Goal: Task Accomplishment & Management: Manage account settings

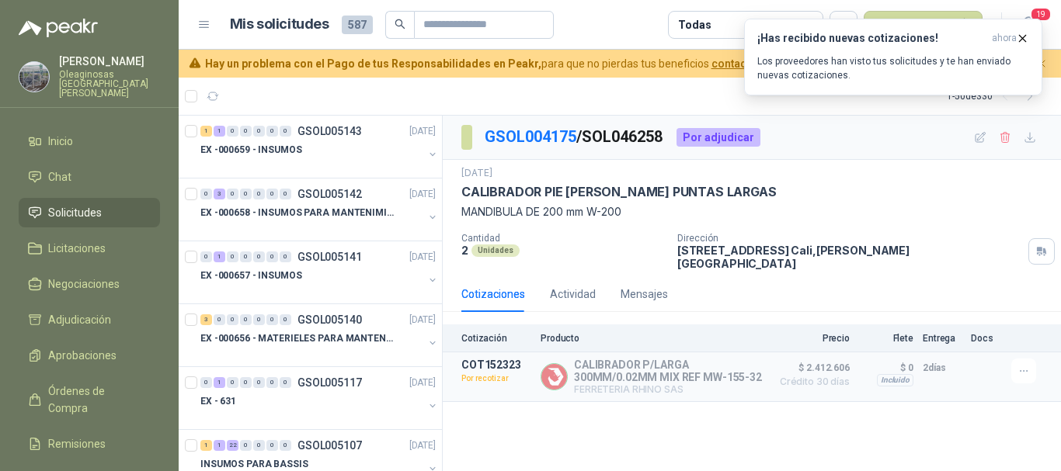
scroll to position [2966, 0]
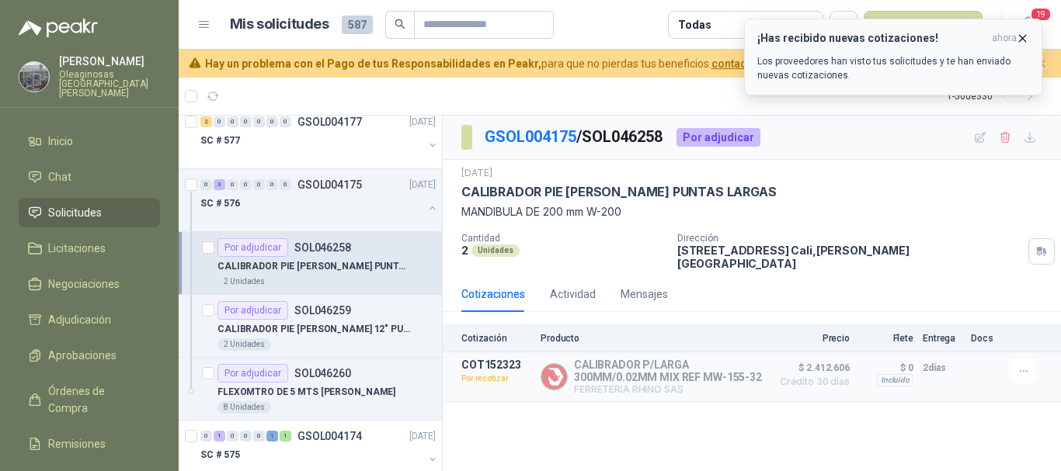
click at [1024, 38] on icon "button" at bounding box center [1022, 38] width 13 height 13
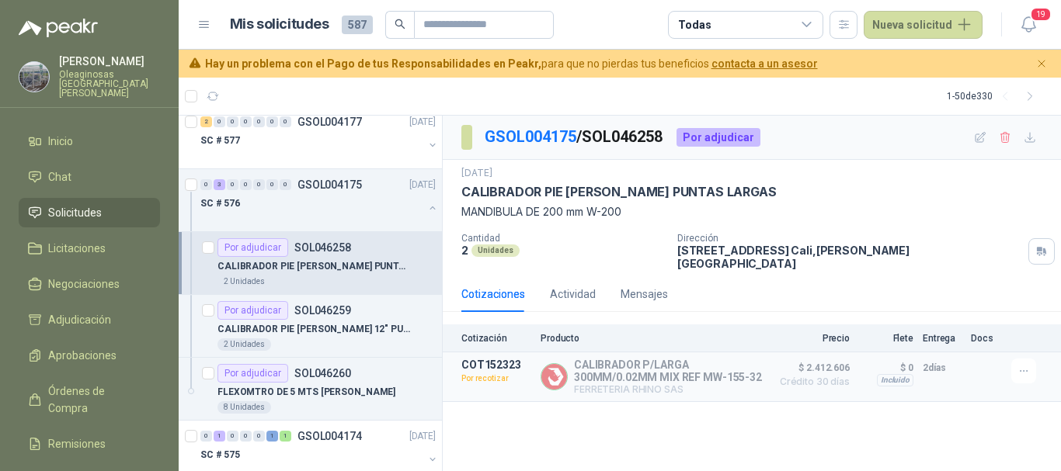
click at [377, 269] on p "CALIBRADOR PIE [PERSON_NAME] PUNTAS LARGAS" at bounding box center [313, 266] width 193 height 15
click at [749, 370] on button "Detalles" at bounding box center [726, 377] width 73 height 21
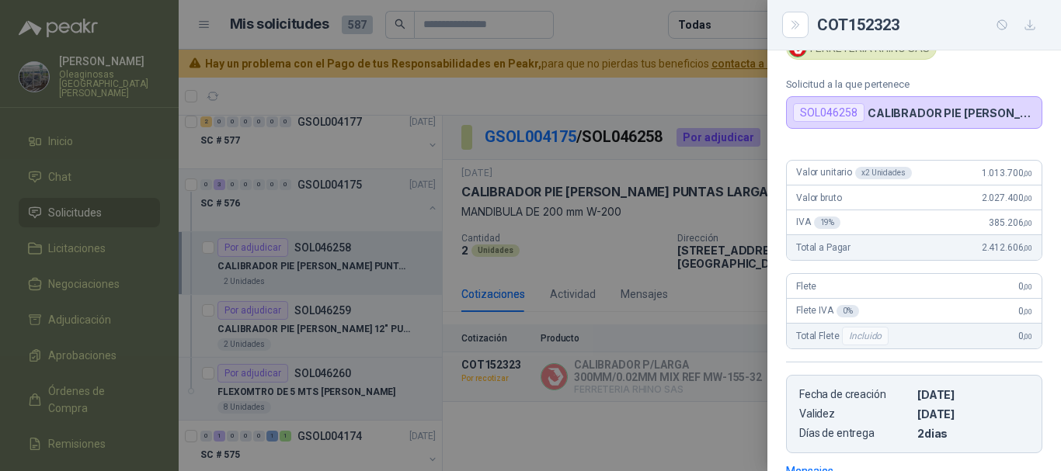
scroll to position [88, 0]
click at [697, 89] on div at bounding box center [530, 235] width 1061 height 471
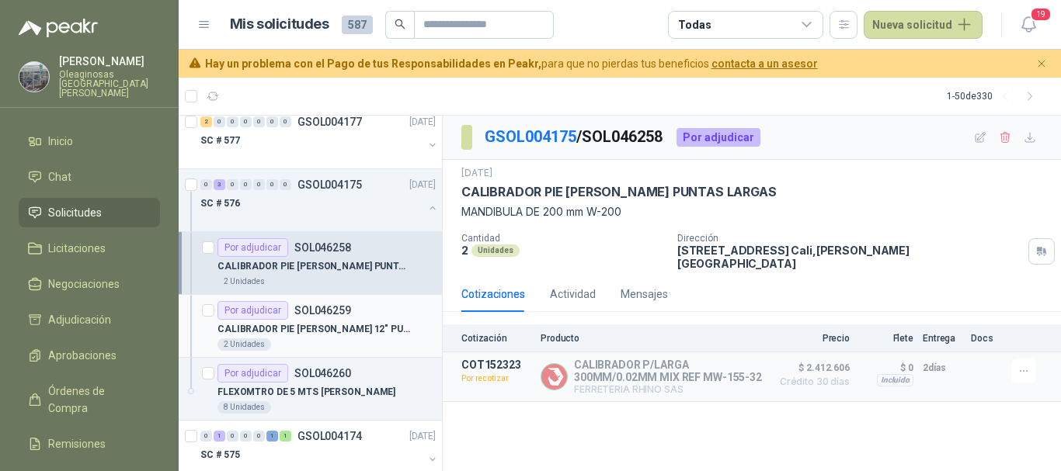
click at [382, 304] on div "Por adjudicar SOL046259" at bounding box center [326, 310] width 218 height 19
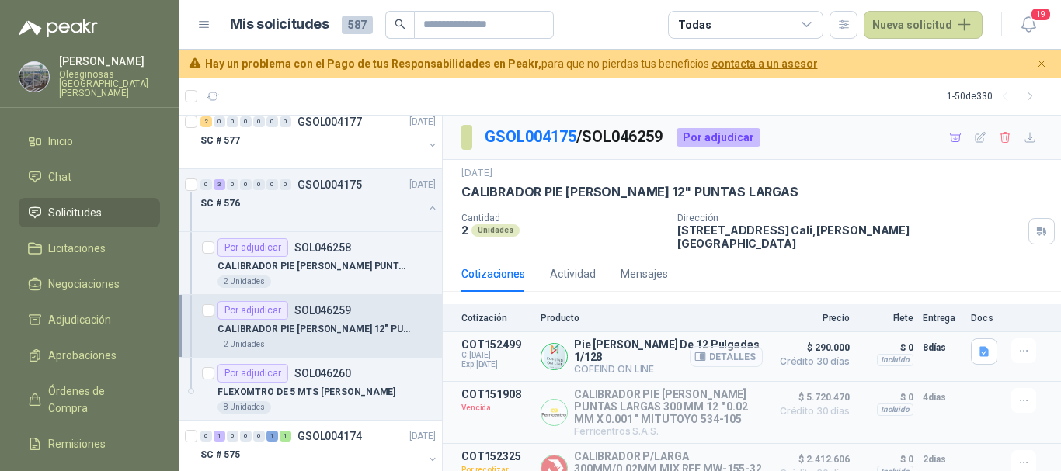
click at [733, 346] on button "Detalles" at bounding box center [726, 356] width 73 height 21
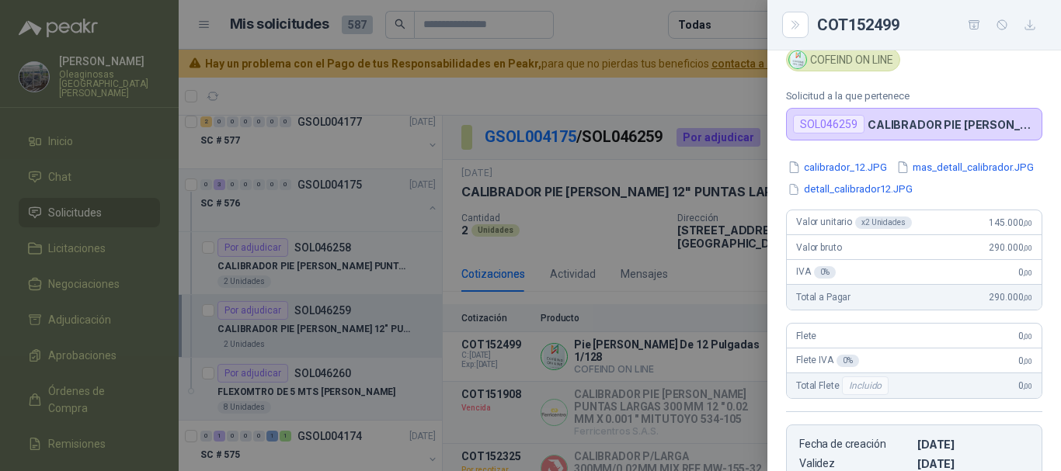
scroll to position [33, 0]
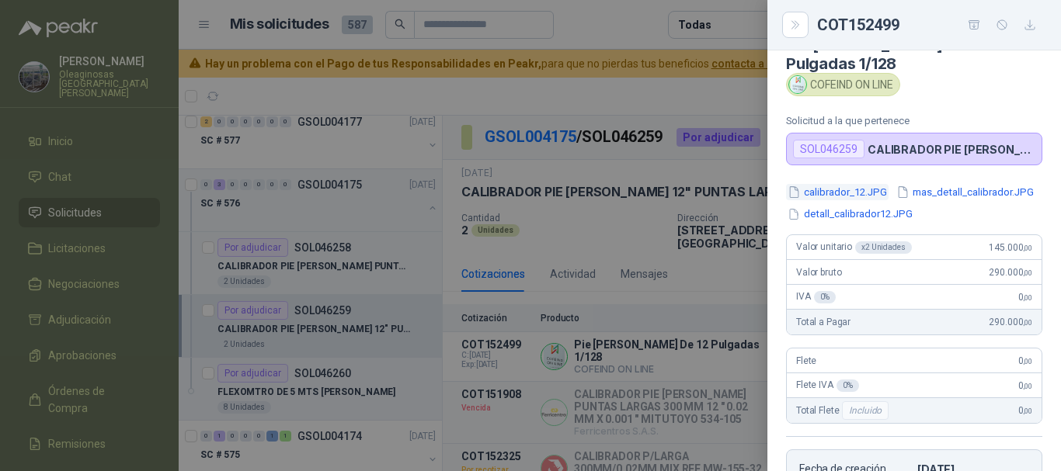
click at [873, 184] on button "calibrador_12.JPG" at bounding box center [837, 192] width 103 height 16
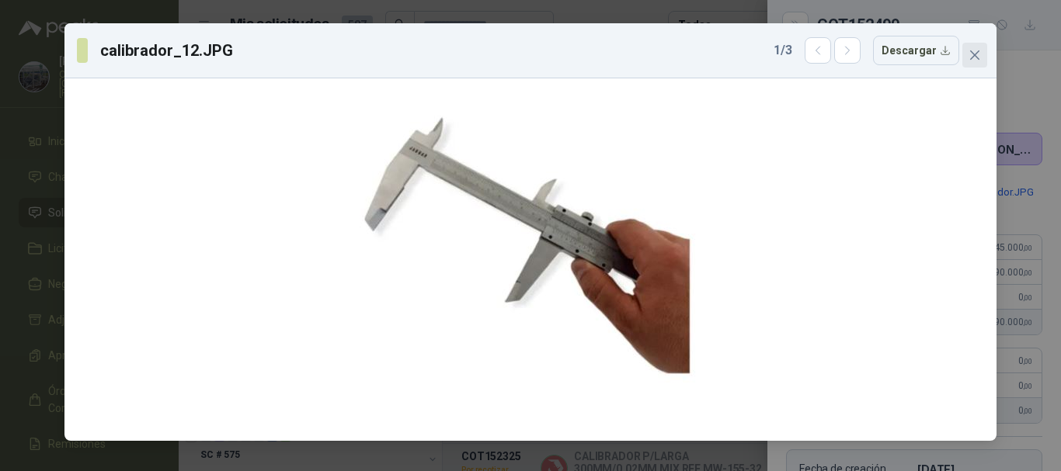
click at [978, 57] on icon "close" at bounding box center [974, 54] width 9 height 9
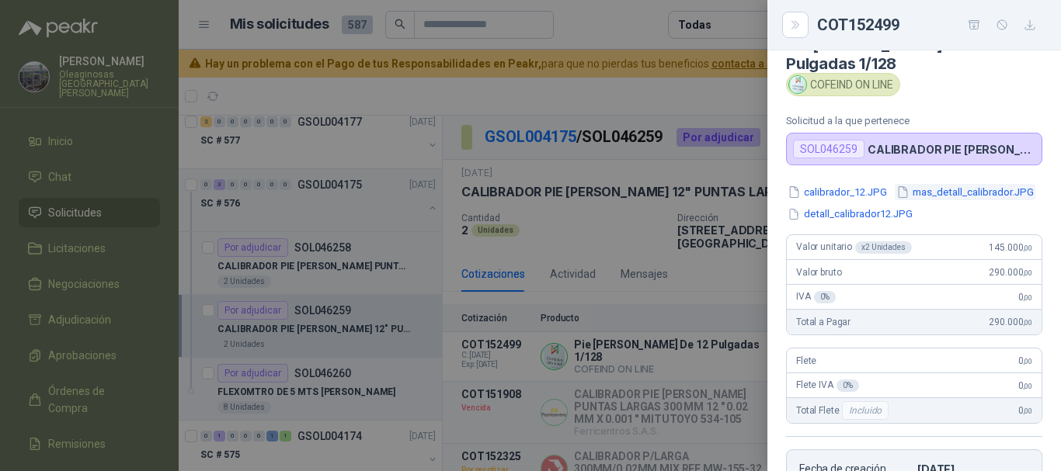
click at [895, 192] on button "mas_detall_calibrador.JPG" at bounding box center [965, 192] width 141 height 16
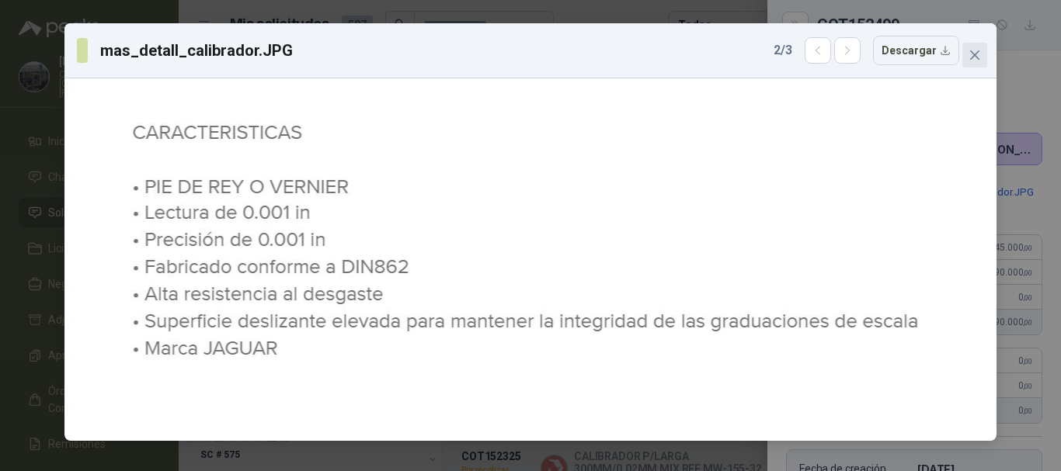
click at [972, 58] on icon "close" at bounding box center [974, 54] width 9 height 9
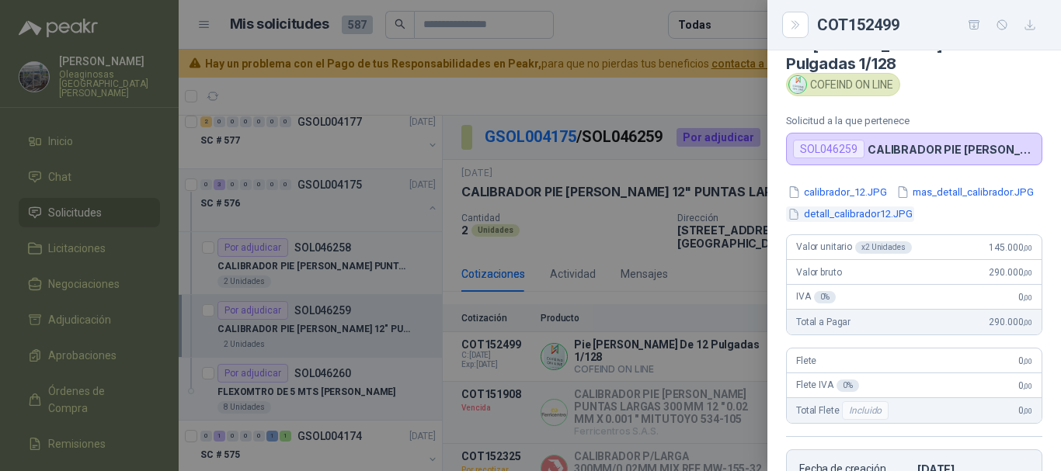
click at [869, 218] on button "detall_calibrador12.JPG" at bounding box center [850, 215] width 128 height 16
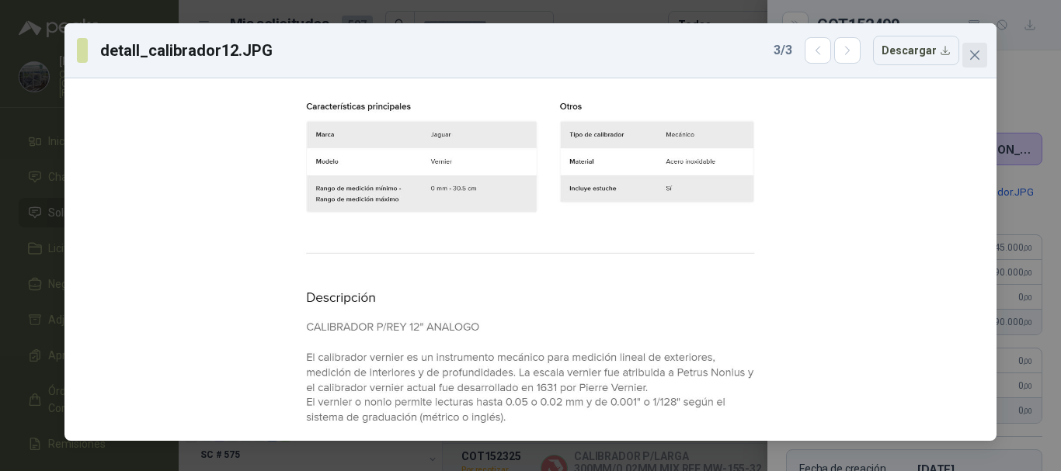
click at [982, 54] on span "Close" at bounding box center [974, 55] width 25 height 12
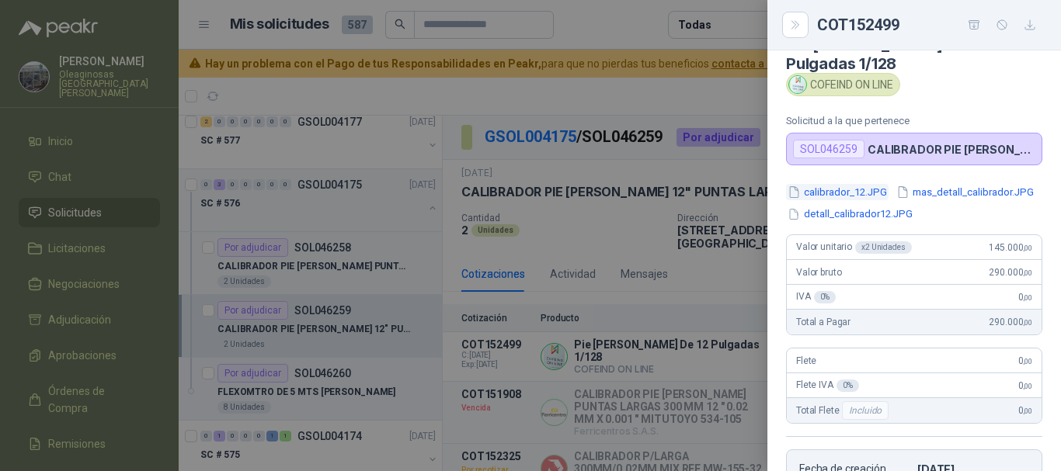
click at [875, 184] on button "calibrador_12.JPG" at bounding box center [837, 192] width 103 height 16
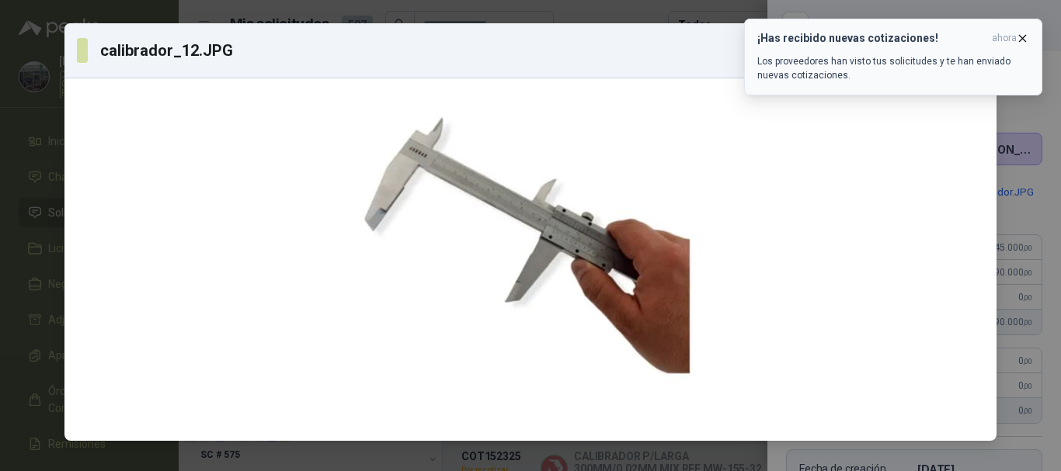
click at [1022, 32] on icon "button" at bounding box center [1022, 38] width 13 height 13
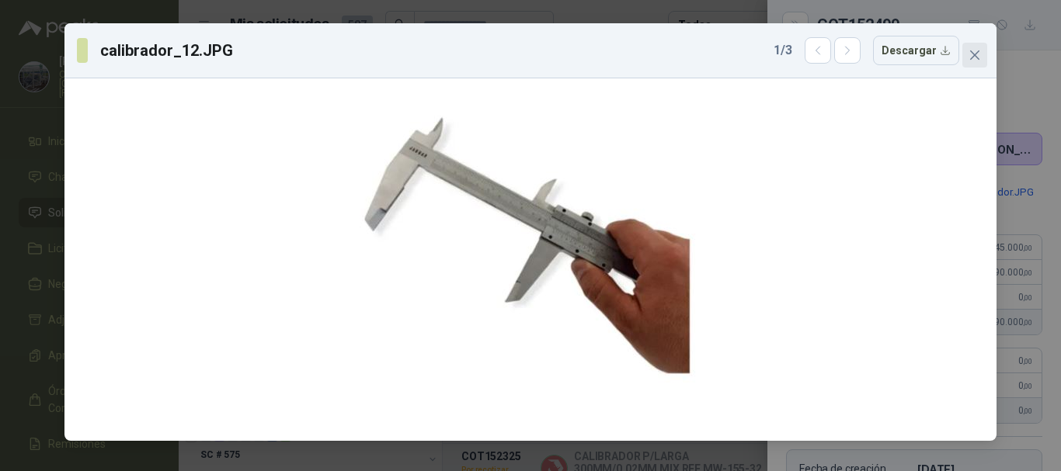
click at [982, 52] on span "Close" at bounding box center [974, 55] width 25 height 12
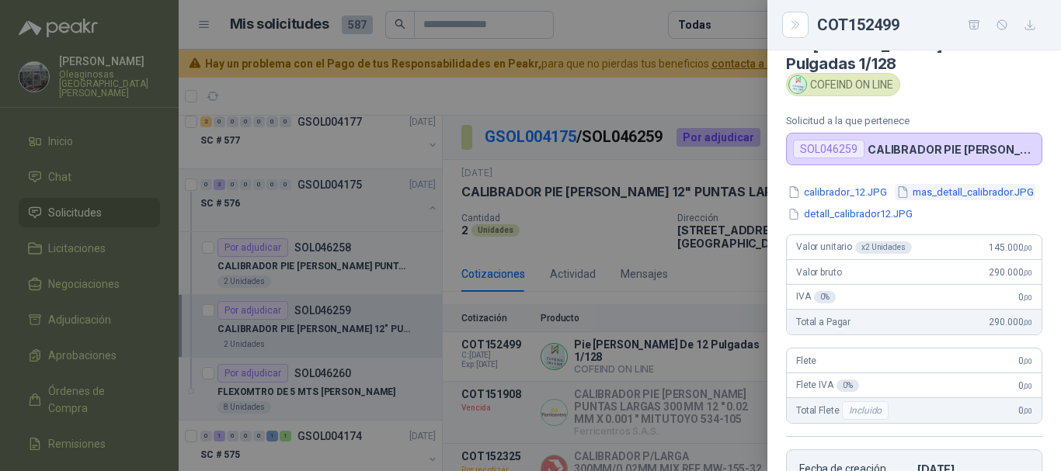
click at [895, 193] on button "mas_detall_calibrador.JPG" at bounding box center [965, 192] width 141 height 16
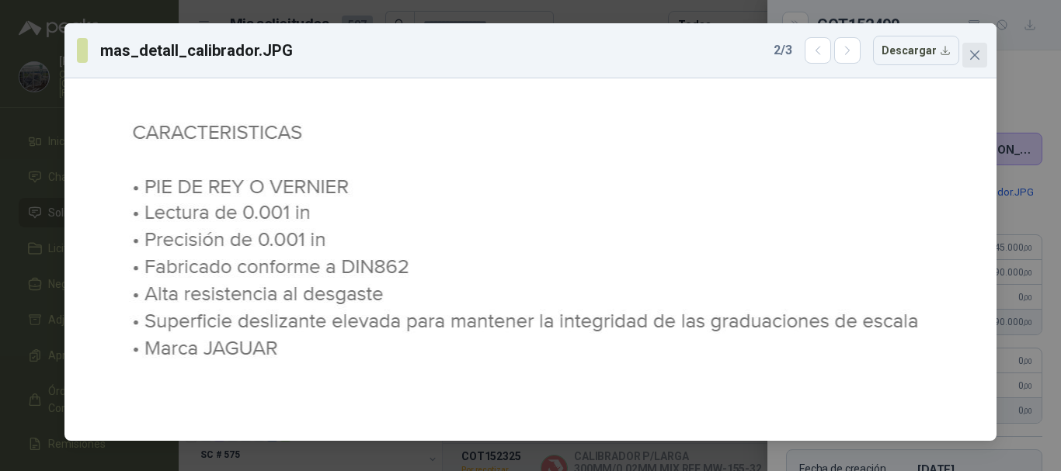
click at [977, 58] on icon "close" at bounding box center [974, 54] width 9 height 9
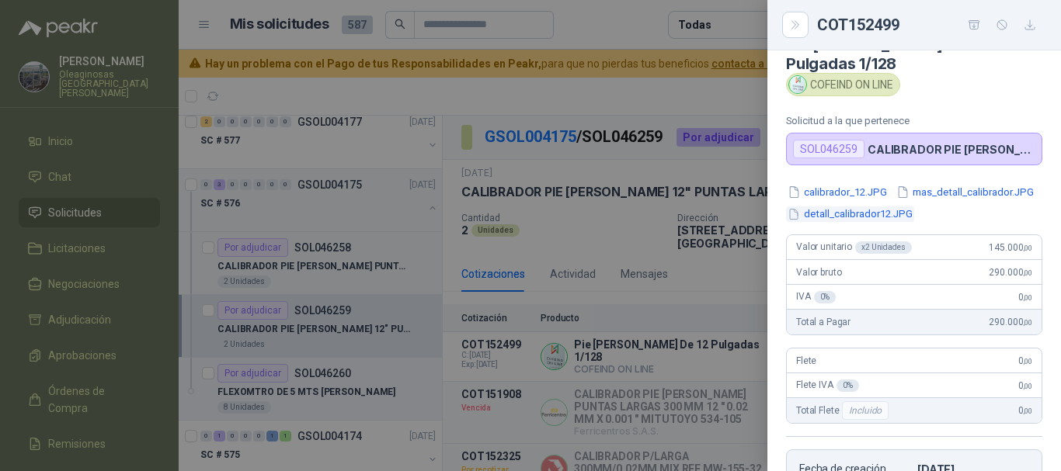
click at [886, 220] on button "detall_calibrador12.JPG" at bounding box center [850, 215] width 128 height 16
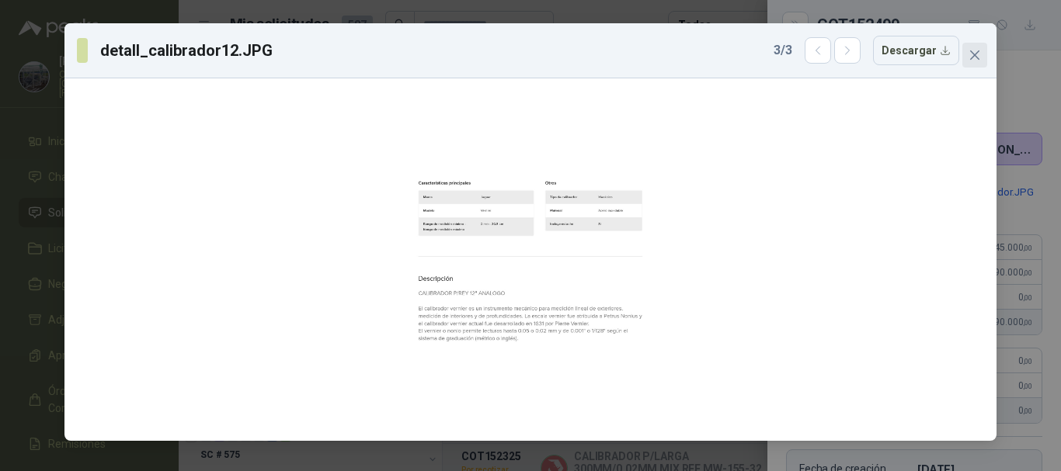
click at [978, 60] on icon "close" at bounding box center [974, 54] width 9 height 9
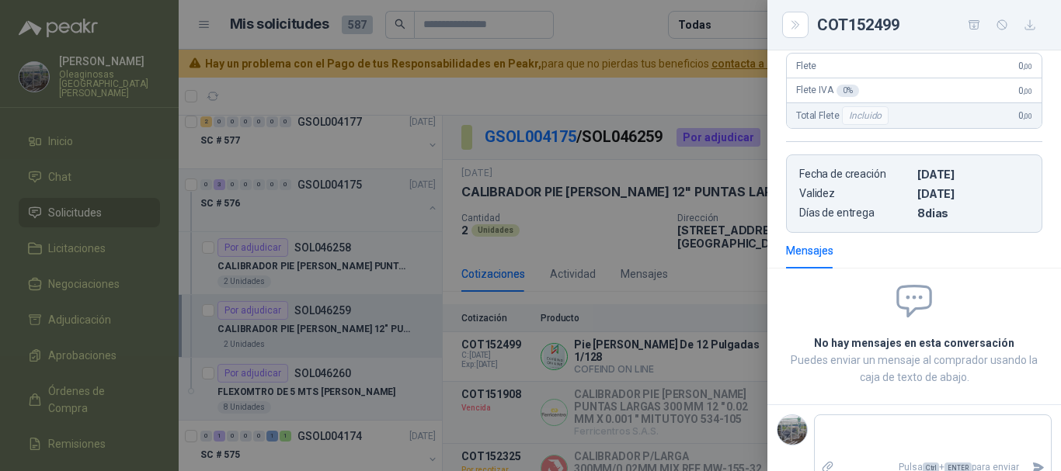
scroll to position [344, 0]
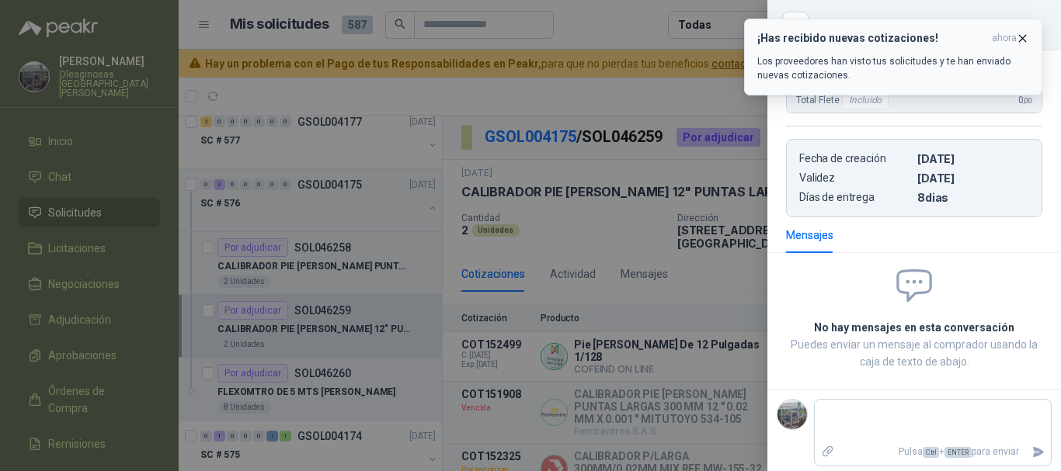
click at [1024, 38] on icon "button" at bounding box center [1022, 38] width 13 height 13
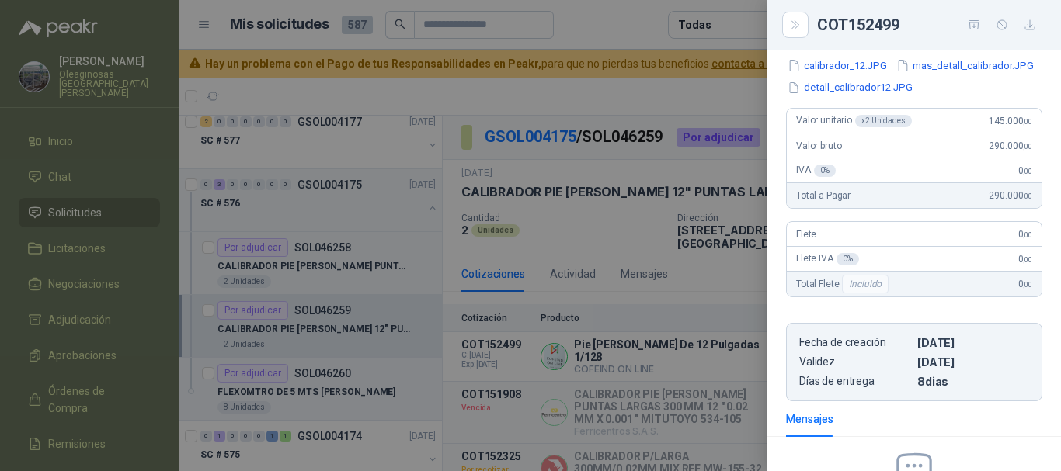
scroll to position [111, 0]
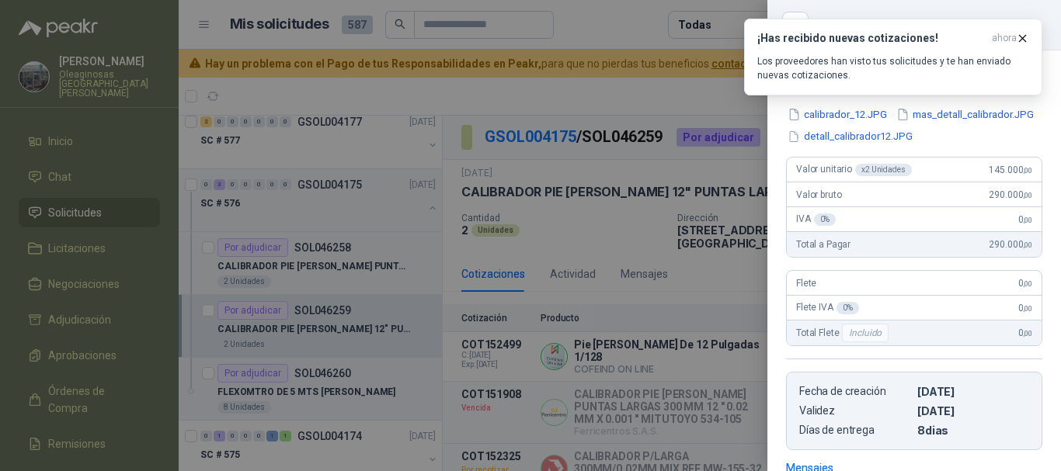
click at [616, 23] on div at bounding box center [530, 235] width 1061 height 471
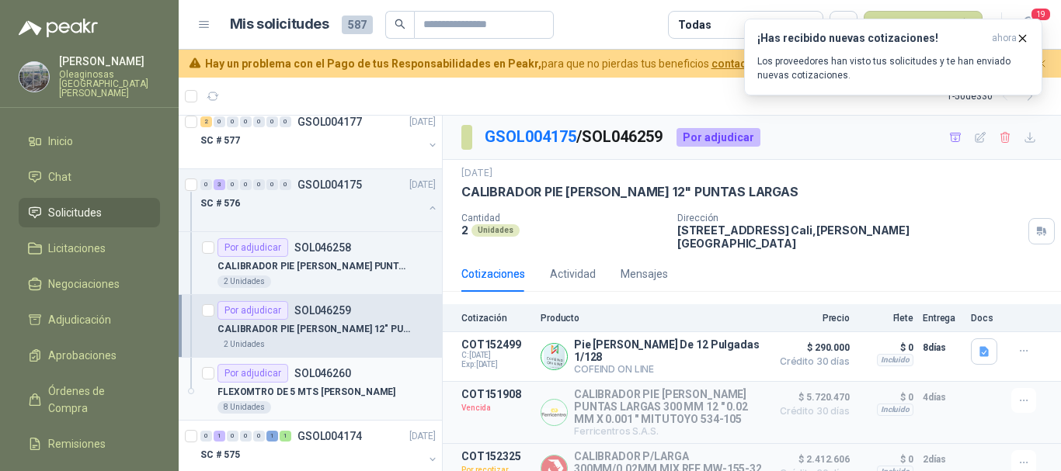
click at [378, 401] on div "FLEXOMTRO DE 5 MTS [PERSON_NAME]" at bounding box center [326, 392] width 218 height 19
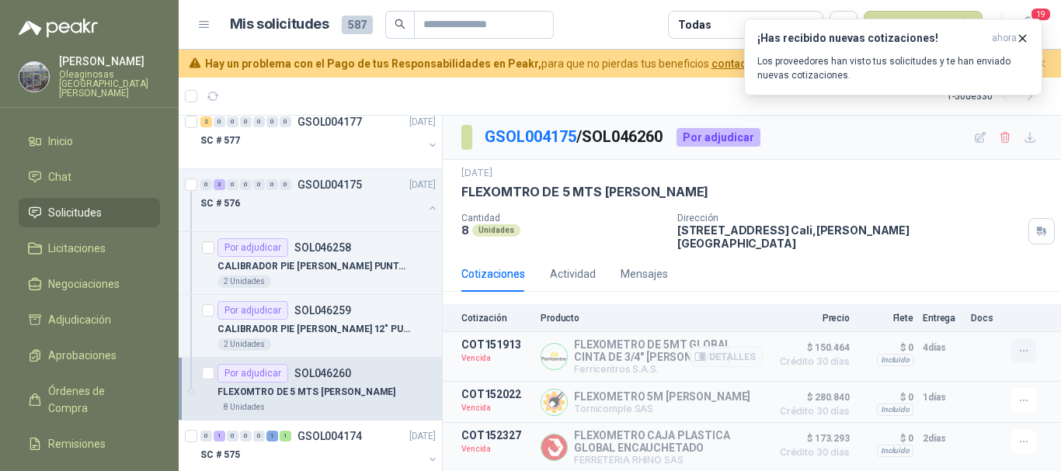
click at [1017, 345] on icon "button" at bounding box center [1023, 351] width 13 height 13
click at [975, 309] on button "Solicitar Recotización" at bounding box center [992, 306] width 124 height 25
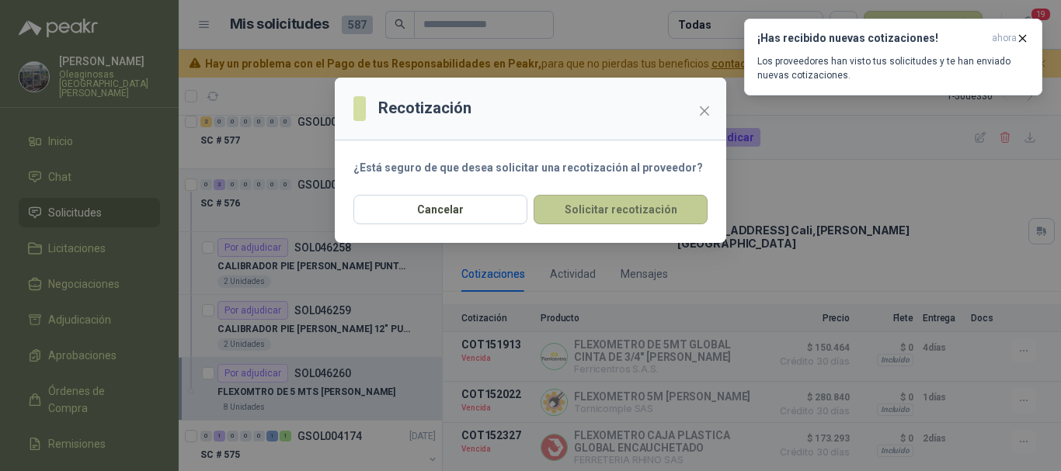
click at [629, 218] on button "Solicitar recotización" at bounding box center [620, 210] width 174 height 30
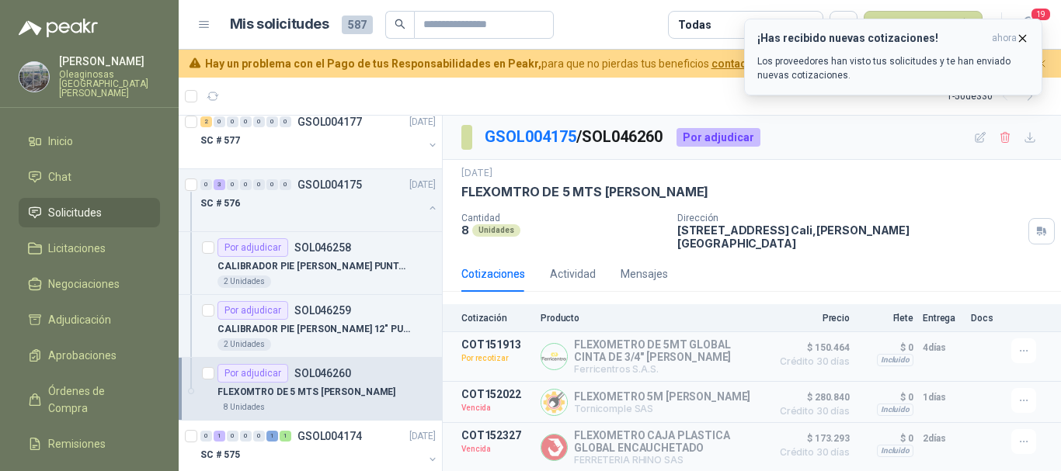
click at [1020, 35] on icon "button" at bounding box center [1022, 38] width 13 height 13
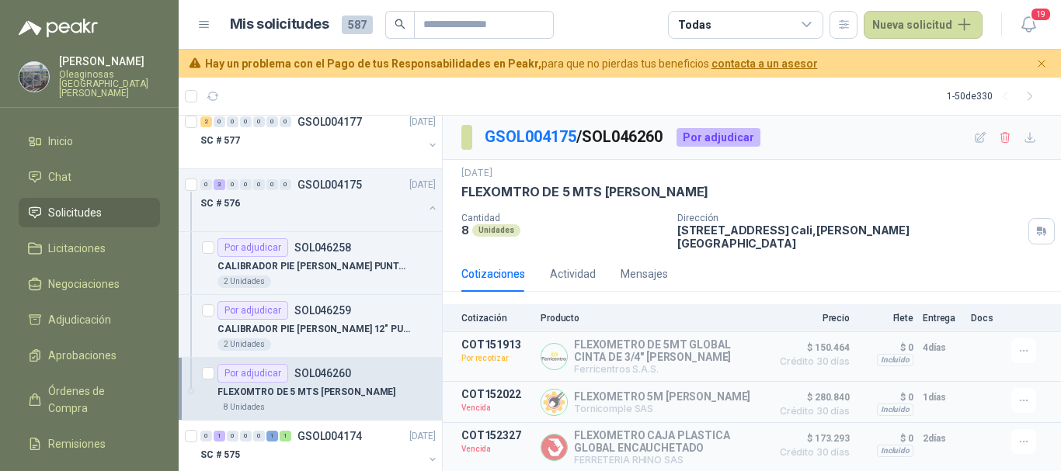
click at [488, 94] on article "1 - 50 de 330" at bounding box center [620, 96] width 882 height 37
click at [387, 347] on div "2 Unidades" at bounding box center [326, 345] width 218 height 12
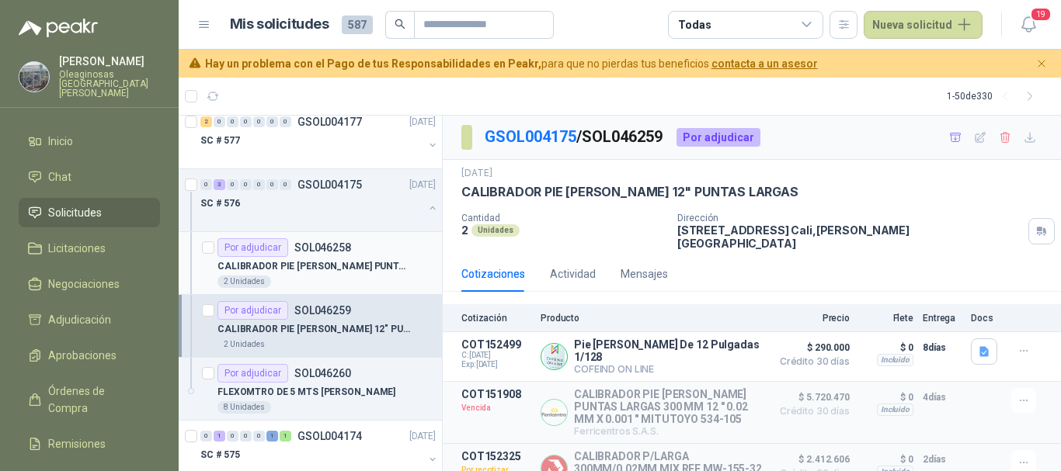
click at [372, 273] on p "CALIBRADOR PIE [PERSON_NAME] PUNTAS LARGAS" at bounding box center [313, 266] width 193 height 15
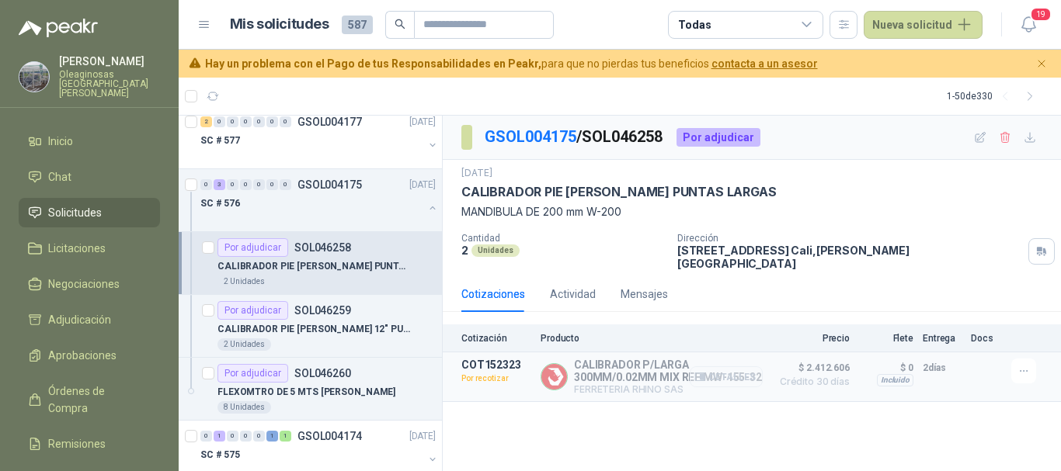
click at [733, 367] on button "Detalles" at bounding box center [726, 377] width 73 height 21
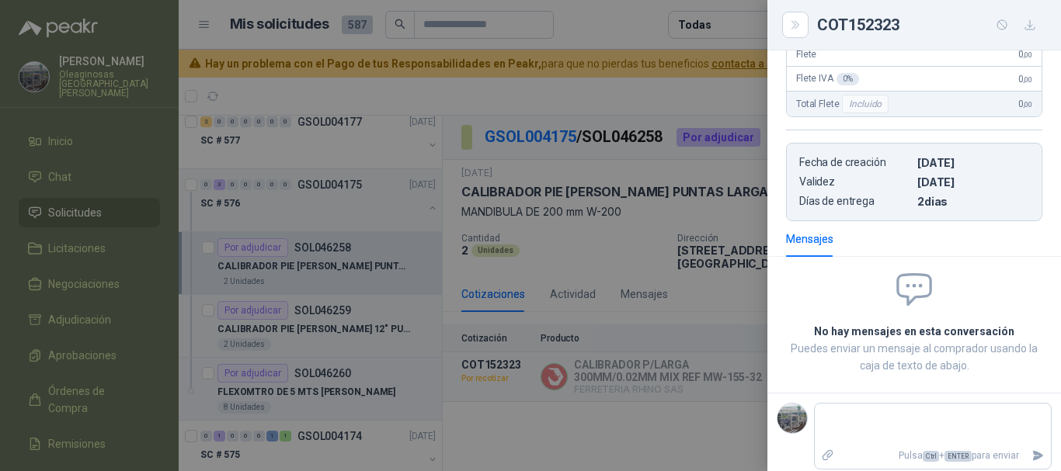
scroll to position [328, 0]
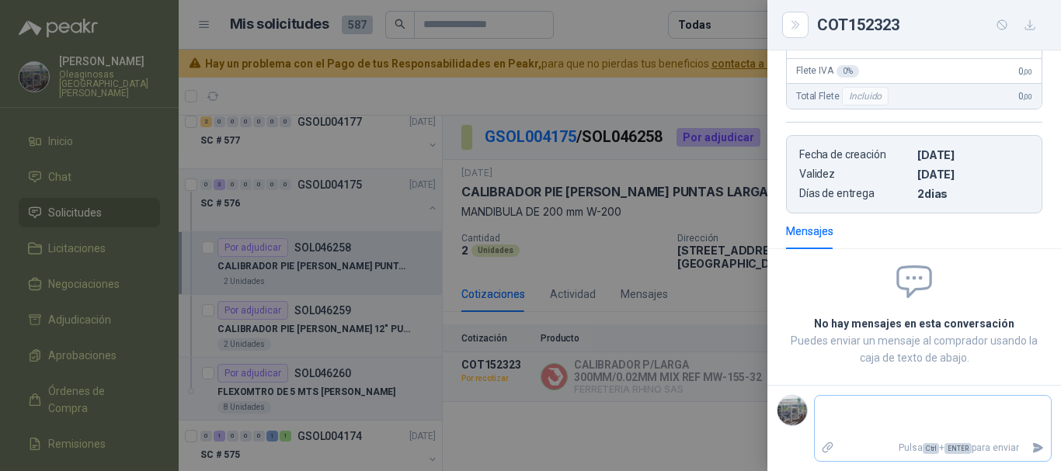
click at [876, 401] on textarea at bounding box center [933, 417] width 236 height 36
type textarea "*"
type textarea "***"
type textarea "*****"
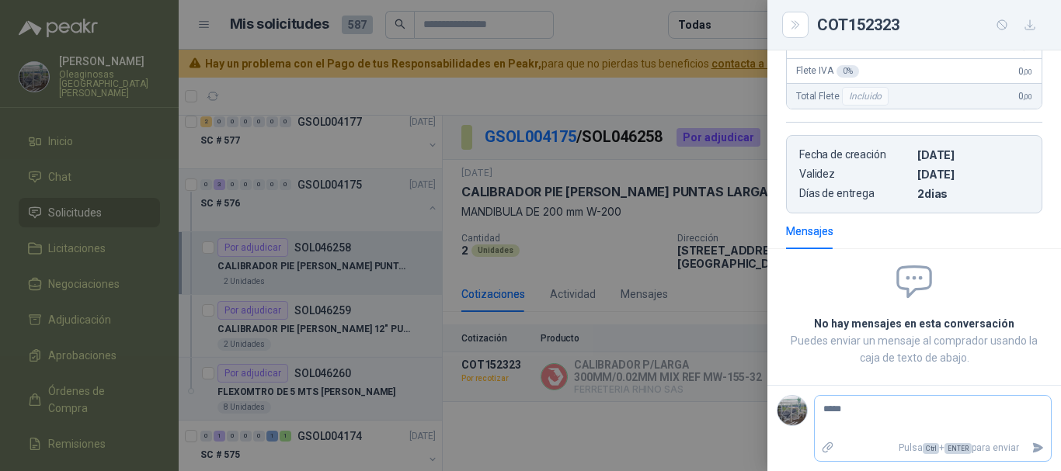
type textarea "******"
type textarea "********"
type textarea "*********"
type textarea "********"
type textarea "*******"
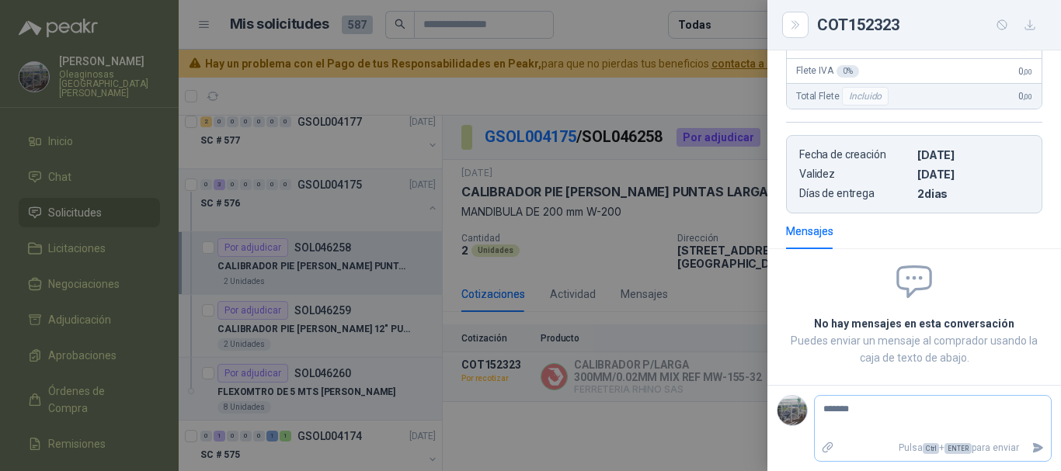
type textarea "******"
type textarea "*****"
type textarea "***"
type textarea "**"
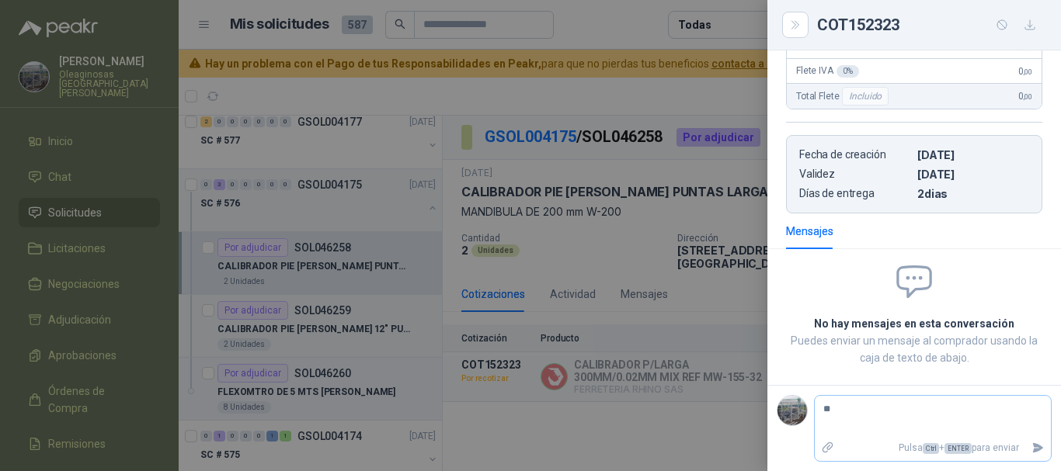
type textarea "*"
type textarea "**"
type textarea "***"
type textarea "*****"
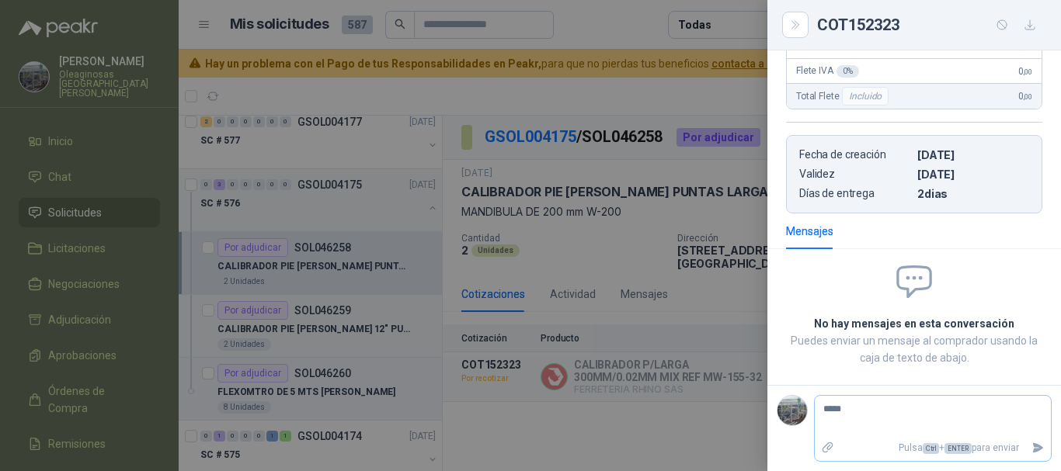
type textarea "******"
type textarea "********"
type textarea "*********"
type textarea "**********"
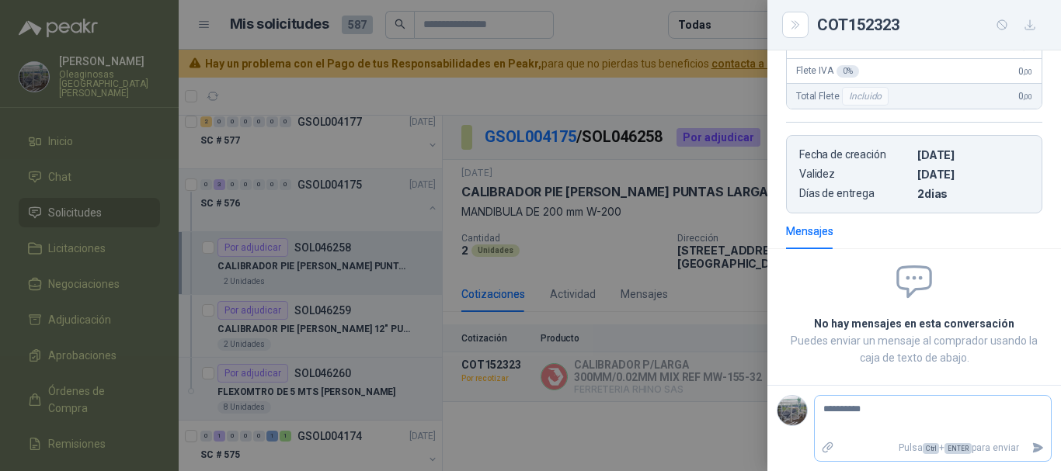
type textarea "**********"
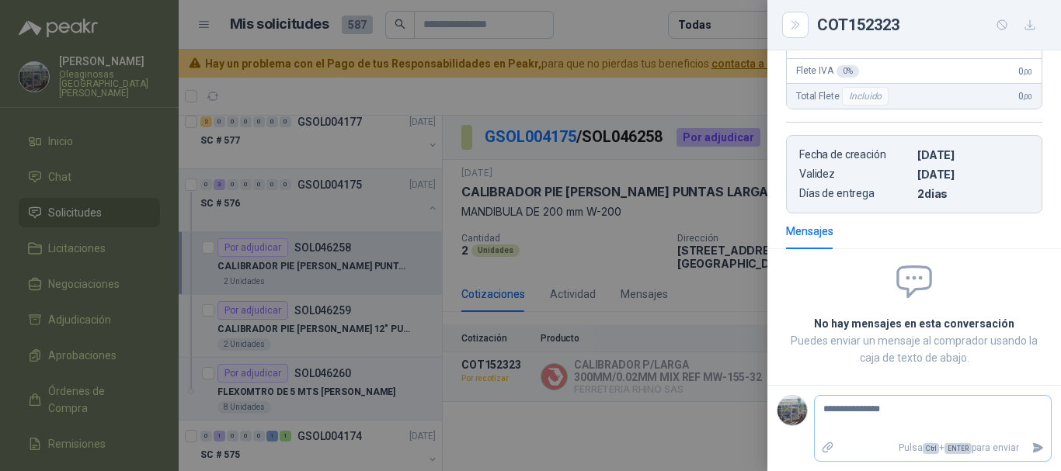
type textarea "**********"
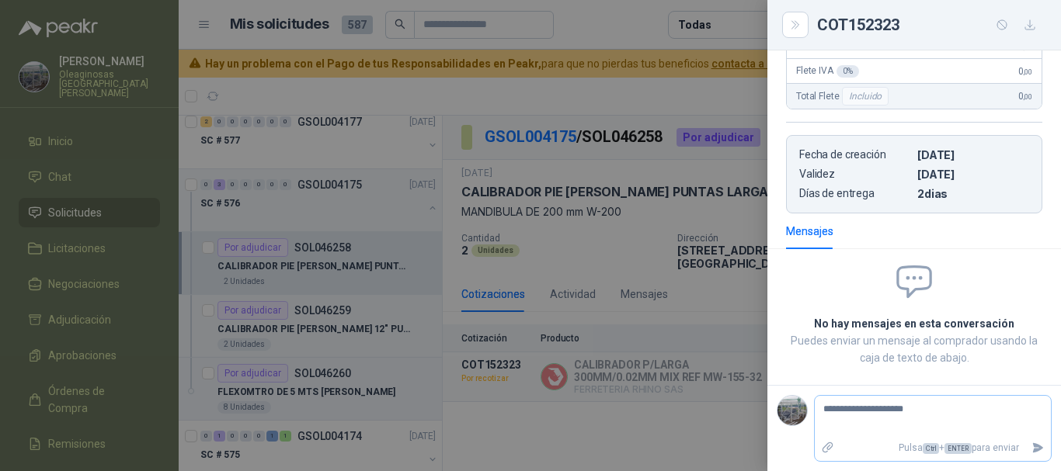
type textarea "**********"
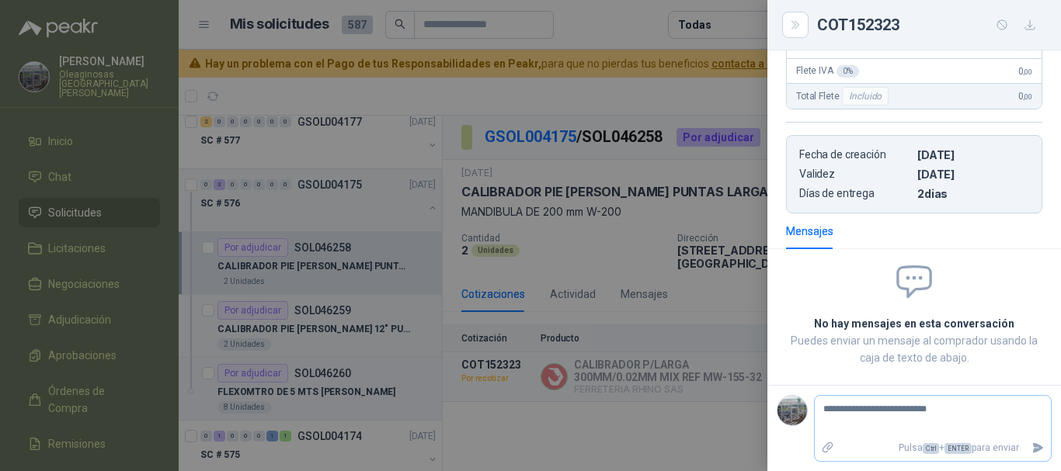
type textarea "**********"
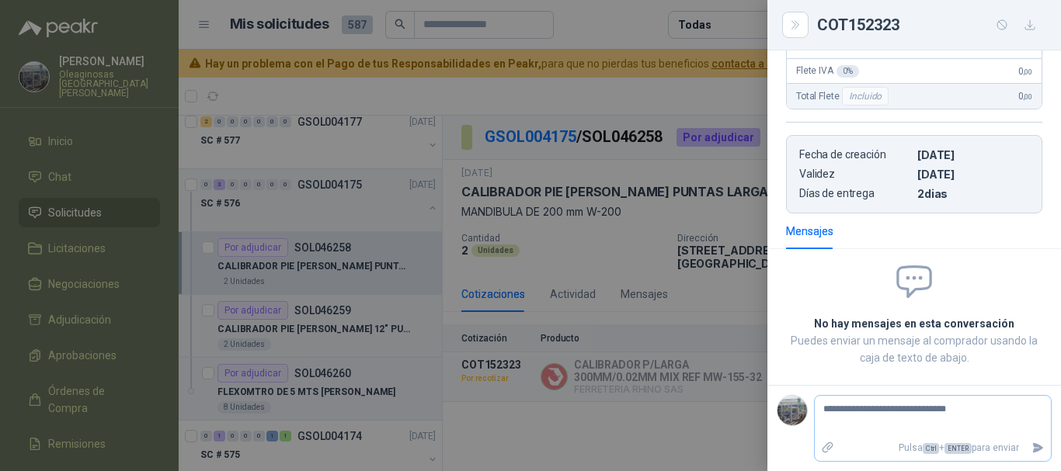
type textarea "**********"
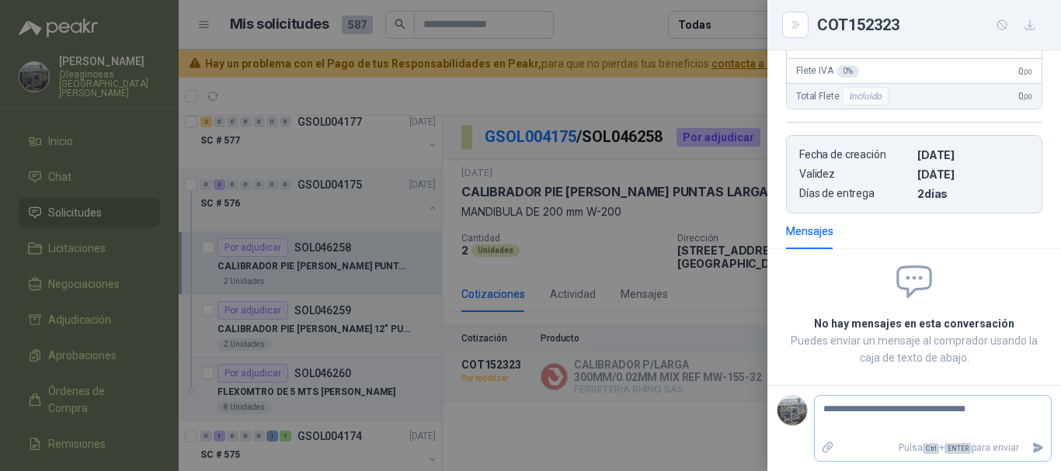
type textarea "**********"
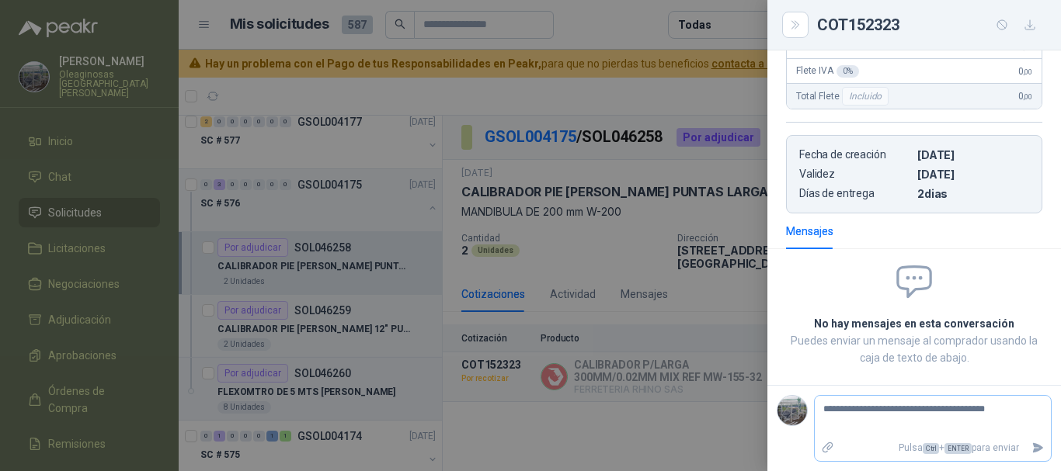
type textarea "**********"
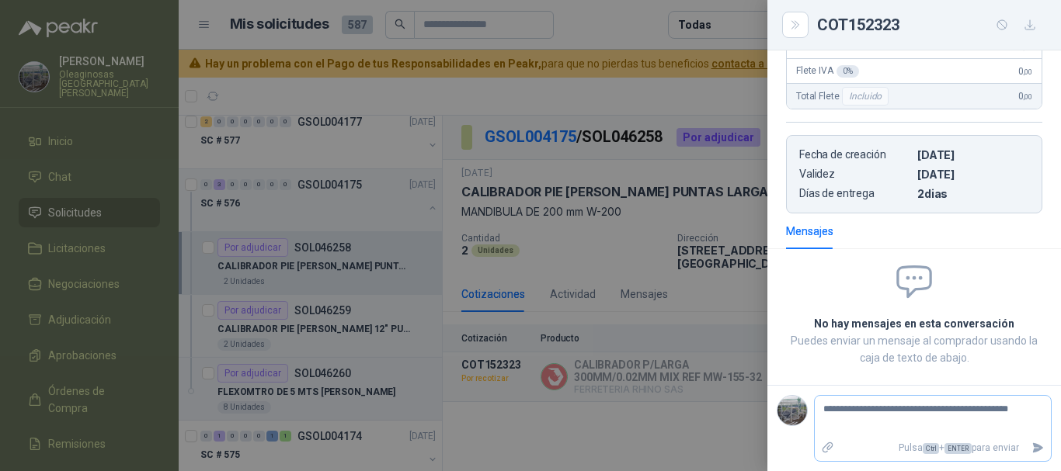
type textarea "**********"
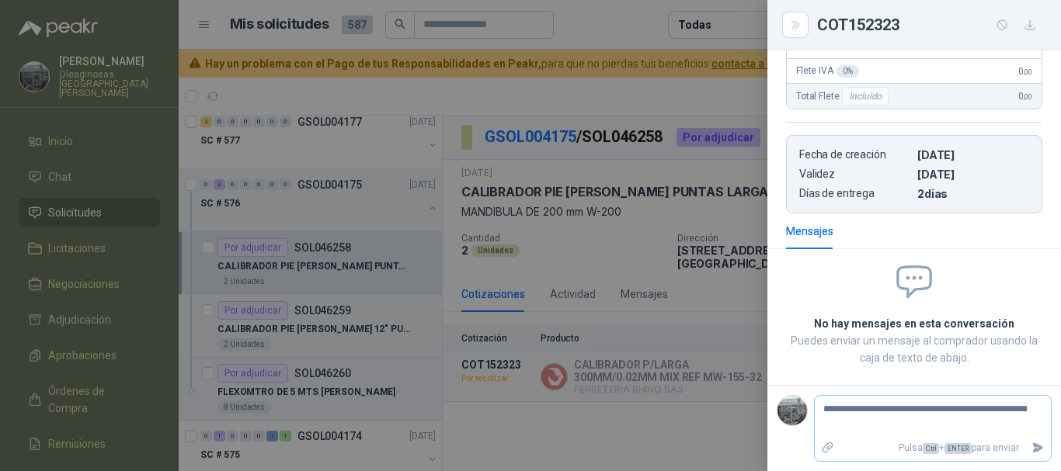
type textarea "**********"
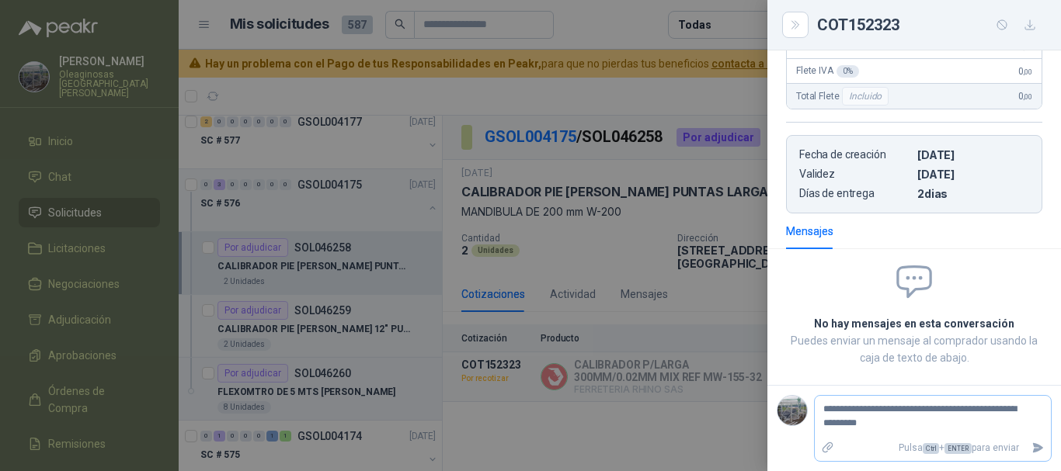
type textarea "**********"
click at [1033, 450] on icon "Enviar" at bounding box center [1038, 448] width 11 height 10
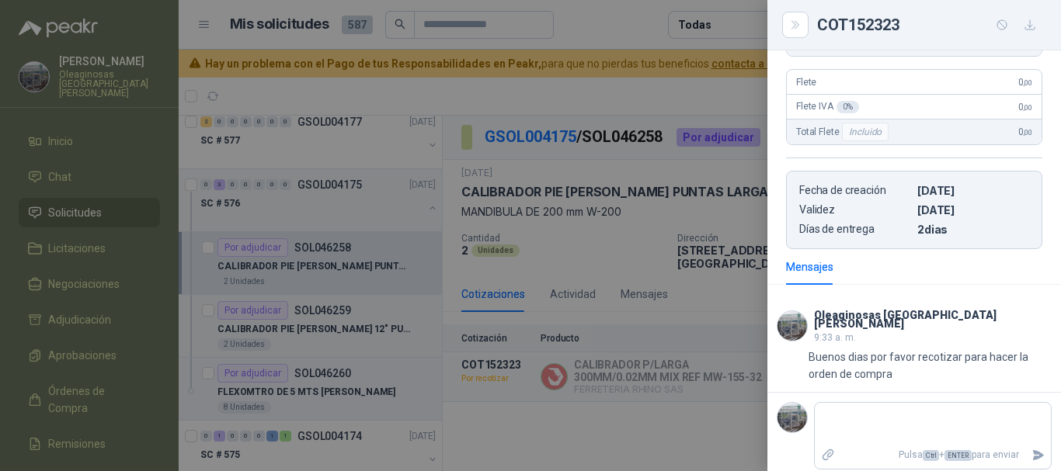
click at [681, 91] on div at bounding box center [530, 235] width 1061 height 471
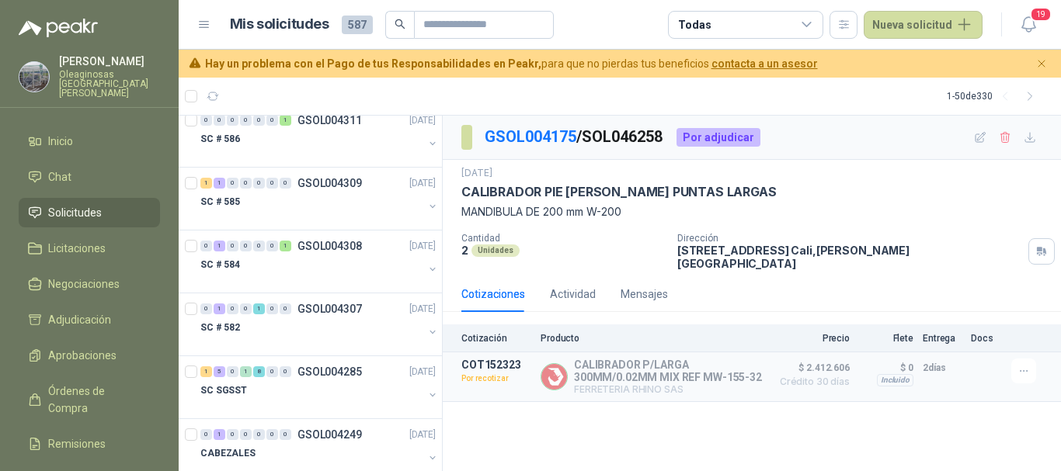
scroll to position [2500, 0]
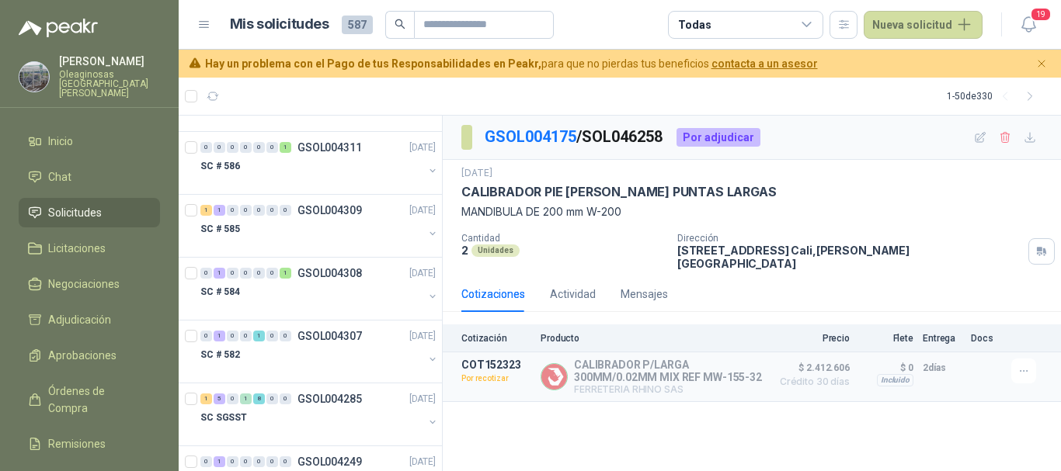
click at [297, 237] on div "SC # 585" at bounding box center [311, 229] width 223 height 19
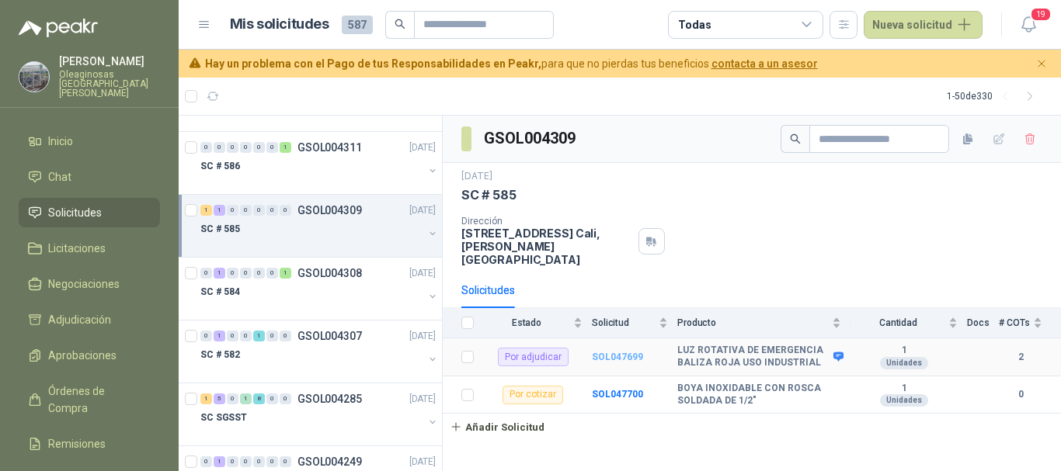
click at [624, 352] on b "SOL047699" at bounding box center [617, 357] width 51 height 11
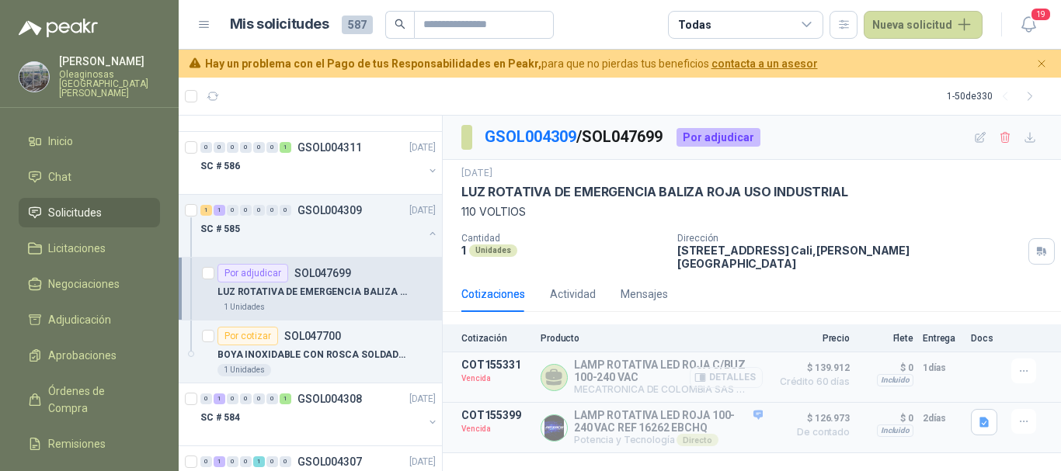
click at [739, 367] on button "Detalles" at bounding box center [726, 377] width 73 height 21
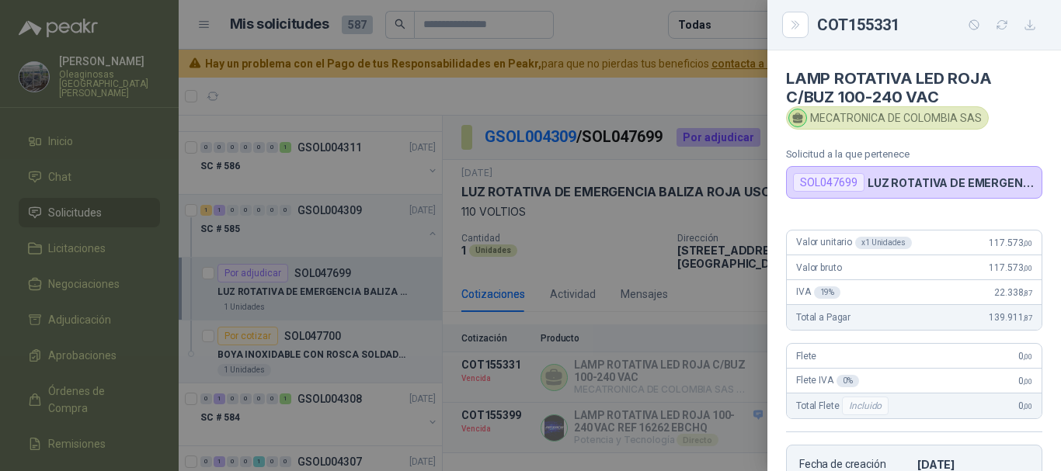
click at [609, 239] on div at bounding box center [530, 235] width 1061 height 471
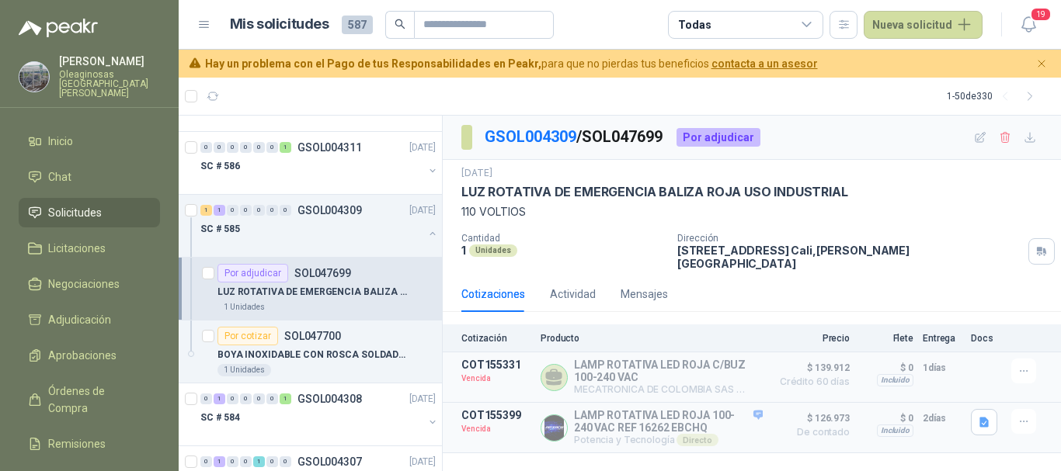
click at [714, 87] on article "1 - 50 de 330" at bounding box center [620, 96] width 882 height 37
click at [735, 422] on button "Detalles" at bounding box center [726, 428] width 73 height 21
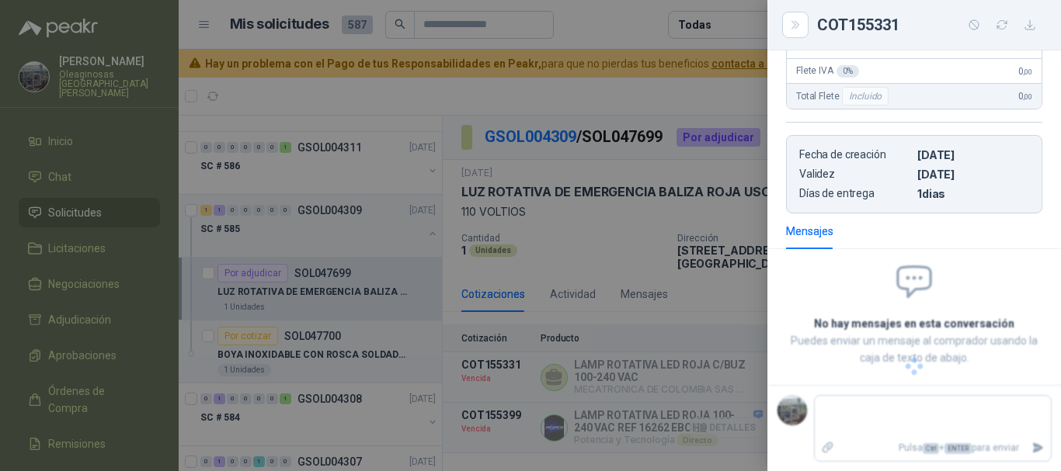
scroll to position [393, 0]
click at [619, 85] on div at bounding box center [530, 235] width 1061 height 471
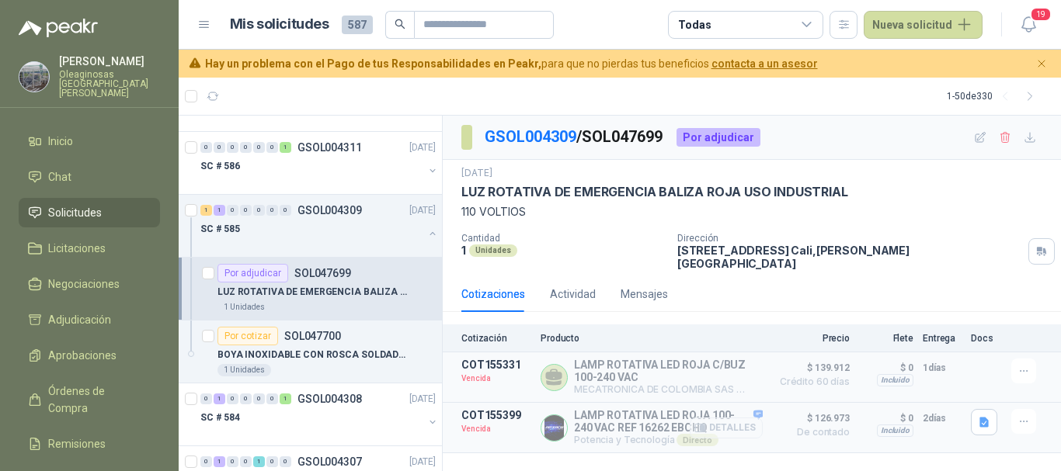
click at [725, 421] on button "Detalles" at bounding box center [726, 428] width 73 height 21
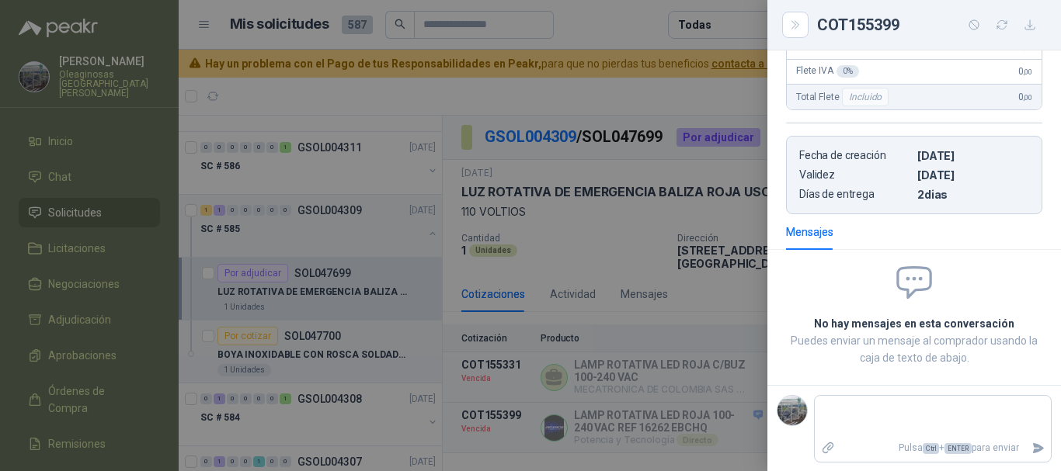
click at [621, 23] on div at bounding box center [530, 235] width 1061 height 471
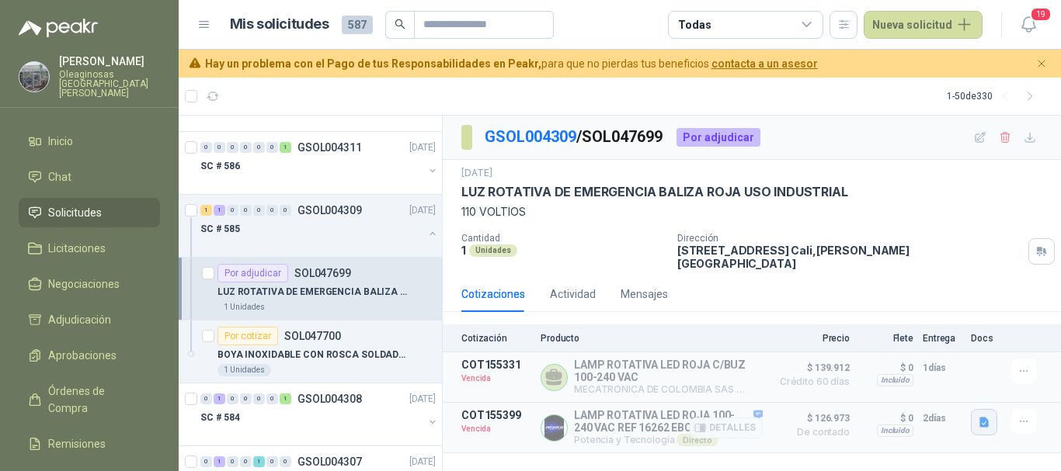
click at [979, 419] on icon "button" at bounding box center [984, 422] width 13 height 13
click at [1024, 415] on icon "button" at bounding box center [1023, 421] width 13 height 13
click at [997, 377] on button "Solicitar Recotización" at bounding box center [992, 378] width 124 height 25
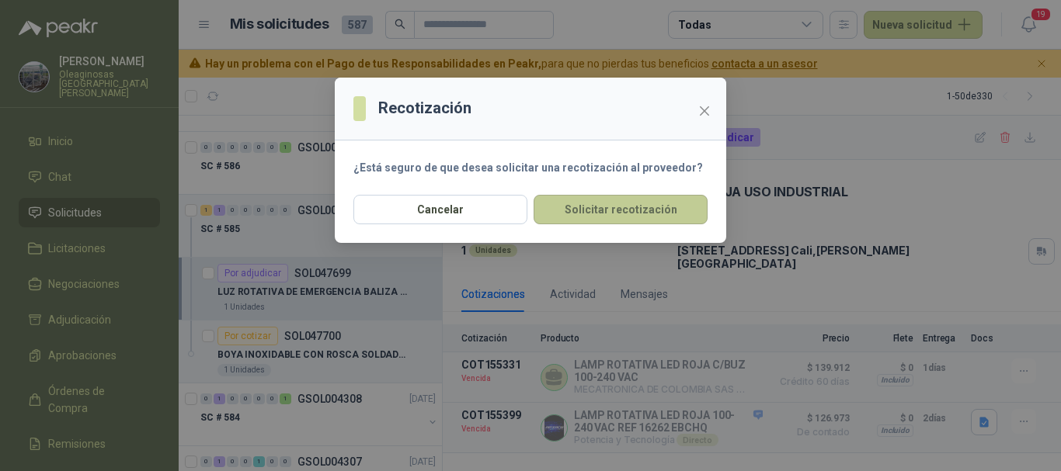
click at [658, 217] on button "Solicitar recotización" at bounding box center [620, 210] width 174 height 30
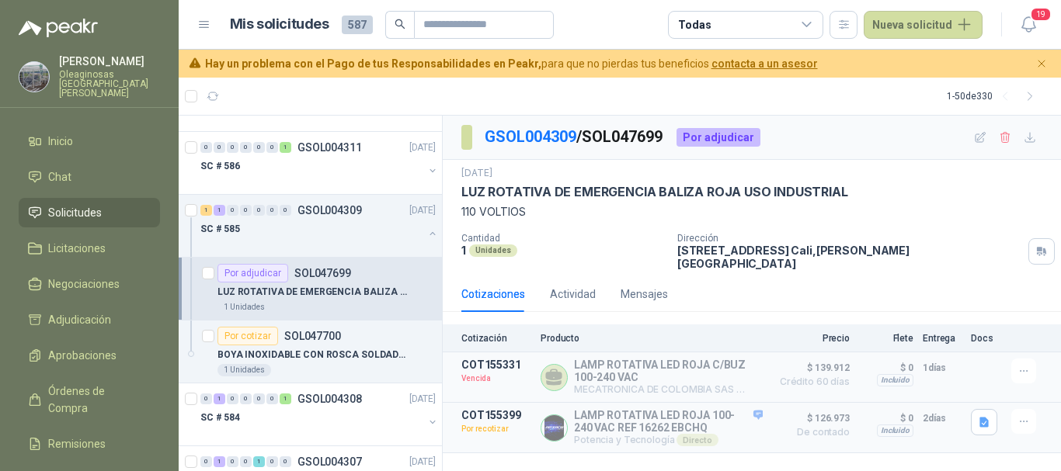
click at [610, 9] on header "Mis solicitudes 587 Todas Nueva solicitud 19" at bounding box center [620, 25] width 882 height 50
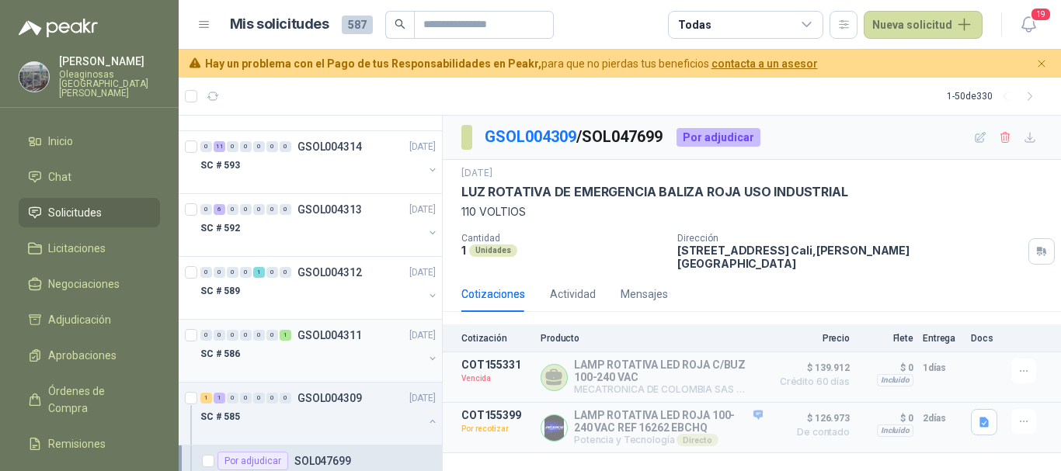
scroll to position [2267, 0]
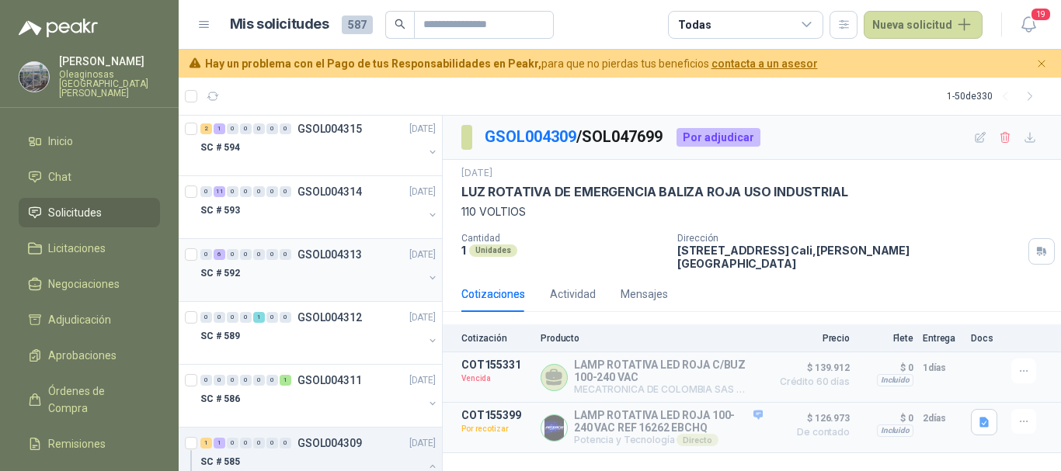
click at [315, 273] on div "SC # 592" at bounding box center [311, 273] width 223 height 19
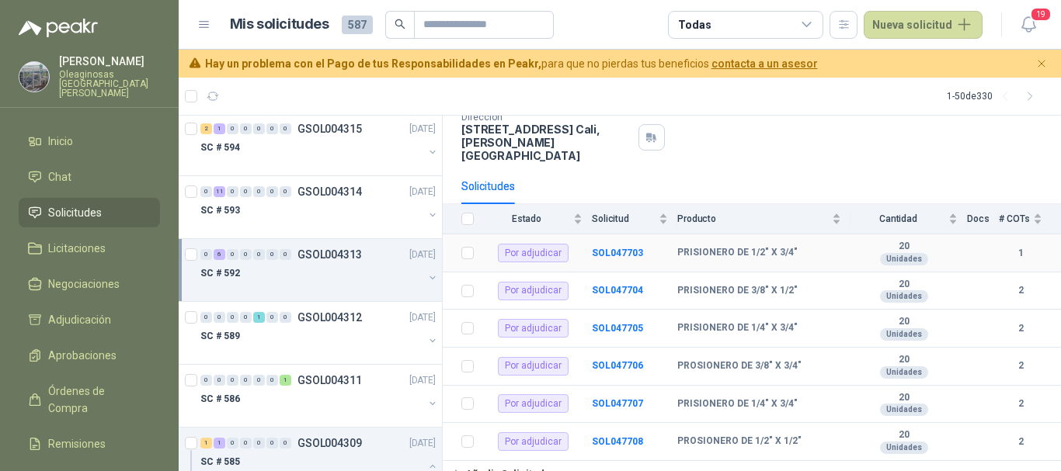
scroll to position [106, 0]
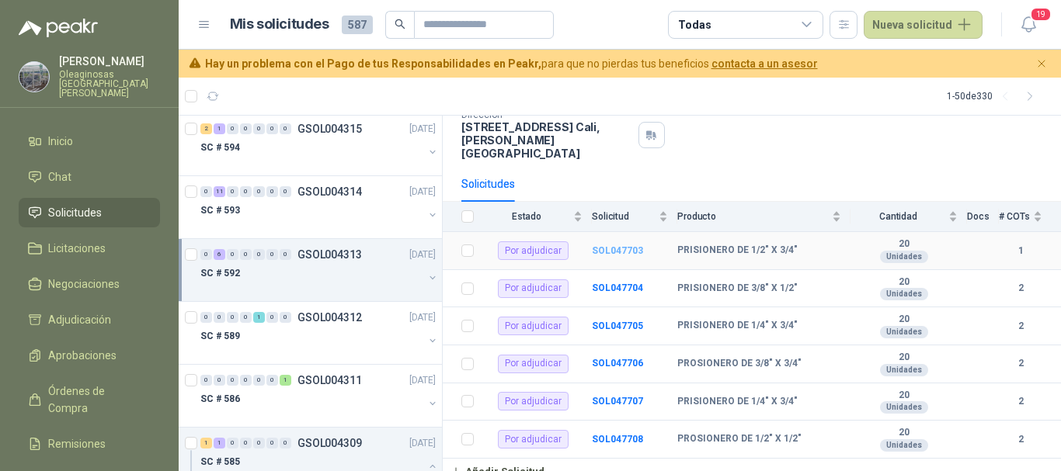
click at [627, 245] on b "SOL047703" at bounding box center [617, 250] width 51 height 11
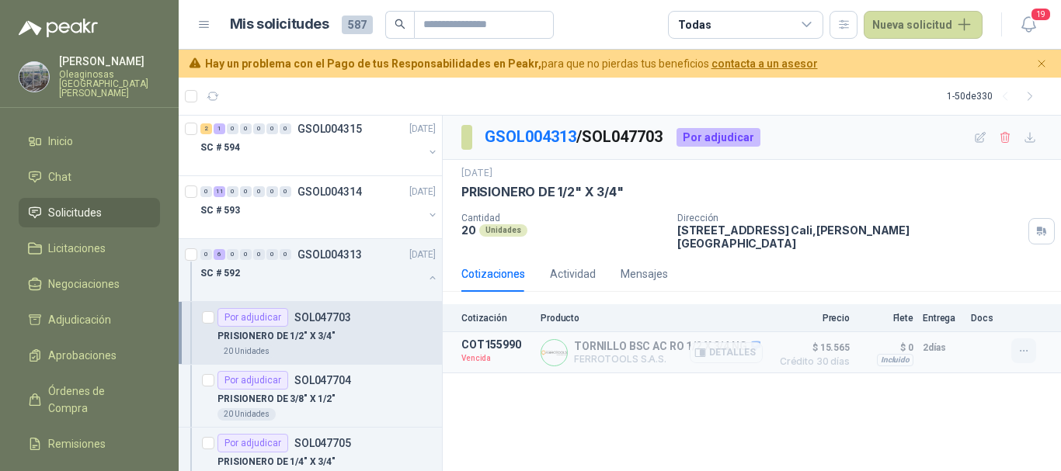
click at [1027, 351] on icon "button" at bounding box center [1023, 351] width 7 height 1
click at [979, 305] on button "Solicitar Recotización" at bounding box center [992, 306] width 124 height 25
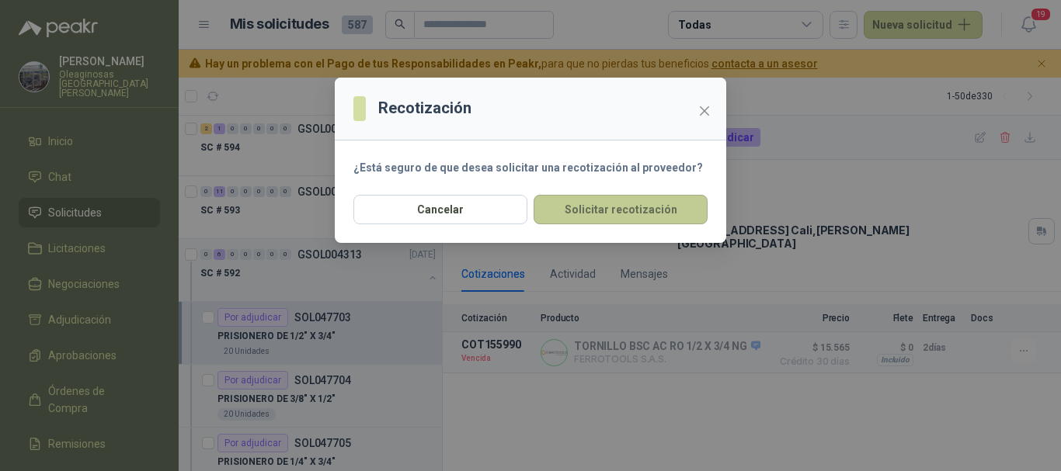
click at [617, 203] on button "Solicitar recotización" at bounding box center [620, 210] width 174 height 30
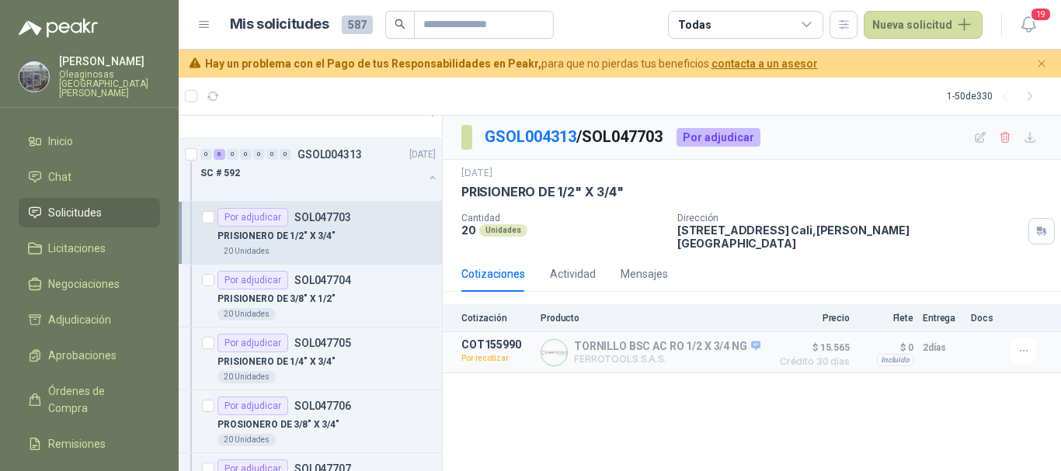
scroll to position [2422, 0]
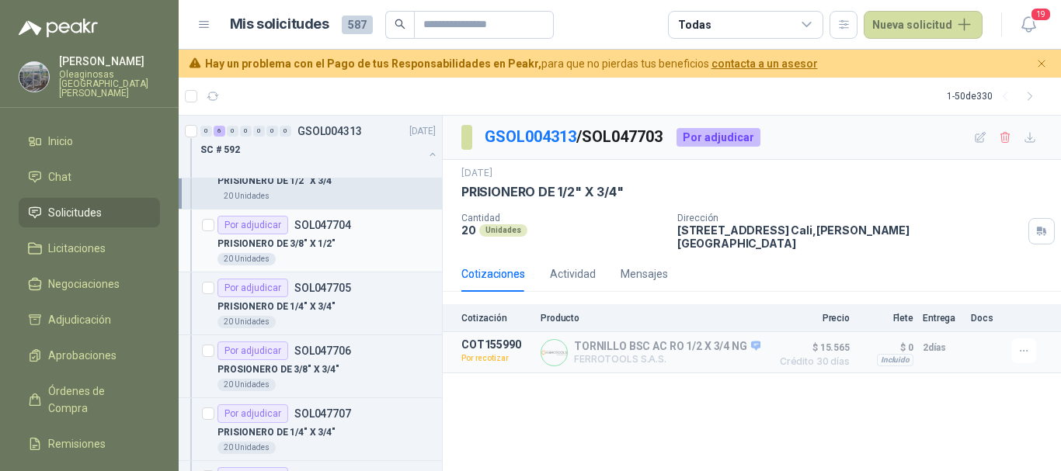
click at [380, 247] on div "PRISIONERO DE 3/8" X 1/2"" at bounding box center [326, 244] width 218 height 19
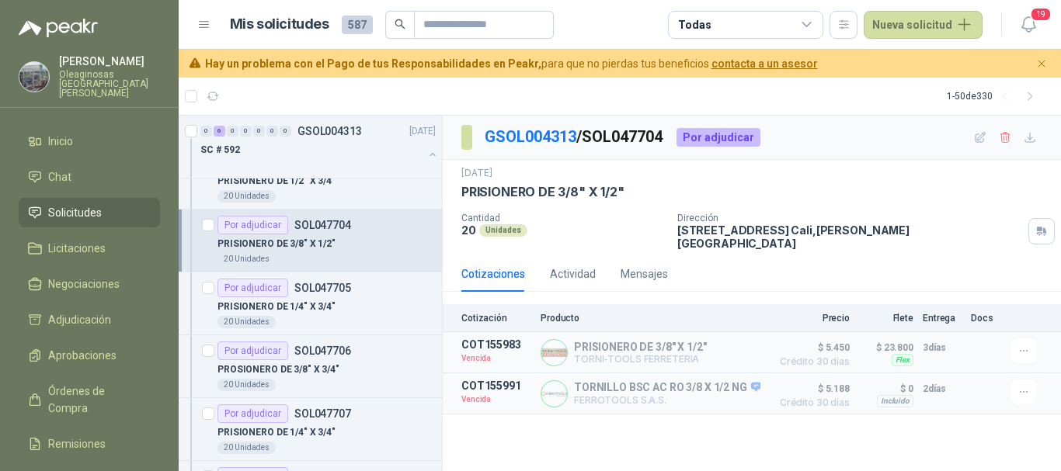
click at [350, 250] on div "PRISIONERO DE 3/8" X 1/2"" at bounding box center [326, 244] width 218 height 19
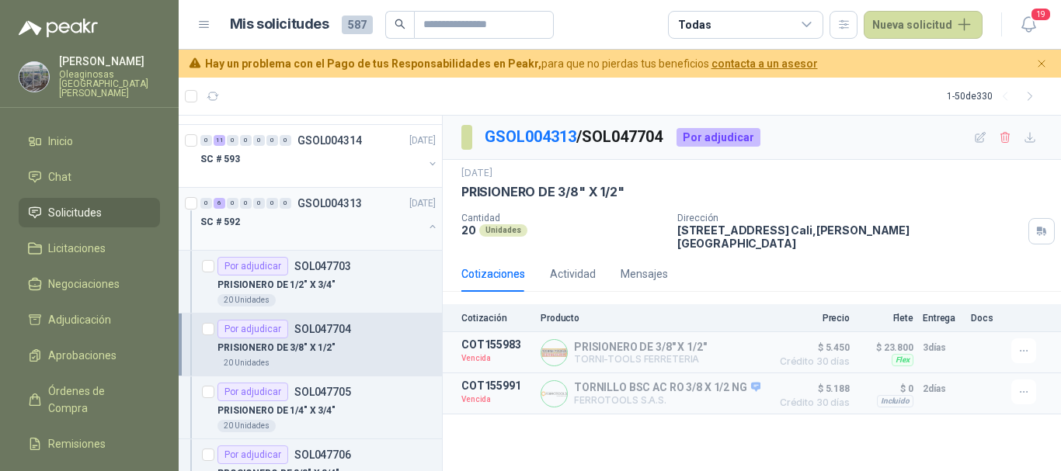
scroll to position [2344, 0]
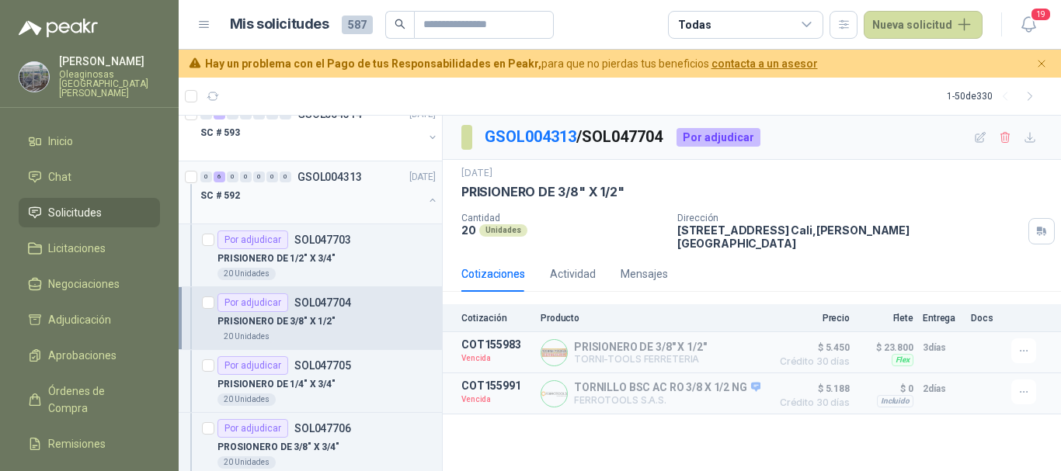
click at [364, 248] on div "Por adjudicar SOL047703" at bounding box center [326, 240] width 218 height 19
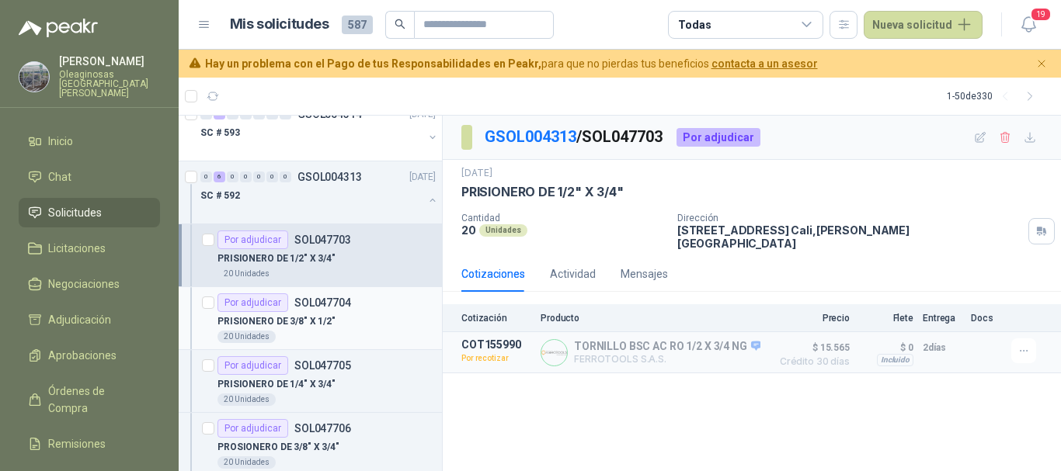
click at [376, 325] on div "PRISIONERO DE 3/8" X 1/2"" at bounding box center [326, 321] width 218 height 19
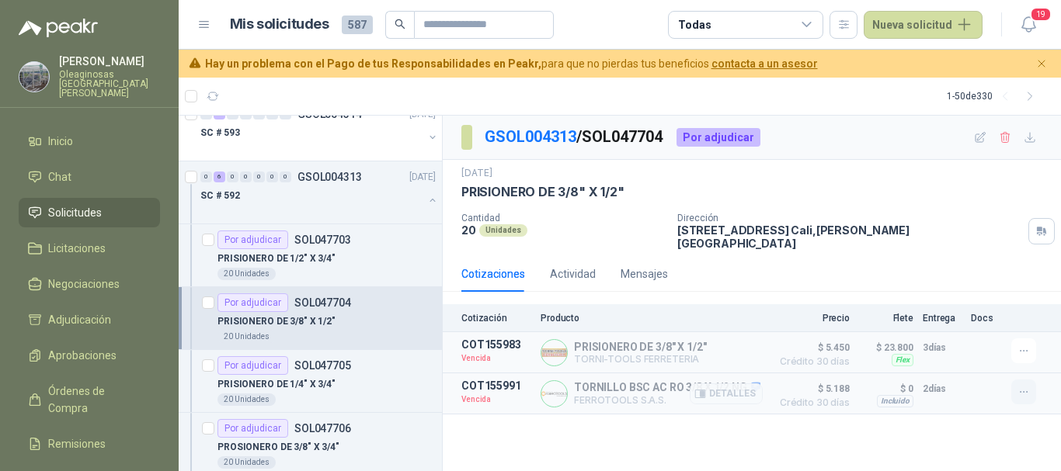
click at [1024, 386] on icon "button" at bounding box center [1023, 392] width 13 height 13
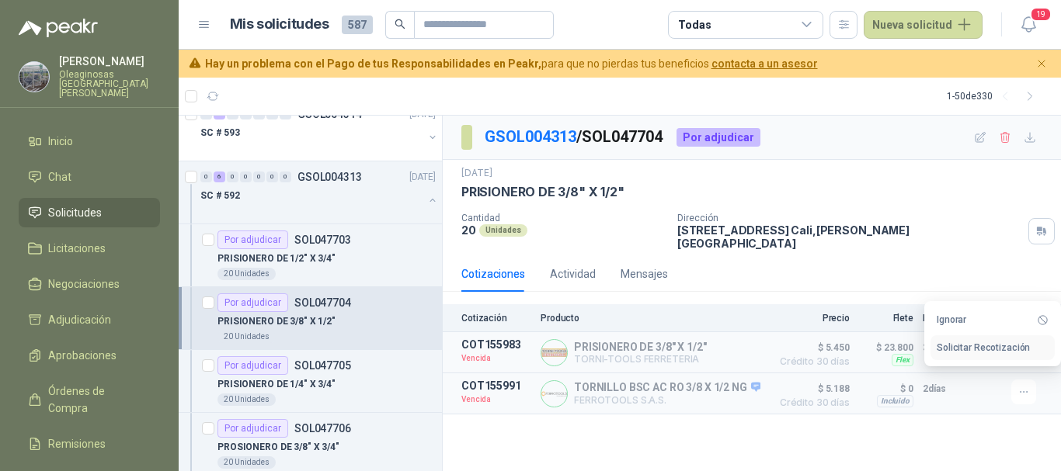
click at [993, 343] on button "Solicitar Recotización" at bounding box center [992, 347] width 124 height 25
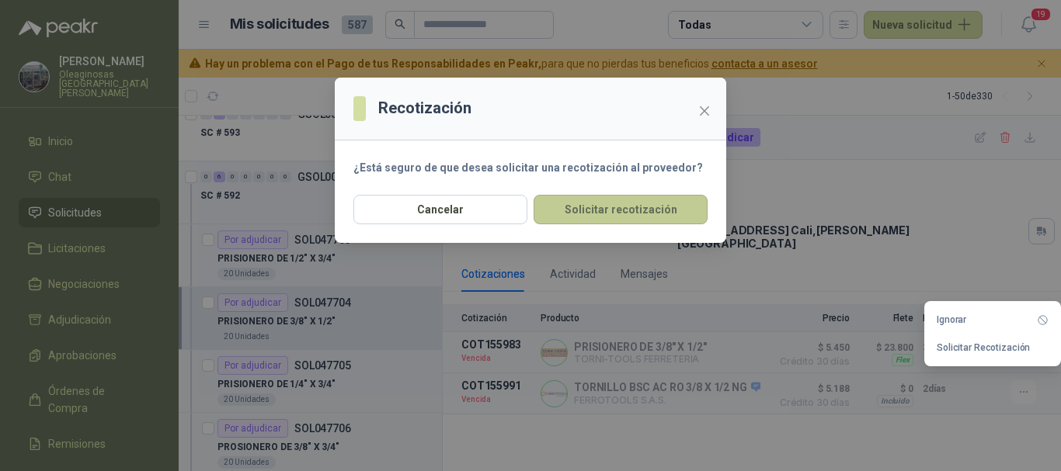
click at [638, 214] on button "Solicitar recotización" at bounding box center [620, 210] width 174 height 30
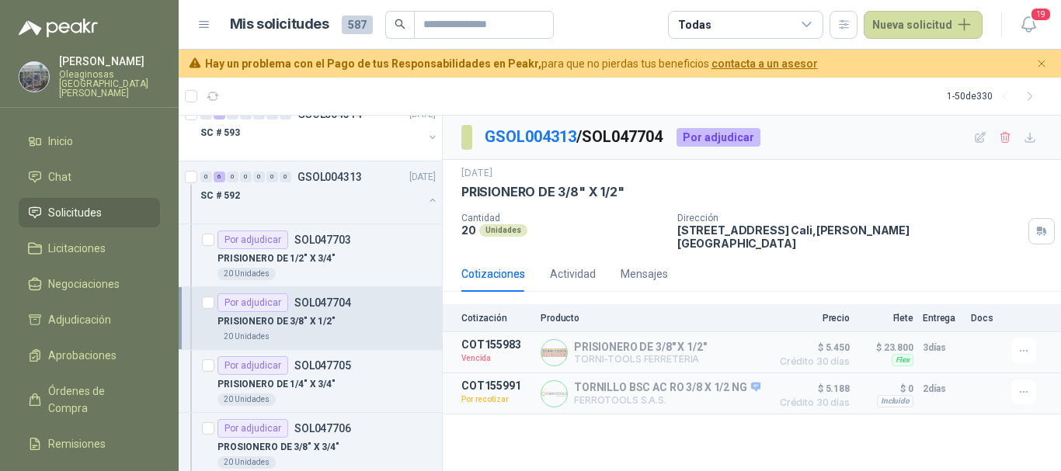
scroll to position [2422, 0]
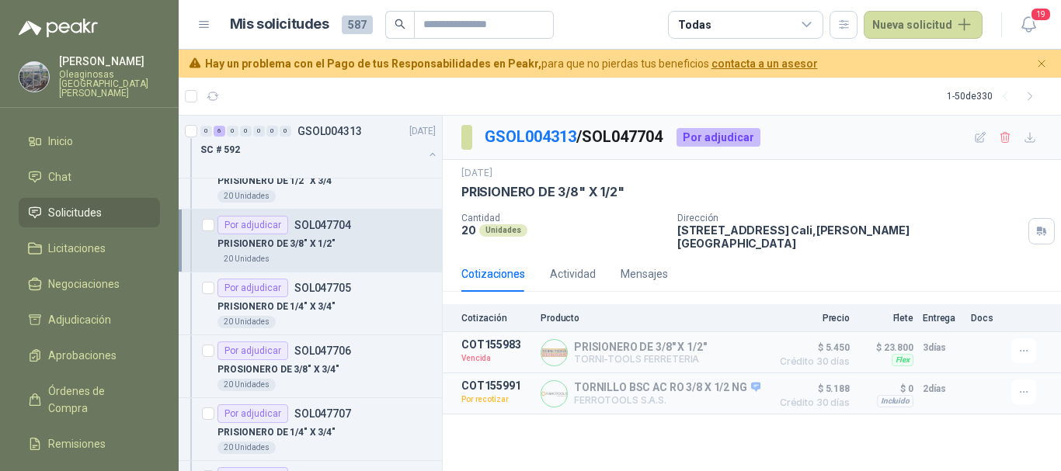
click at [401, 306] on div "PRISIONERO DE 1/4" X 3/4"" at bounding box center [326, 306] width 218 height 19
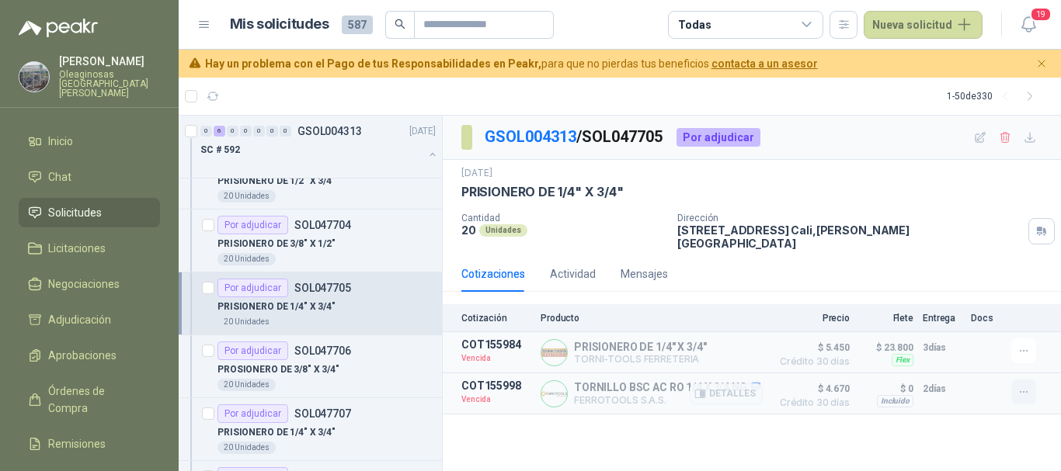
click at [1027, 386] on icon "button" at bounding box center [1023, 392] width 13 height 13
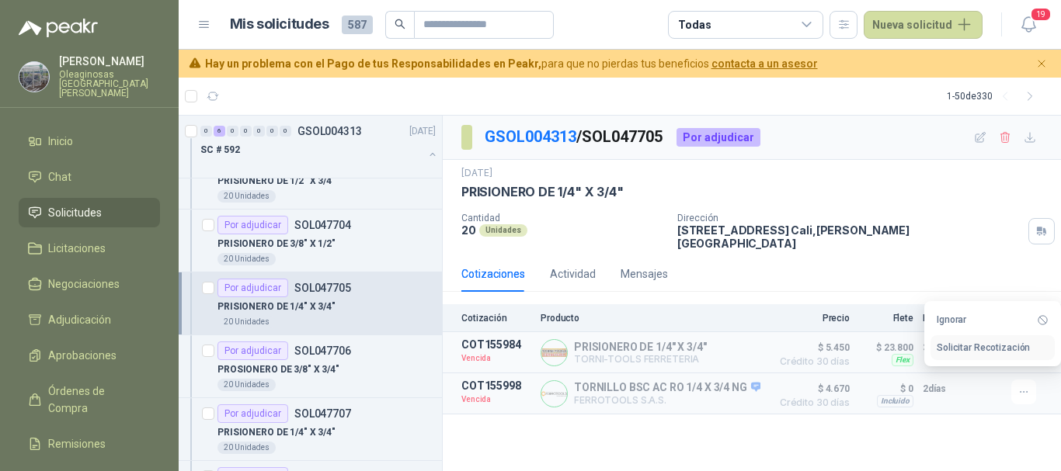
click at [1000, 341] on button "Solicitar Recotización" at bounding box center [992, 347] width 124 height 25
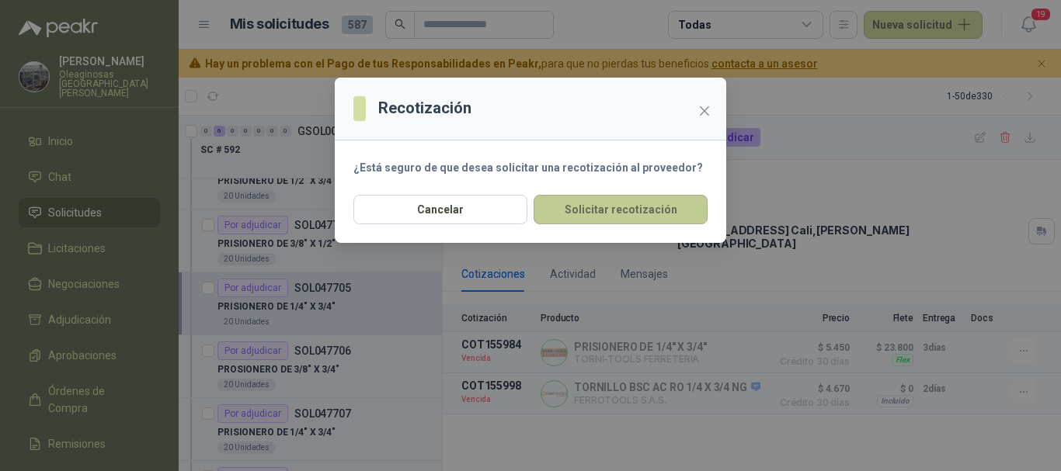
click at [620, 210] on button "Solicitar recotización" at bounding box center [620, 210] width 174 height 30
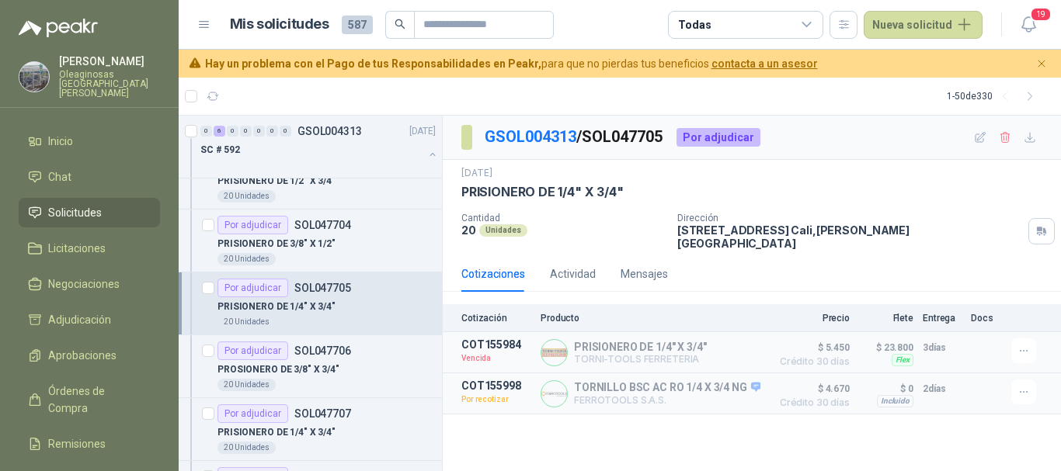
scroll to position [2500, 0]
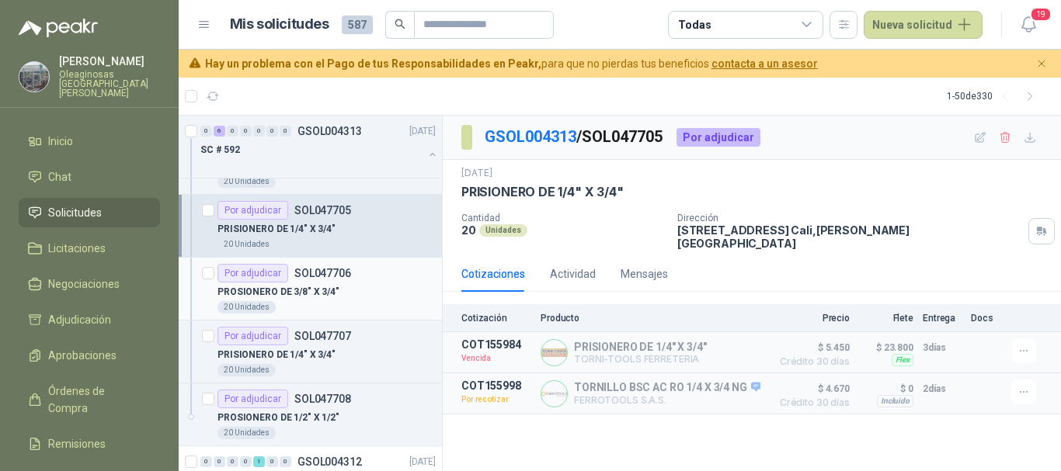
click at [381, 293] on div "PROSIONERO DE 3/8" X 3/4"" at bounding box center [326, 292] width 218 height 19
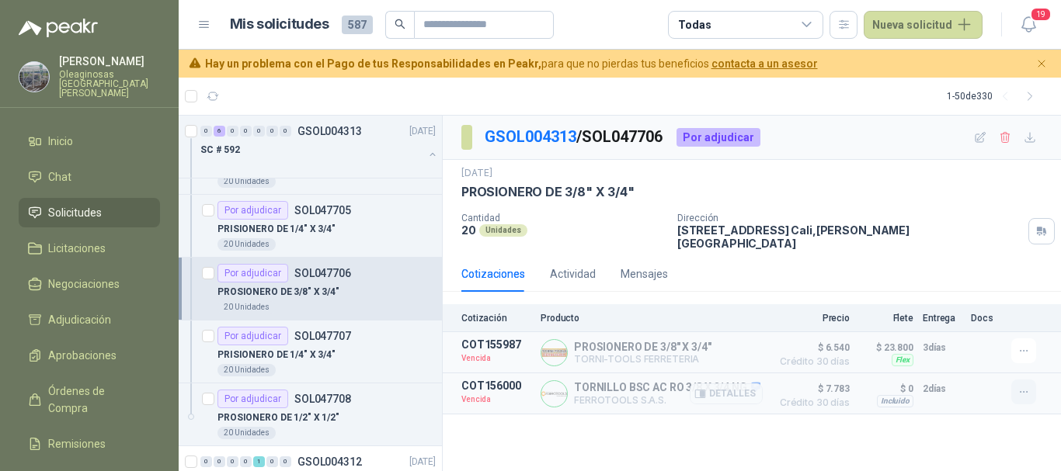
click at [1023, 386] on icon "button" at bounding box center [1023, 392] width 13 height 13
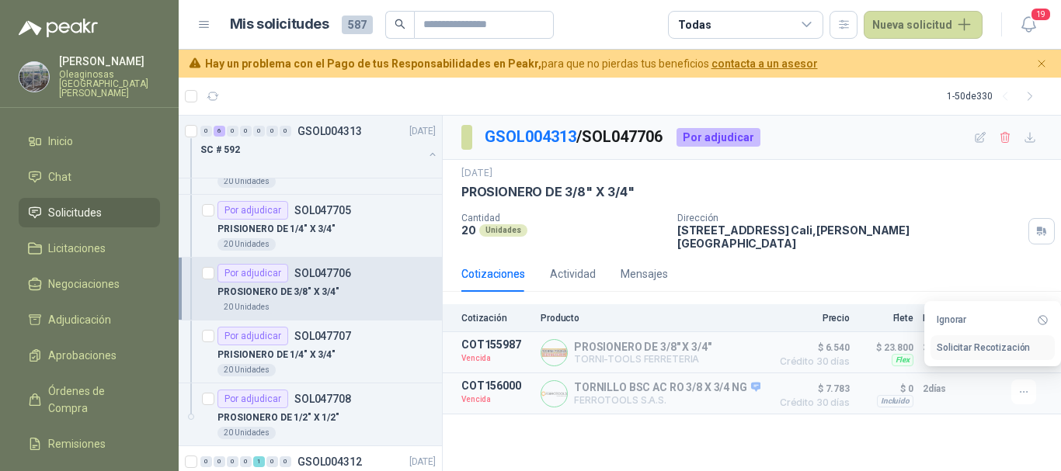
click at [983, 347] on button "Solicitar Recotización" at bounding box center [992, 347] width 124 height 25
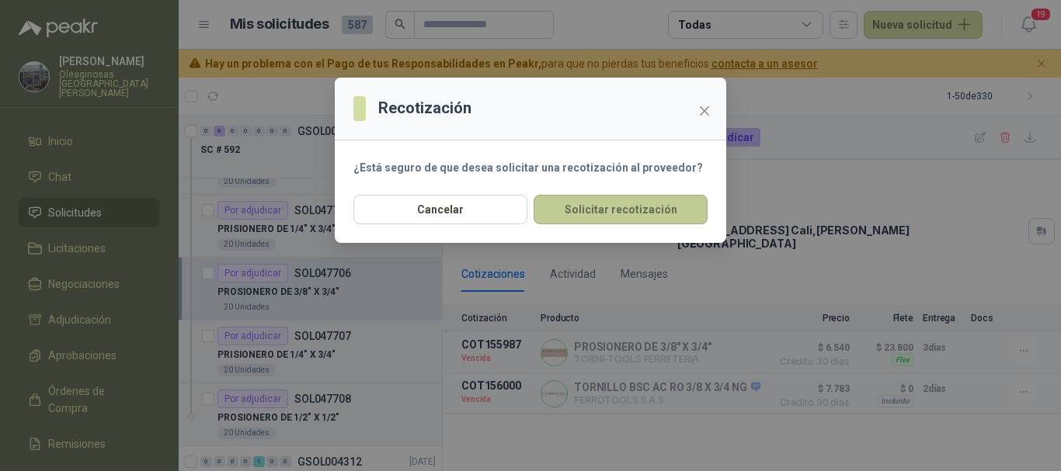
click at [597, 212] on button "Solicitar recotización" at bounding box center [620, 210] width 174 height 30
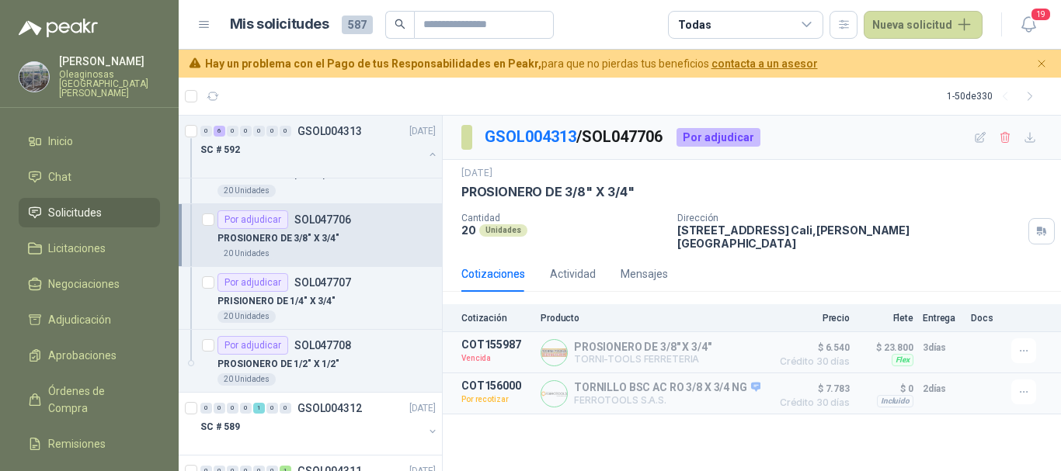
scroll to position [2577, 0]
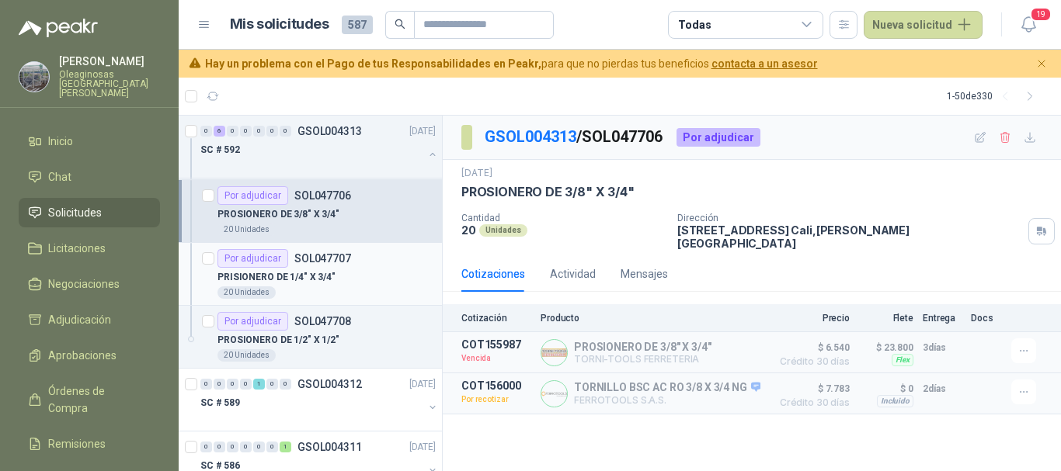
click at [366, 269] on div "PRISIONERO DE 1/4" X 3/4"" at bounding box center [326, 277] width 218 height 19
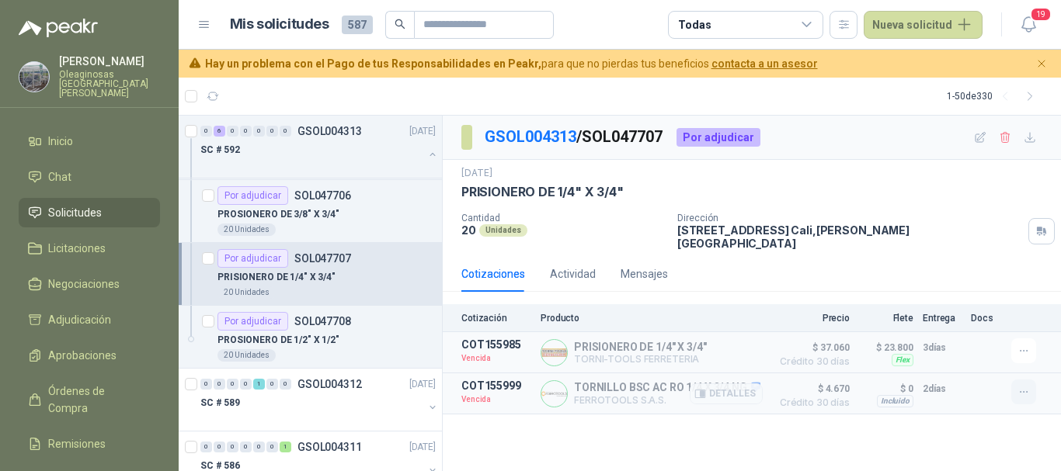
click at [1026, 386] on icon "button" at bounding box center [1023, 392] width 13 height 13
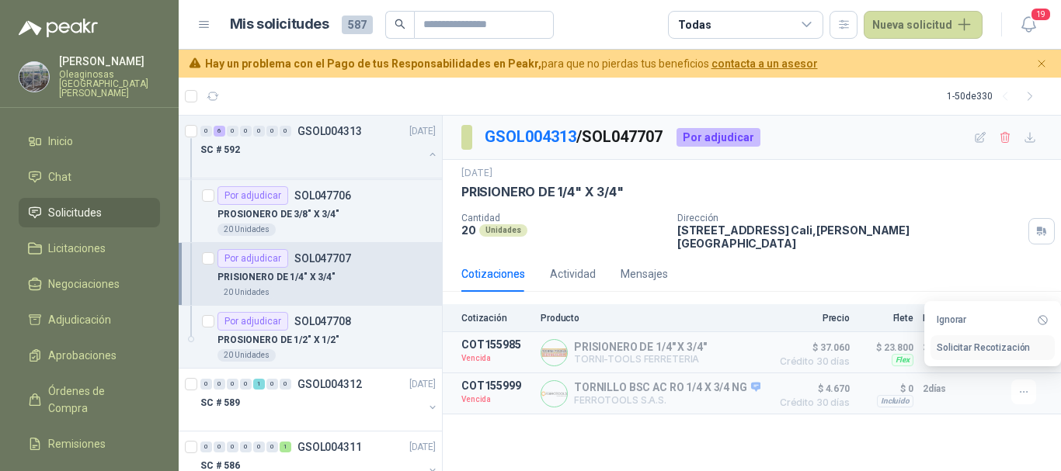
click at [990, 344] on button "Solicitar Recotización" at bounding box center [992, 347] width 124 height 25
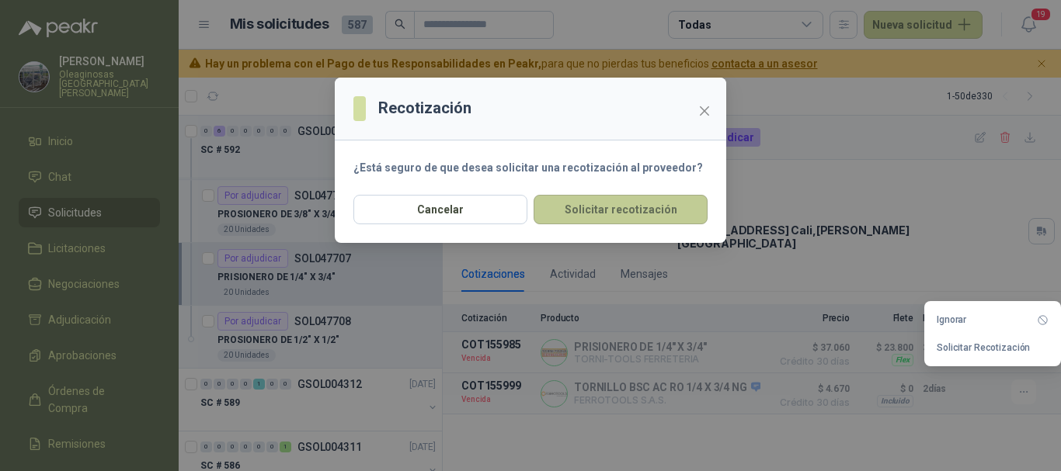
click at [593, 211] on button "Solicitar recotización" at bounding box center [620, 210] width 174 height 30
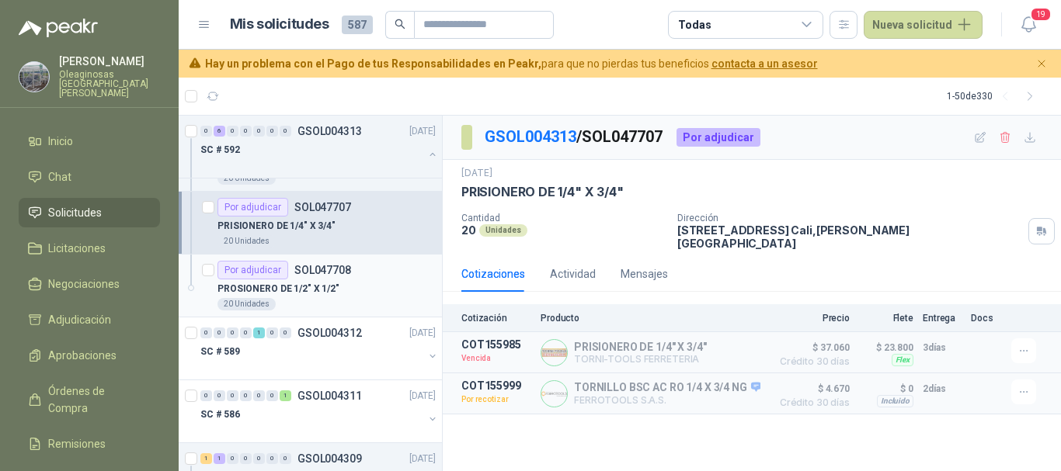
scroll to position [2655, 0]
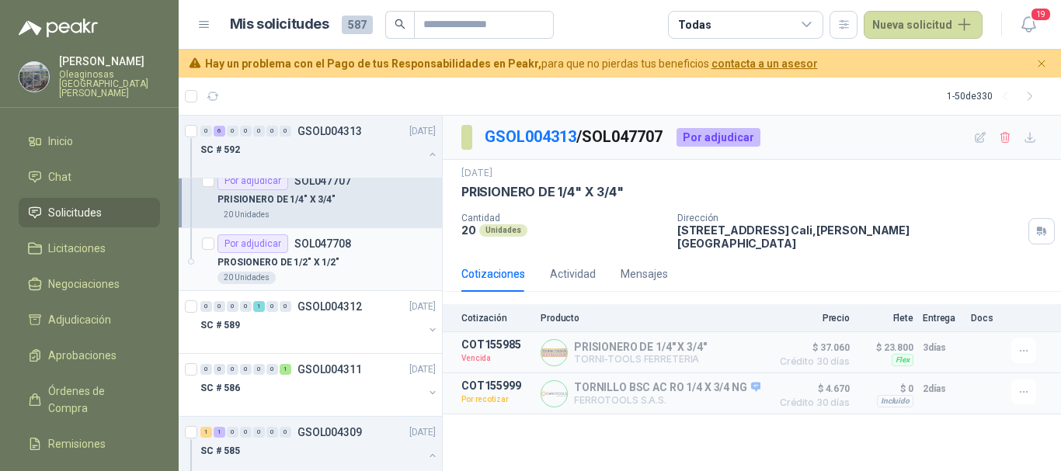
click at [361, 271] on div "PROSIONERO DE 1/2" X 1/2"" at bounding box center [326, 262] width 218 height 19
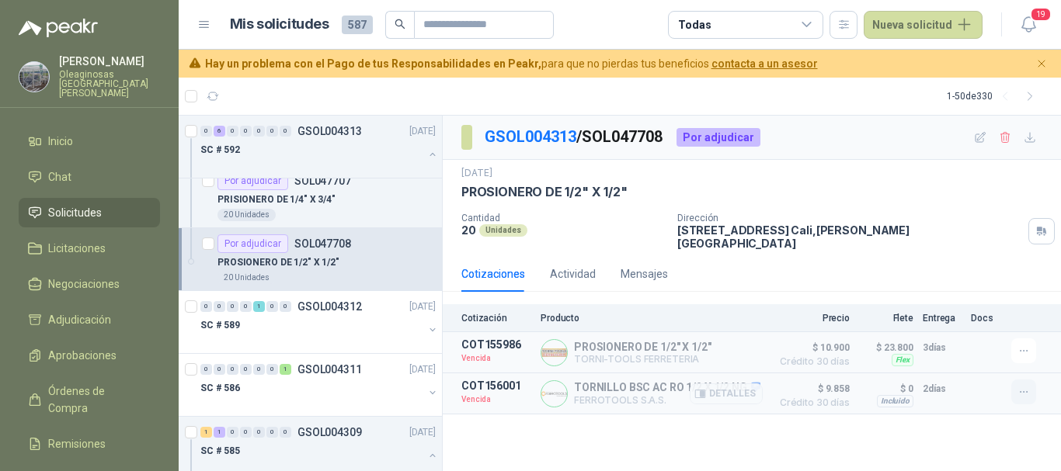
click at [1020, 386] on icon "button" at bounding box center [1023, 392] width 13 height 13
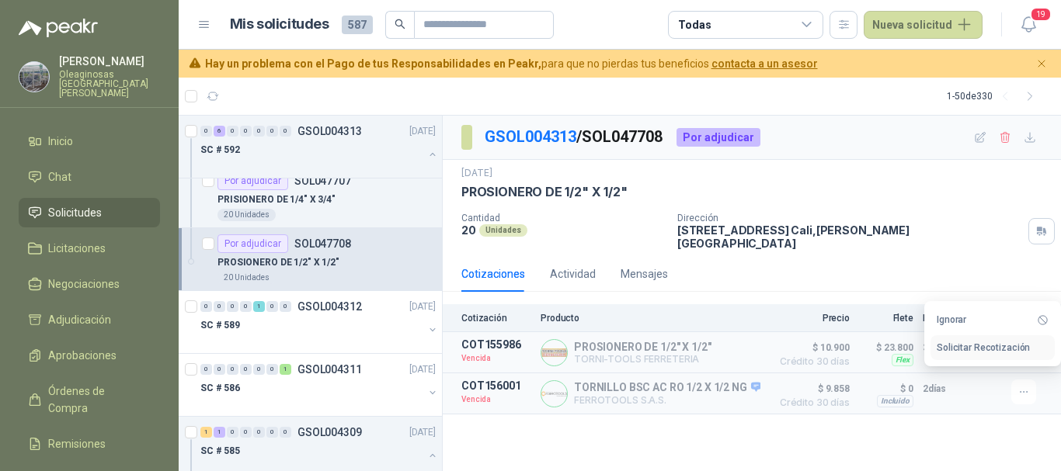
click at [998, 346] on button "Solicitar Recotización" at bounding box center [992, 347] width 124 height 25
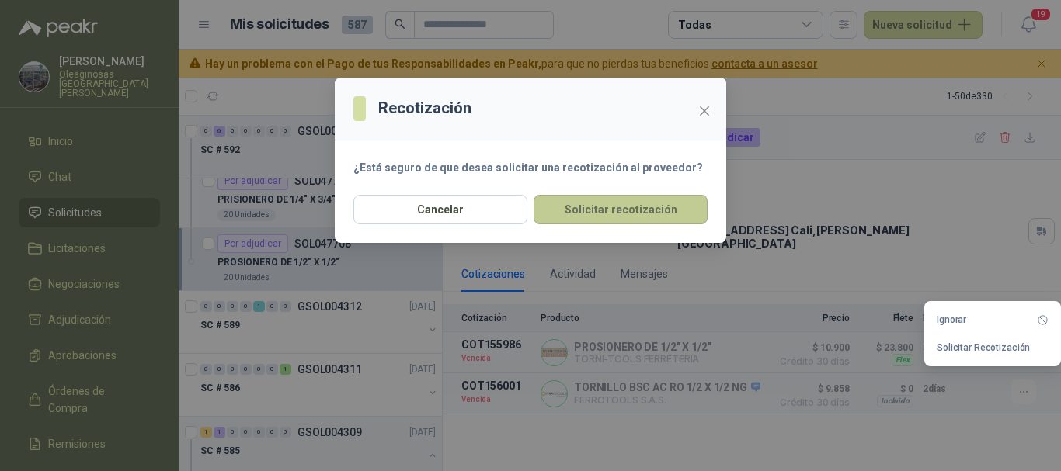
click at [630, 213] on button "Solicitar recotización" at bounding box center [620, 210] width 174 height 30
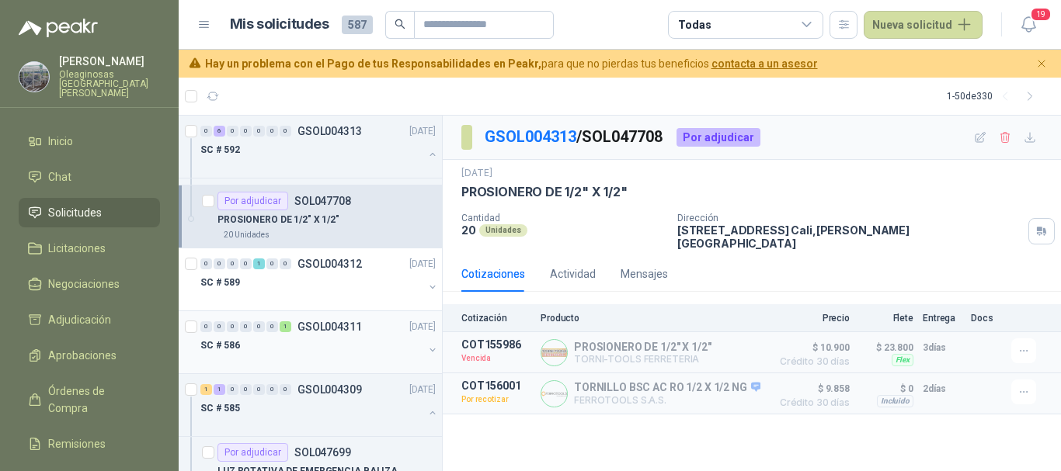
scroll to position [2733, 0]
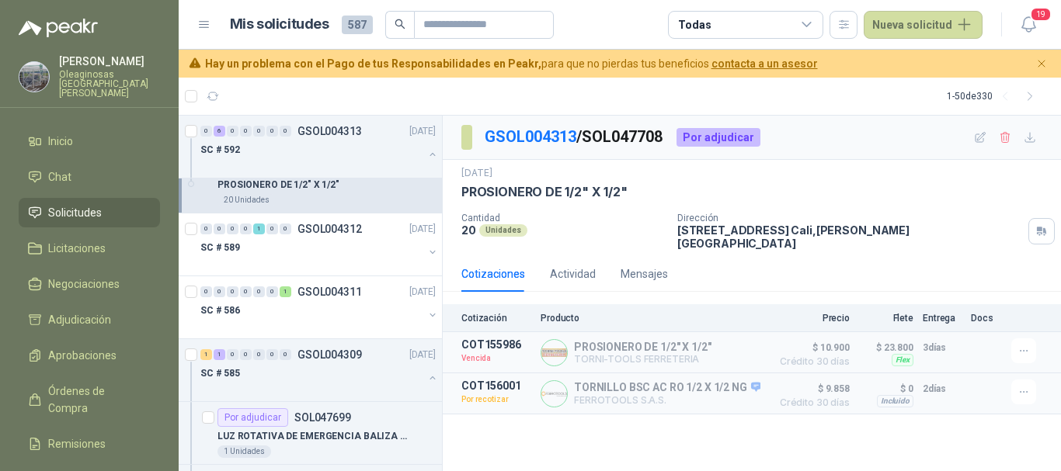
click at [589, 17] on article "Mis solicitudes 587 Todas Nueva solicitud" at bounding box center [606, 25] width 753 height 28
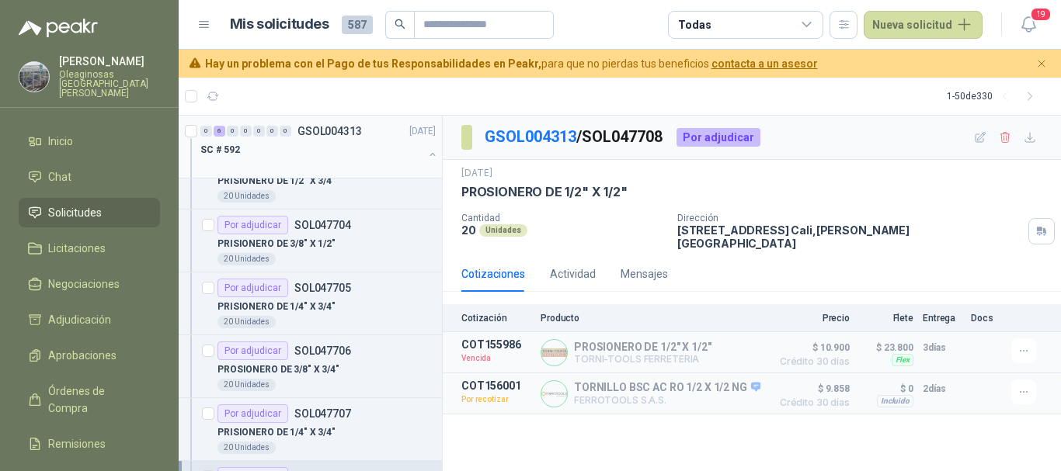
scroll to position [2267, 0]
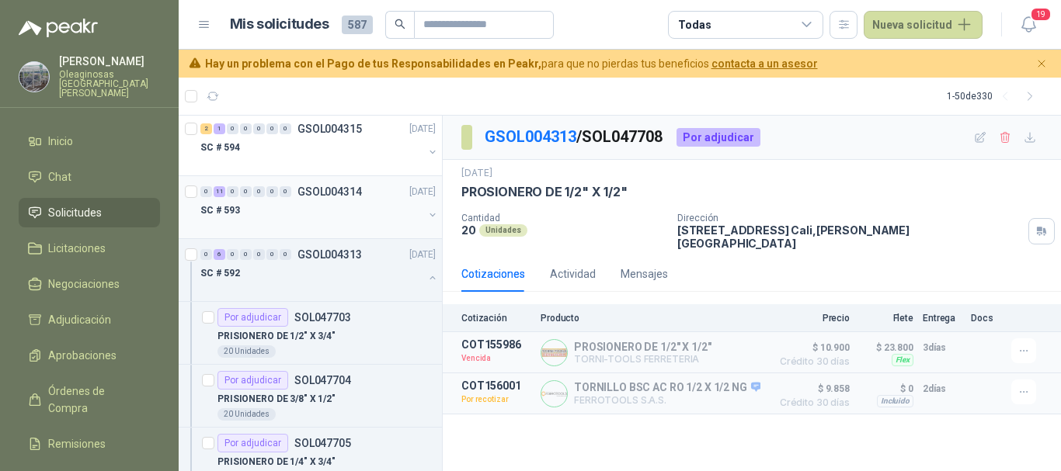
click at [330, 213] on div "SC # 593" at bounding box center [311, 210] width 223 height 19
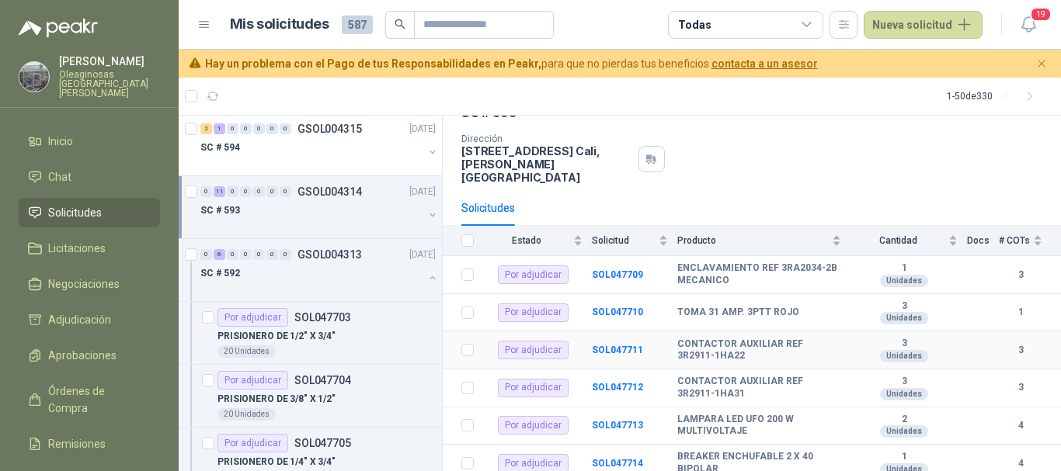
scroll to position [155, 0]
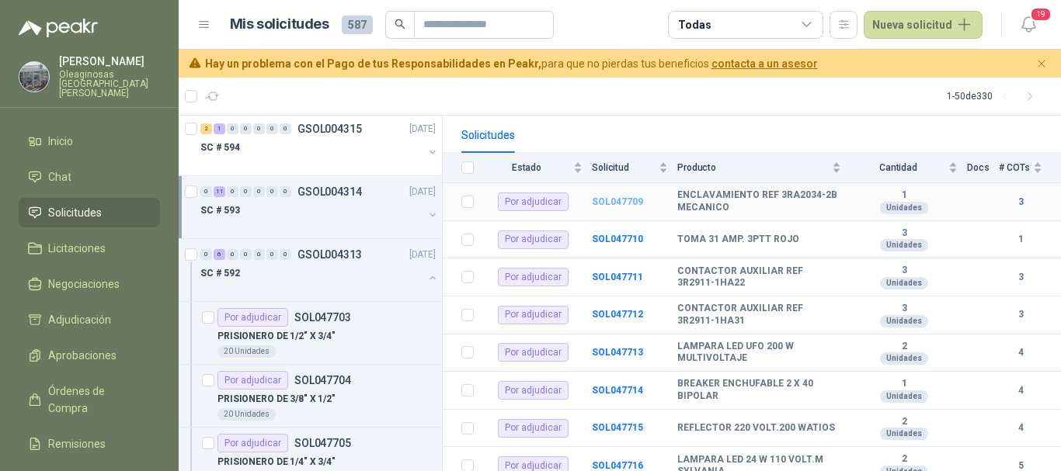
click at [634, 196] on b "SOL047709" at bounding box center [617, 201] width 51 height 11
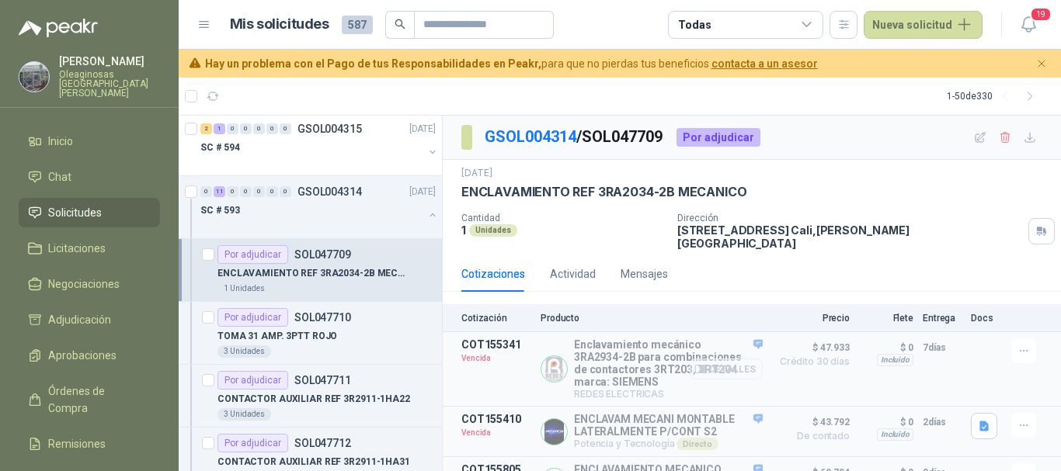
scroll to position [30, 0]
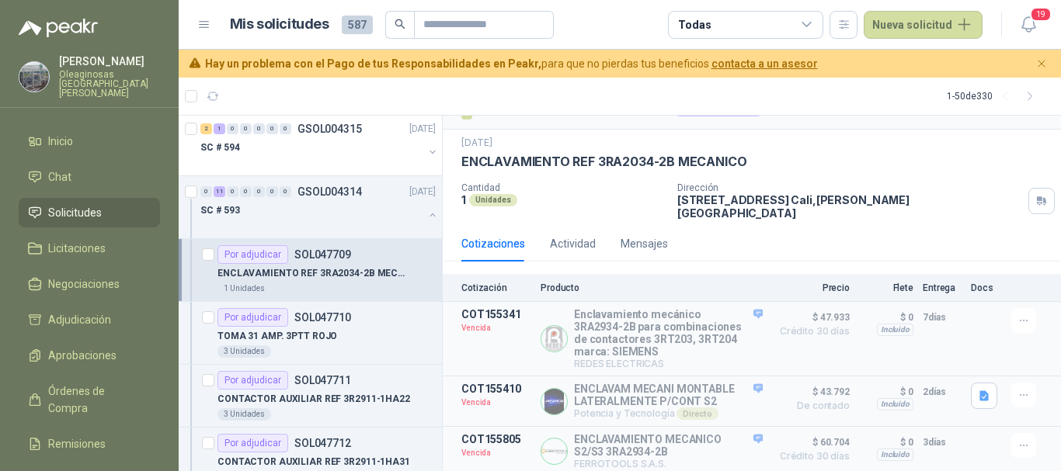
click at [627, 97] on article "1 - 50 de 330" at bounding box center [620, 96] width 882 height 37
click at [732, 392] on button "Detalles" at bounding box center [726, 401] width 73 height 21
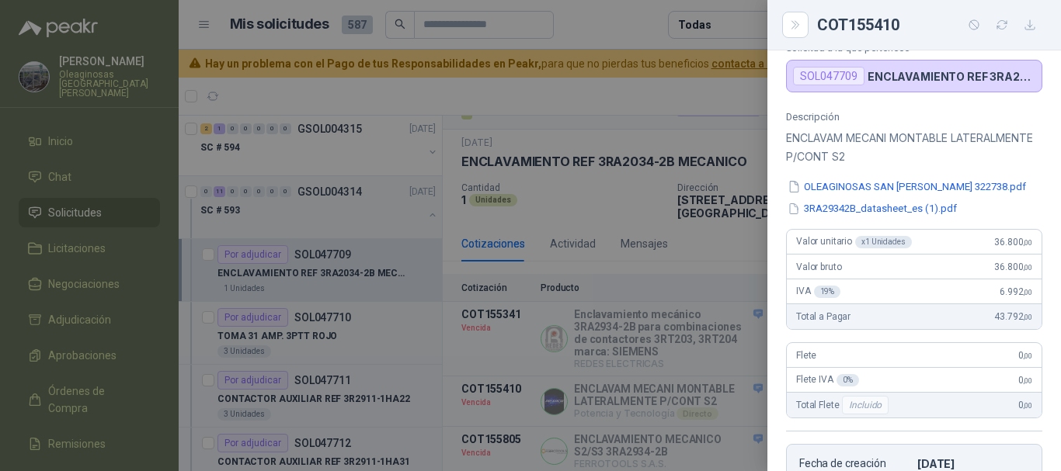
scroll to position [98, 0]
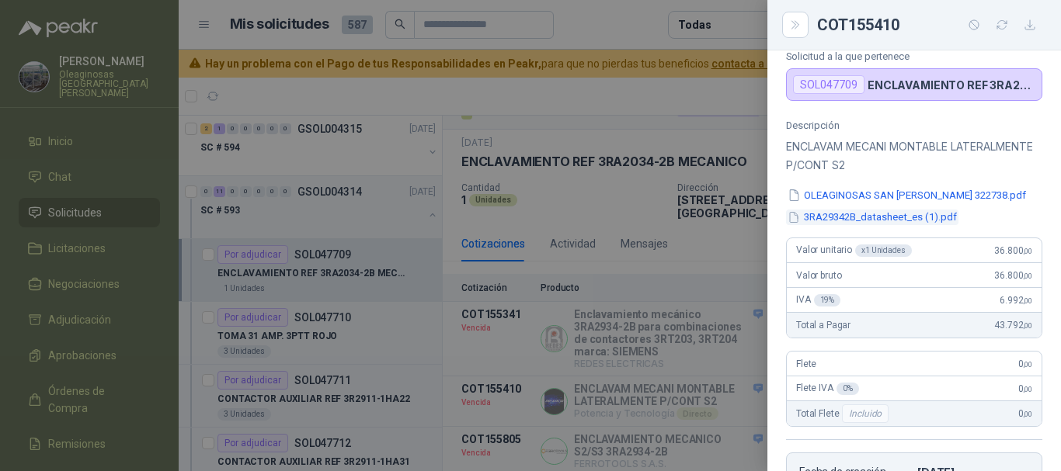
click at [891, 221] on button "3RA29342B_datasheet_es (1).pdf" at bounding box center [872, 218] width 172 height 16
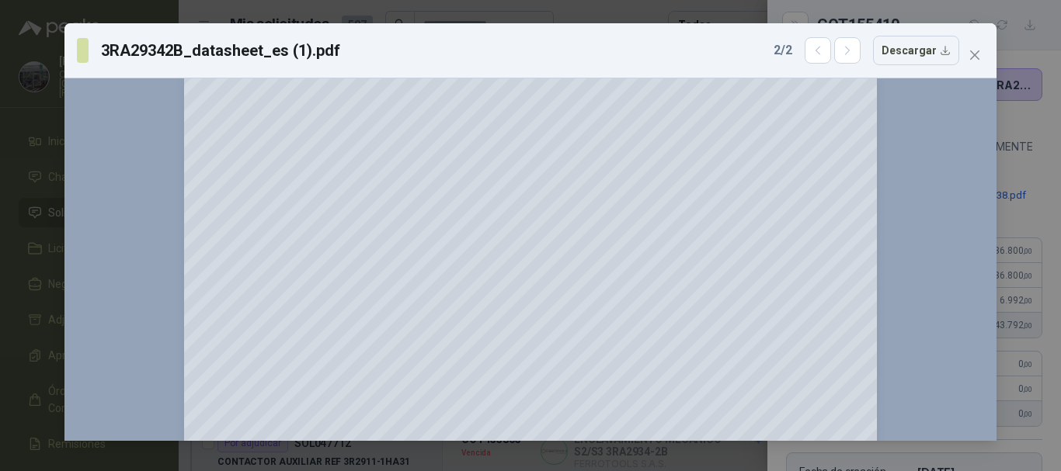
scroll to position [0, 0]
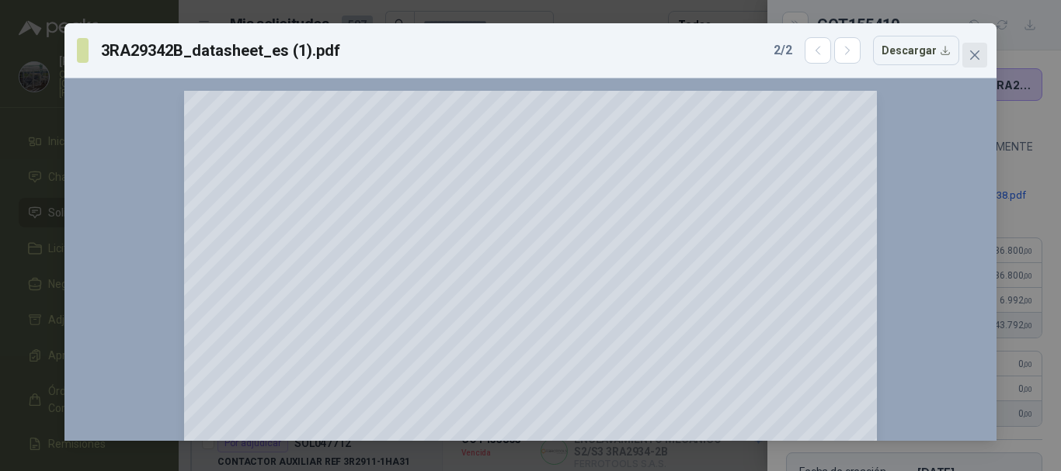
click at [982, 54] on span "Close" at bounding box center [974, 55] width 25 height 12
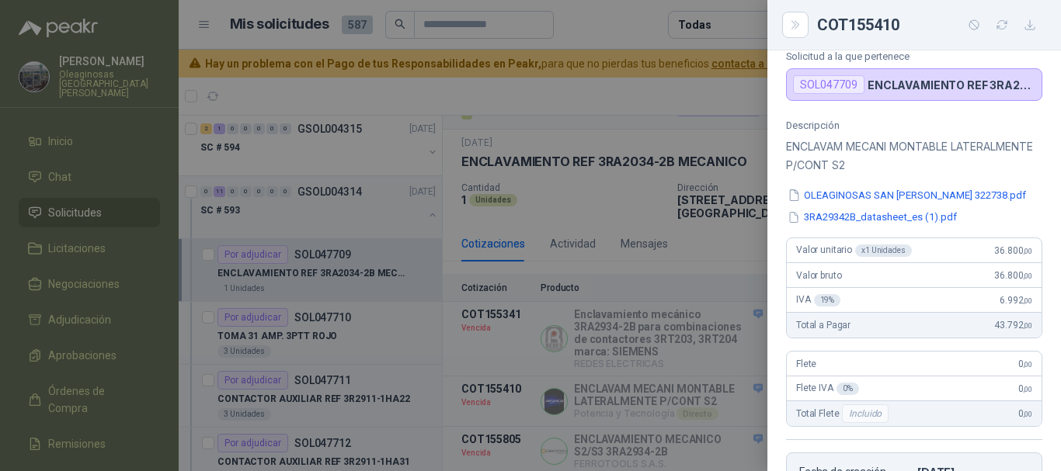
click at [694, 99] on div at bounding box center [530, 235] width 1061 height 471
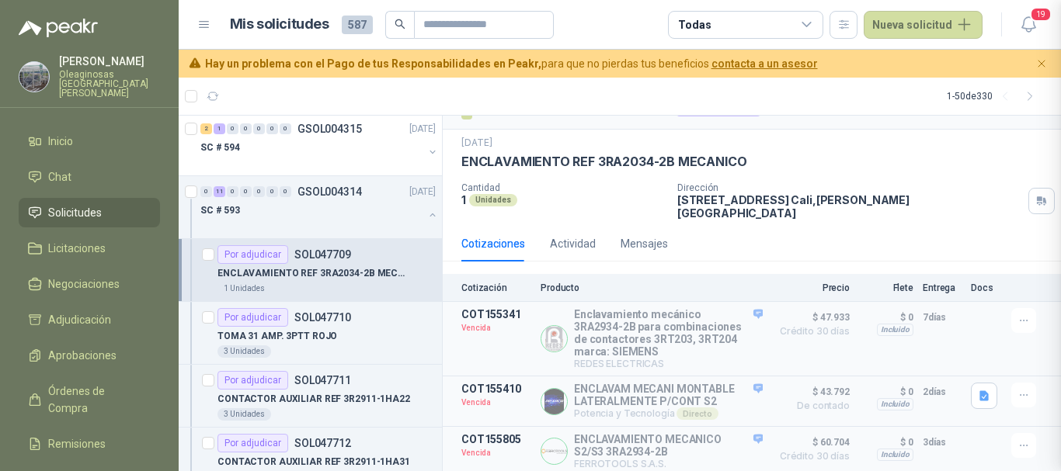
scroll to position [416, 0]
click at [733, 394] on button "Detalles" at bounding box center [726, 401] width 73 height 21
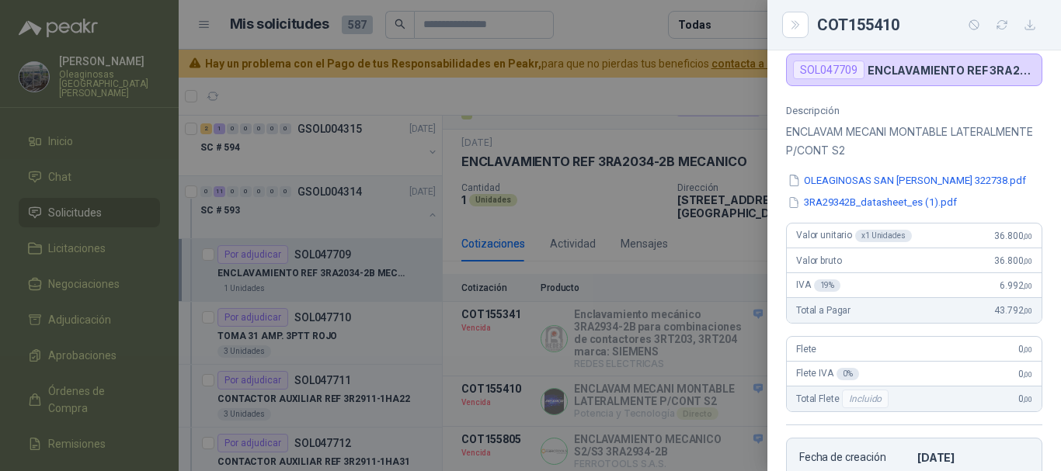
scroll to position [106, 0]
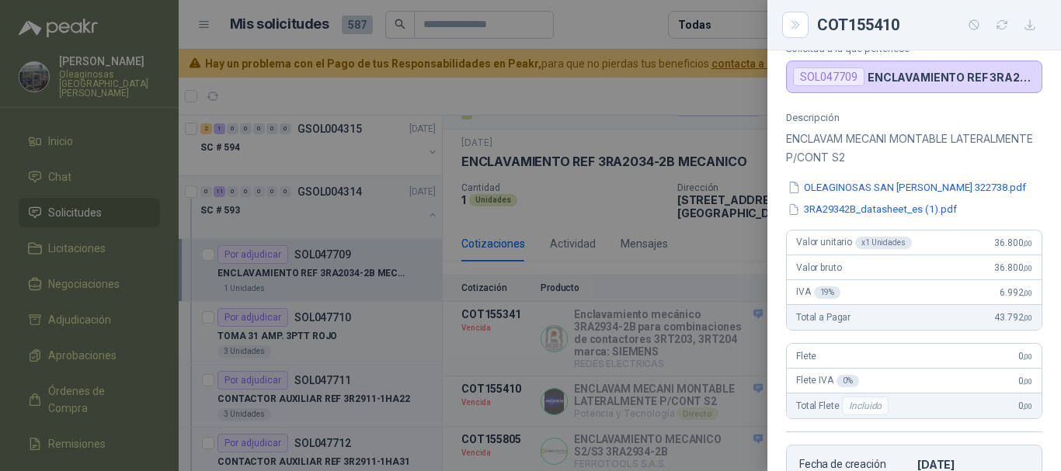
click at [702, 80] on div at bounding box center [530, 235] width 1061 height 471
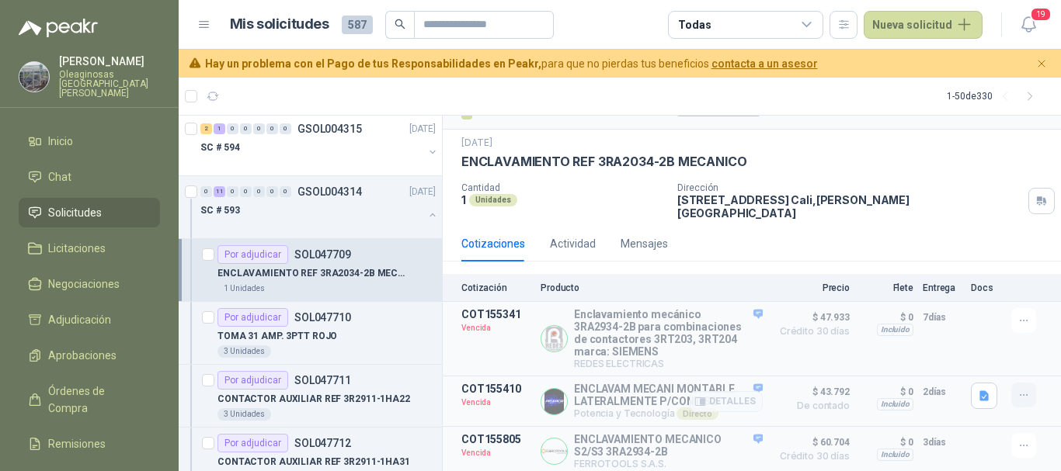
click at [1017, 389] on icon "button" at bounding box center [1023, 395] width 13 height 13
click at [975, 350] on button "Solicitar Recotización" at bounding box center [992, 353] width 124 height 25
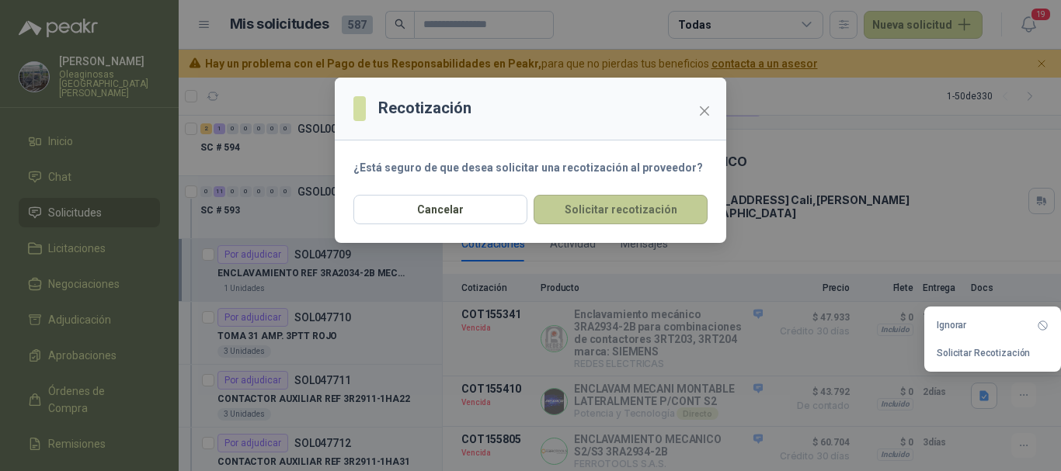
click at [622, 203] on button "Solicitar recotización" at bounding box center [620, 210] width 174 height 30
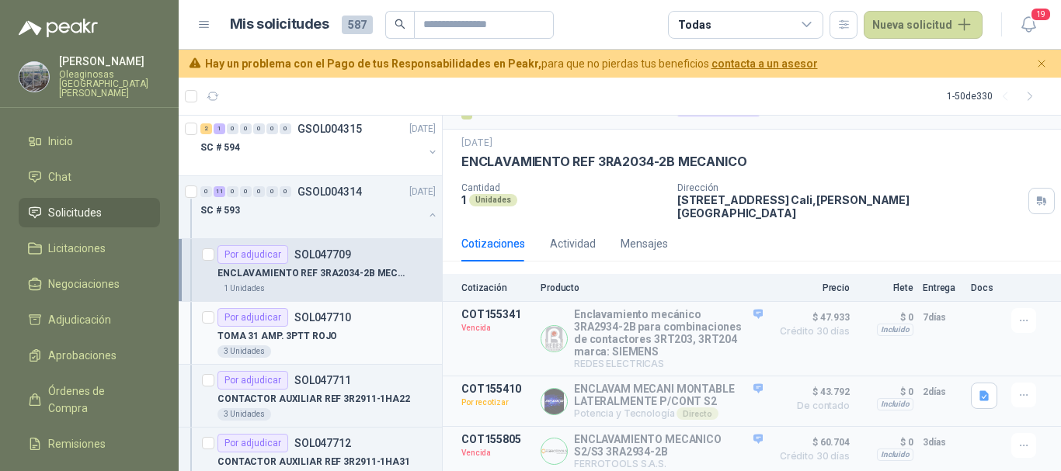
click at [377, 339] on div "TOMA 31 AMP. 3PTT ROJO" at bounding box center [326, 336] width 218 height 19
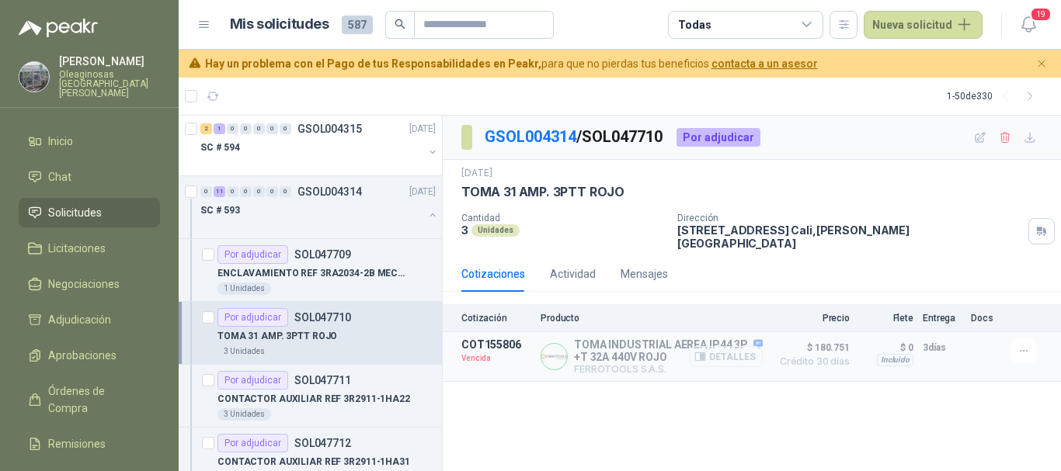
click at [735, 349] on button "Detalles" at bounding box center [726, 356] width 73 height 21
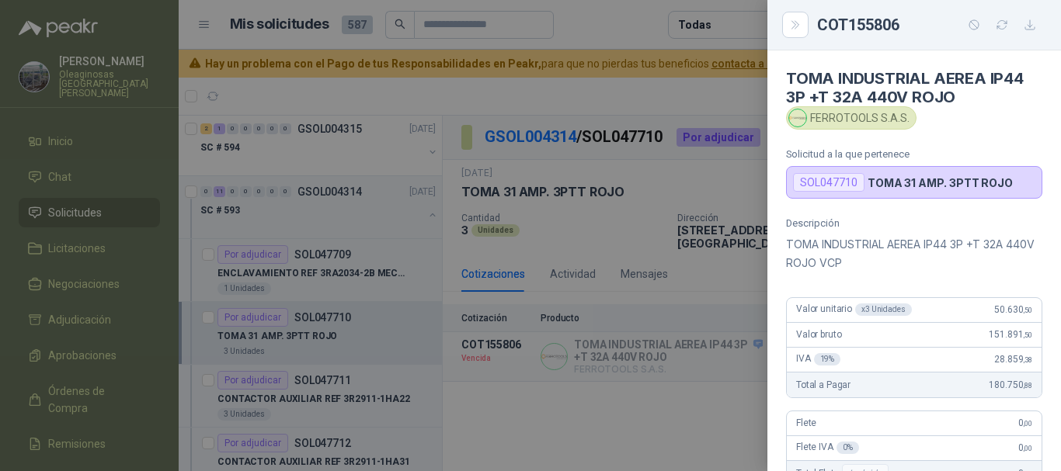
click at [660, 101] on div at bounding box center [530, 235] width 1061 height 471
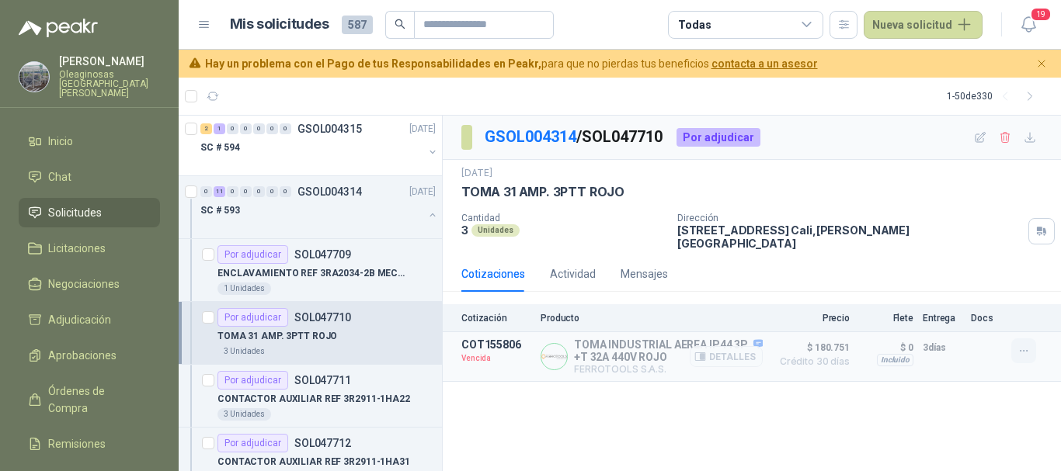
click at [1024, 345] on icon "button" at bounding box center [1023, 351] width 13 height 13
click at [984, 304] on button "Solicitar Recotización" at bounding box center [992, 306] width 124 height 25
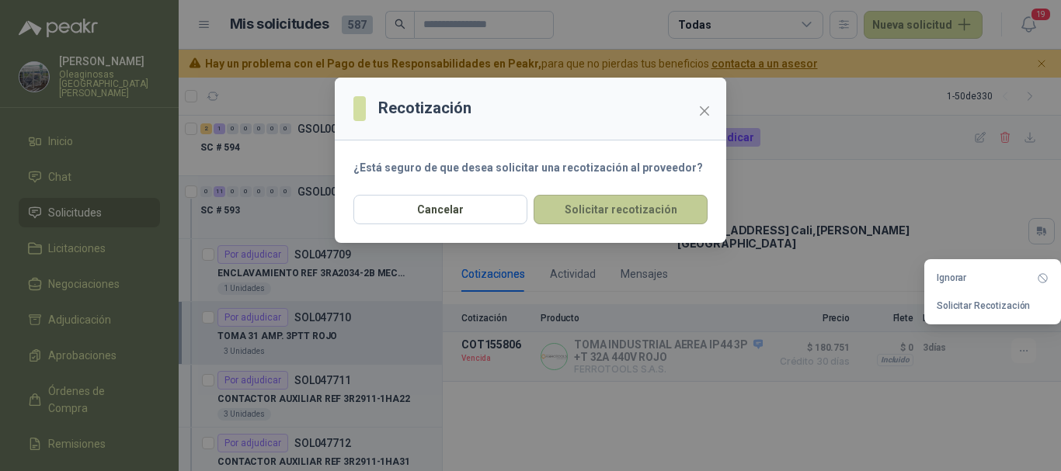
click at [649, 213] on button "Solicitar recotización" at bounding box center [620, 210] width 174 height 30
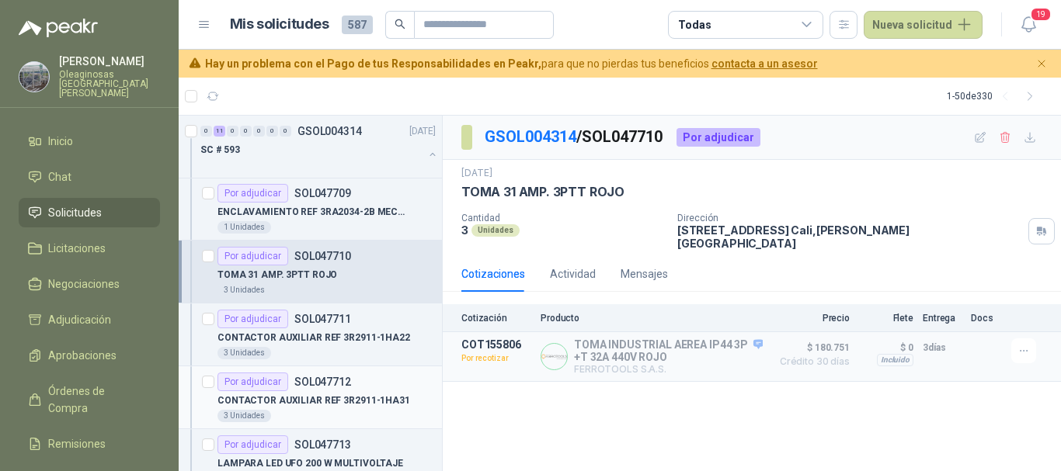
scroll to position [2344, 0]
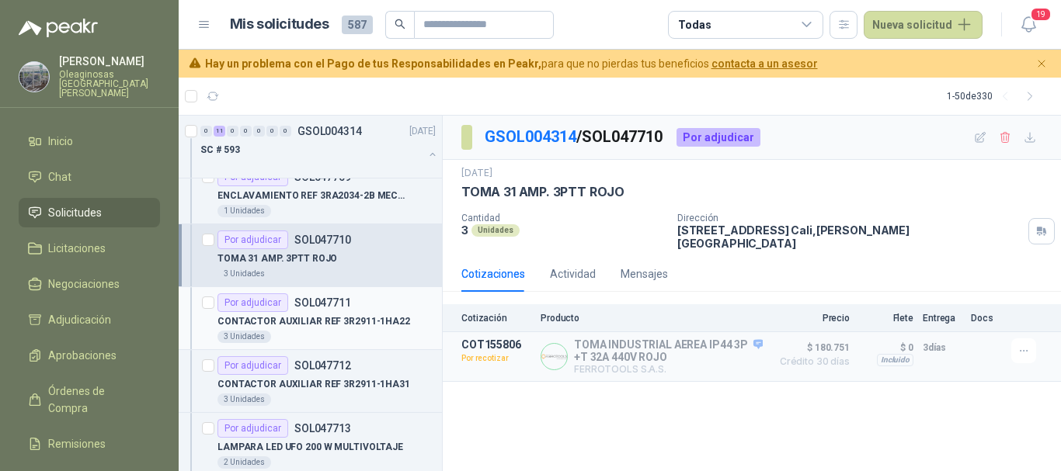
click at [384, 328] on p "CONTACTOR AUXILIAR REF 3R2911-1HA22" at bounding box center [313, 322] width 193 height 15
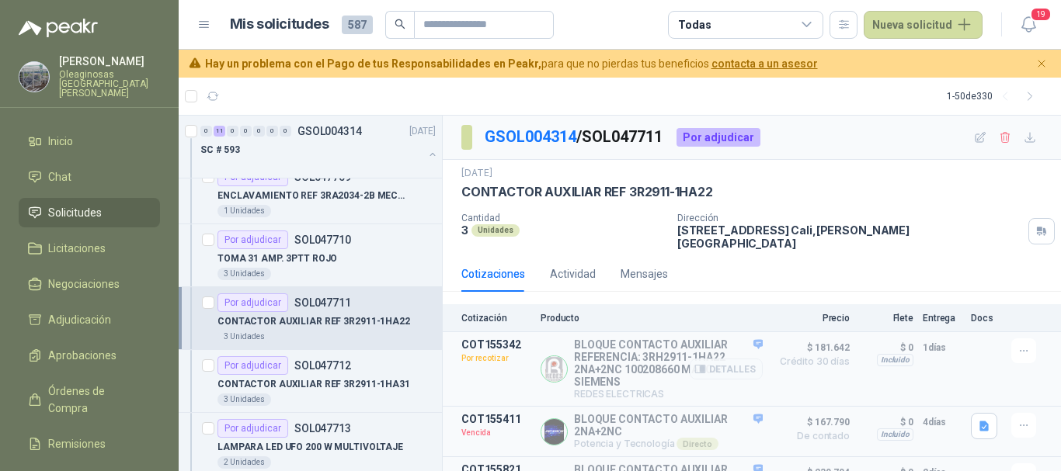
scroll to position [43, 0]
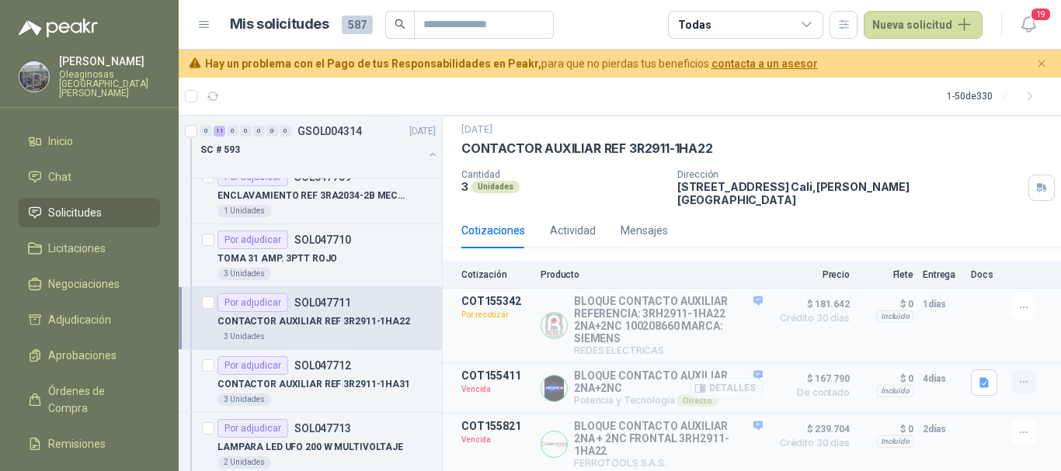
click at [1017, 376] on icon "button" at bounding box center [1023, 382] width 13 height 13
click at [981, 340] on button "Solicitar Recotización" at bounding box center [992, 340] width 124 height 25
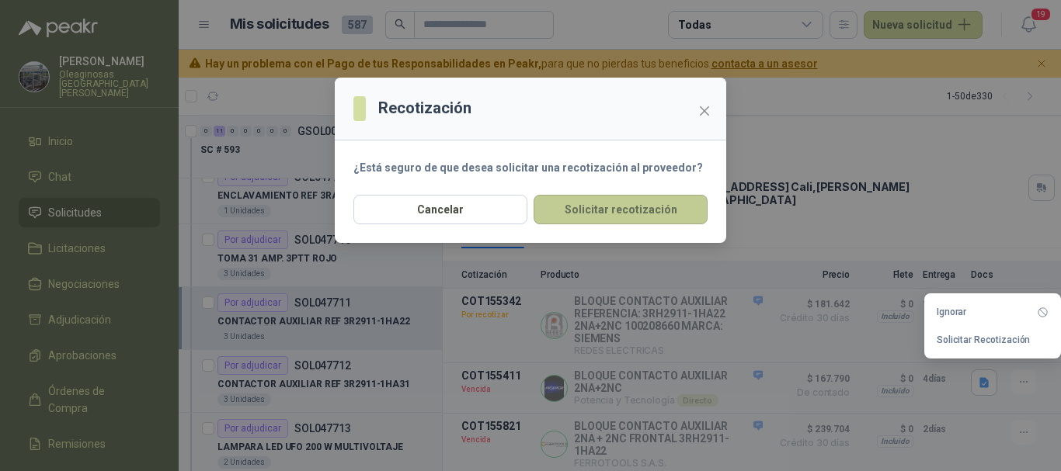
click at [623, 207] on button "Solicitar recotización" at bounding box center [620, 210] width 174 height 30
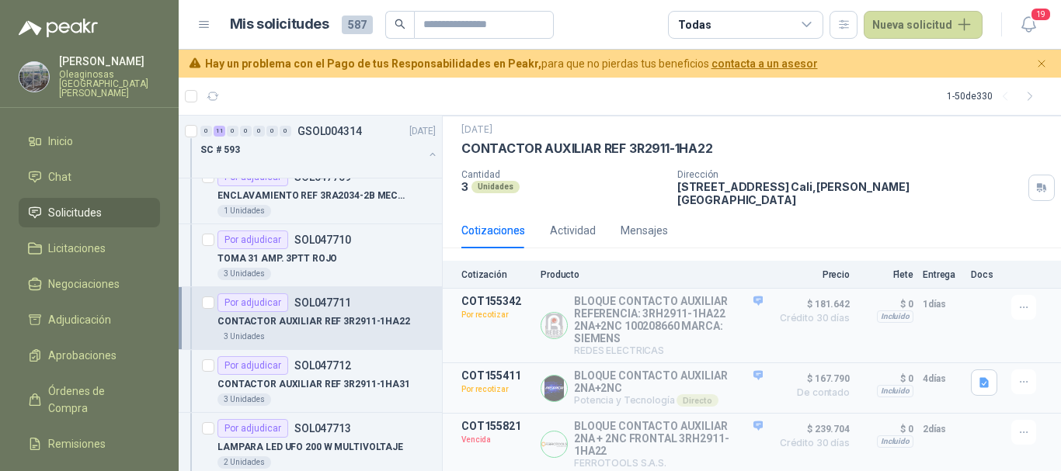
click at [507, 88] on article "1 - 50 de 330" at bounding box center [620, 96] width 882 height 37
click at [349, 390] on p "CONTACTOR AUXILIAR REF 3R2911-1HA31" at bounding box center [313, 384] width 193 height 15
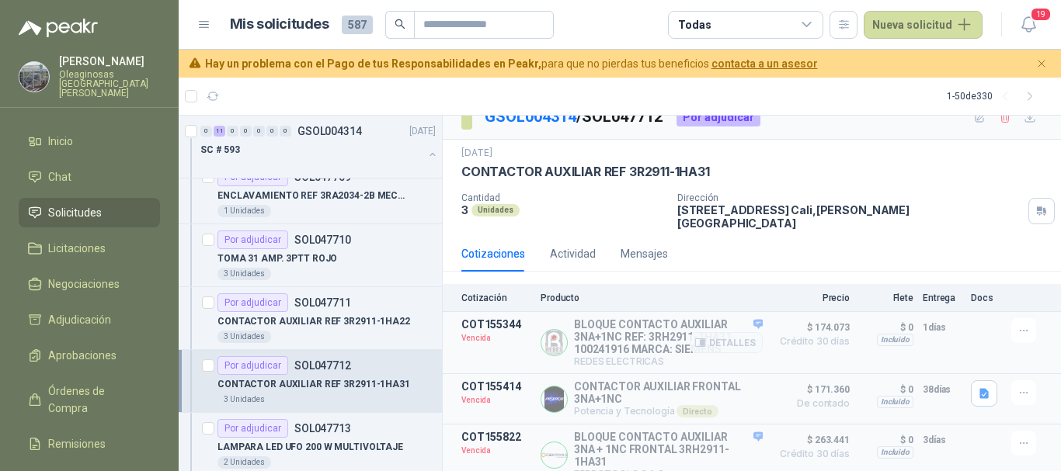
scroll to position [30, 0]
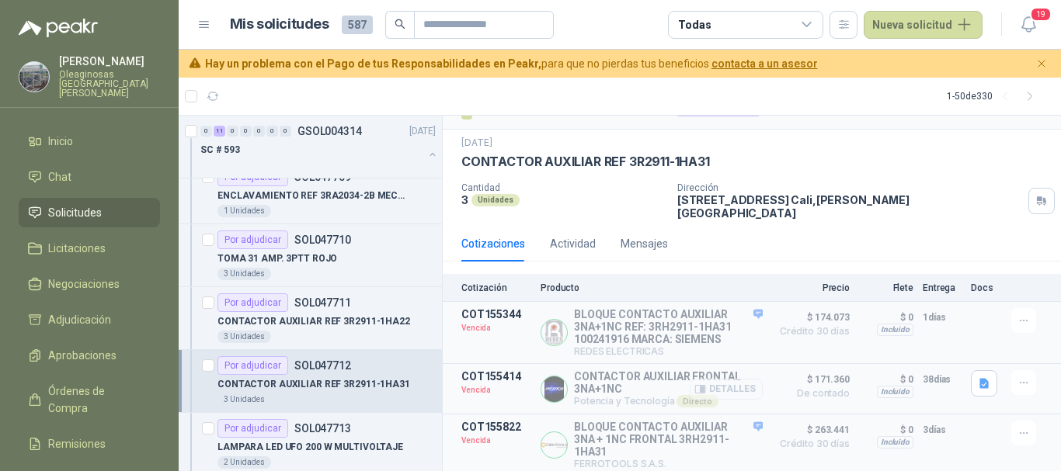
click at [727, 383] on button "Detalles" at bounding box center [726, 389] width 73 height 21
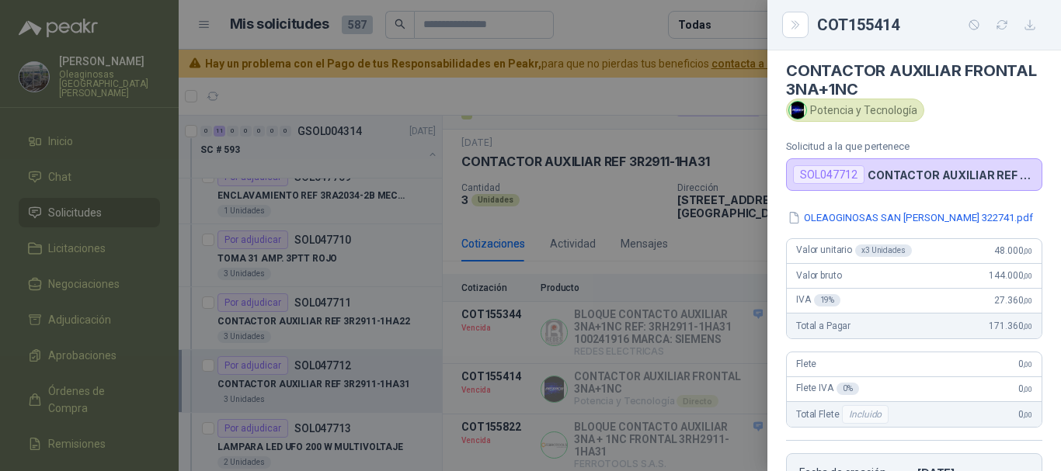
scroll to position [0, 0]
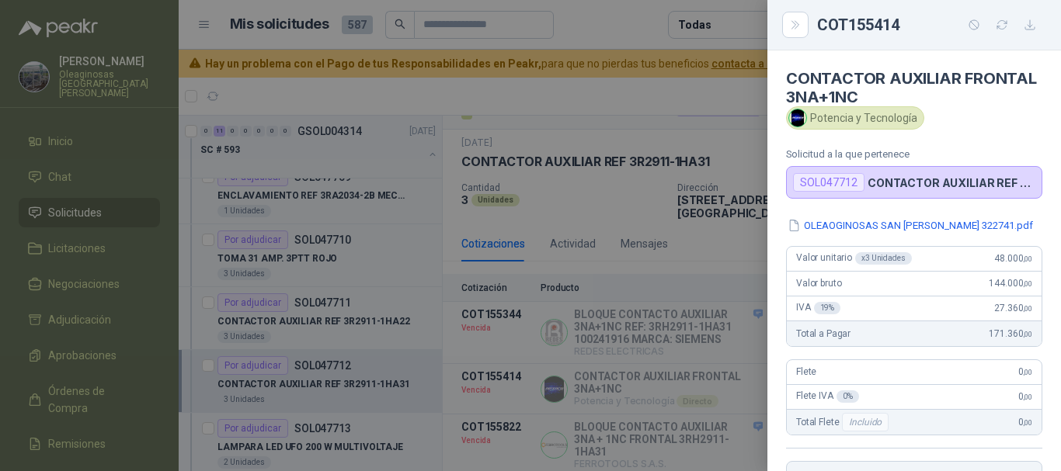
click at [654, 102] on div at bounding box center [530, 235] width 1061 height 471
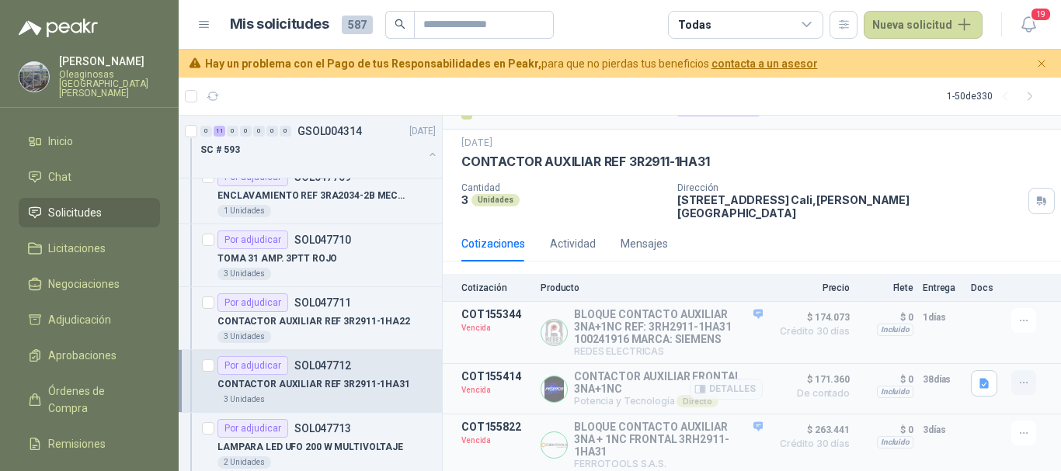
click at [1017, 377] on icon "button" at bounding box center [1023, 383] width 13 height 13
click at [993, 337] on button "Solicitar Recotización" at bounding box center [992, 340] width 124 height 25
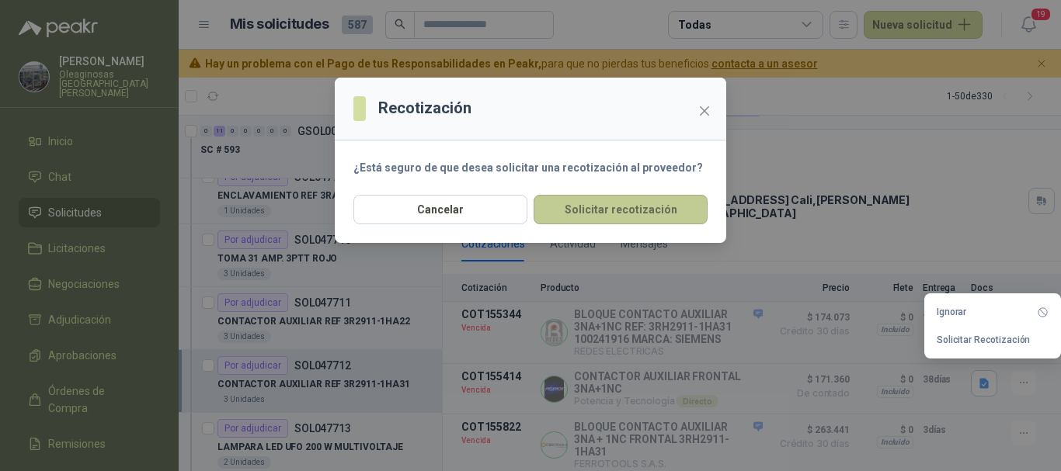
click at [603, 211] on button "Solicitar recotización" at bounding box center [620, 210] width 174 height 30
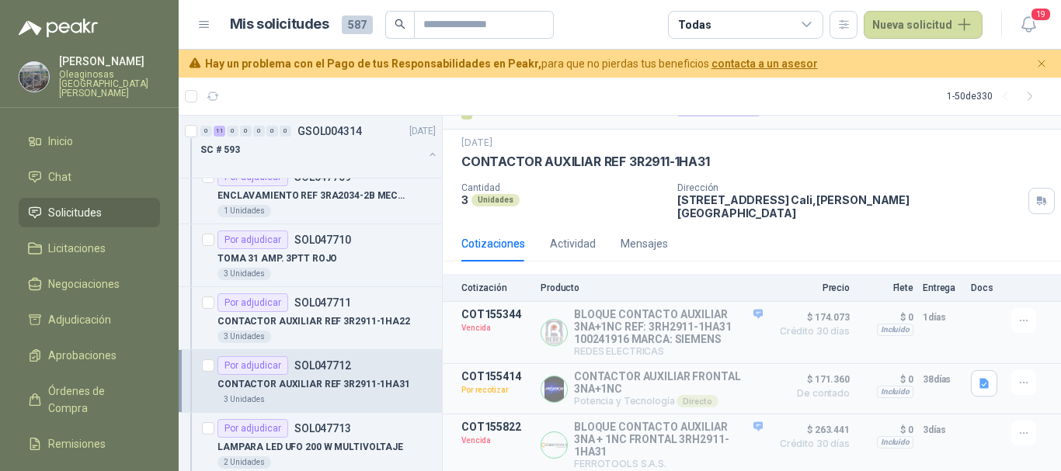
click at [579, 89] on article "1 - 50 de 330" at bounding box center [620, 96] width 882 height 37
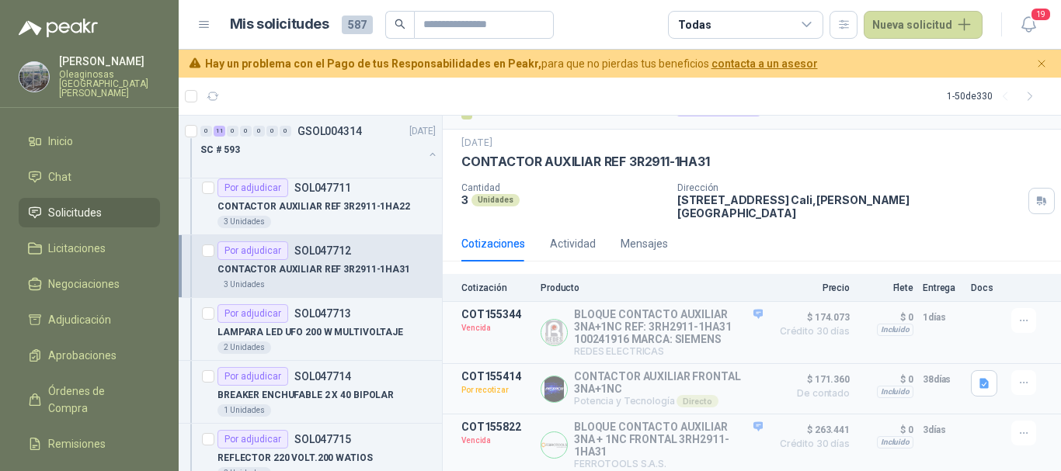
scroll to position [2500, 0]
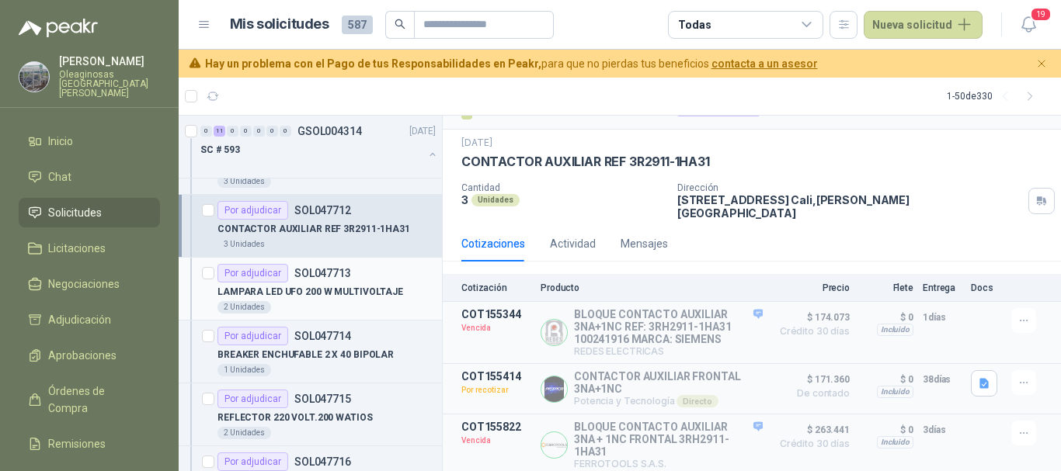
click at [372, 302] on div "2 Unidades" at bounding box center [326, 307] width 218 height 12
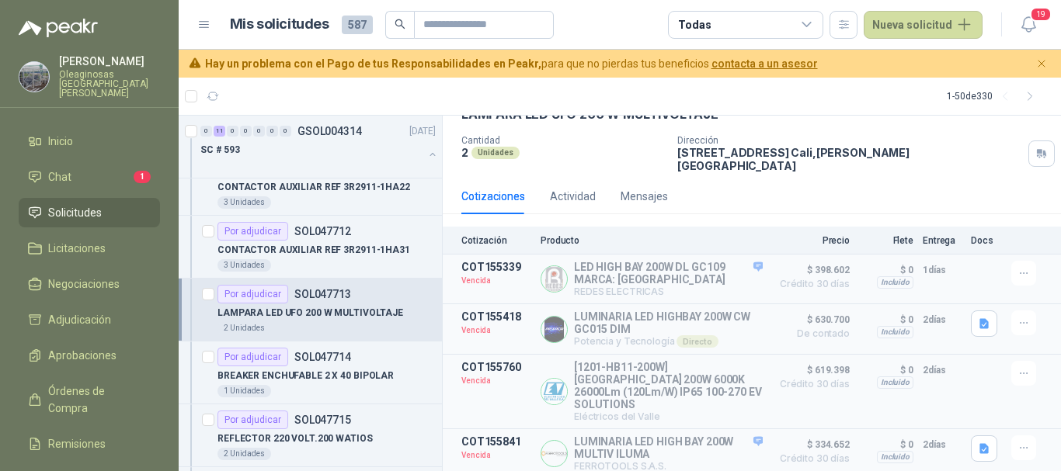
scroll to position [2500, 0]
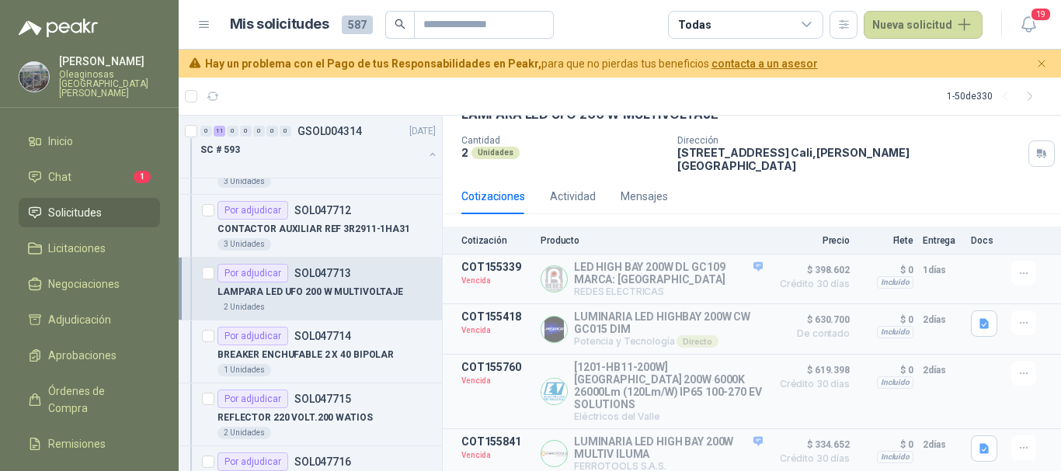
click at [418, 290] on div "LAMPARA LED UFO 200 W MULTIVOLTAJE" at bounding box center [326, 292] width 218 height 19
click at [739, 269] on button "Detalles" at bounding box center [726, 278] width 73 height 21
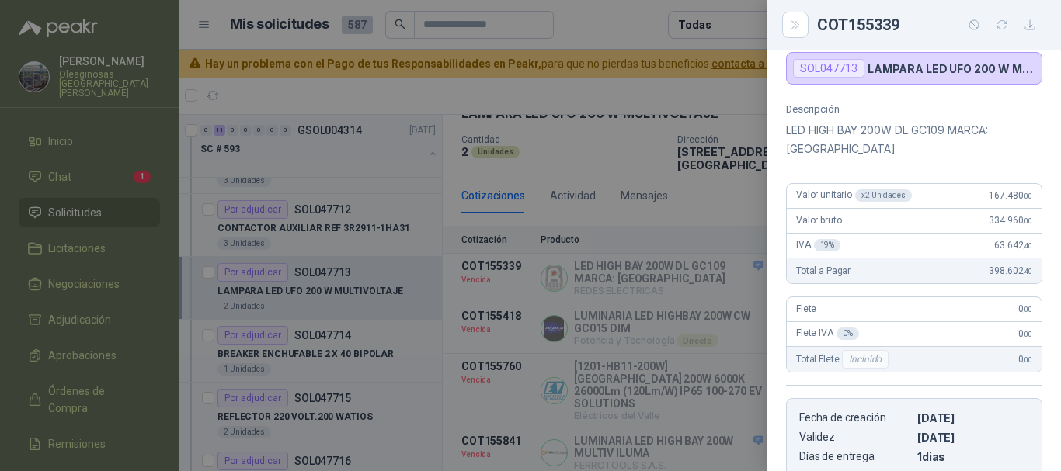
scroll to position [155, 0]
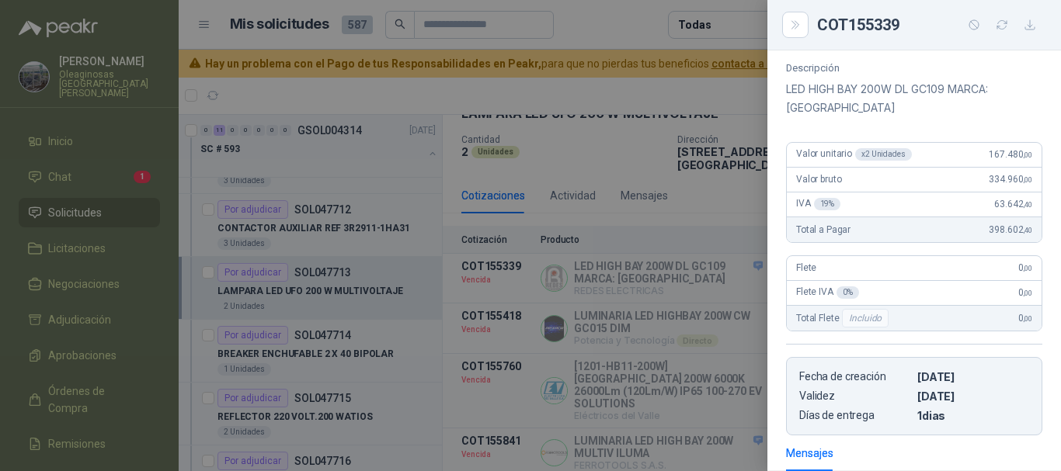
click at [657, 91] on div at bounding box center [530, 235] width 1061 height 471
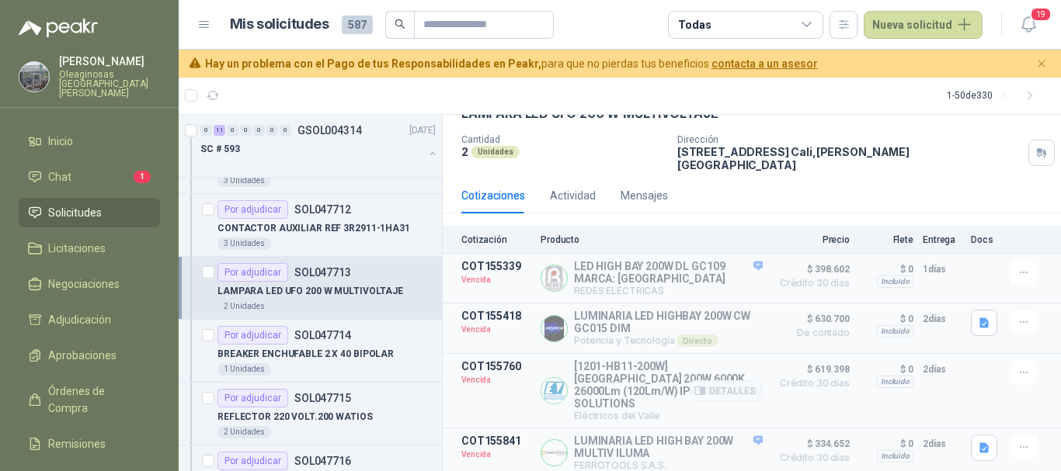
scroll to position [82, 0]
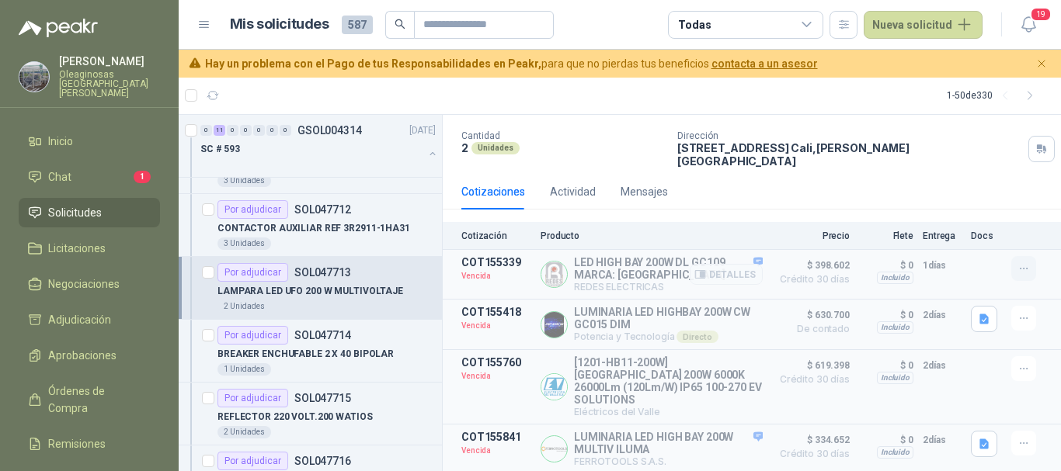
click at [1017, 262] on icon "button" at bounding box center [1023, 268] width 13 height 13
click at [985, 219] on button "Solicitar Recotización" at bounding box center [992, 223] width 124 height 25
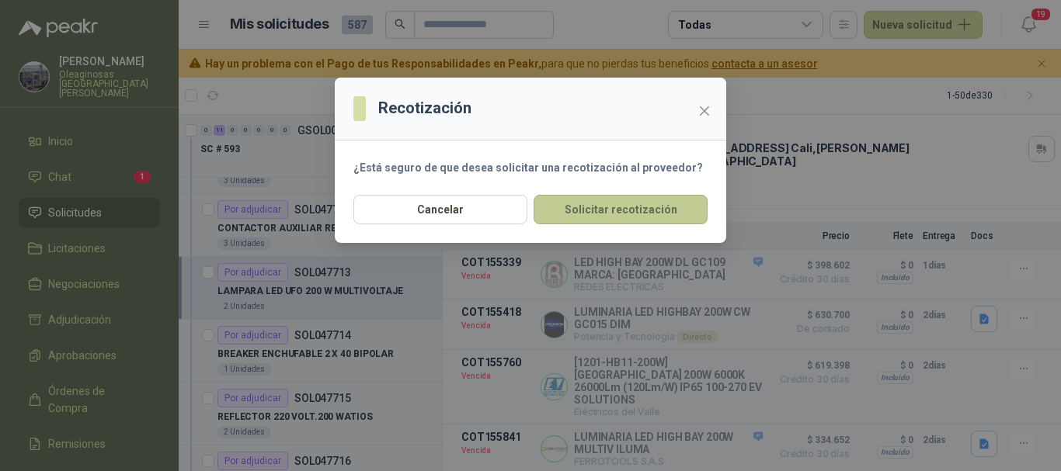
click at [662, 216] on button "Solicitar recotización" at bounding box center [620, 210] width 174 height 30
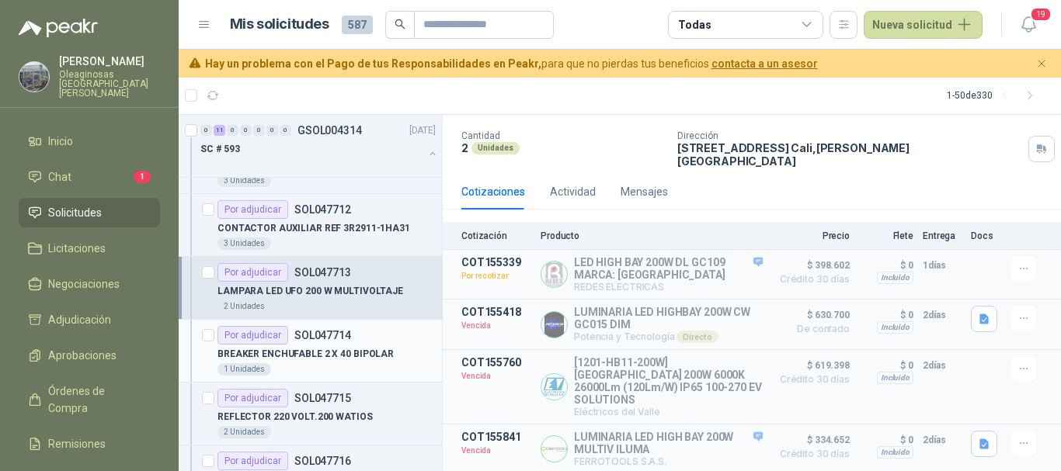
scroll to position [2577, 0]
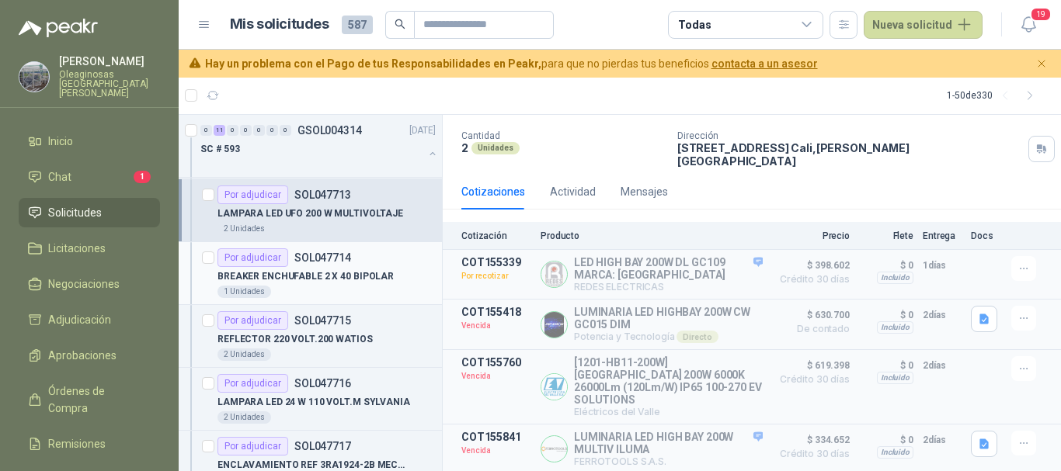
click at [381, 288] on div "1 Unidades" at bounding box center [326, 292] width 218 height 12
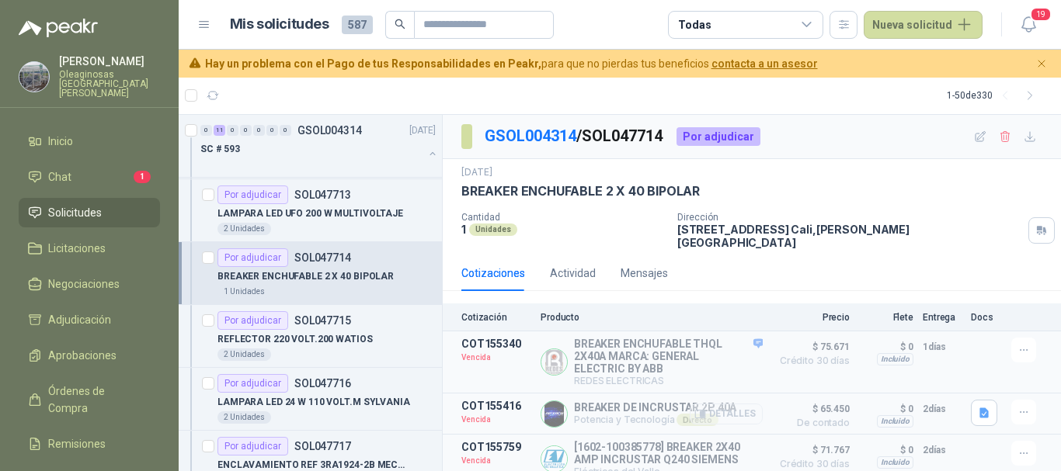
scroll to position [58, 0]
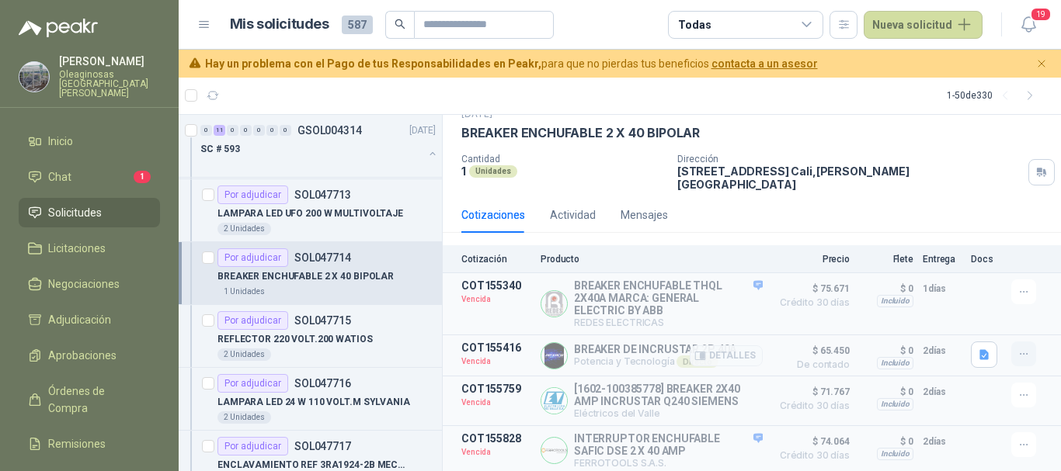
click at [1017, 348] on icon "button" at bounding box center [1023, 354] width 13 height 13
click at [978, 308] on button "Solicitar Recotización" at bounding box center [992, 311] width 124 height 25
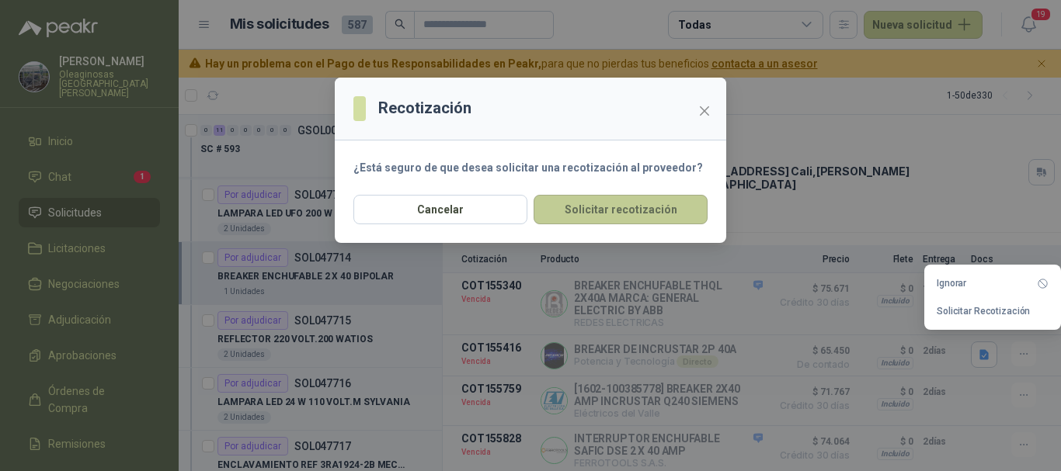
click at [644, 201] on button "Solicitar recotización" at bounding box center [620, 210] width 174 height 30
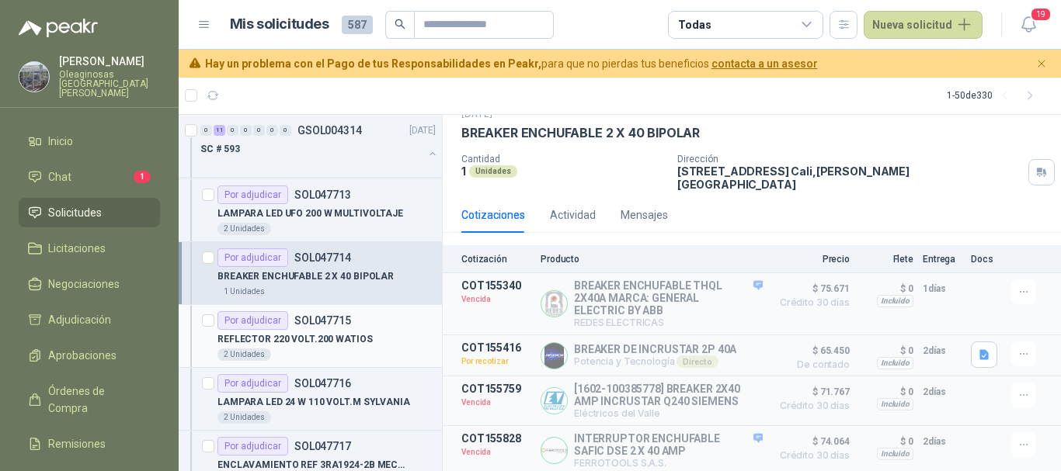
click at [396, 321] on div "Por adjudicar SOL047715" at bounding box center [326, 320] width 218 height 19
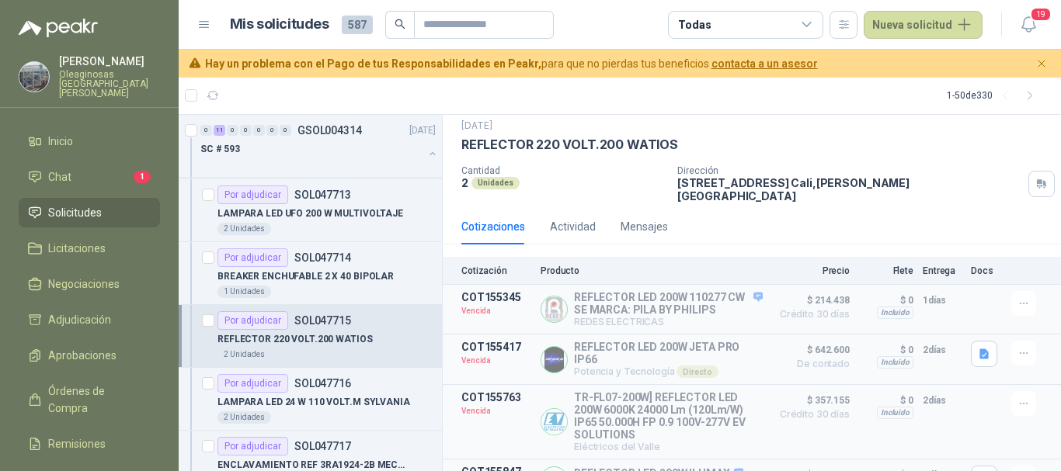
scroll to position [72, 0]
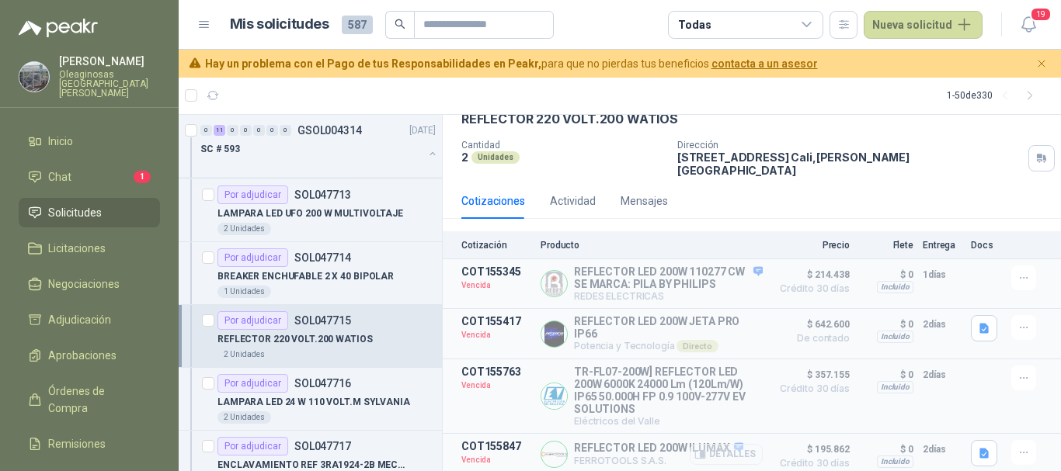
click at [722, 450] on button "Detalles" at bounding box center [726, 454] width 73 height 21
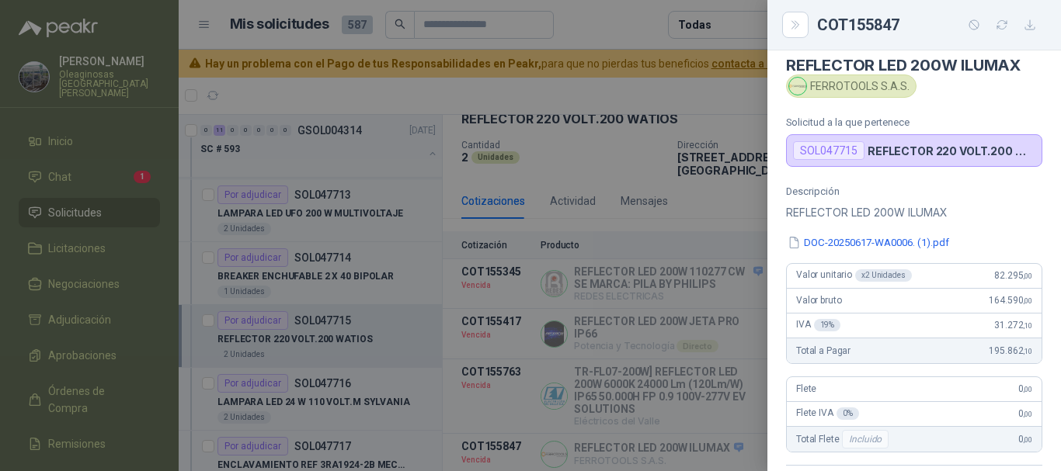
scroll to position [0, 0]
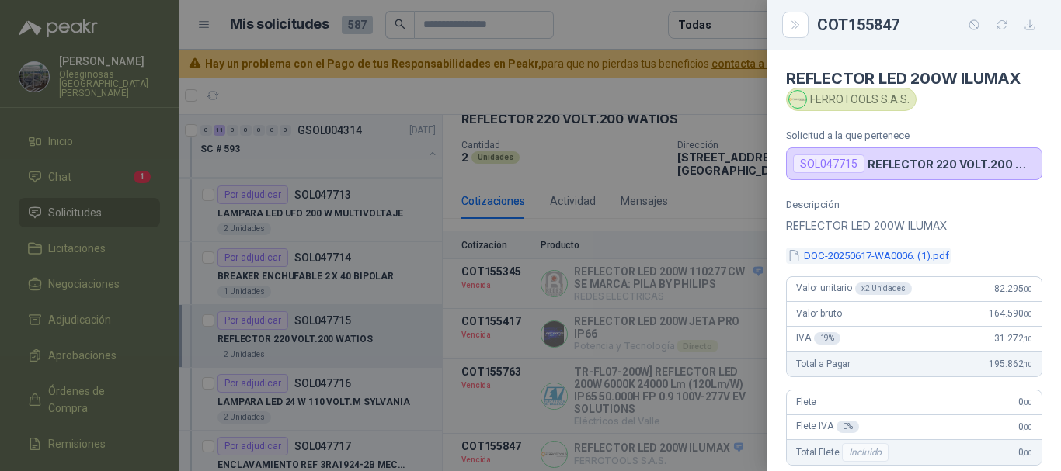
click at [870, 257] on button "DOC-20250617-WA0006. (1).pdf" at bounding box center [868, 256] width 165 height 16
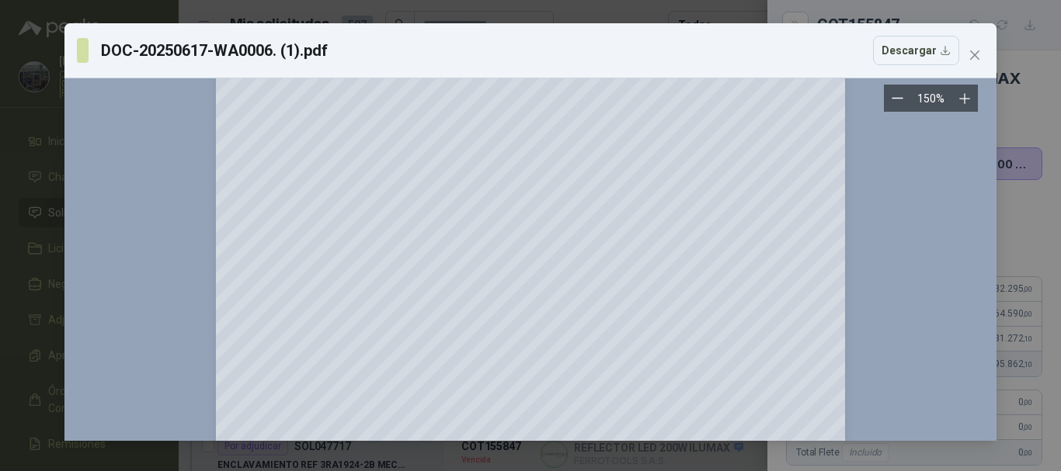
scroll to position [155, 0]
click at [968, 56] on span "Close" at bounding box center [974, 55] width 25 height 12
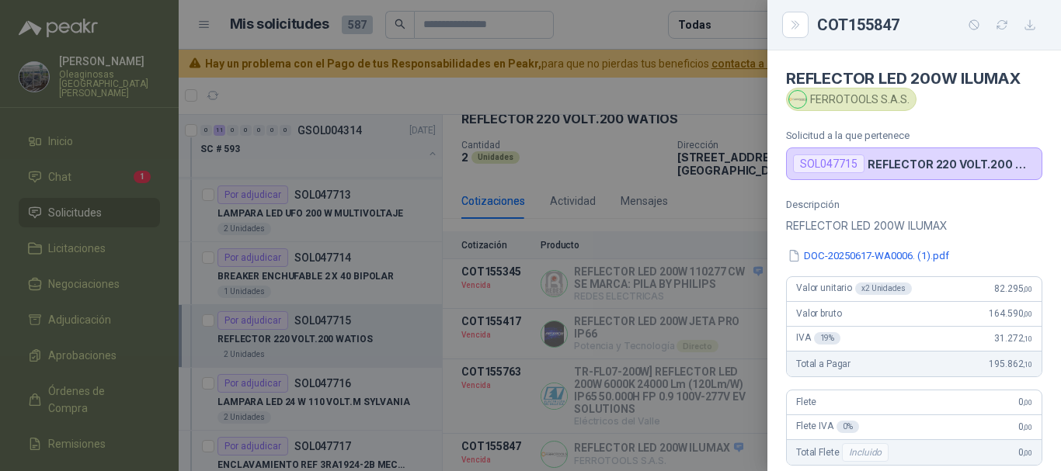
click at [676, 92] on div at bounding box center [530, 235] width 1061 height 471
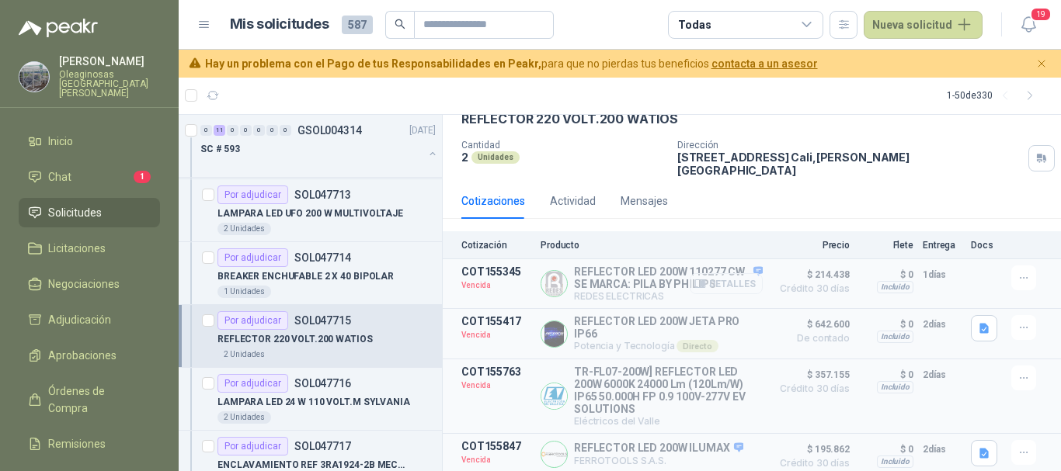
click at [720, 276] on button "Detalles" at bounding box center [726, 283] width 73 height 21
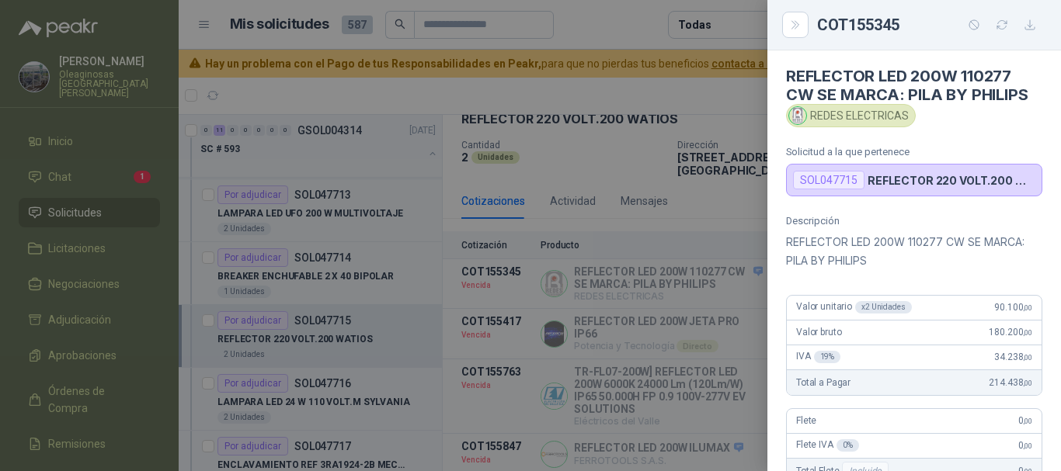
scroll to position [0, 0]
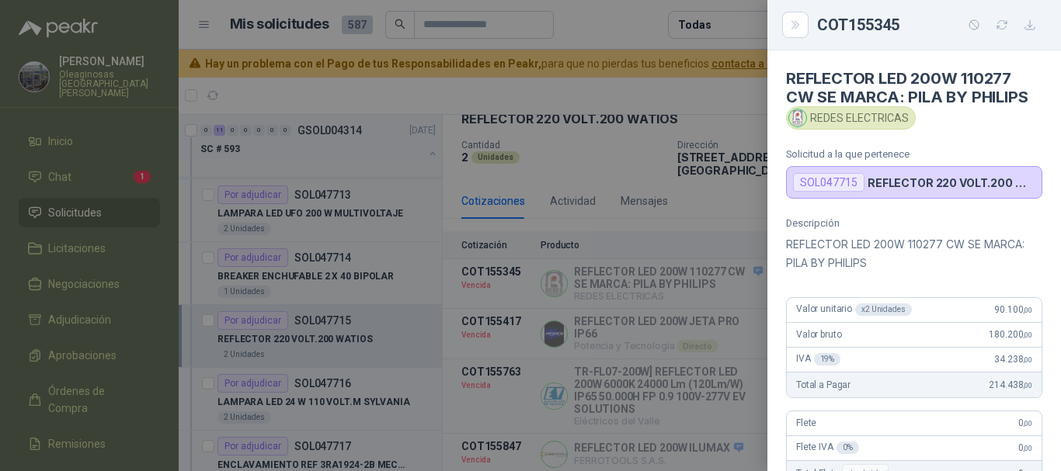
click at [646, 23] on div at bounding box center [530, 235] width 1061 height 471
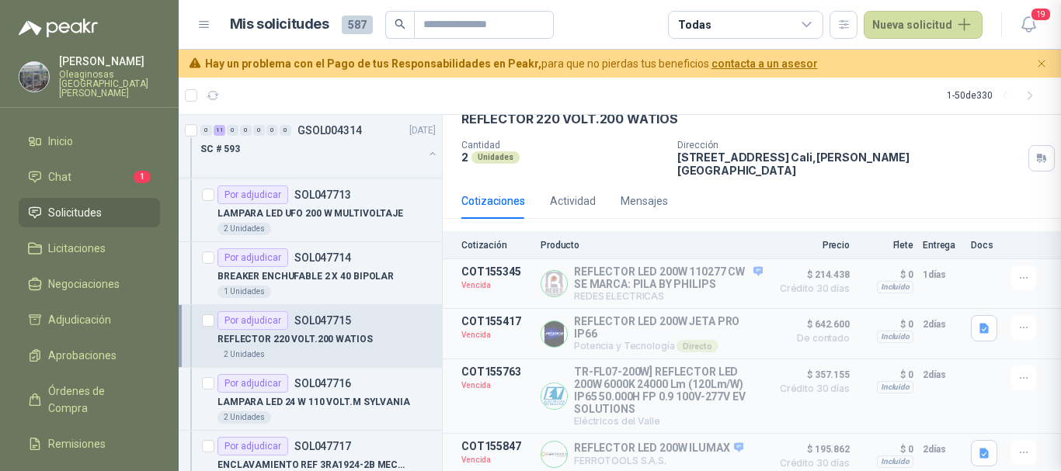
scroll to position [377, 0]
click at [731, 324] on button "Detalles" at bounding box center [726, 334] width 73 height 21
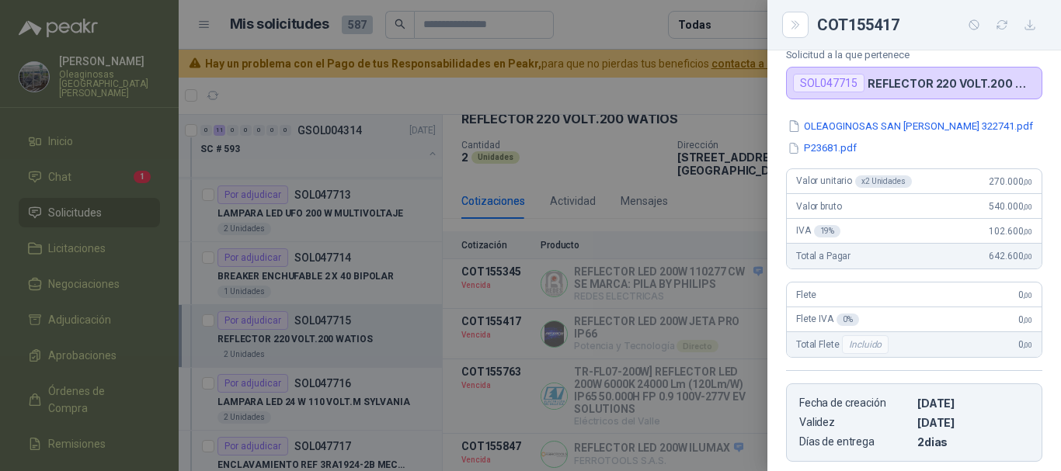
scroll to position [38, 0]
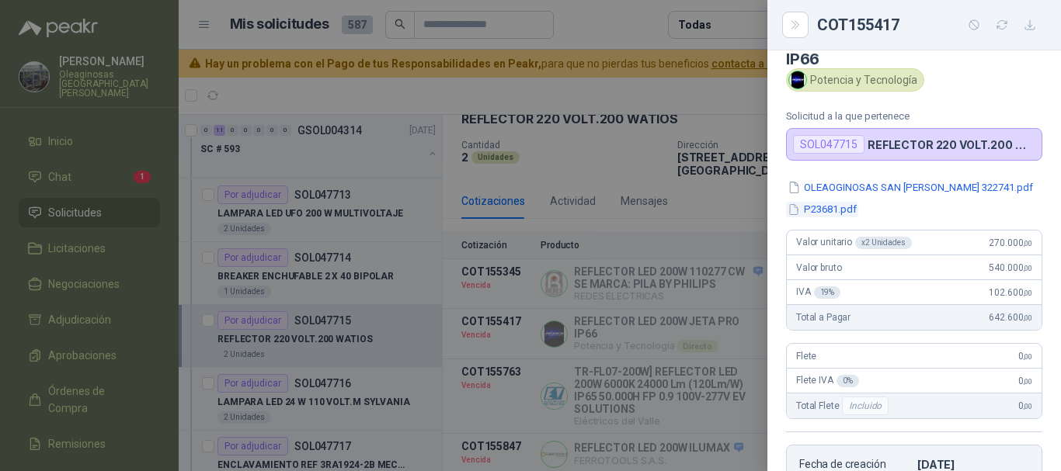
click at [846, 216] on button "P23681.pdf" at bounding box center [822, 210] width 72 height 16
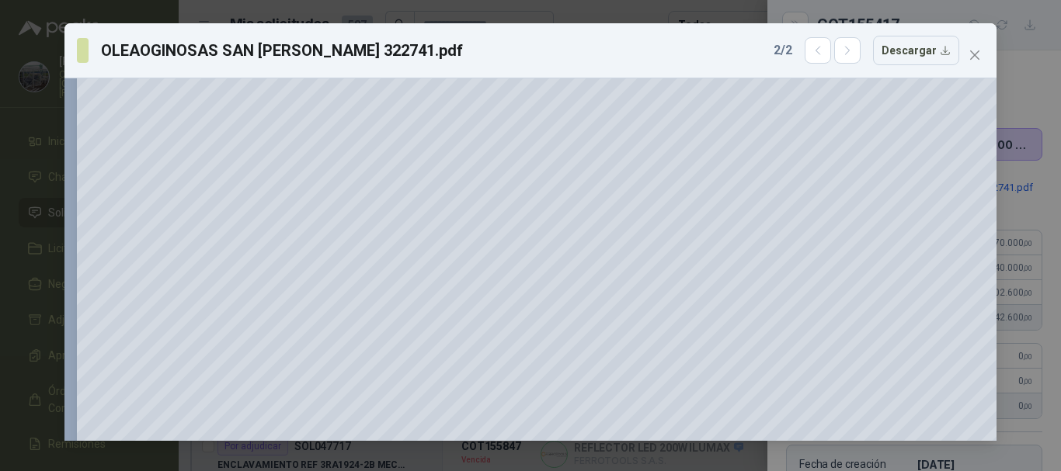
scroll to position [932, 0]
click at [982, 54] on span "Close" at bounding box center [974, 55] width 25 height 12
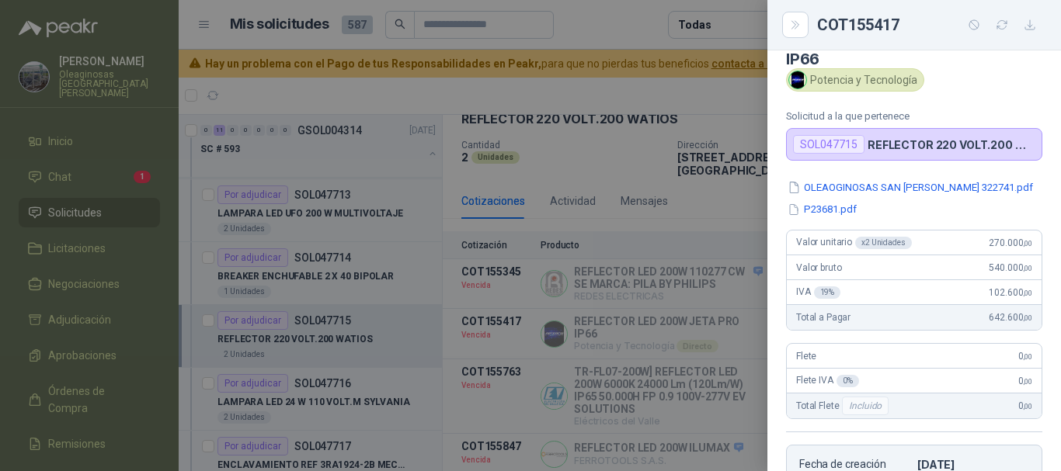
click at [628, 36] on div at bounding box center [530, 235] width 1061 height 471
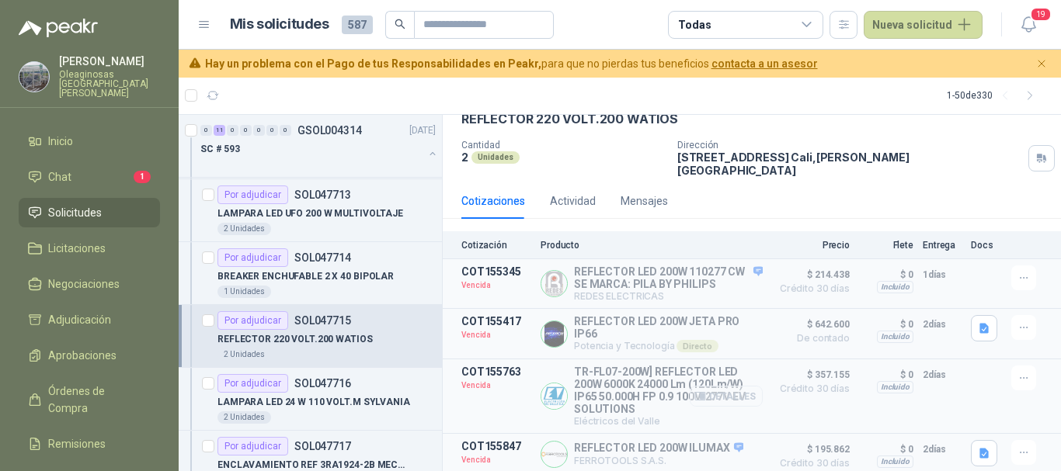
click at [728, 392] on button "Detalles" at bounding box center [726, 396] width 73 height 21
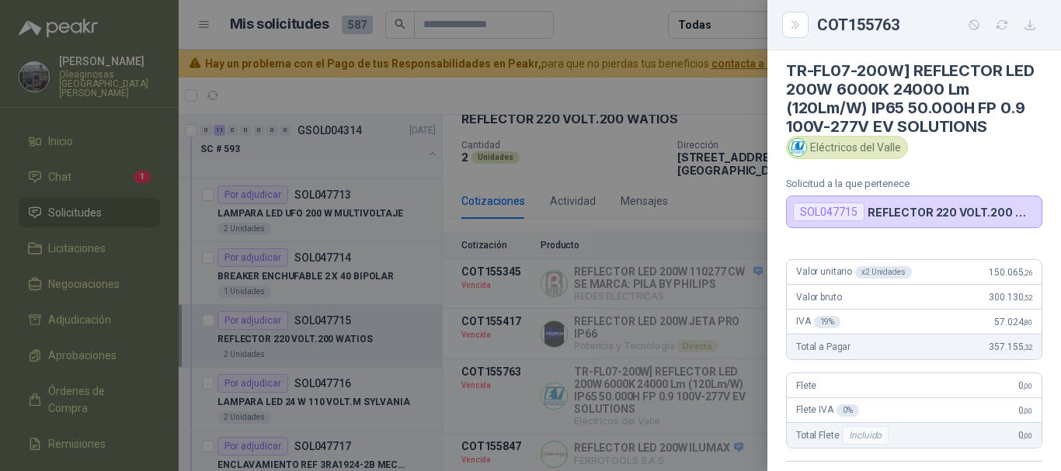
scroll to position [0, 0]
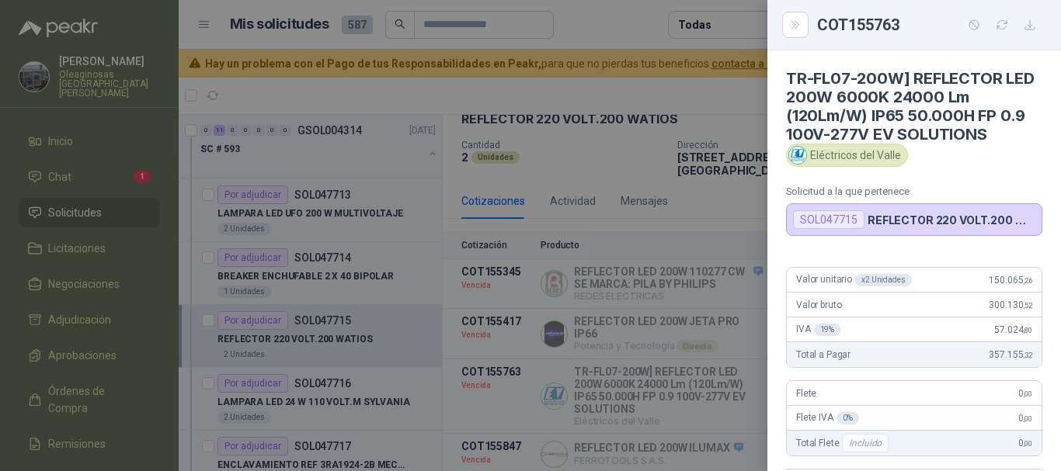
click at [647, 31] on div at bounding box center [530, 235] width 1061 height 471
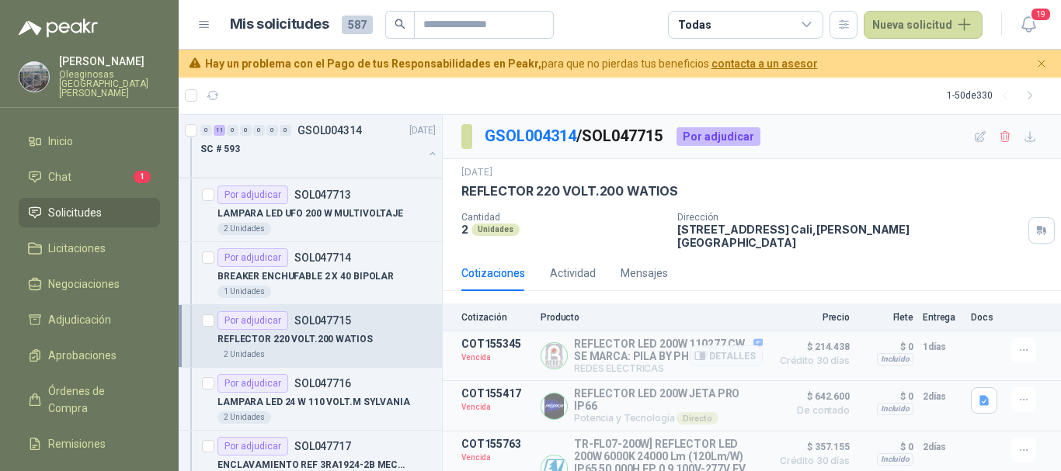
scroll to position [72, 0]
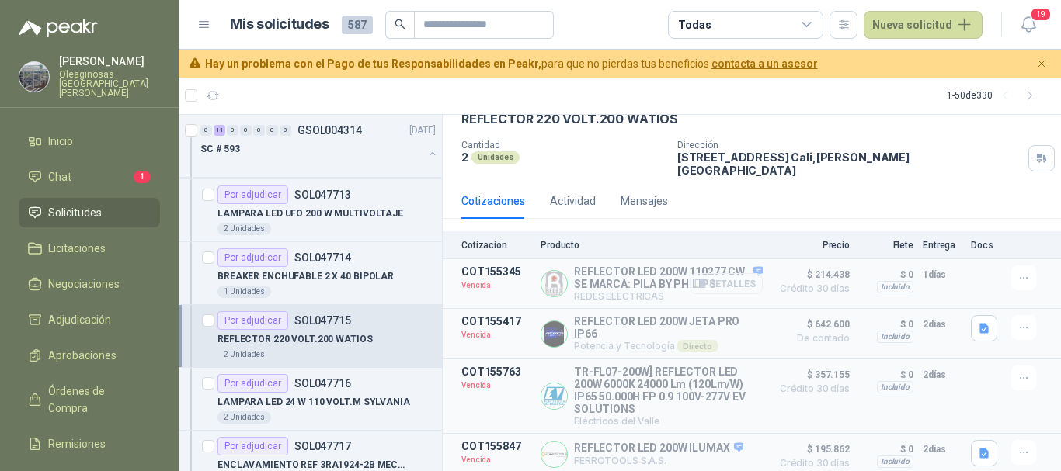
click at [728, 275] on button "Detalles" at bounding box center [726, 283] width 73 height 21
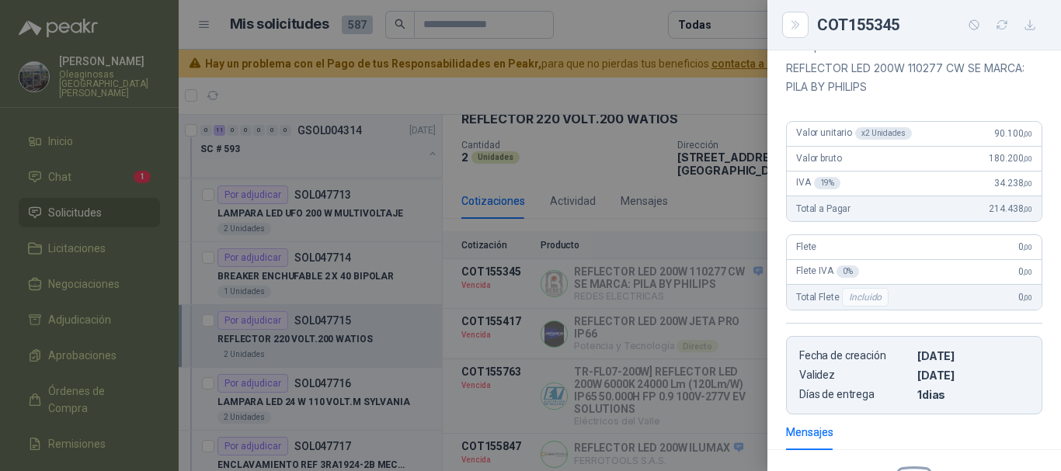
scroll to position [233, 0]
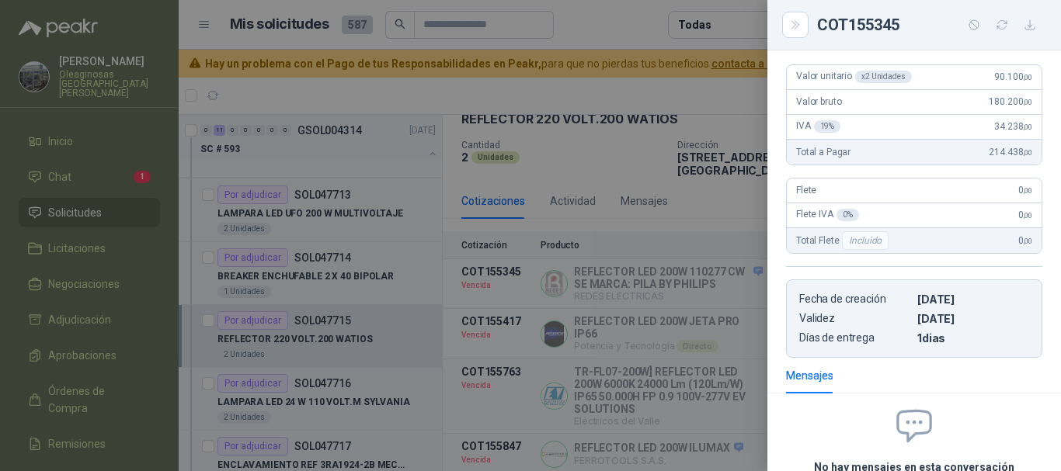
click at [624, 29] on div at bounding box center [530, 235] width 1061 height 471
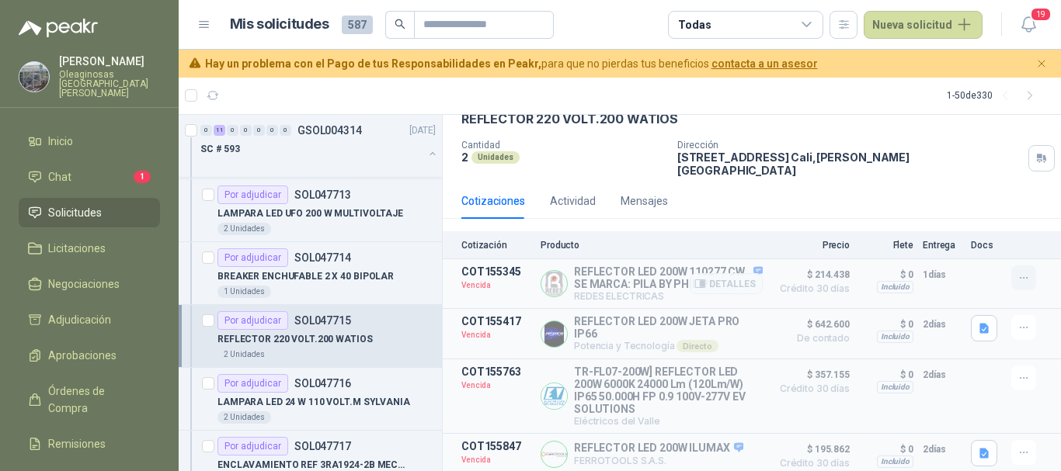
click at [1017, 272] on icon "button" at bounding box center [1023, 278] width 13 height 13
click at [981, 230] on button "Solicitar Recotización" at bounding box center [992, 233] width 124 height 25
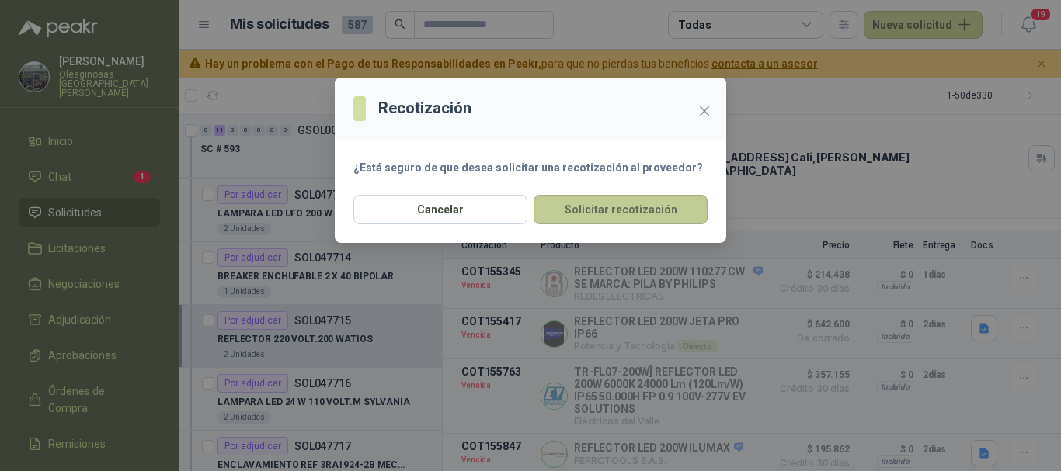
click at [676, 212] on button "Solicitar recotización" at bounding box center [620, 210] width 174 height 30
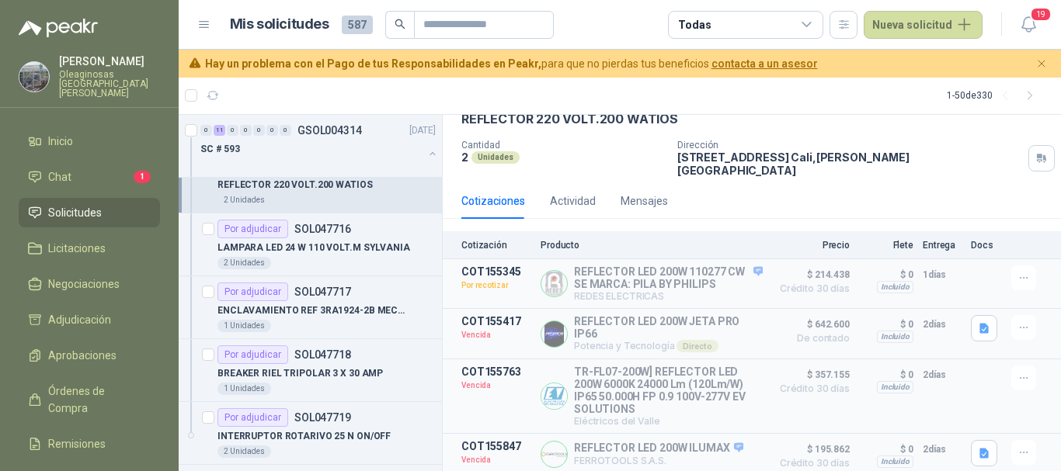
scroll to position [2733, 0]
click at [392, 254] on p "LAMPARA LED 24 W 110 VOLT.M SYLVANIA" at bounding box center [313, 247] width 193 height 15
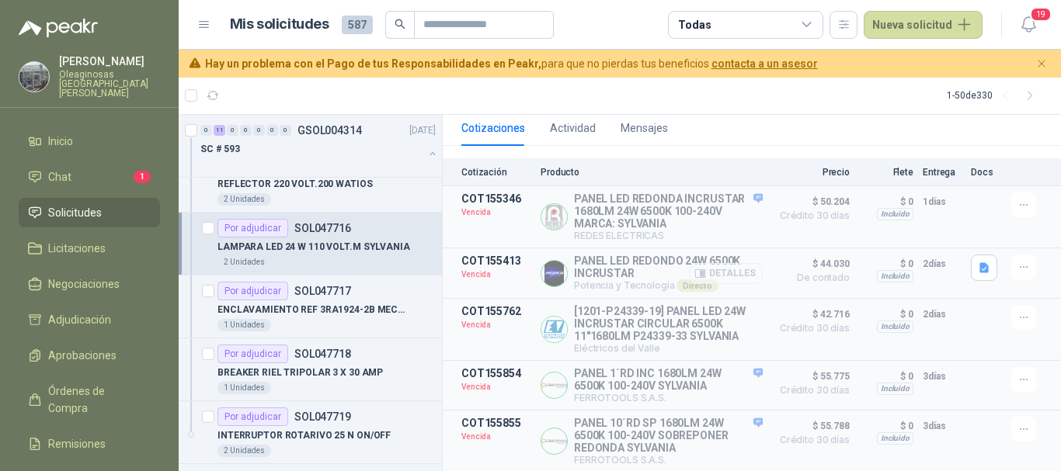
scroll to position [146, 0]
click at [1018, 258] on button "button" at bounding box center [1023, 266] width 25 height 25
click at [1003, 221] on button "Solicitar Recotización" at bounding box center [992, 223] width 124 height 25
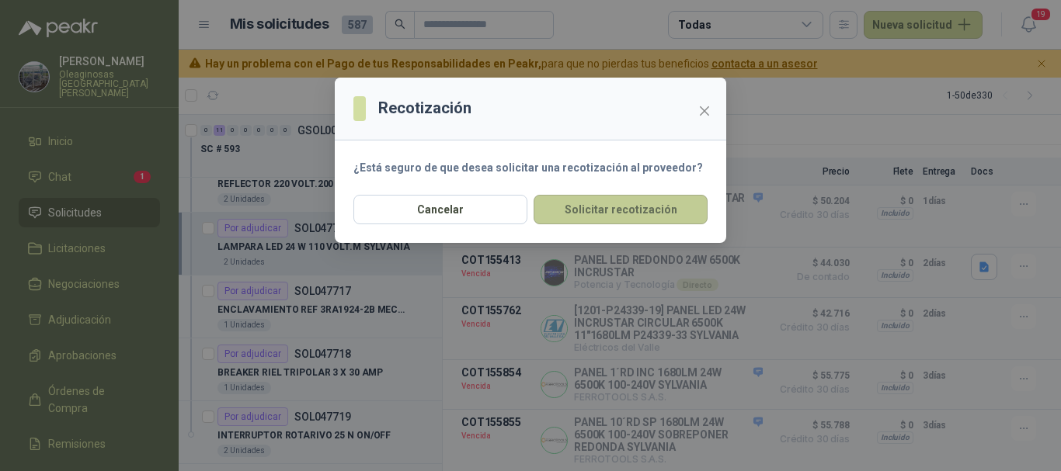
click at [669, 207] on button "Solicitar recotización" at bounding box center [620, 210] width 174 height 30
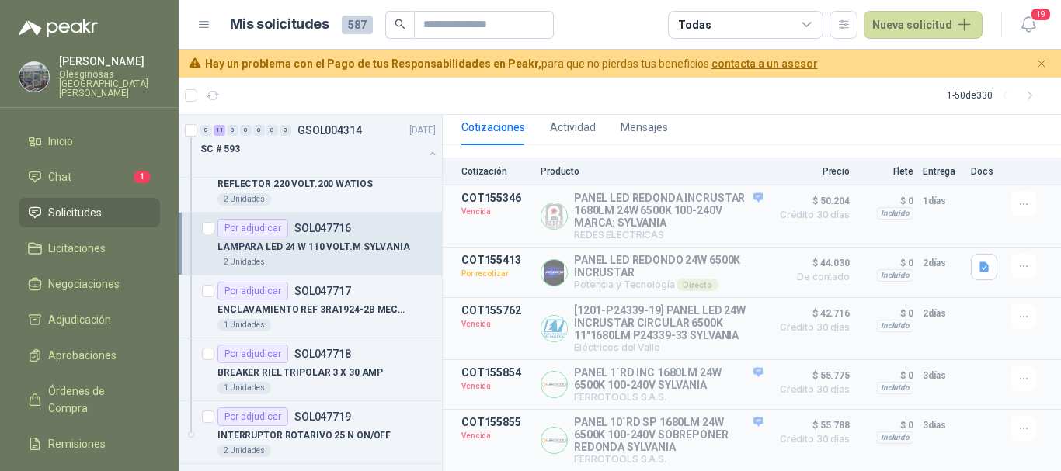
click at [378, 78] on article "1 - 50 de 330" at bounding box center [620, 95] width 882 height 37
click at [375, 317] on p "ENCLAVAMIENTO REF 3RA1924-2B MECANICO" at bounding box center [313, 310] width 193 height 15
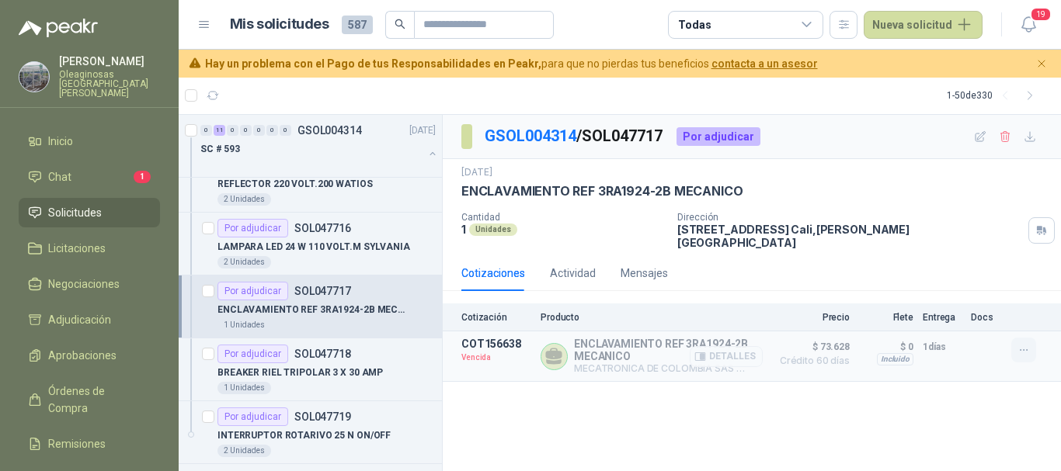
click at [1023, 344] on icon "button" at bounding box center [1023, 350] width 13 height 13
click at [992, 303] on button "Solicitar Recotización" at bounding box center [992, 305] width 124 height 25
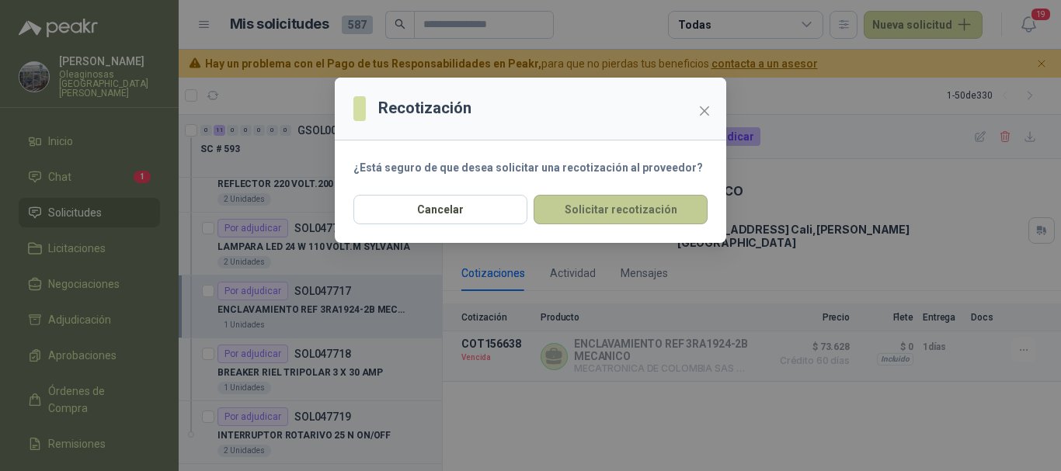
click at [575, 205] on button "Solicitar recotización" at bounding box center [620, 210] width 174 height 30
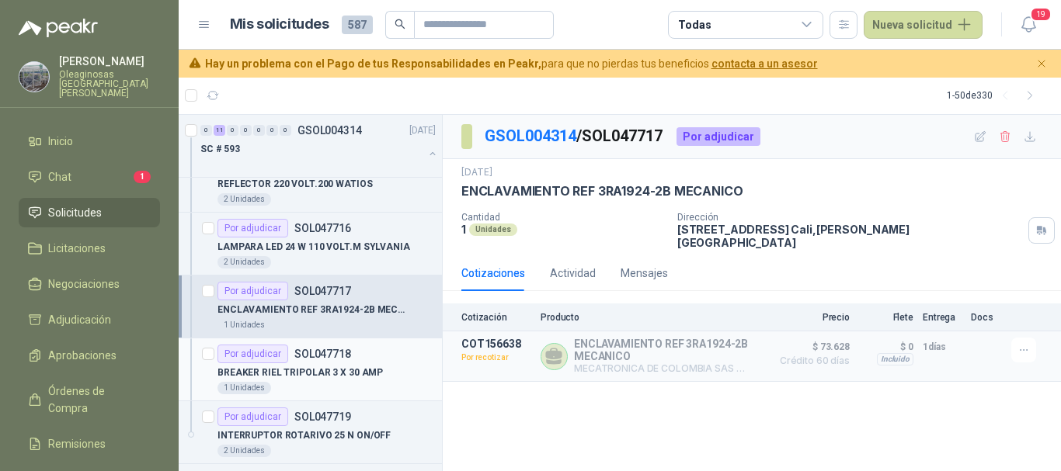
click at [375, 382] on div "1 Unidades" at bounding box center [326, 388] width 218 height 12
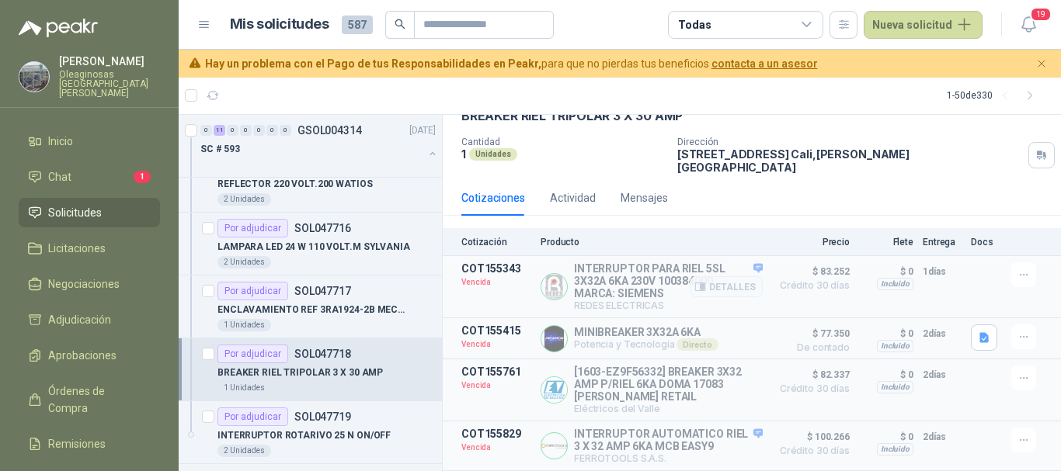
scroll to position [85, 0]
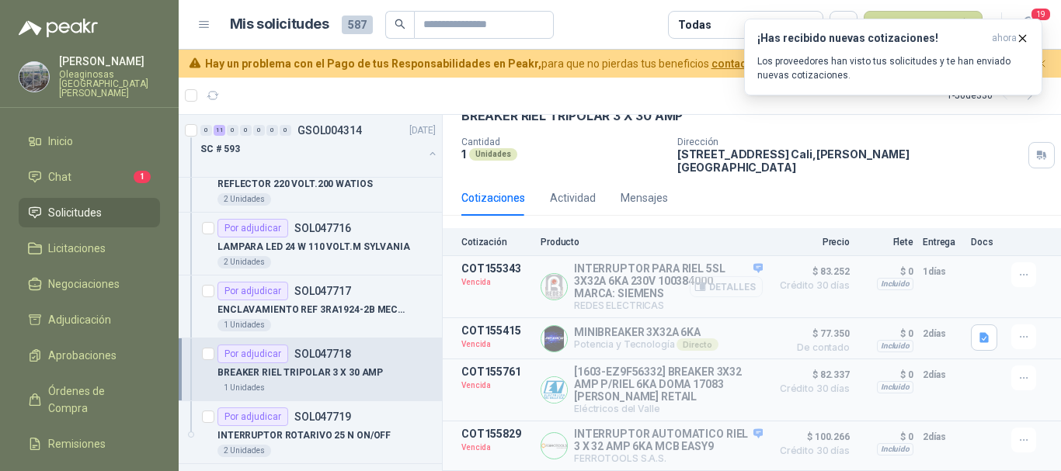
click at [721, 276] on button "Detalles" at bounding box center [726, 286] width 73 height 21
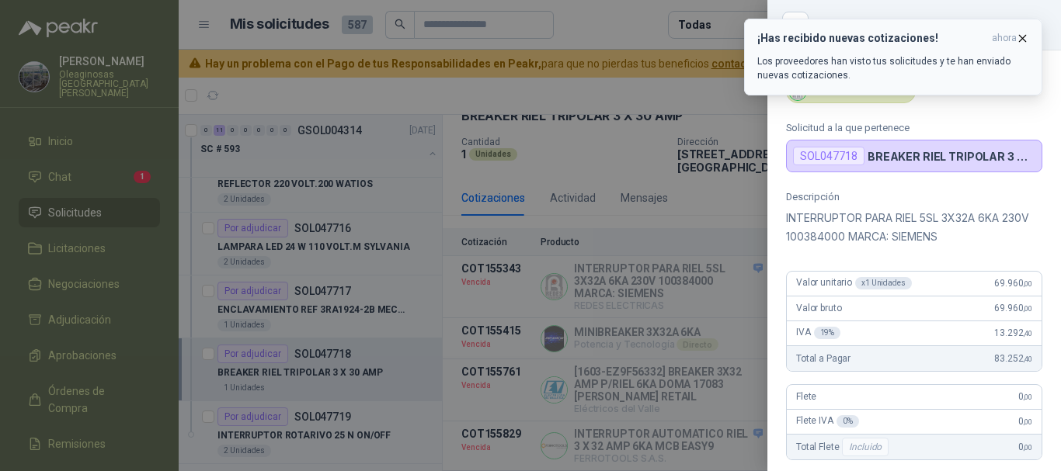
scroll to position [0, 0]
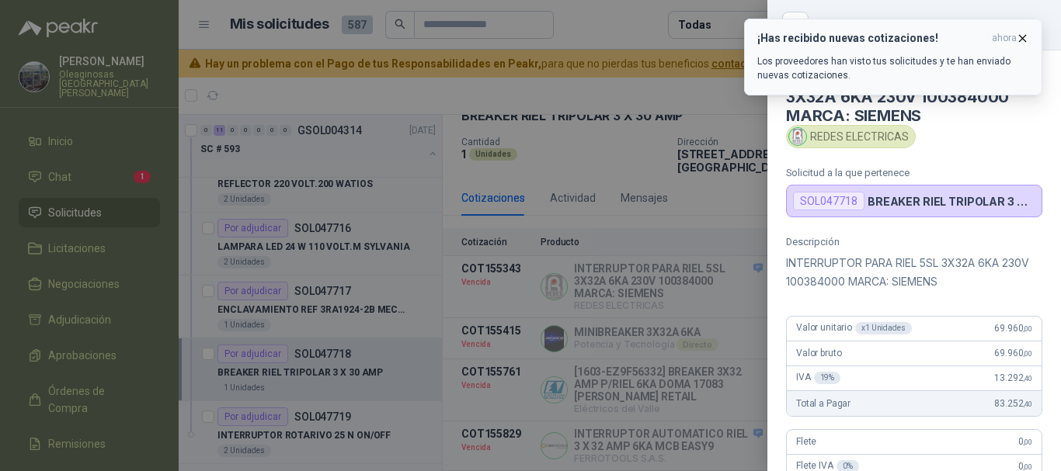
click at [1024, 39] on icon "button" at bounding box center [1022, 38] width 13 height 13
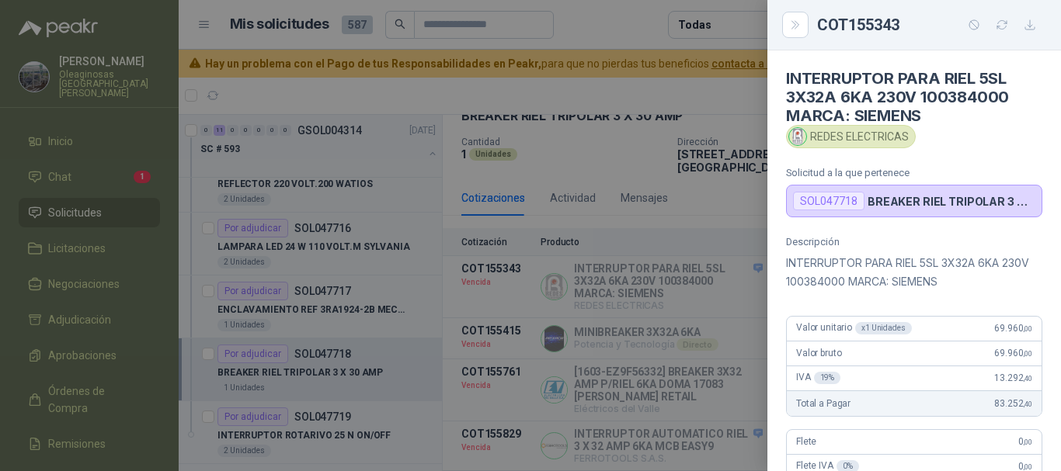
scroll to position [78, 0]
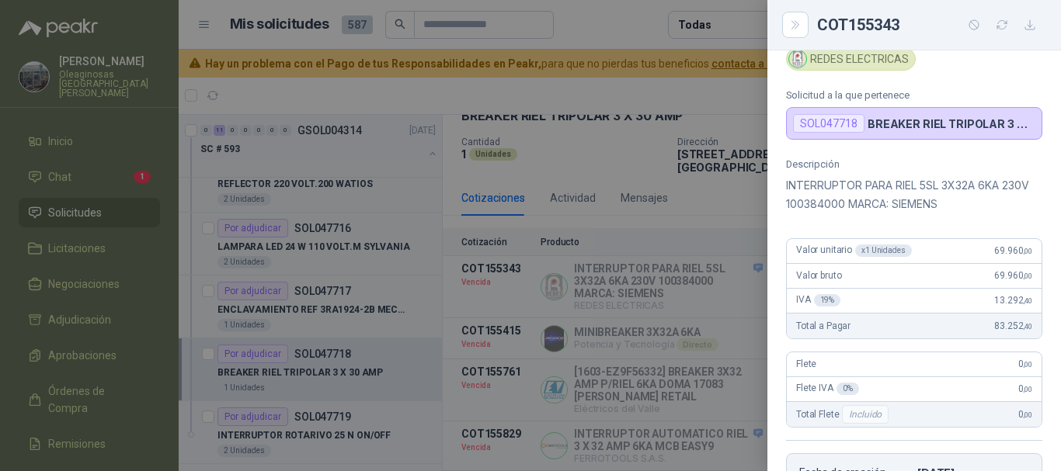
click at [686, 101] on div at bounding box center [530, 235] width 1061 height 471
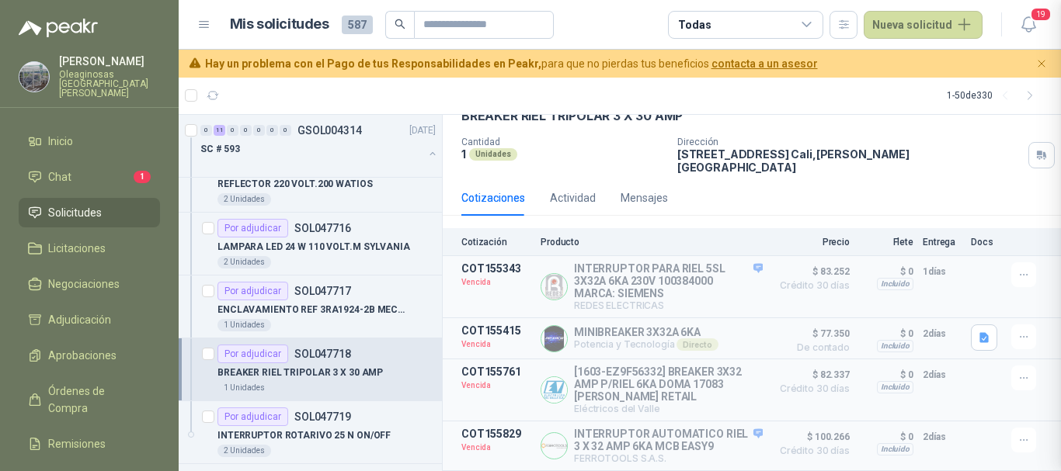
scroll to position [396, 0]
click at [1020, 337] on icon "button" at bounding box center [1023, 337] width 7 height 1
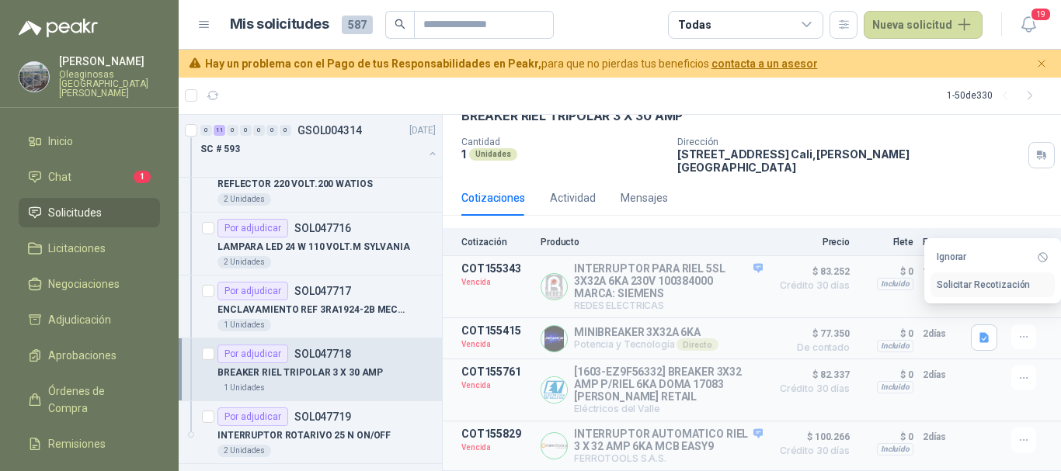
click at [983, 285] on button "Solicitar Recotización" at bounding box center [992, 285] width 124 height 25
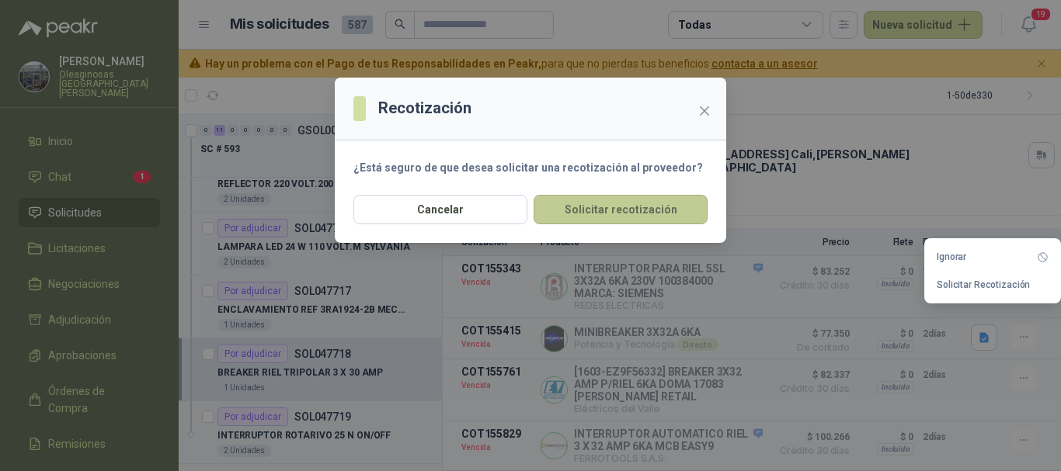
click at [632, 210] on button "Solicitar recotización" at bounding box center [620, 210] width 174 height 30
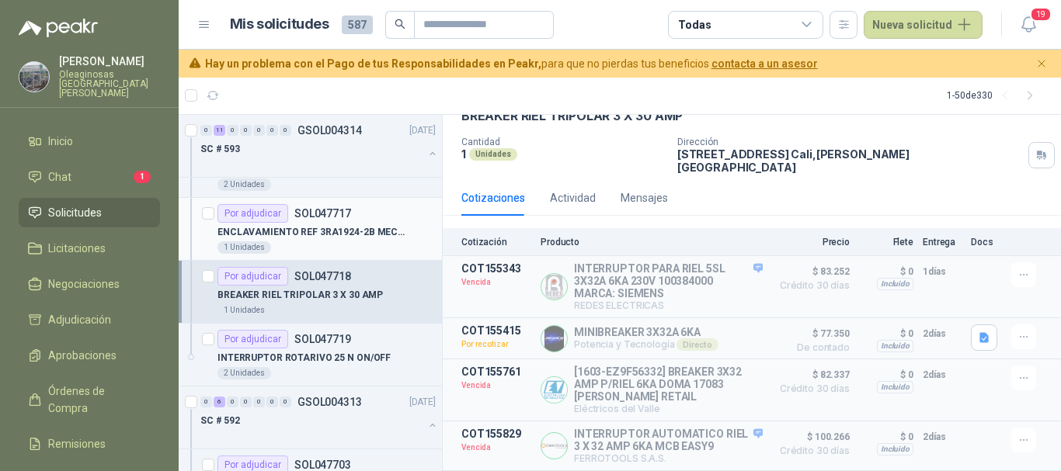
scroll to position [2888, 0]
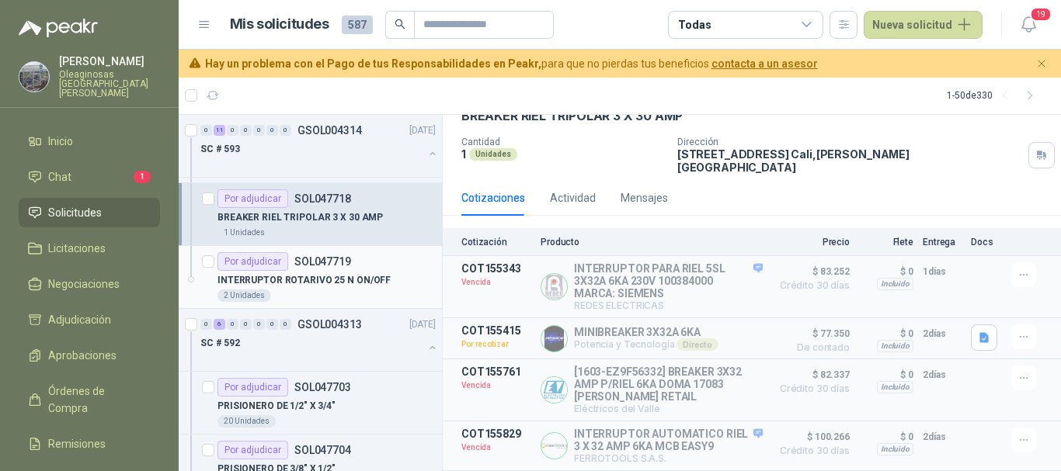
click at [392, 290] on div "2 Unidades" at bounding box center [326, 296] width 218 height 12
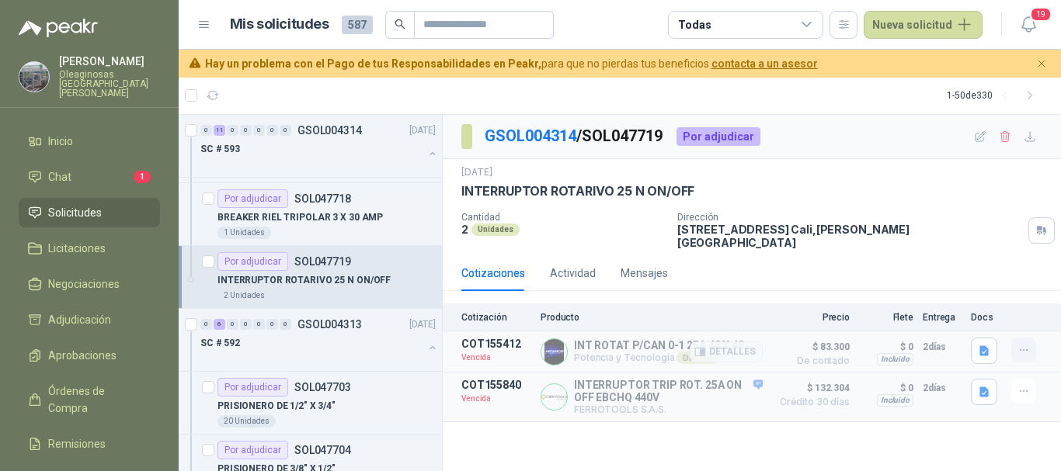
click at [1025, 344] on icon "button" at bounding box center [1023, 350] width 13 height 13
click at [979, 304] on button "Solicitar Recotización" at bounding box center [992, 305] width 124 height 25
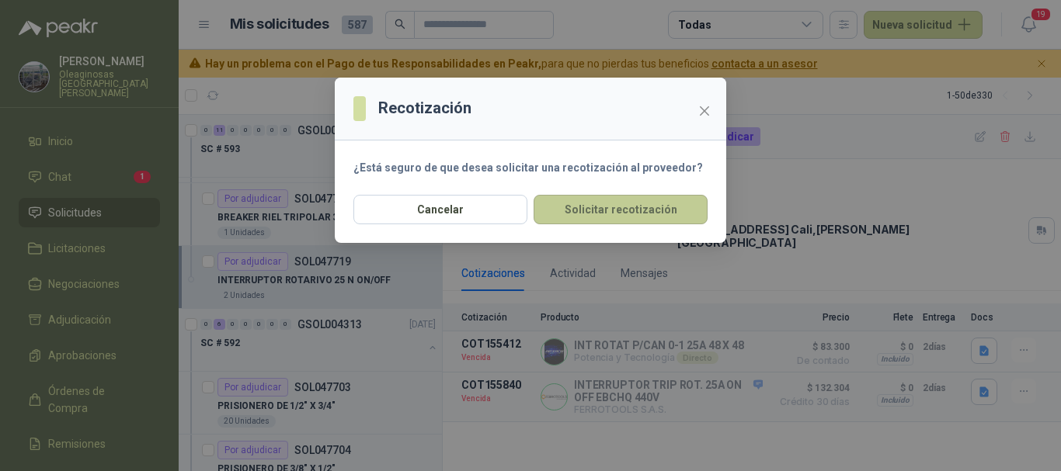
click at [641, 205] on button "Solicitar recotización" at bounding box center [620, 210] width 174 height 30
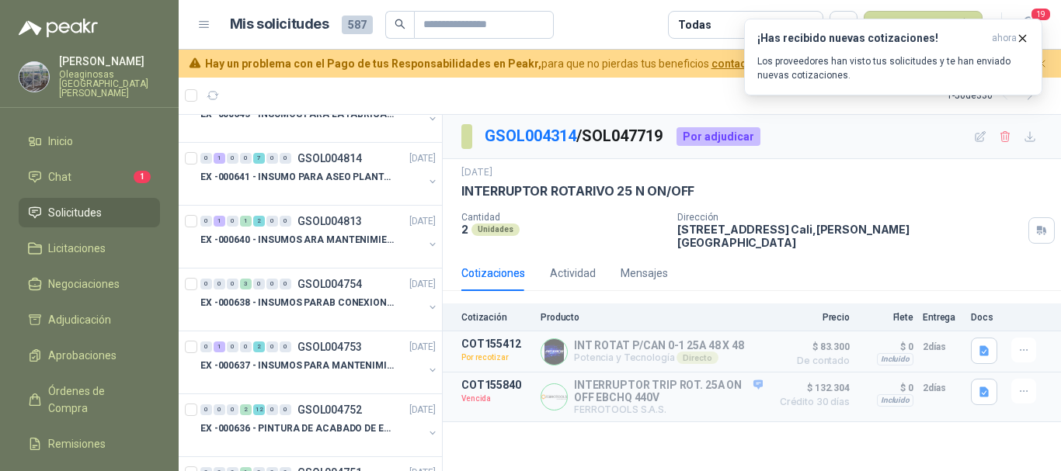
scroll to position [1257, 0]
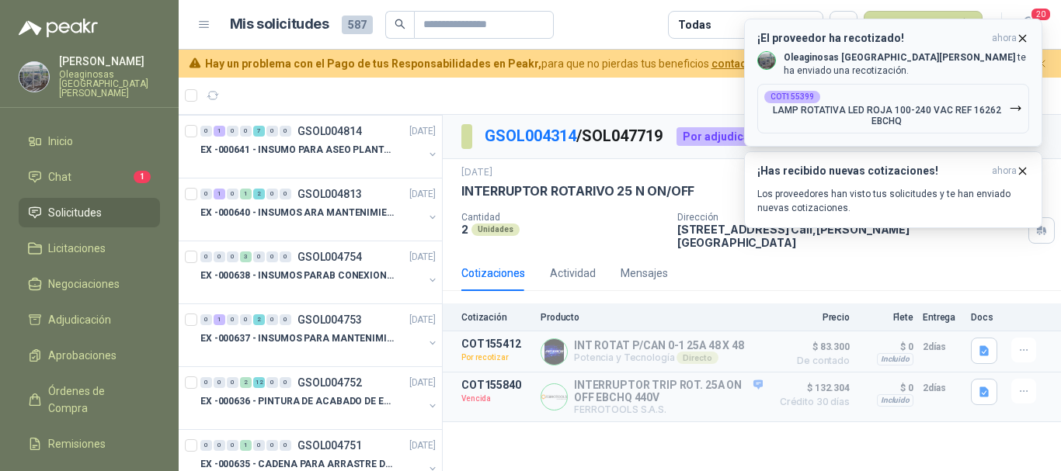
click at [1023, 36] on icon "button" at bounding box center [1022, 38] width 13 height 13
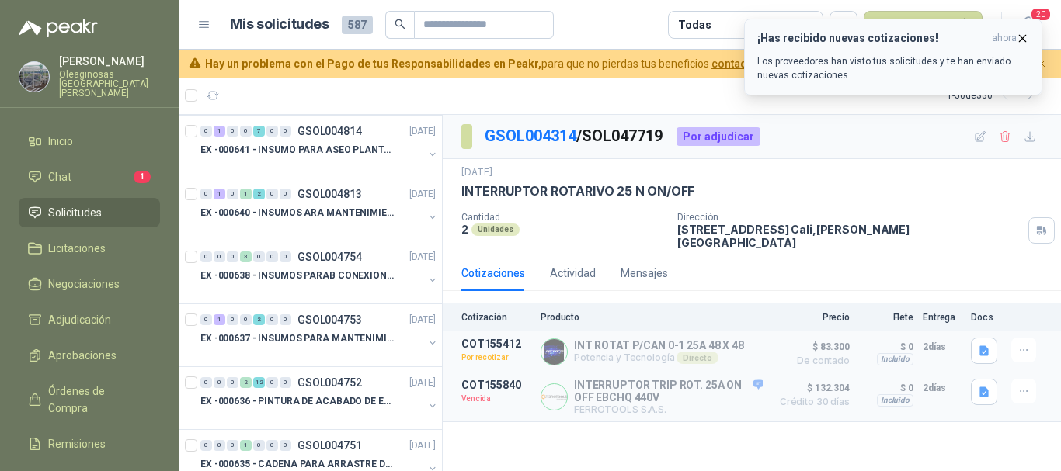
click at [1024, 38] on icon "button" at bounding box center [1022, 38] width 13 height 13
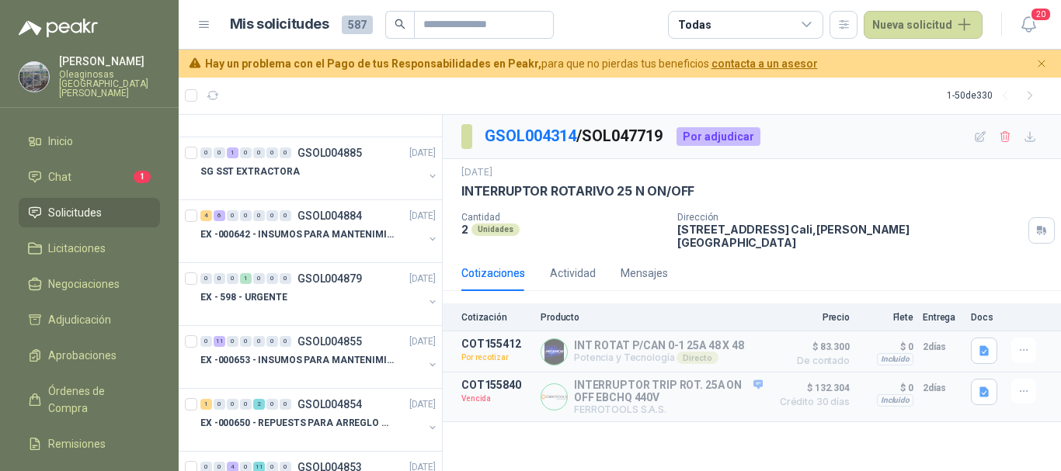
scroll to position [92, 0]
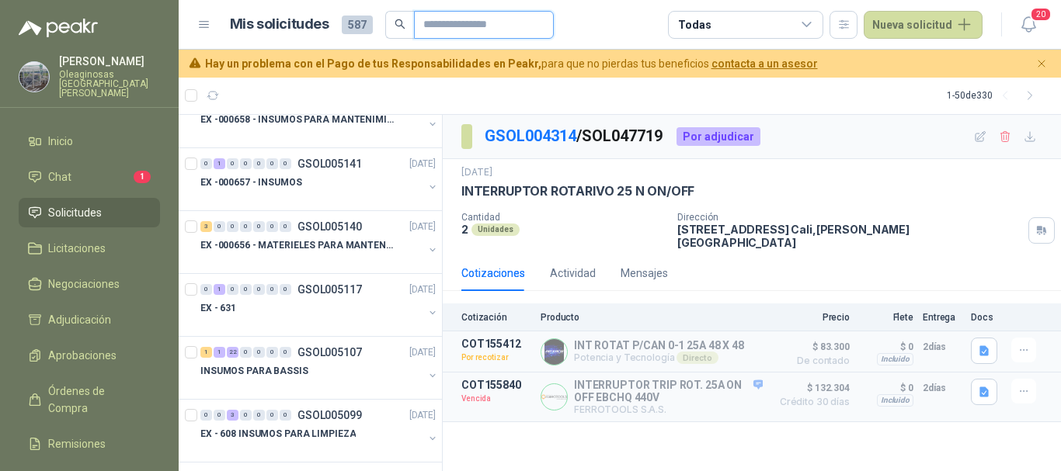
click at [517, 16] on input "text" at bounding box center [477, 25] width 109 height 26
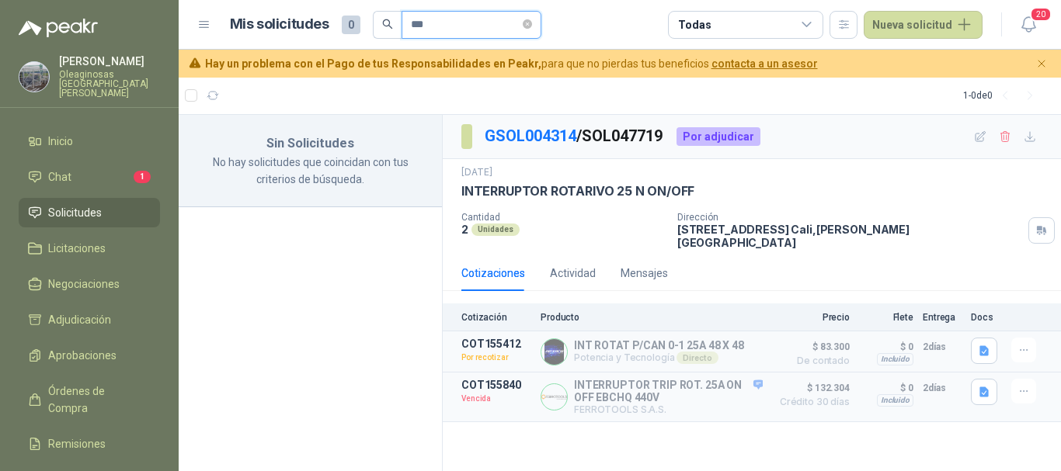
scroll to position [0, 0]
type input "***"
click at [385, 29] on icon "search" at bounding box center [387, 24] width 11 height 11
click at [388, 21] on icon "search" at bounding box center [387, 24] width 11 height 11
click at [593, 29] on article "Mis solicitudes 0 *** Todas Nueva solicitud" at bounding box center [606, 25] width 753 height 28
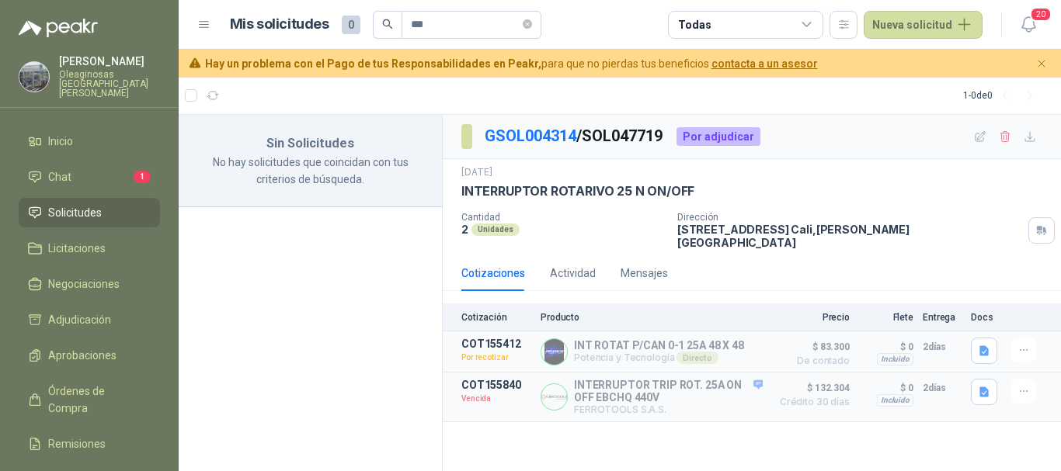
click at [95, 204] on span "Solicitudes" at bounding box center [75, 212] width 54 height 17
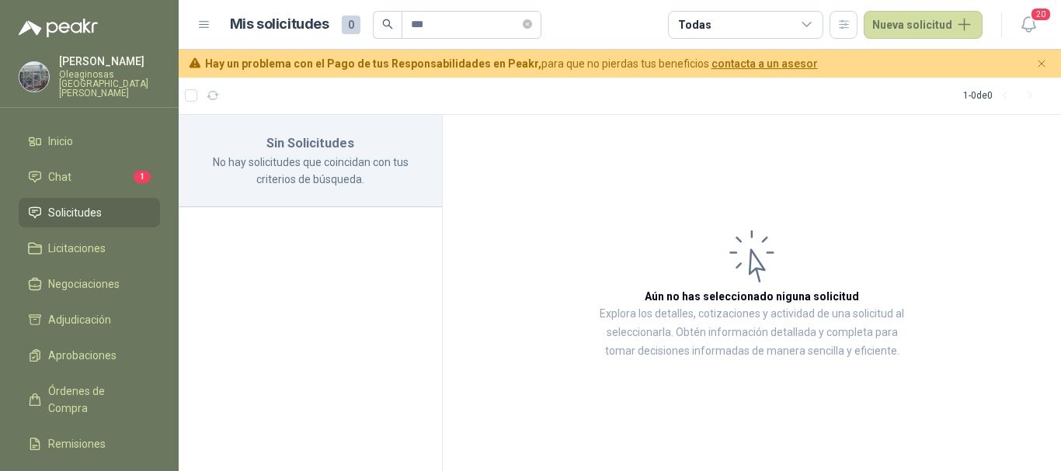
click at [88, 65] on p "[PERSON_NAME]" at bounding box center [109, 61] width 101 height 11
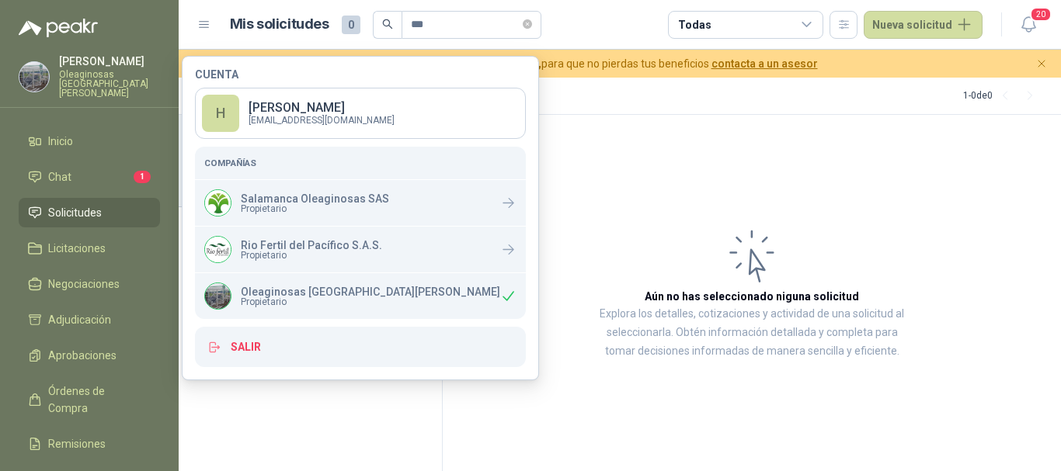
click at [563, 114] on div "Sin Solicitudes No hay solicitudes que coincidan con tus criterios de búsqueda.…" at bounding box center [620, 292] width 882 height 357
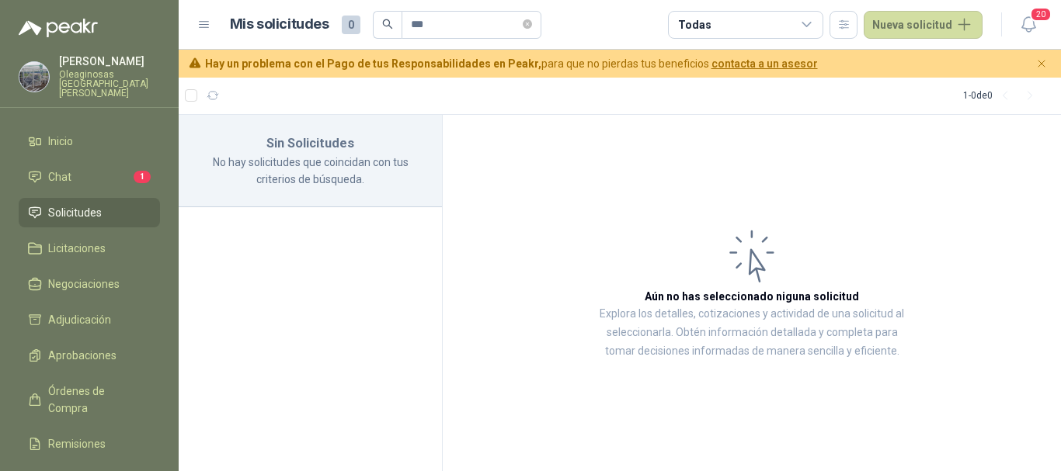
click at [91, 205] on span "Solicitudes" at bounding box center [75, 212] width 54 height 17
click at [97, 311] on span "Adjudicación" at bounding box center [79, 319] width 63 height 17
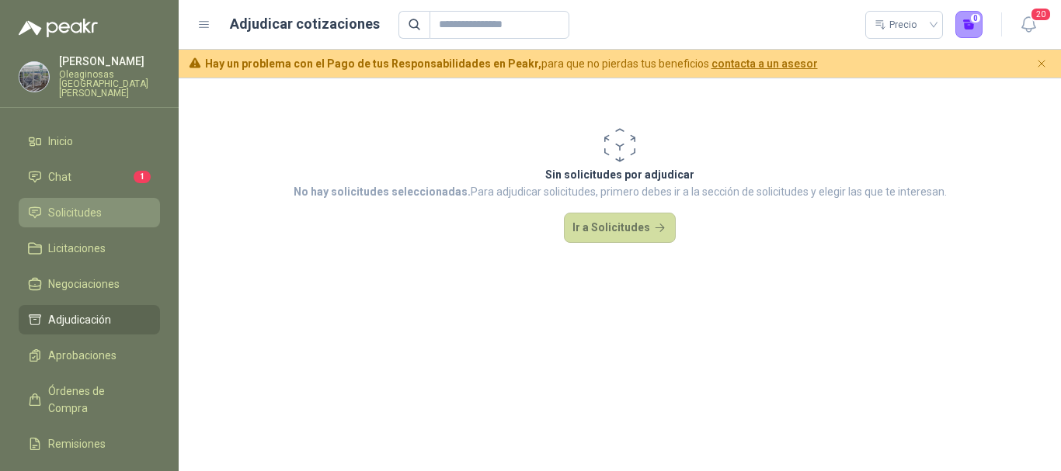
click at [68, 207] on span "Solicitudes" at bounding box center [75, 212] width 54 height 17
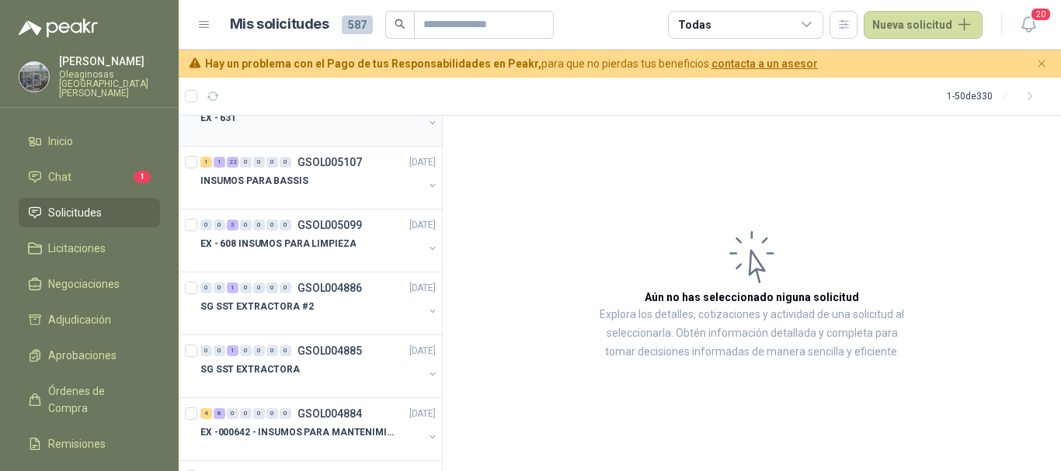
scroll to position [311, 0]
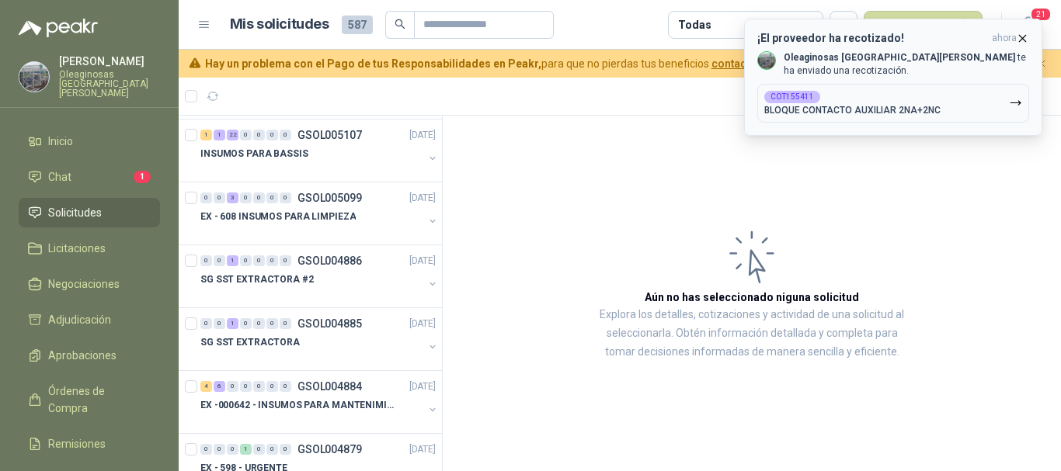
click at [1026, 40] on icon "button" at bounding box center [1022, 38] width 13 height 13
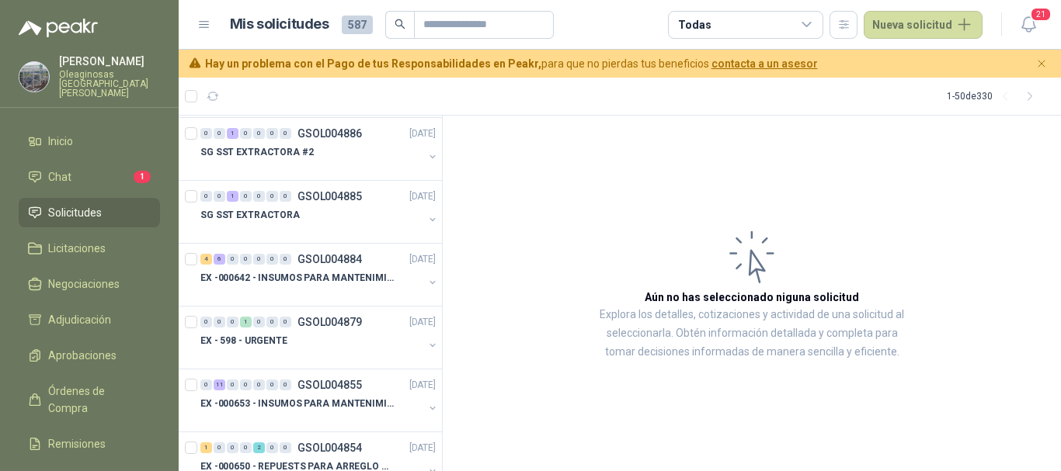
scroll to position [466, 0]
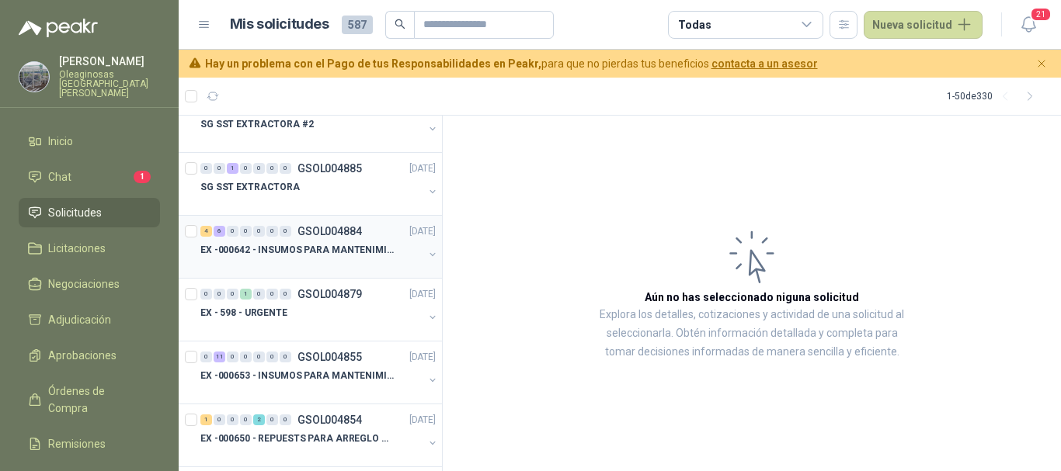
click at [287, 257] on p "EX -000642 - INSUMOS PARA MANTENIMIENTO PREVENTIVO" at bounding box center [296, 250] width 193 height 15
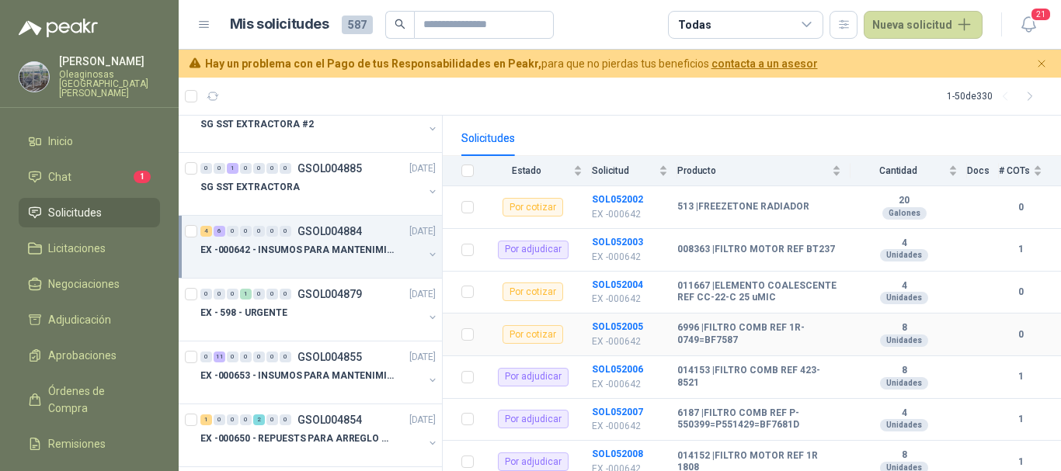
scroll to position [155, 0]
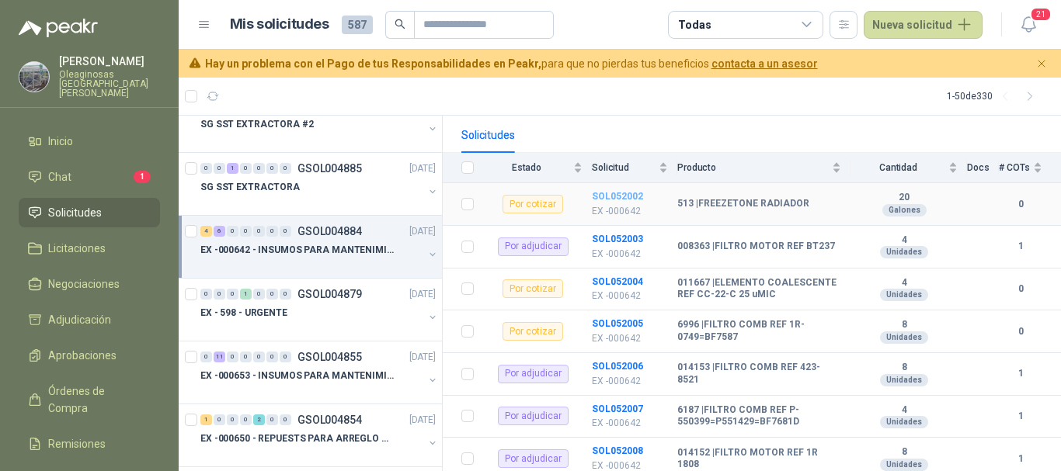
click at [633, 191] on b "SOL052002" at bounding box center [617, 196] width 51 height 11
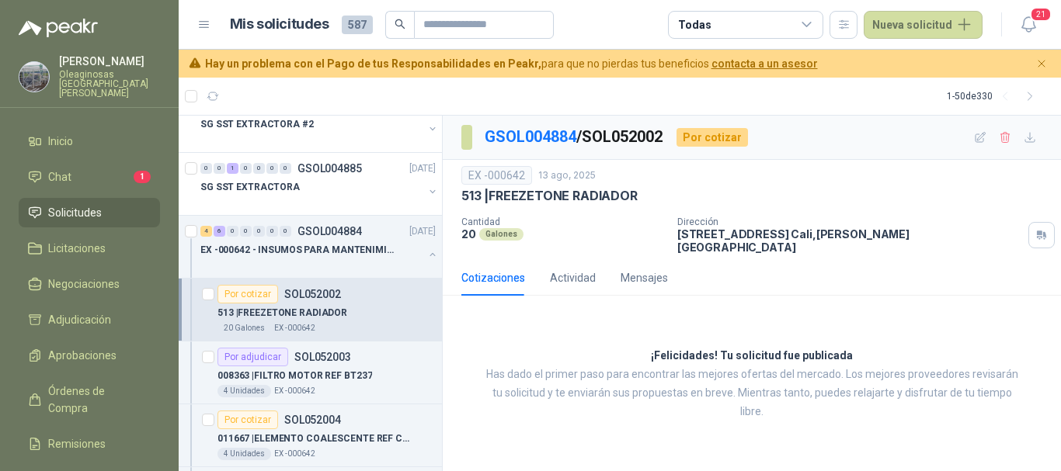
click at [589, 19] on article "Mis solicitudes 587 Todas Nueva solicitud" at bounding box center [606, 25] width 753 height 28
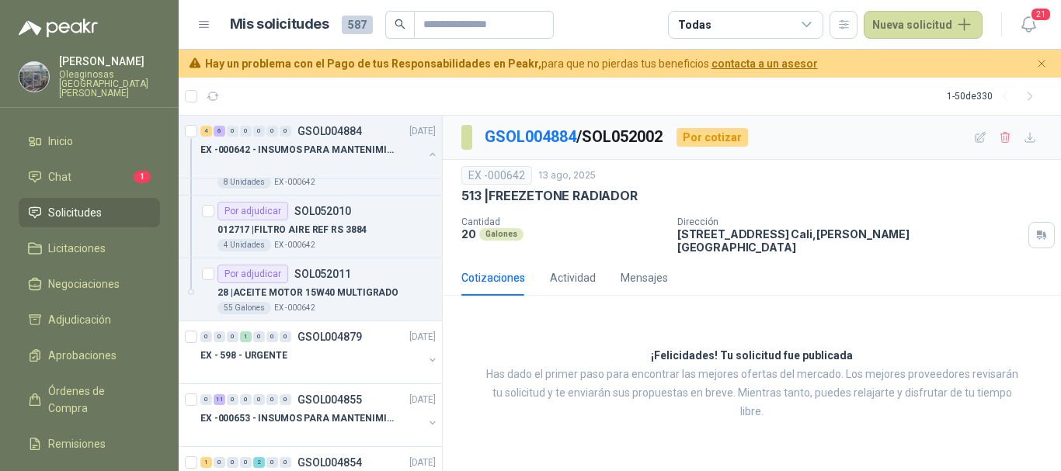
scroll to position [1087, 0]
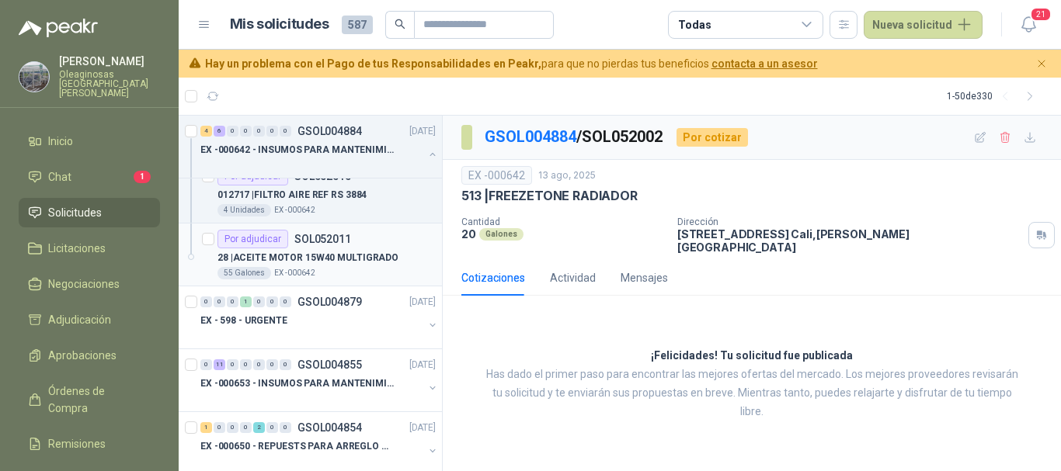
click at [391, 270] on div "55 Galones EX -000642" at bounding box center [326, 273] width 218 height 12
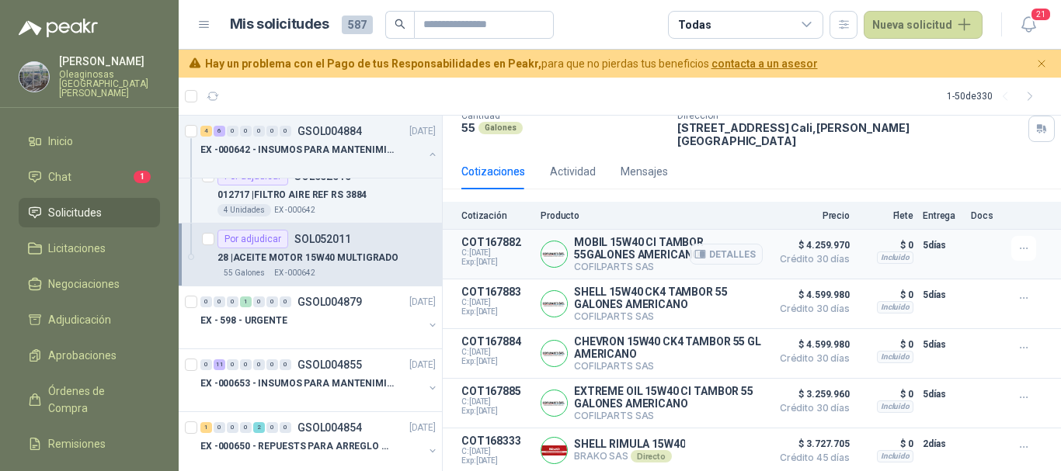
scroll to position [155, 0]
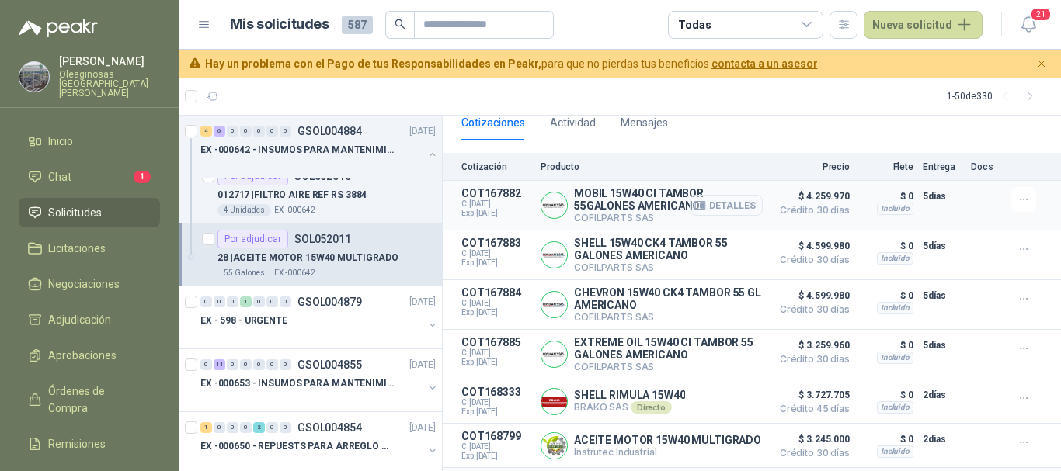
click at [735, 196] on button "Detalles" at bounding box center [726, 205] width 73 height 21
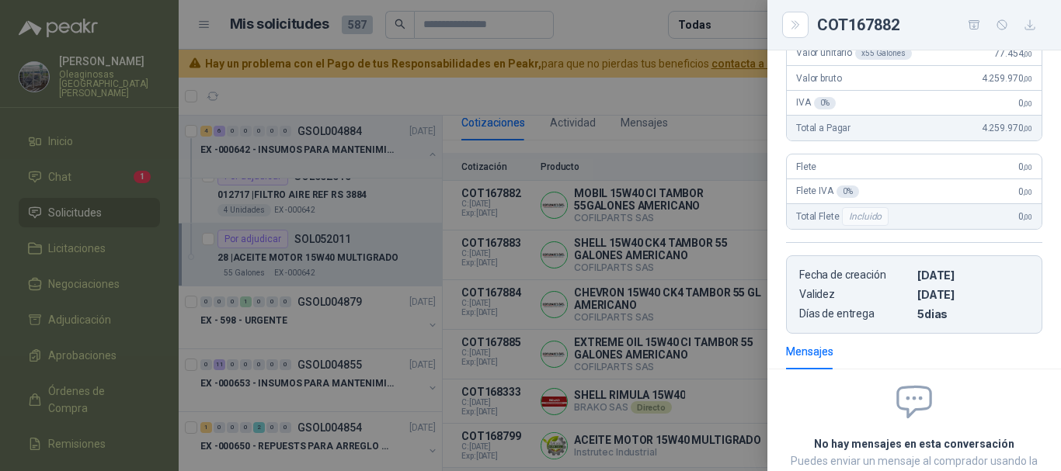
scroll to position [0, 0]
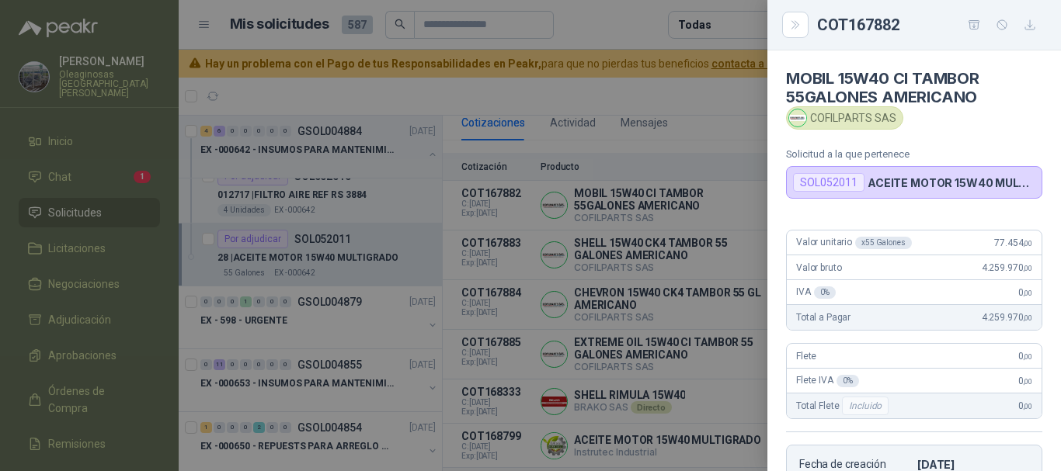
click at [665, 83] on div at bounding box center [530, 235] width 1061 height 471
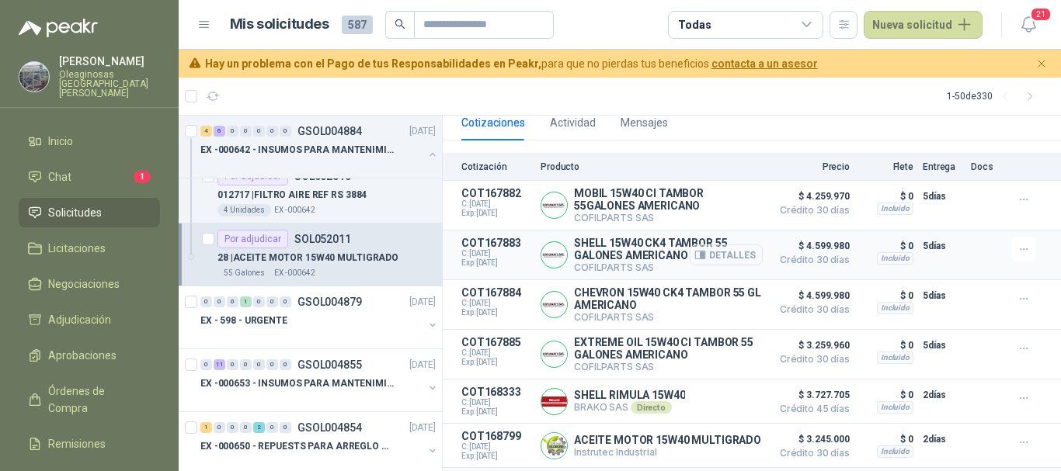
click at [728, 251] on button "Detalles" at bounding box center [726, 255] width 73 height 21
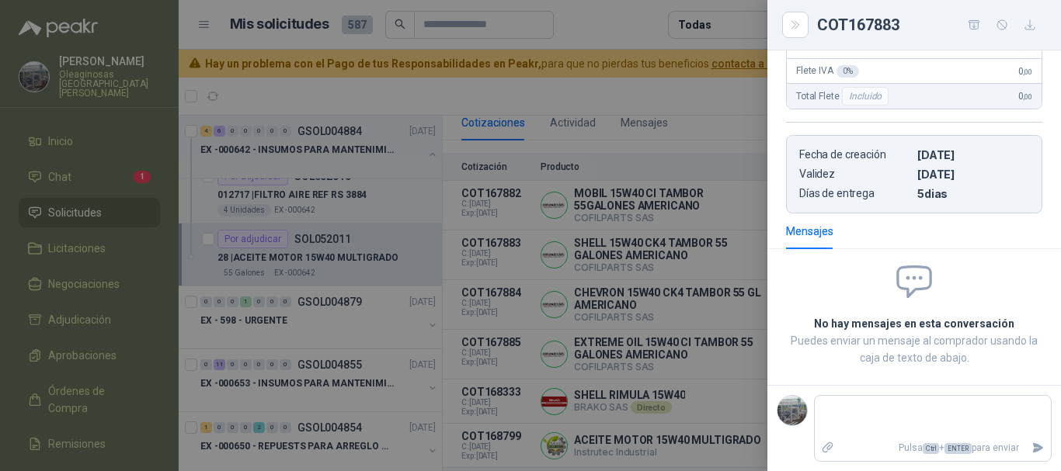
scroll to position [0, 0]
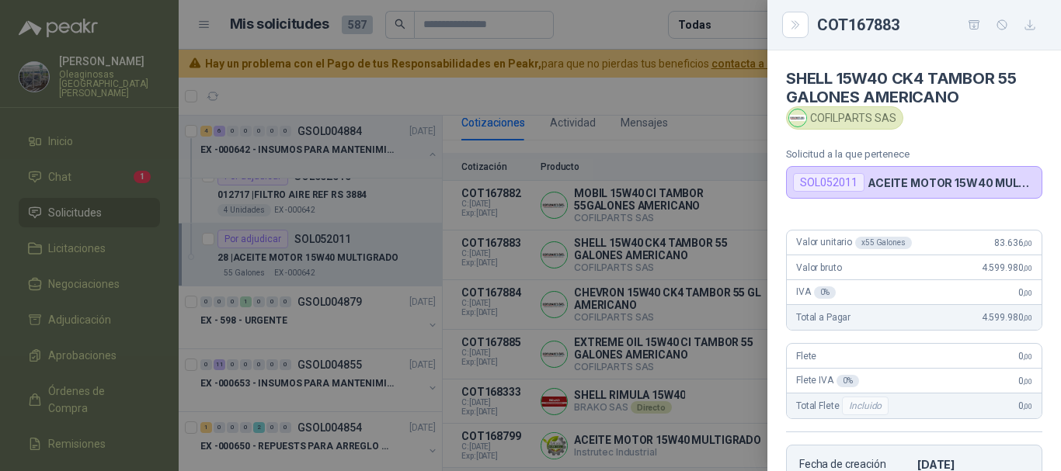
click at [705, 89] on div at bounding box center [530, 235] width 1061 height 471
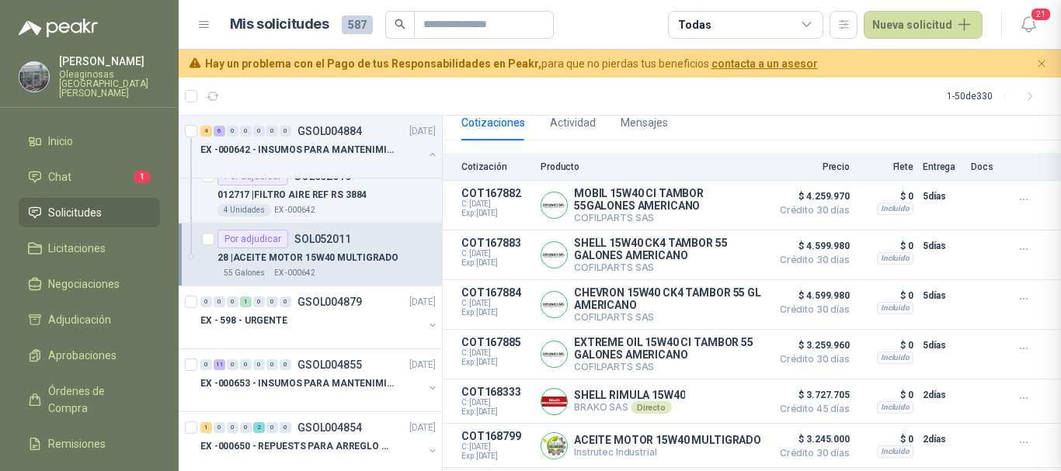
scroll to position [310, 0]
click at [725, 297] on button "Detalles" at bounding box center [726, 304] width 73 height 21
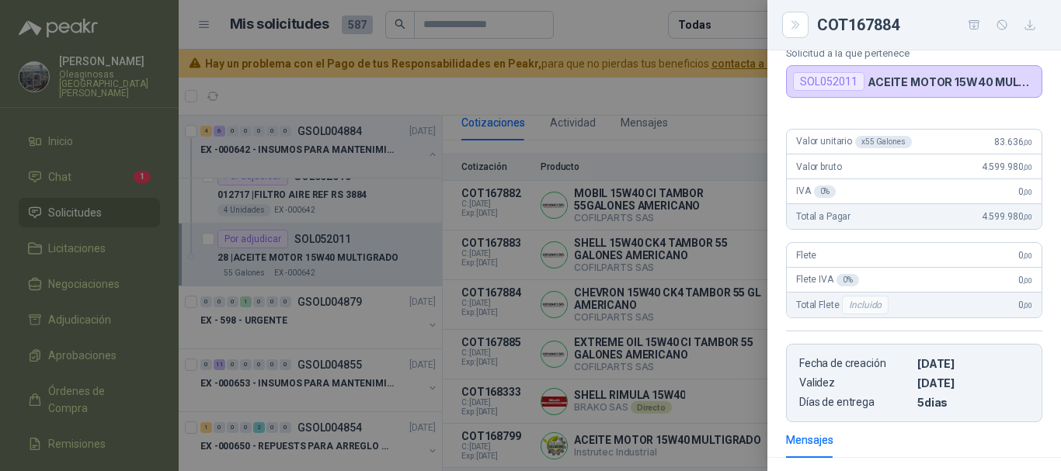
scroll to position [0, 0]
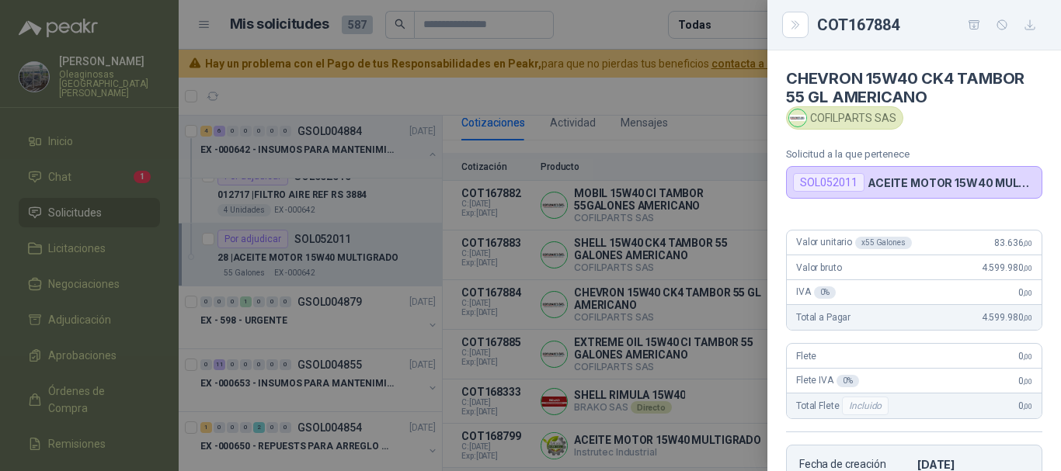
click at [669, 94] on div at bounding box center [530, 235] width 1061 height 471
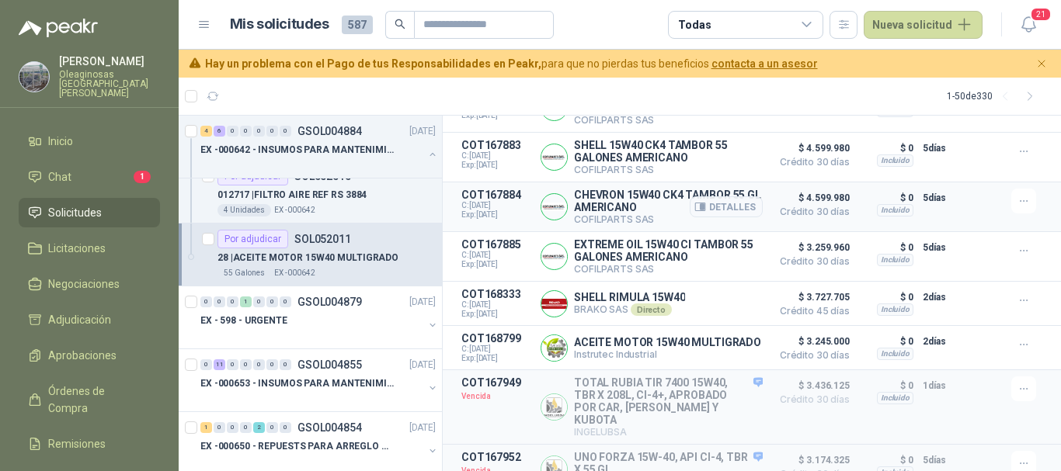
scroll to position [283, 0]
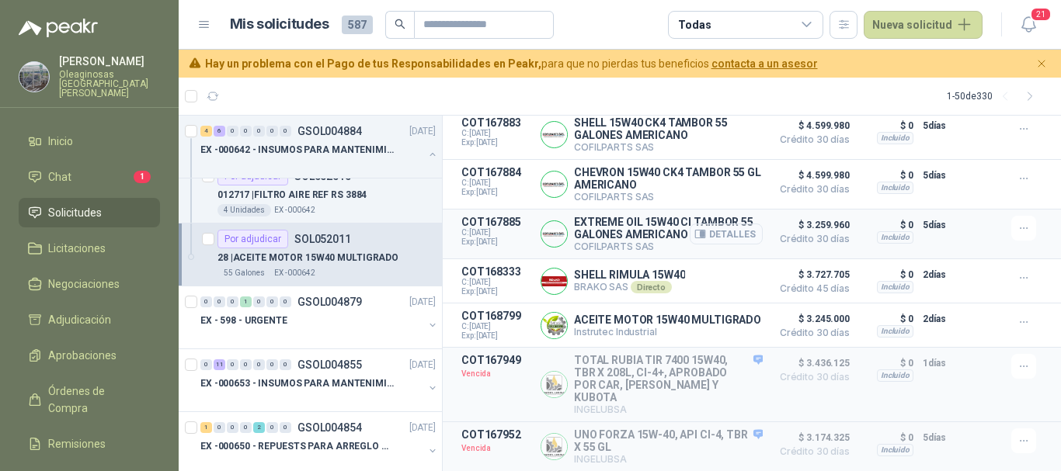
click at [737, 224] on button "Detalles" at bounding box center [726, 234] width 73 height 21
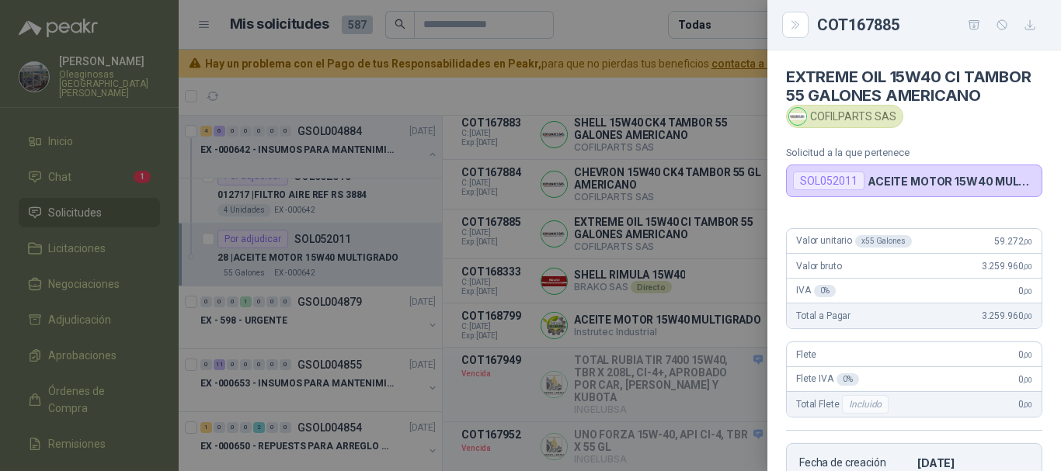
scroll to position [0, 0]
click at [628, 30] on div at bounding box center [530, 235] width 1061 height 471
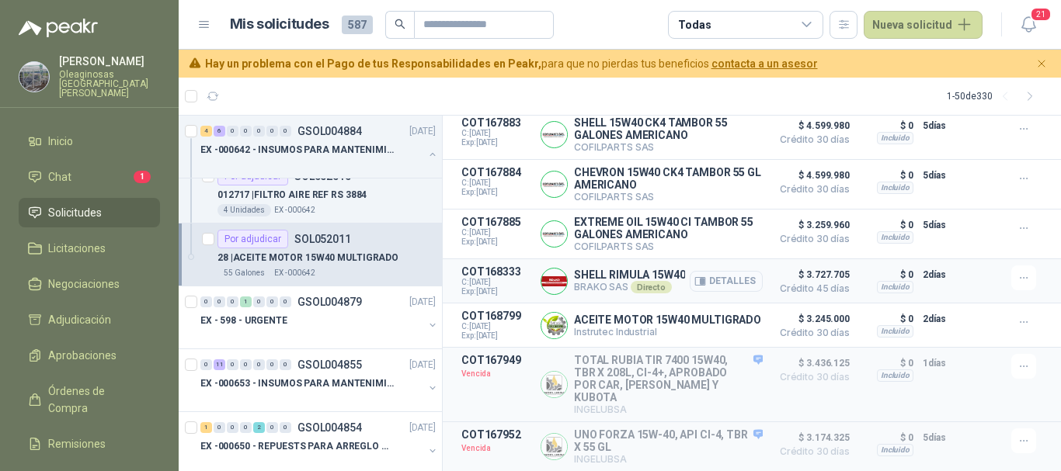
click at [732, 271] on button "Detalles" at bounding box center [726, 281] width 73 height 21
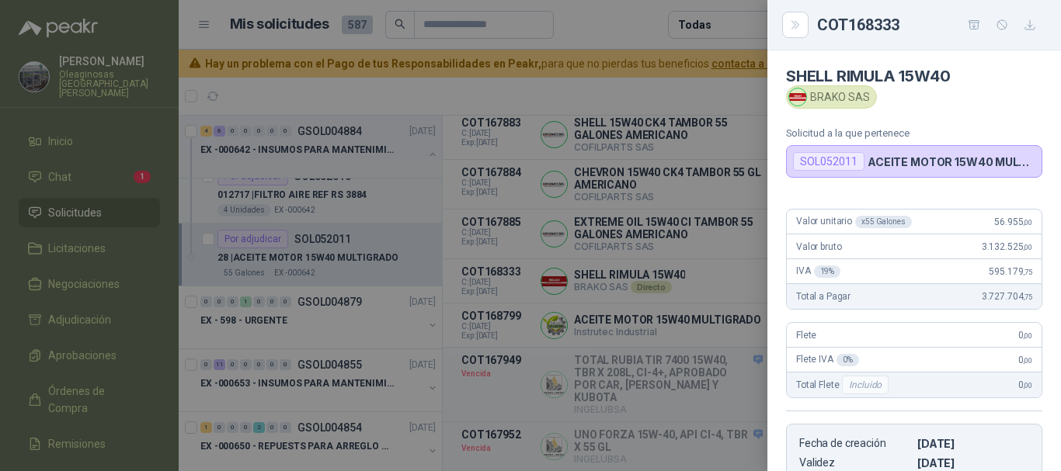
scroll to position [0, 0]
click at [641, 33] on div at bounding box center [530, 235] width 1061 height 471
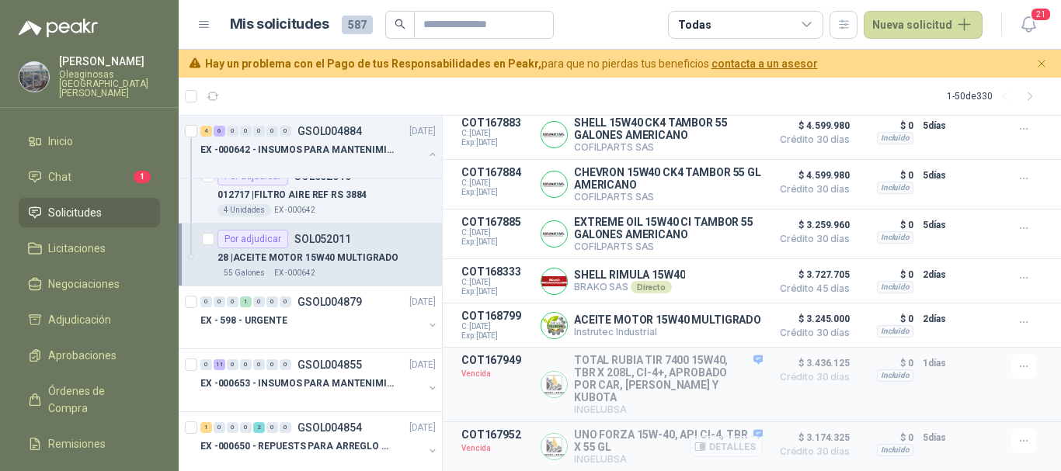
click at [729, 446] on button "Detalles" at bounding box center [726, 446] width 73 height 21
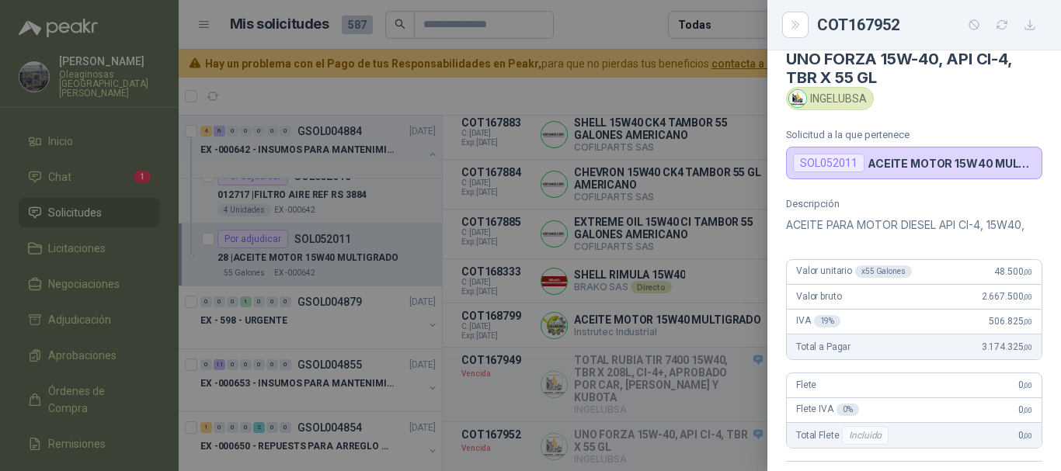
scroll to position [0, 0]
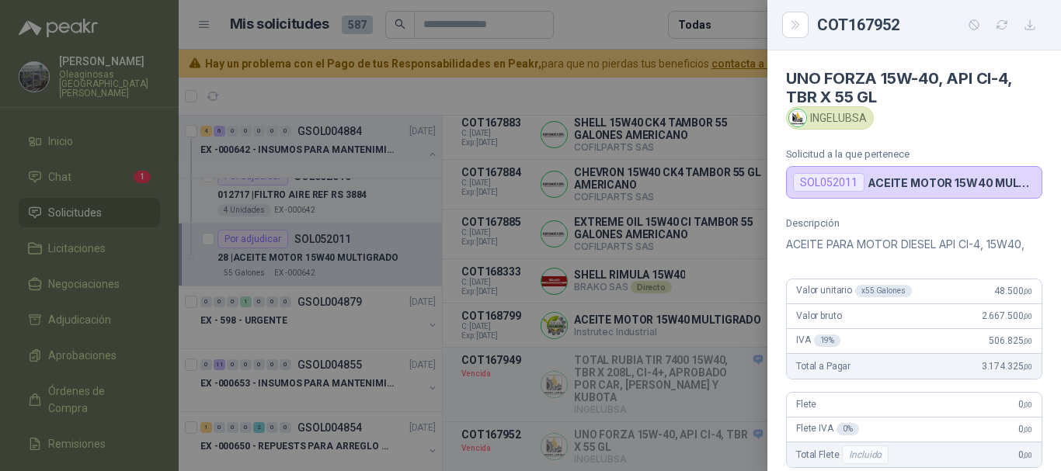
click at [618, 17] on div at bounding box center [530, 235] width 1061 height 471
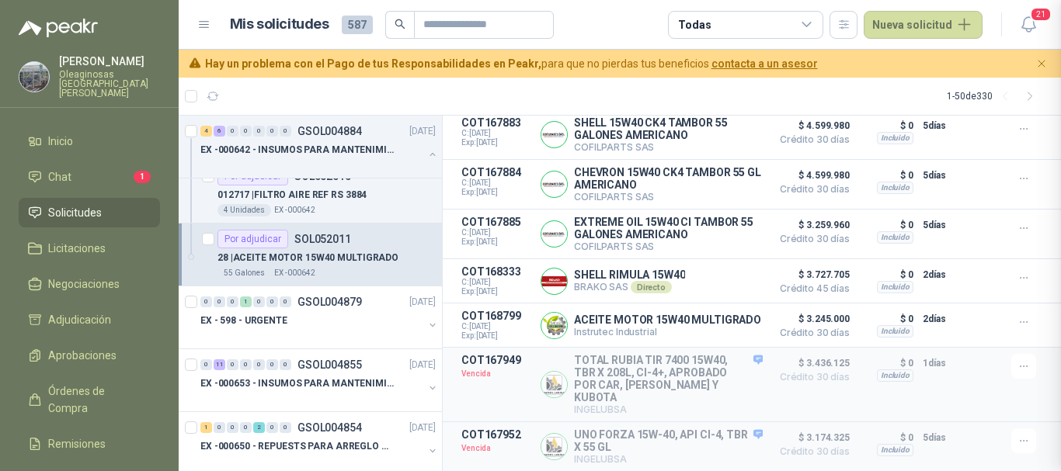
scroll to position [359, 0]
click at [722, 271] on button "Detalles" at bounding box center [726, 281] width 73 height 21
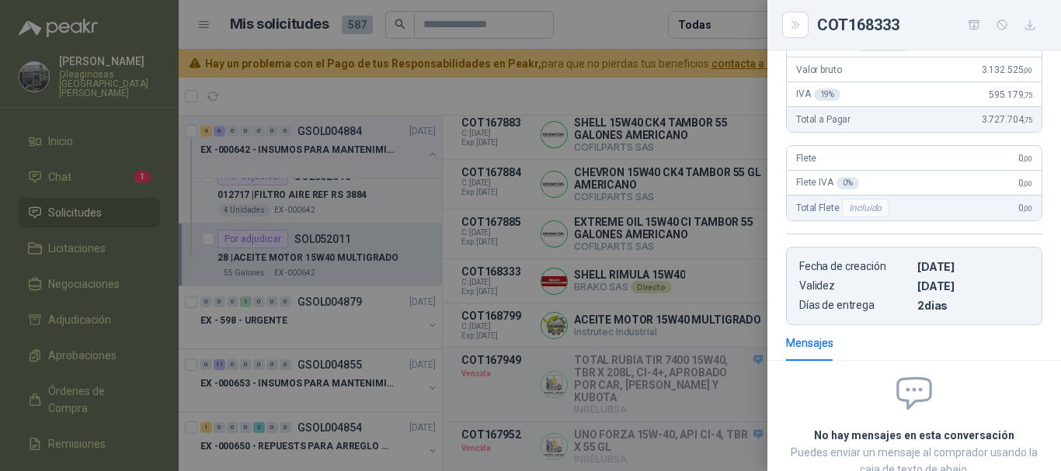
scroll to position [0, 0]
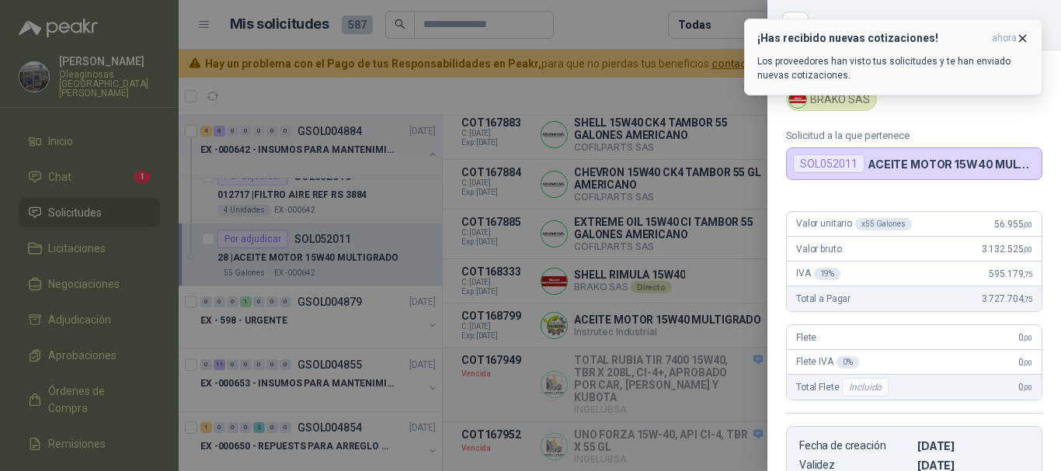
click at [1028, 33] on icon "button" at bounding box center [1022, 38] width 13 height 13
click at [1029, 39] on button "¡Has recibido nuevas cotizaciones! ahora Los proveedores han visto tus solicitu…" at bounding box center [893, 57] width 298 height 77
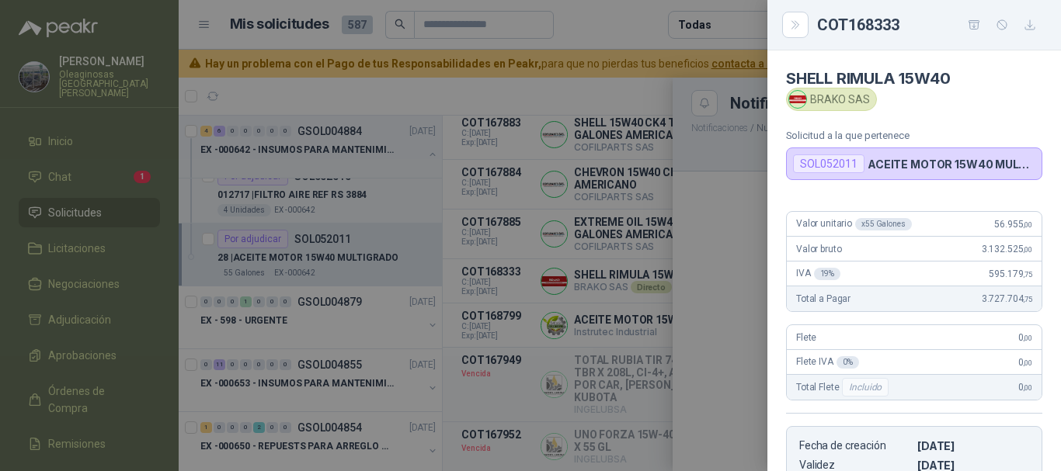
click at [606, 28] on div at bounding box center [530, 235] width 1061 height 471
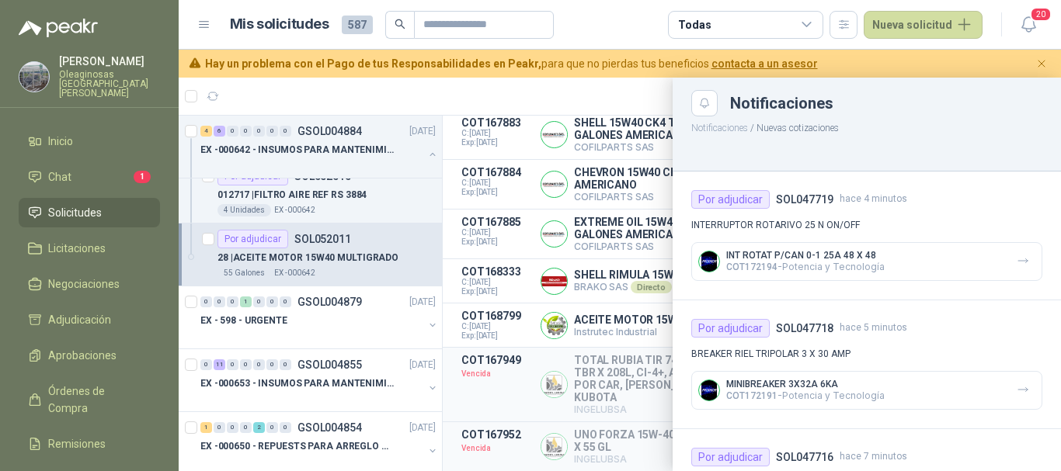
click at [92, 63] on p "[PERSON_NAME]" at bounding box center [109, 61] width 101 height 11
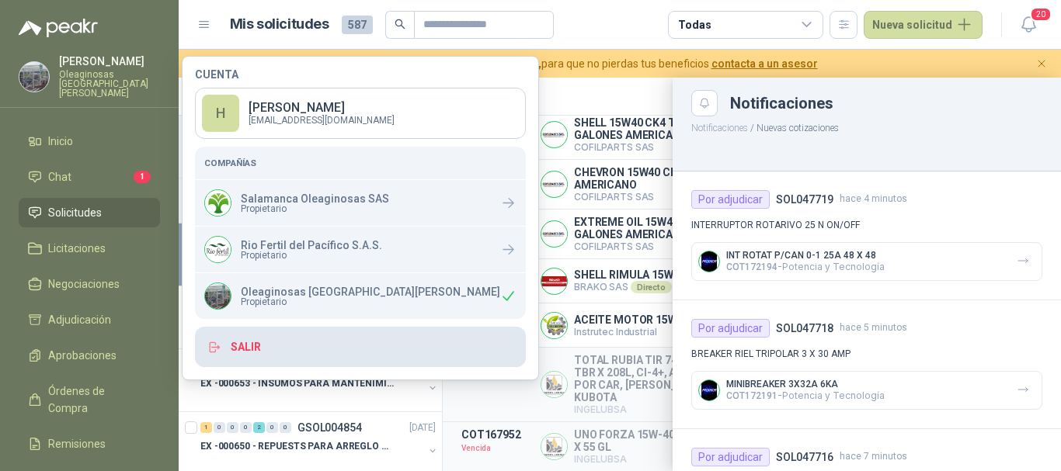
click at [252, 349] on button "Salir" at bounding box center [360, 347] width 331 height 40
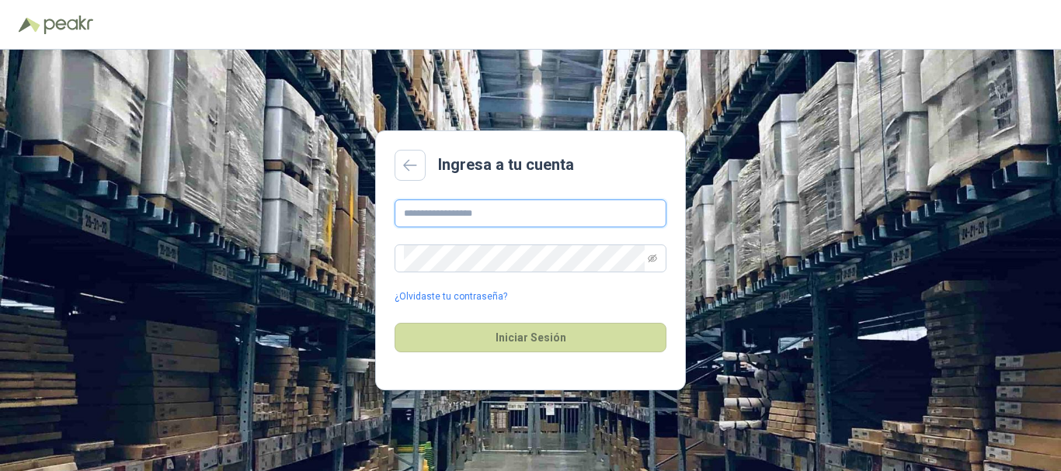
click at [512, 213] on input "text" at bounding box center [530, 214] width 272 height 28
type input "**********"
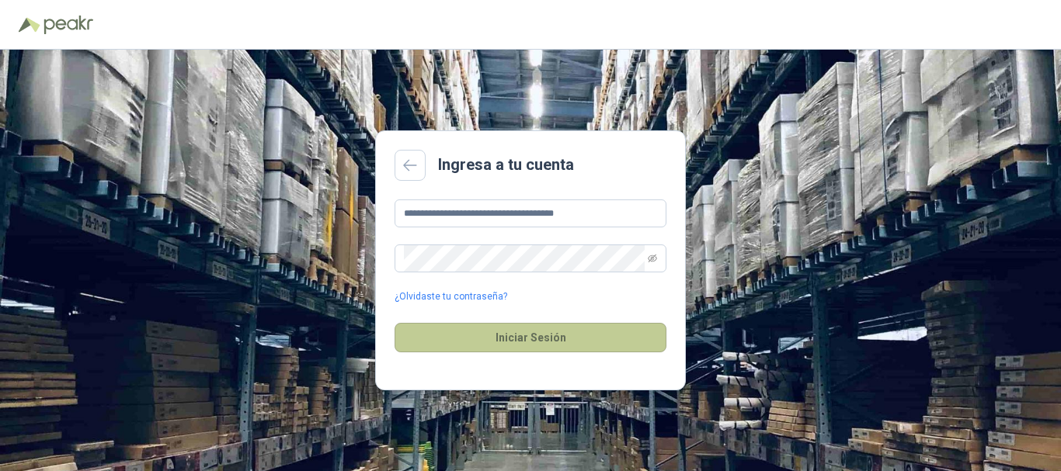
click at [527, 340] on button "Iniciar Sesión" at bounding box center [530, 338] width 272 height 30
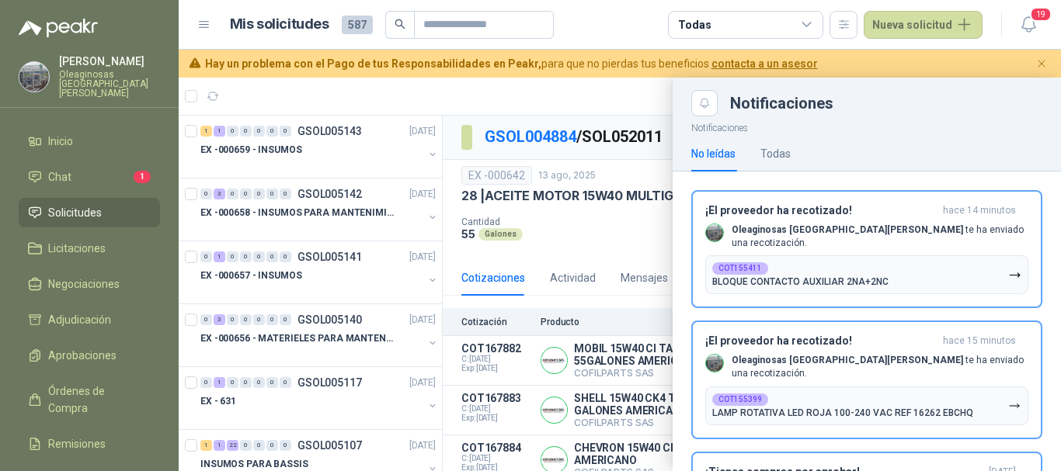
click at [92, 204] on span "Solicitudes" at bounding box center [75, 212] width 54 height 17
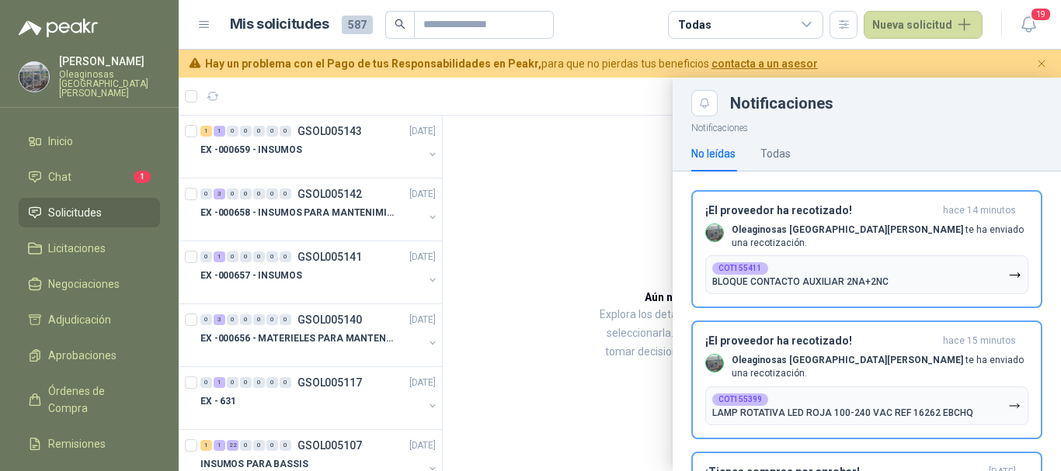
click at [334, 162] on div at bounding box center [620, 275] width 882 height 394
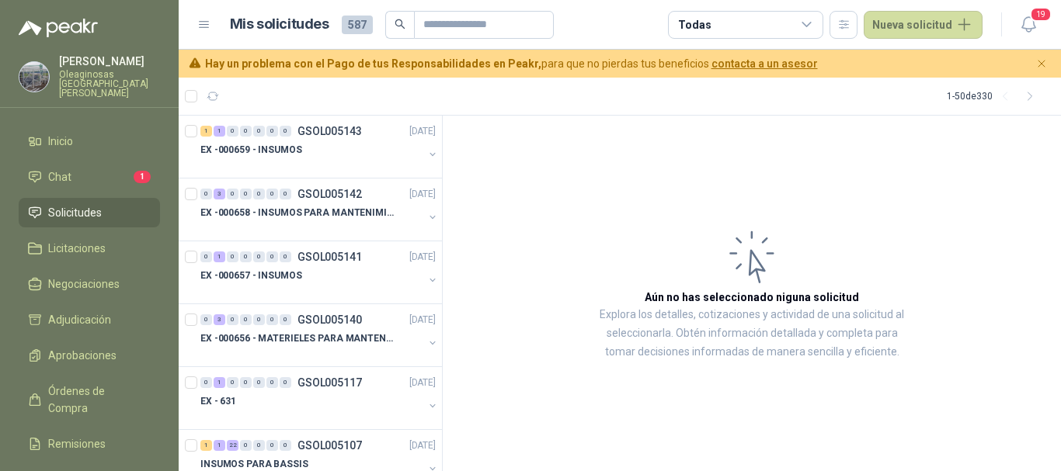
click at [91, 68] on div "[PERSON_NAME] Oleaginosas [GEOGRAPHIC_DATA][PERSON_NAME]" at bounding box center [109, 77] width 101 height 42
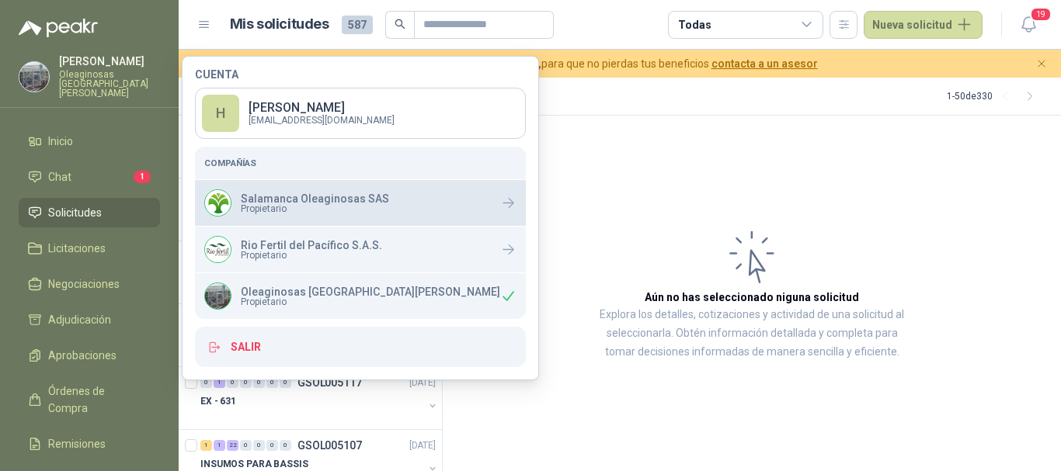
click at [301, 196] on p "Salamanca Oleaginosas SAS" at bounding box center [315, 198] width 148 height 11
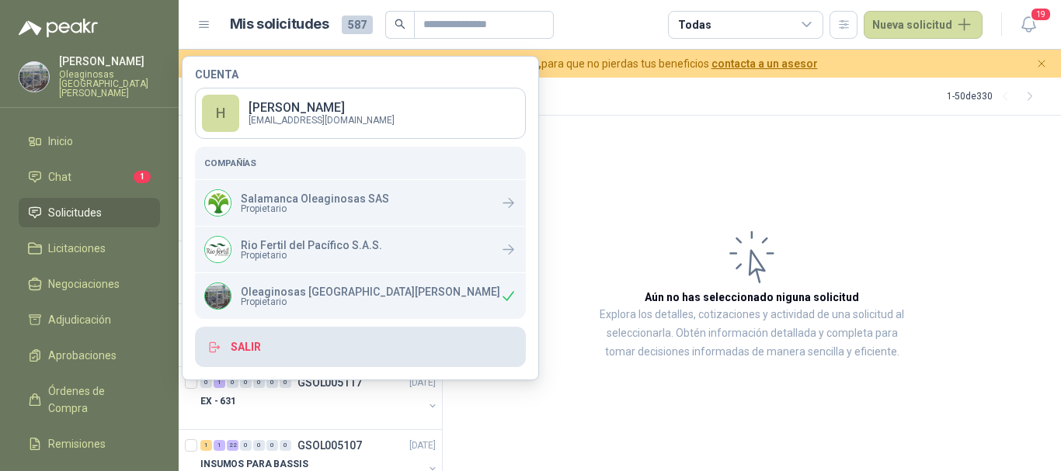
click at [250, 346] on button "Salir" at bounding box center [360, 347] width 331 height 40
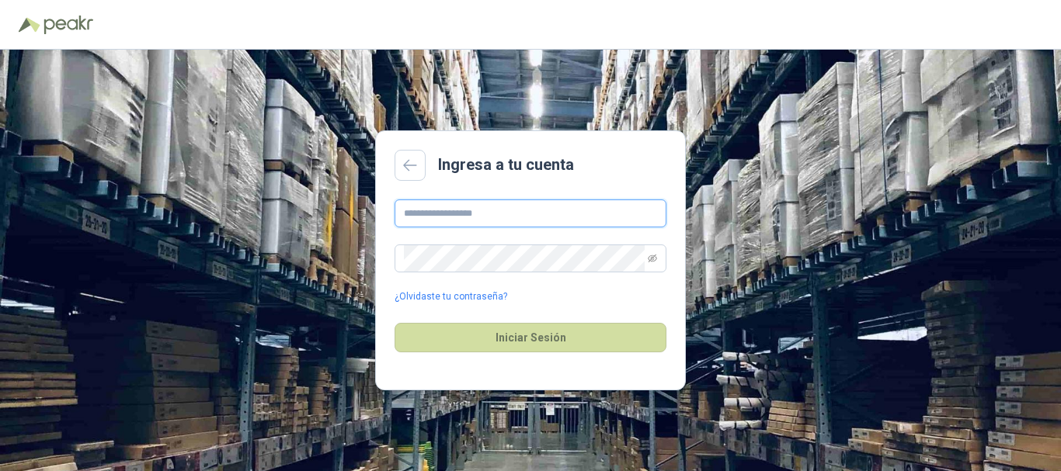
click at [496, 213] on input "text" at bounding box center [530, 214] width 272 height 28
type input "**********"
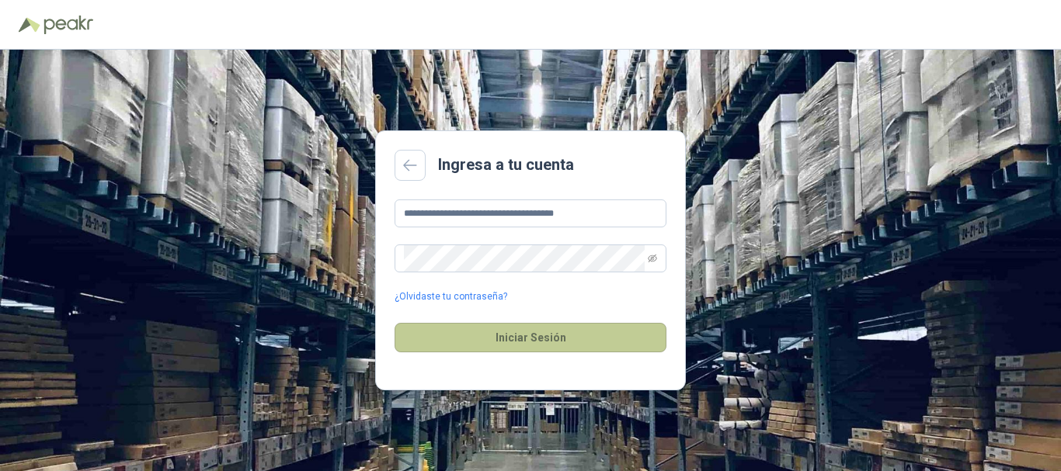
click at [540, 338] on button "Iniciar Sesión" at bounding box center [530, 338] width 272 height 30
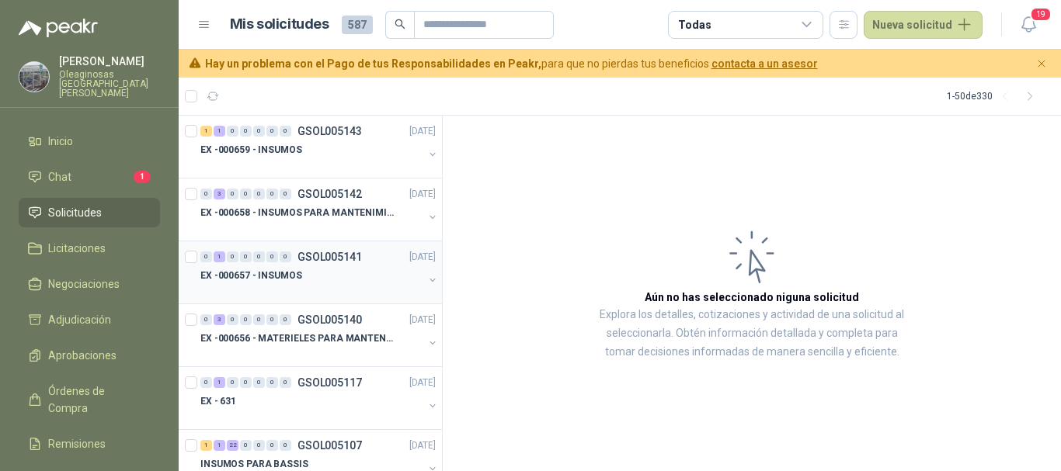
click at [341, 280] on div "EX -000657 - INSUMOS" at bounding box center [311, 275] width 223 height 19
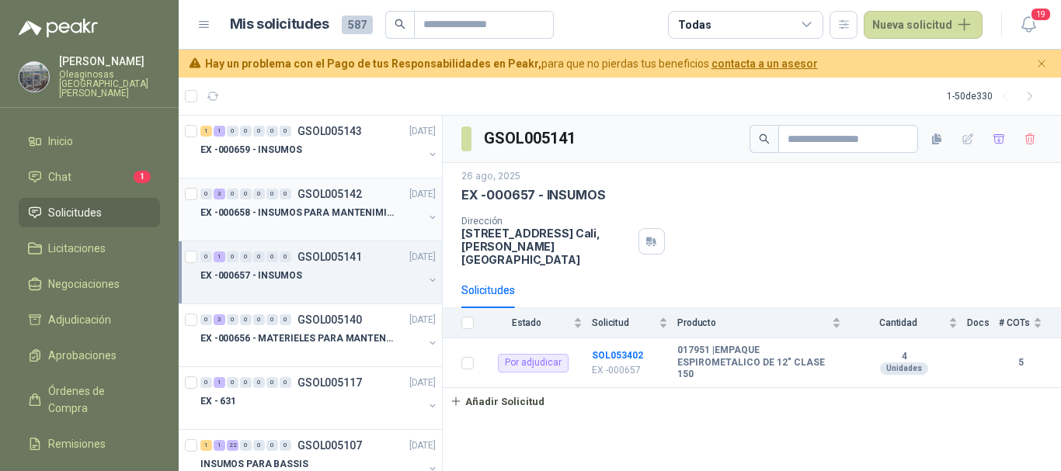
click at [353, 211] on p "EX -000658 - INSUMOS PARA MANTENIMIENTO MECANICO" at bounding box center [296, 213] width 193 height 15
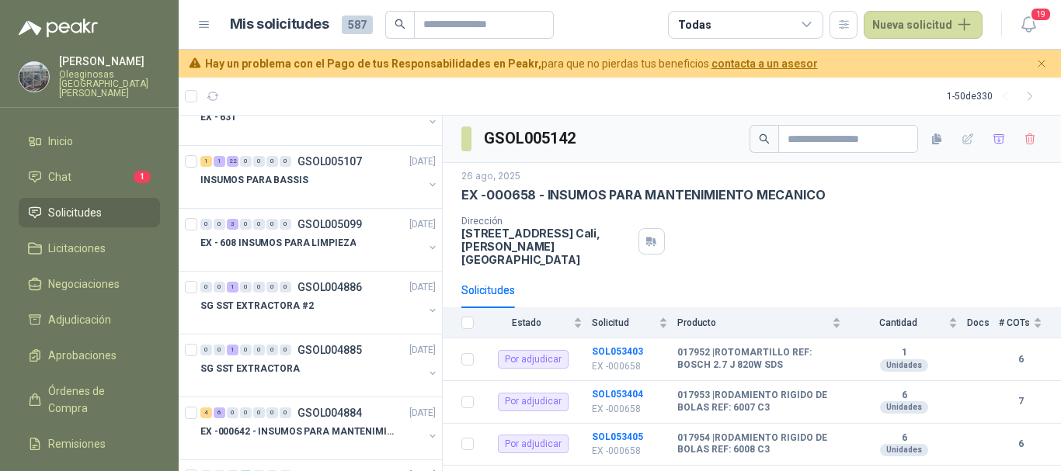
scroll to position [311, 0]
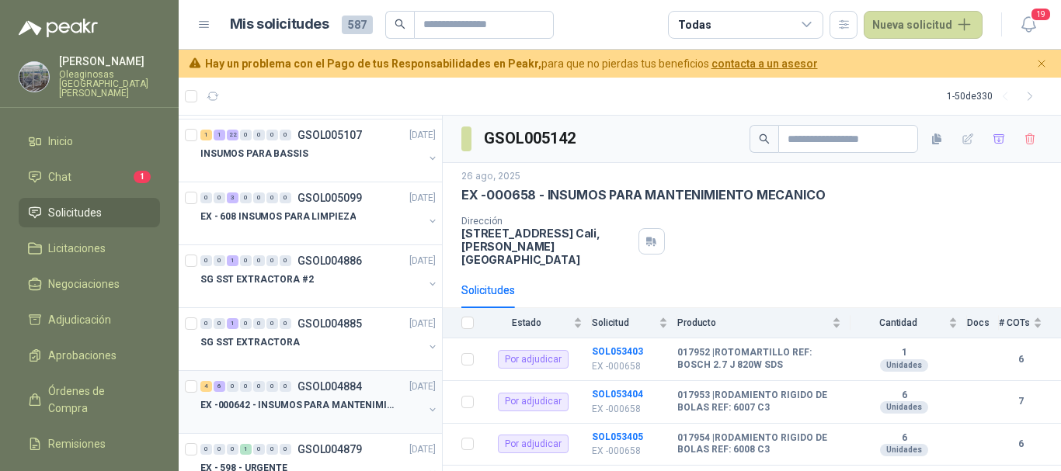
click at [401, 410] on div "EX -000642 - INSUMOS PARA MANTENIMIENTO PREVENTIVO" at bounding box center [311, 405] width 223 height 19
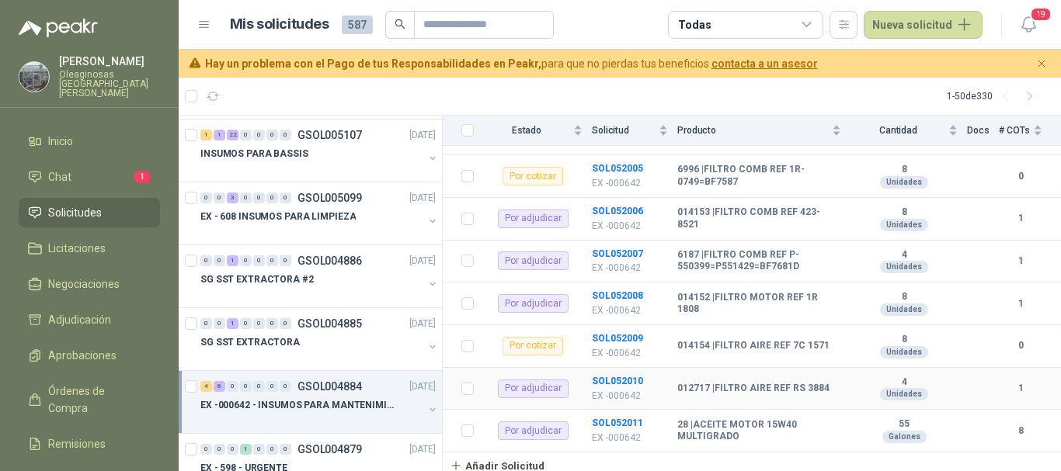
scroll to position [311, 0]
click at [627, 418] on b "SOL052011" at bounding box center [617, 422] width 51 height 11
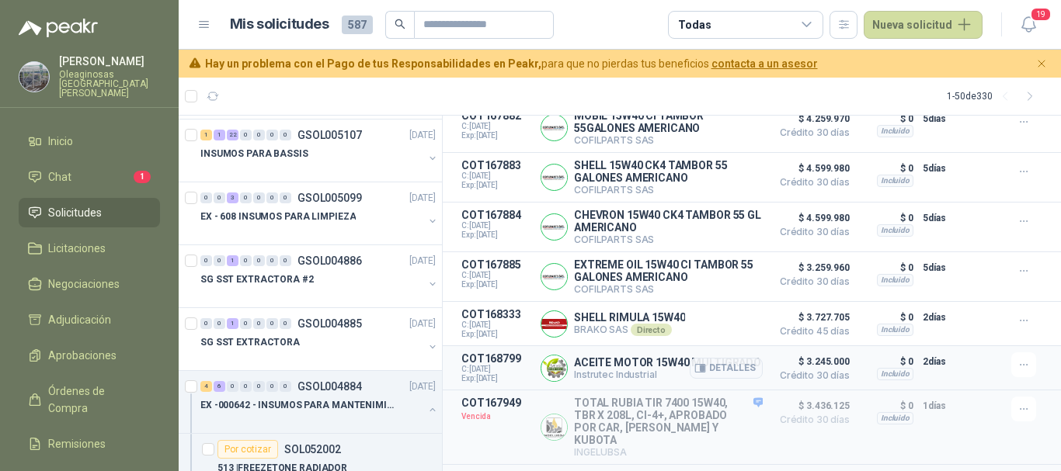
scroll to position [283, 0]
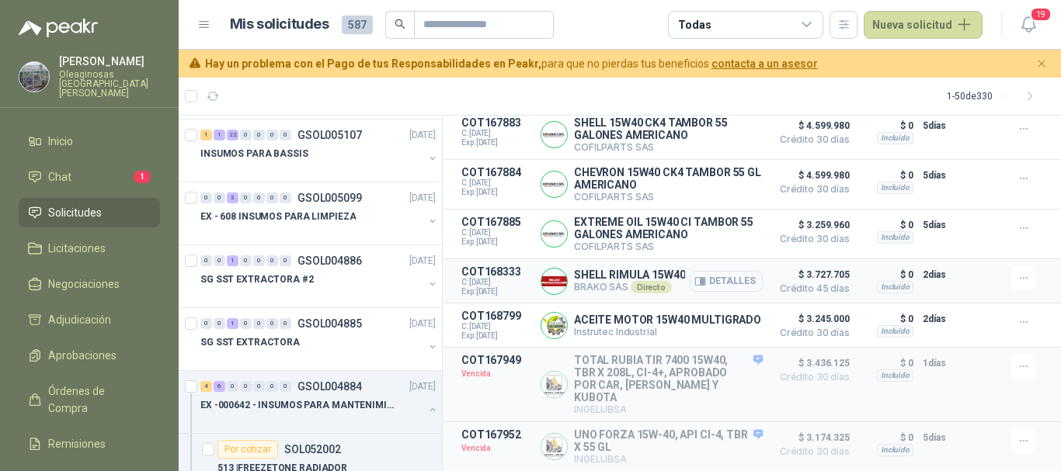
click at [723, 271] on button "Detalles" at bounding box center [726, 281] width 73 height 21
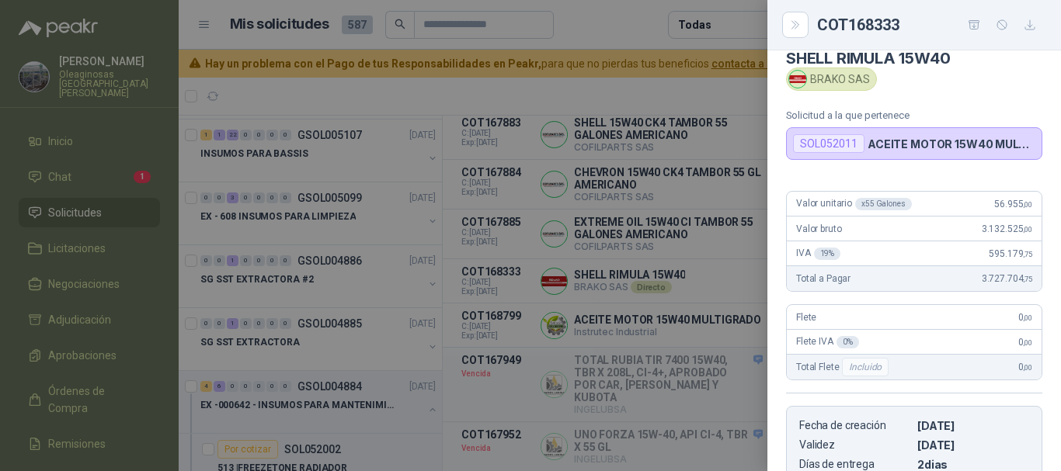
scroll to position [0, 0]
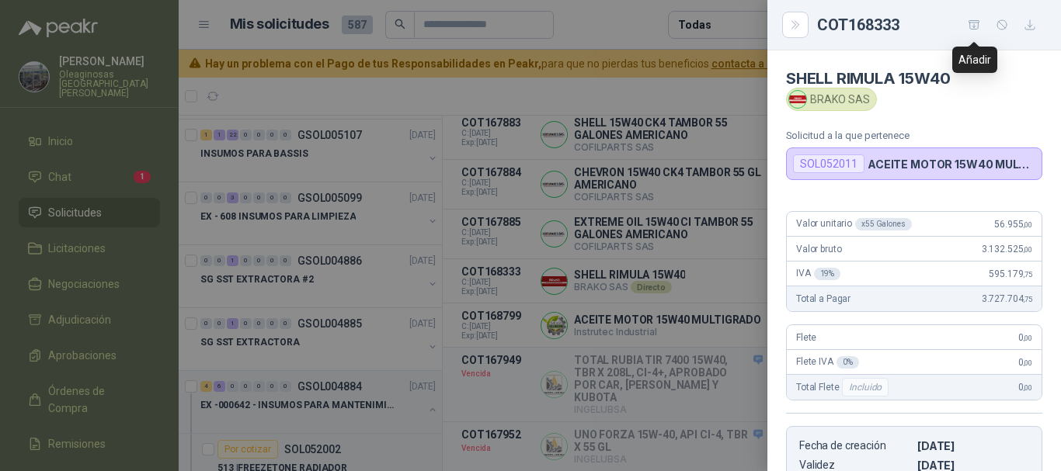
click at [971, 26] on icon "button" at bounding box center [974, 25] width 13 height 13
click at [591, 16] on div at bounding box center [530, 235] width 1061 height 471
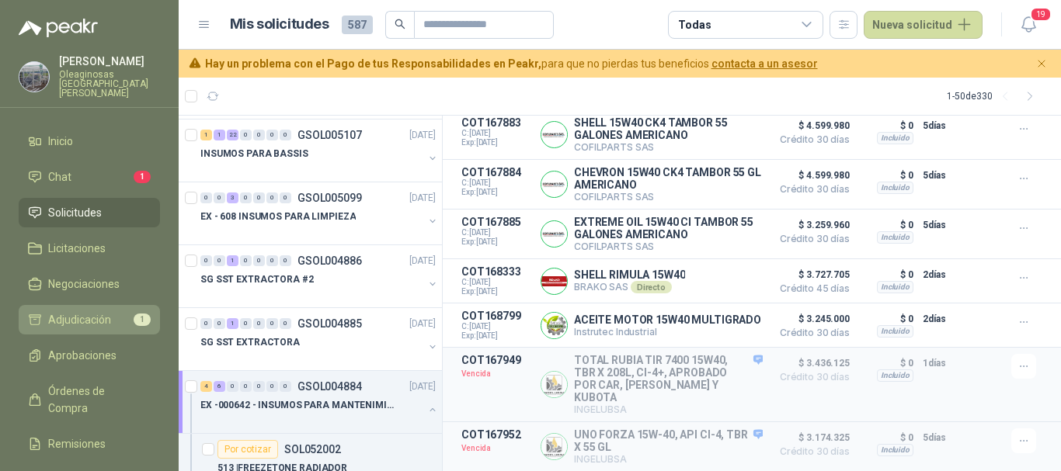
click at [99, 313] on span "Adjudicación" at bounding box center [79, 319] width 63 height 17
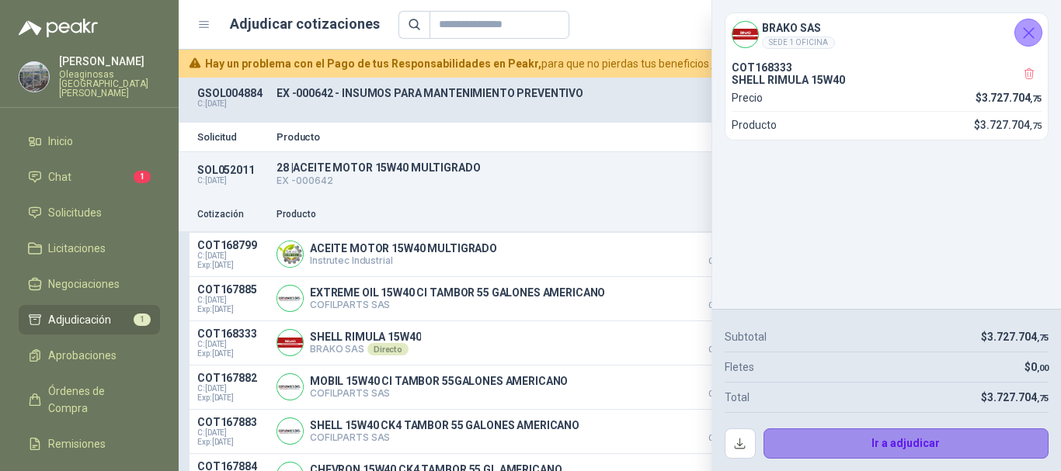
click at [906, 443] on button "Ir a adjudicar" at bounding box center [906, 444] width 286 height 31
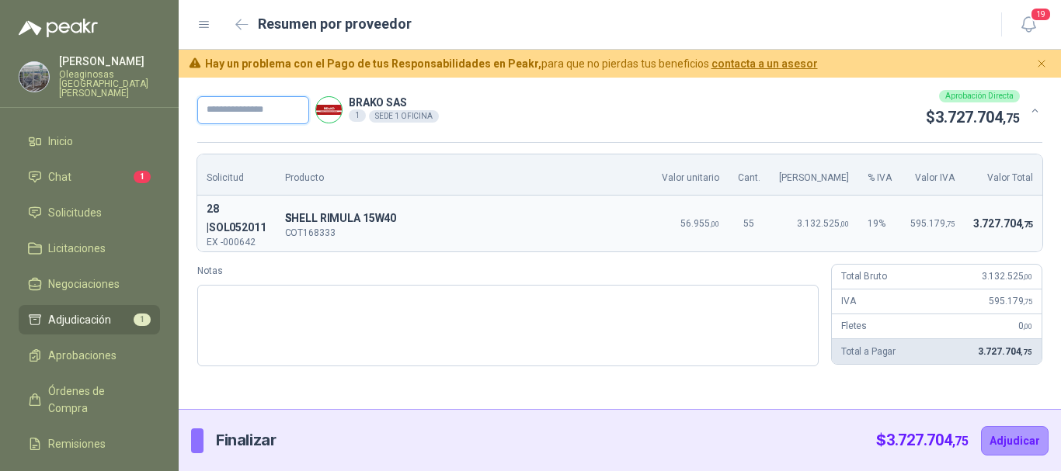
click at [291, 111] on input "text" at bounding box center [253, 110] width 112 height 28
type input "**********"
click at [1024, 441] on button "Adjudicar" at bounding box center [1015, 441] width 68 height 30
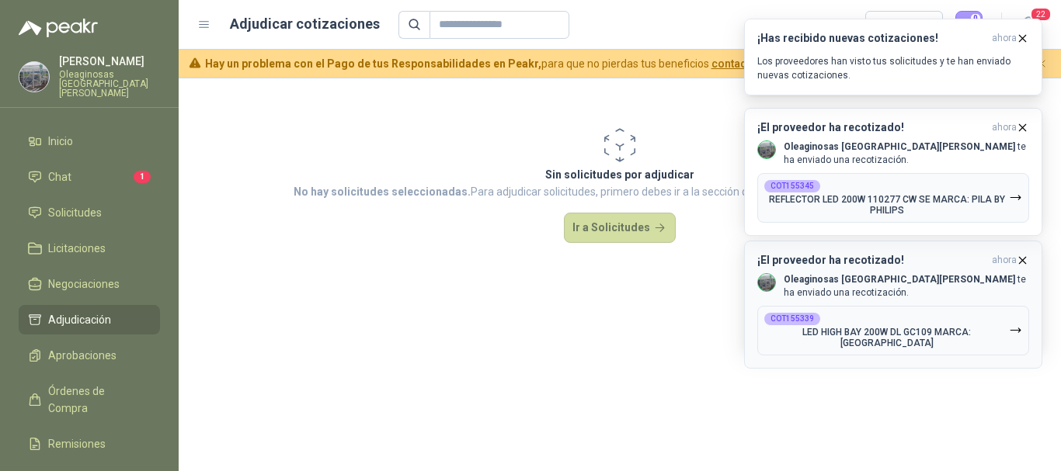
click at [1022, 258] on icon "button" at bounding box center [1022, 260] width 13 height 13
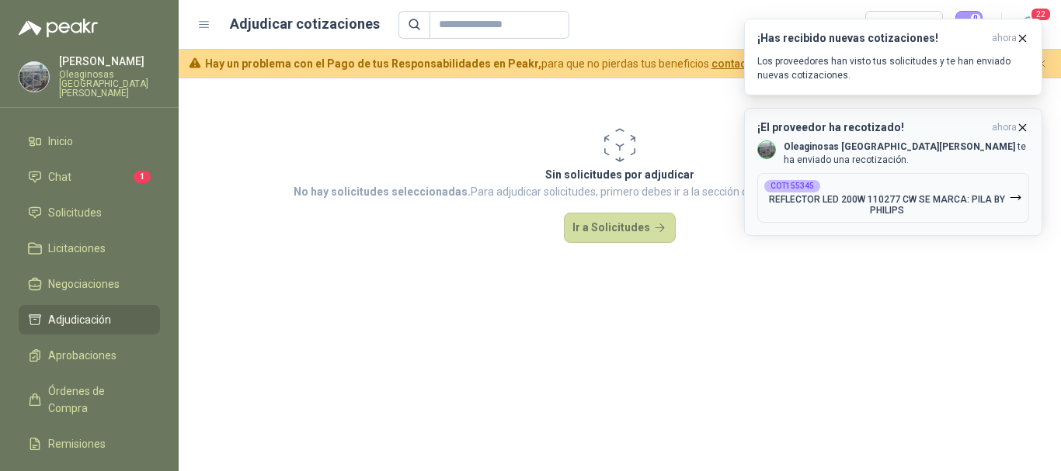
click at [1030, 128] on button "¡El proveedor ha recotizado! ahora Oleaginosas [GEOGRAPHIC_DATA][PERSON_NAME] t…" at bounding box center [893, 172] width 298 height 128
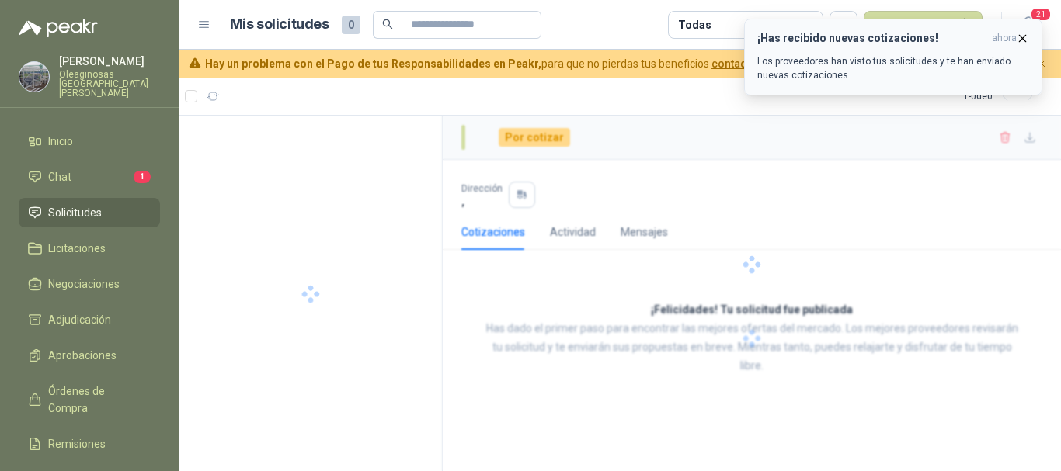
click at [1031, 36] on button "¡Has recibido nuevas cotizaciones! ahora Los proveedores han visto tus solicitu…" at bounding box center [893, 57] width 298 height 77
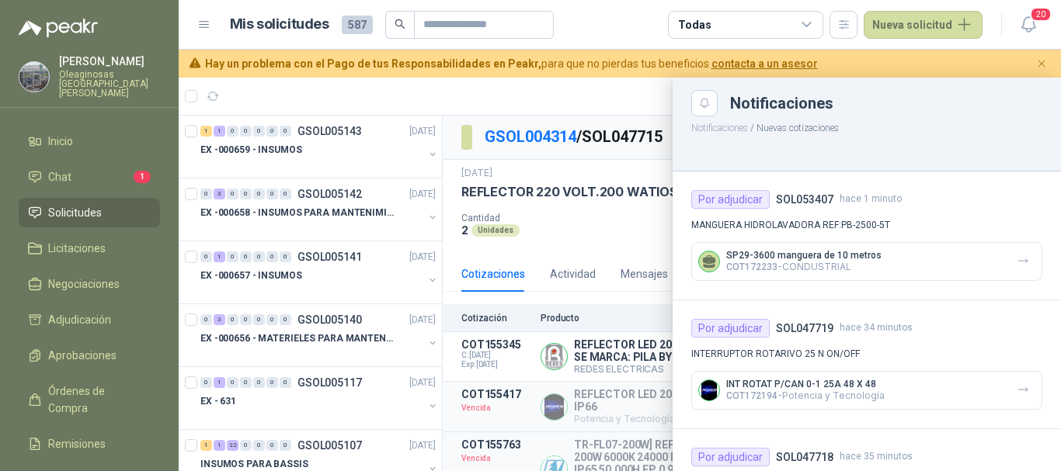
click at [634, 94] on div at bounding box center [620, 275] width 882 height 394
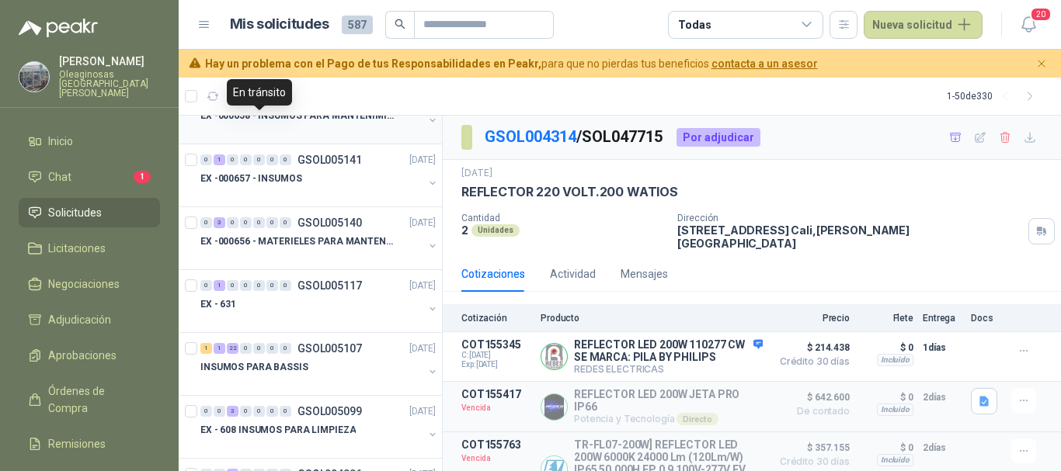
scroll to position [155, 0]
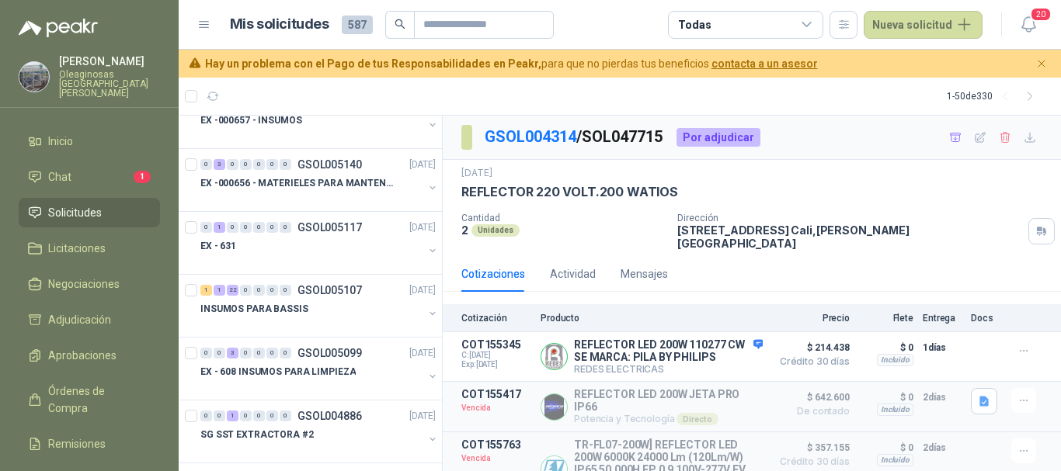
click at [264, 194] on div at bounding box center [311, 199] width 223 height 12
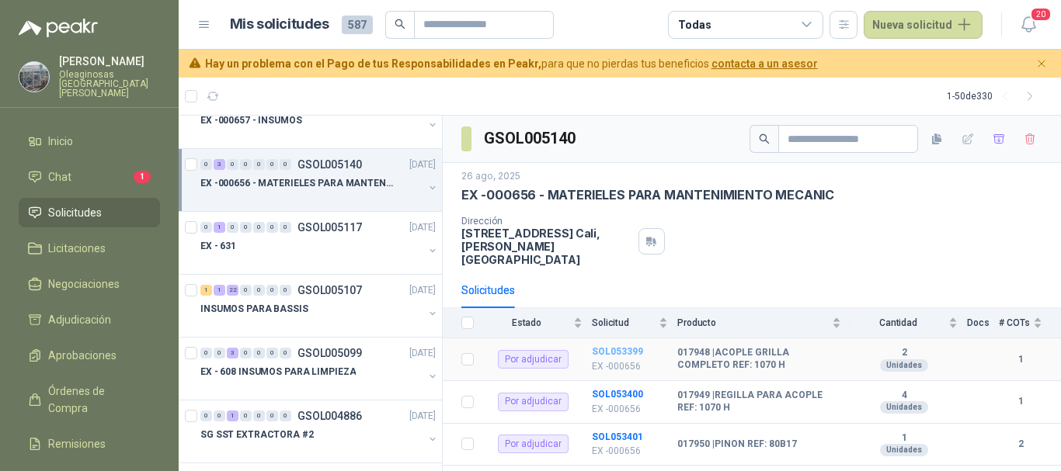
click at [612, 346] on b "SOL053399" at bounding box center [617, 351] width 51 height 11
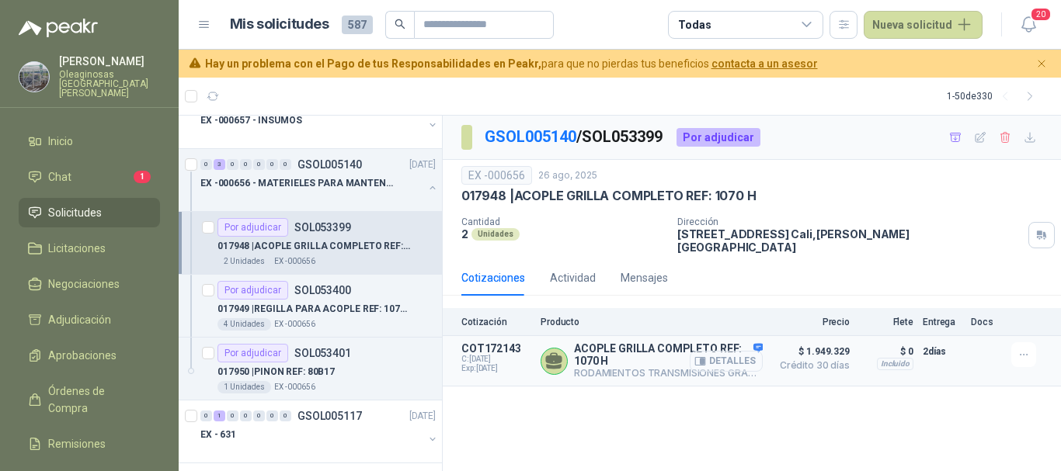
click at [733, 352] on button "Detalles" at bounding box center [726, 361] width 73 height 21
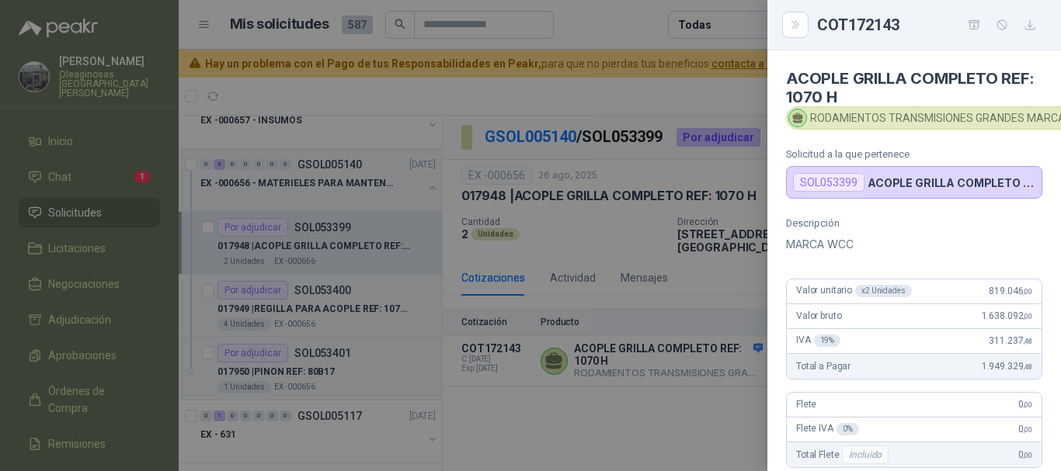
click at [618, 25] on div at bounding box center [530, 235] width 1061 height 471
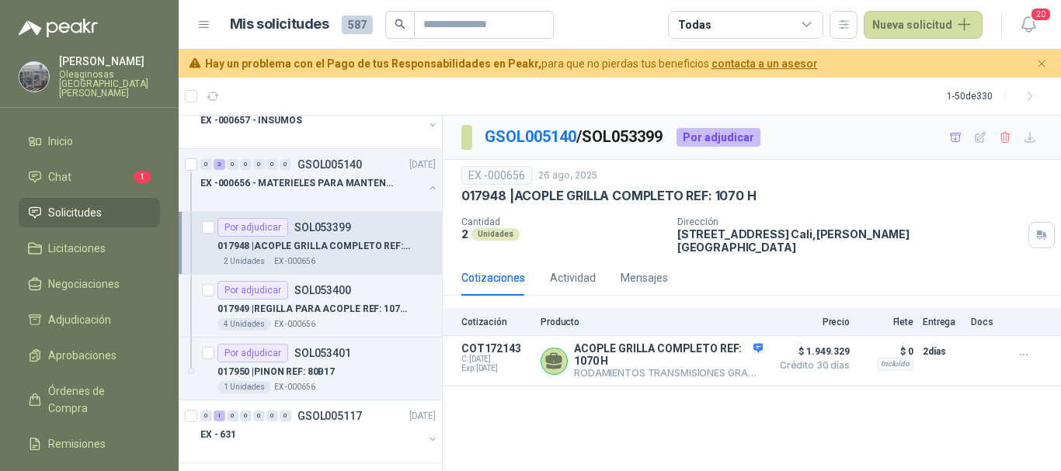
click at [620, 14] on article "Mis solicitudes 587 Todas Nueva solicitud" at bounding box center [606, 25] width 753 height 28
click at [370, 303] on p "017949 | REGILLA PARA ACOPLE REF: 1070 H" at bounding box center [313, 309] width 193 height 15
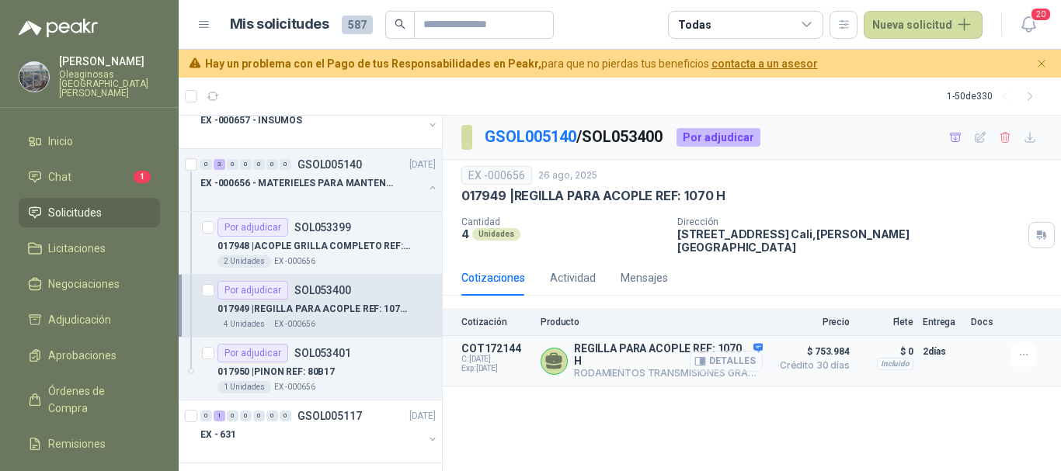
click at [745, 354] on button "Detalles" at bounding box center [726, 361] width 73 height 21
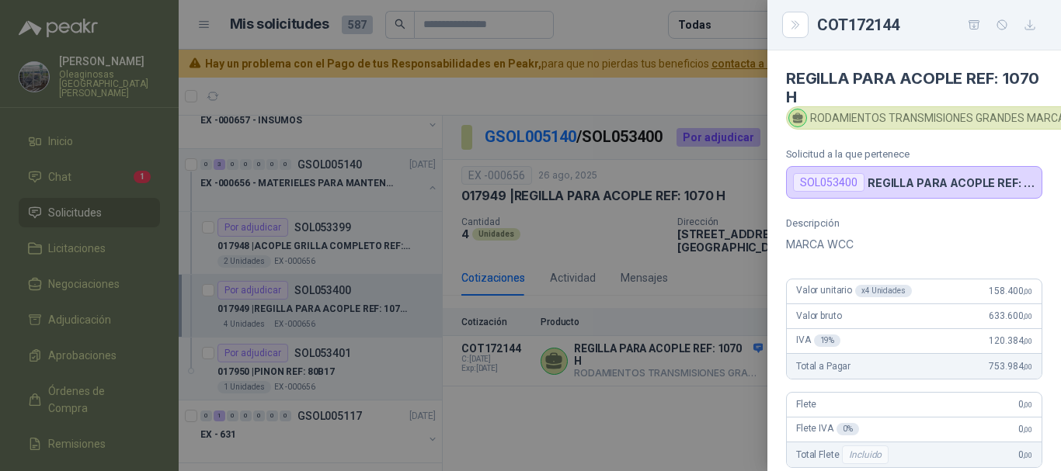
click at [606, 28] on div at bounding box center [530, 235] width 1061 height 471
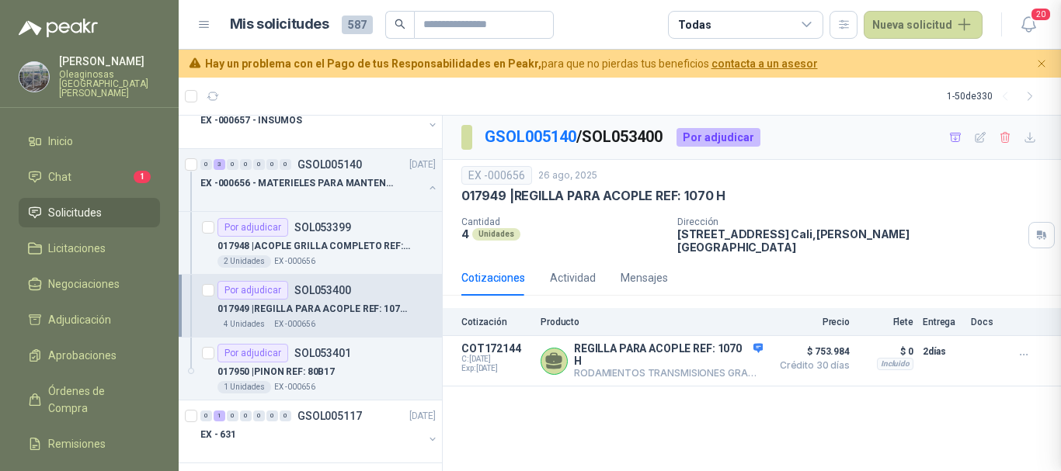
scroll to position [371, 0]
click at [330, 378] on p "017950 | PINON REF: 80B17" at bounding box center [275, 372] width 117 height 15
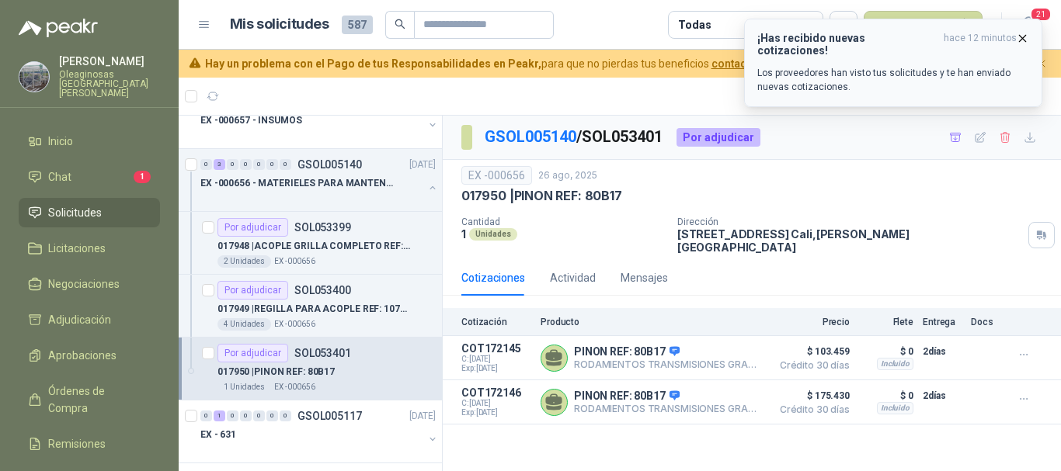
click at [1023, 36] on icon "button" at bounding box center [1022, 38] width 13 height 13
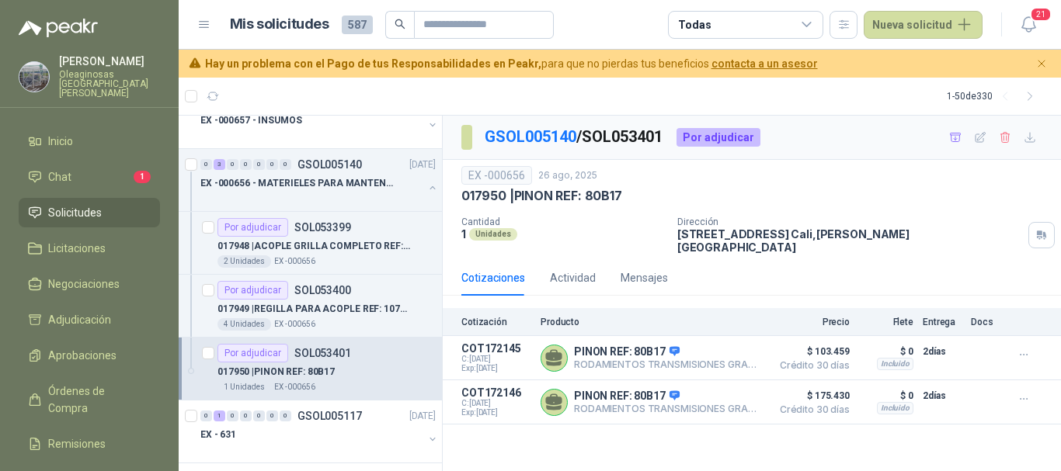
click at [96, 71] on p "Oleaginosas [GEOGRAPHIC_DATA][PERSON_NAME]" at bounding box center [109, 84] width 101 height 28
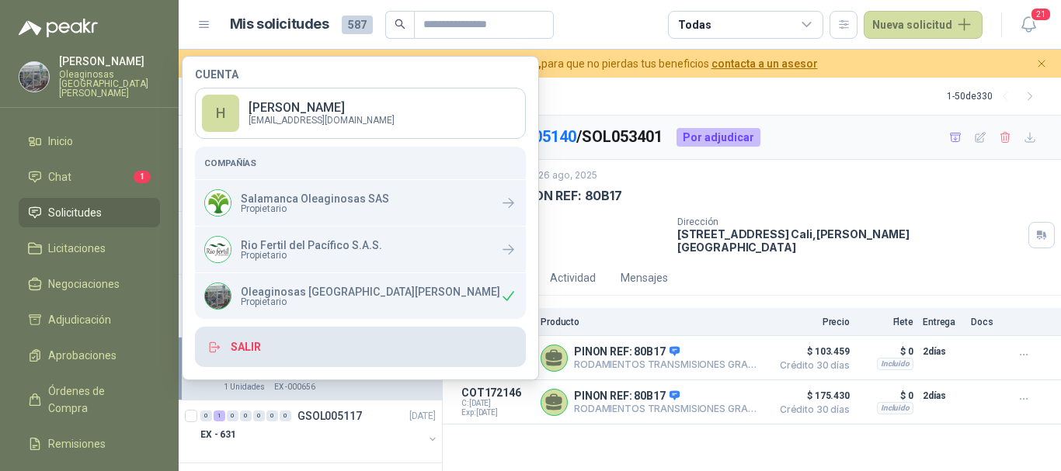
click at [254, 346] on button "Salir" at bounding box center [360, 347] width 331 height 40
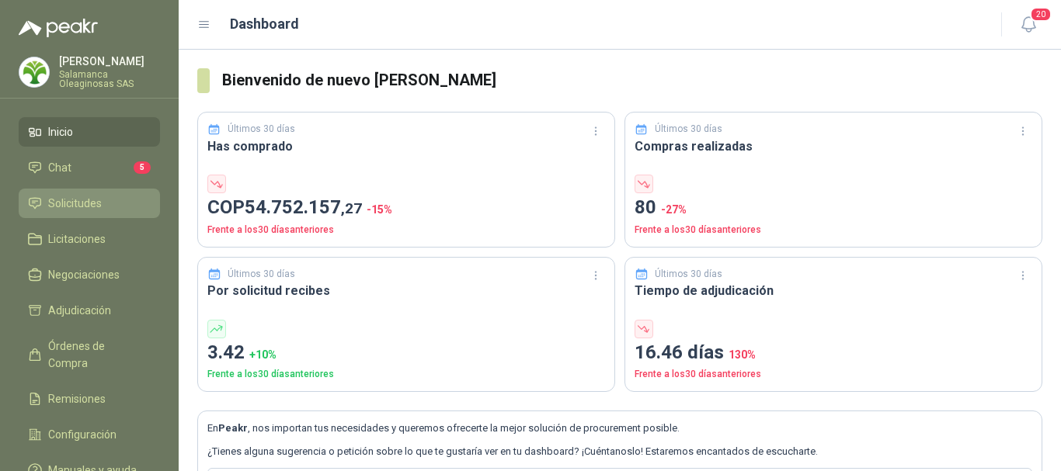
click at [88, 203] on span "Solicitudes" at bounding box center [75, 203] width 54 height 17
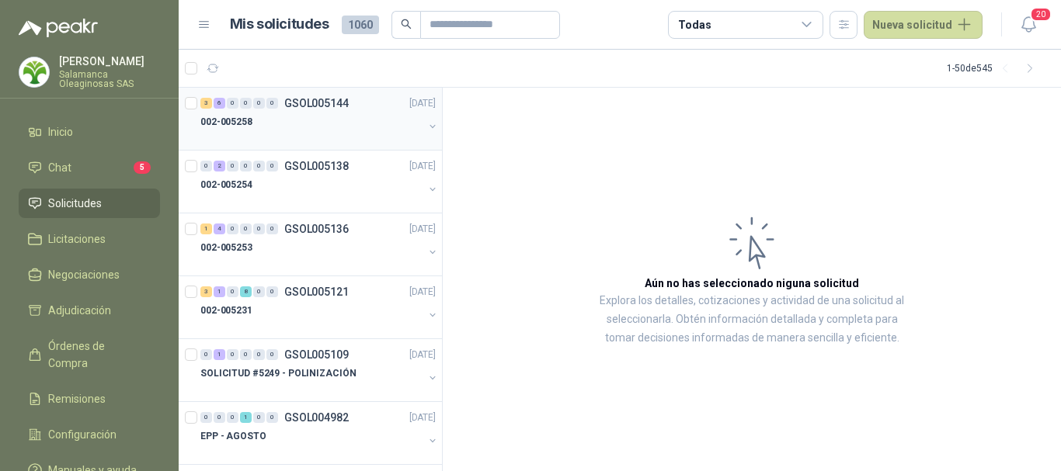
click at [319, 123] on div "002-005258" at bounding box center [311, 122] width 223 height 19
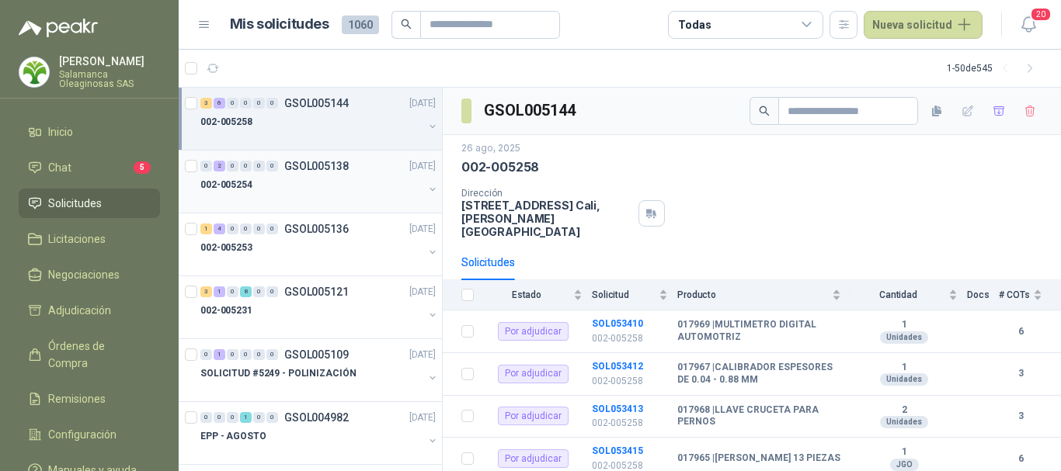
click at [308, 193] on div "002-005254" at bounding box center [311, 185] width 223 height 19
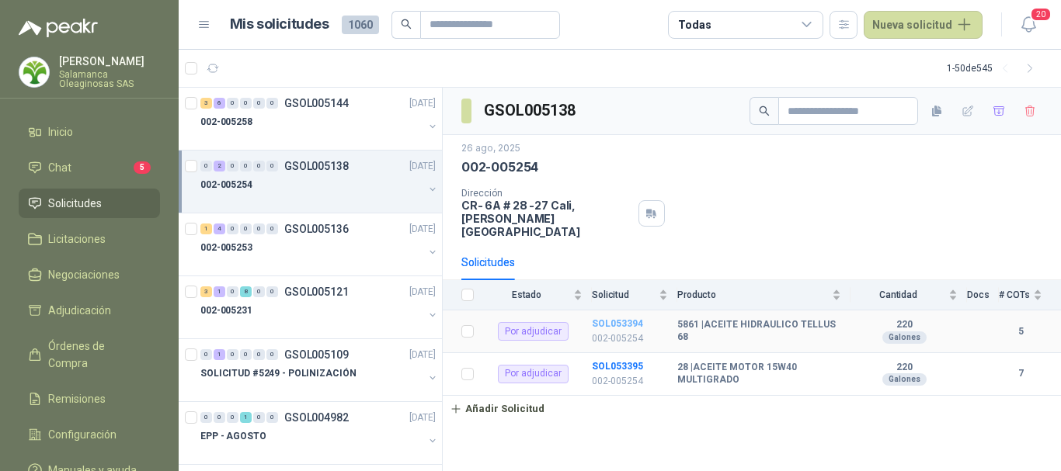
click at [617, 318] on b "SOL053394" at bounding box center [617, 323] width 51 height 11
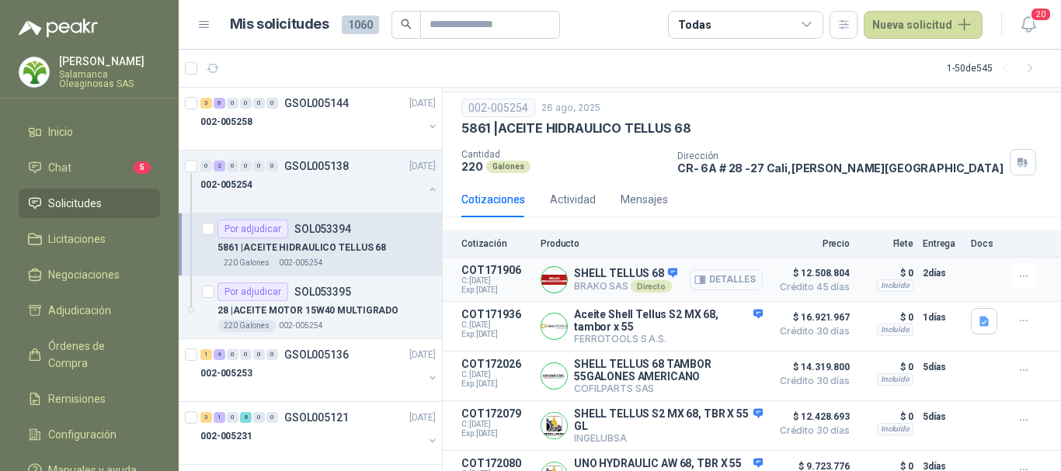
scroll to position [75, 0]
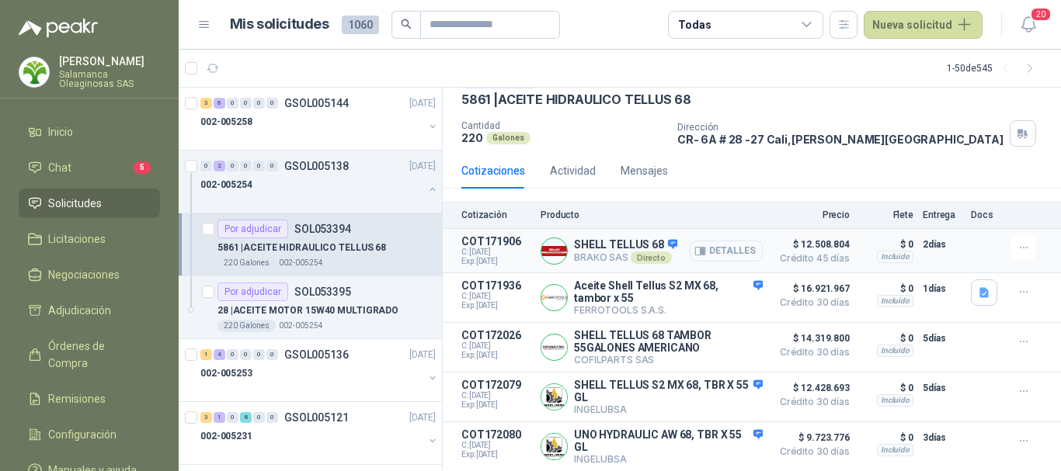
click at [719, 242] on button "Detalles" at bounding box center [726, 251] width 73 height 21
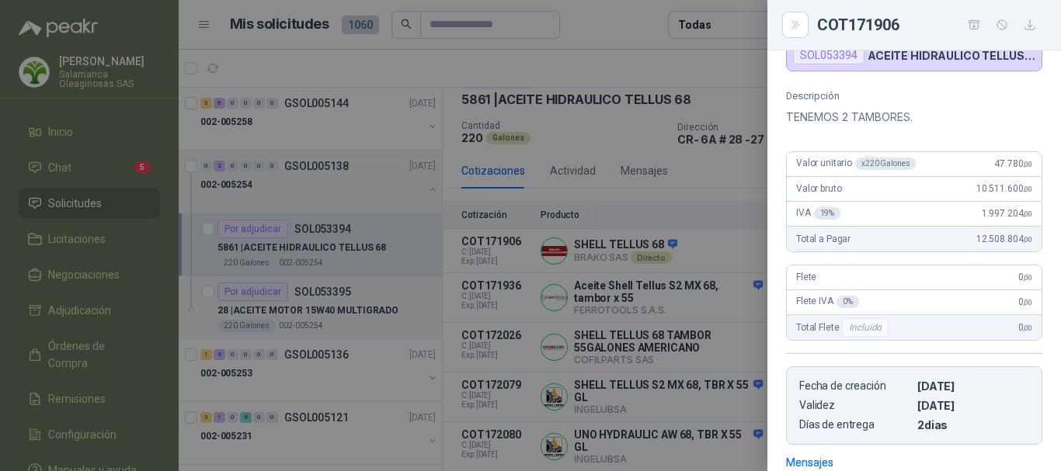
scroll to position [0, 0]
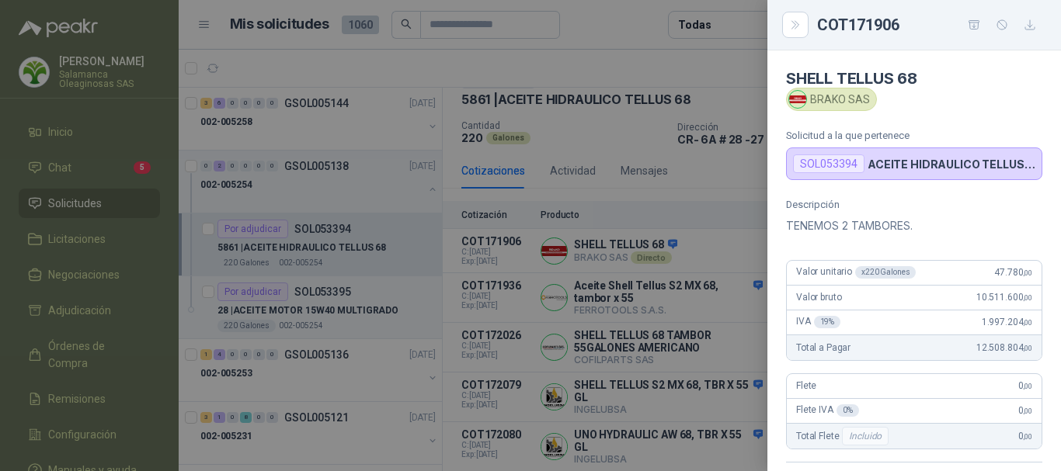
click at [641, 56] on div at bounding box center [530, 235] width 1061 height 471
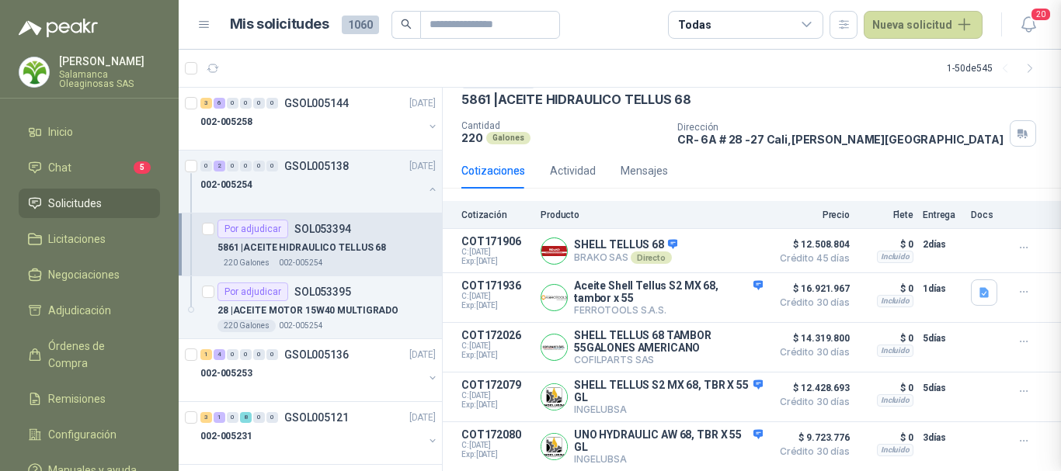
scroll to position [340, 0]
click at [727, 293] on button "Detalles" at bounding box center [726, 297] width 73 height 21
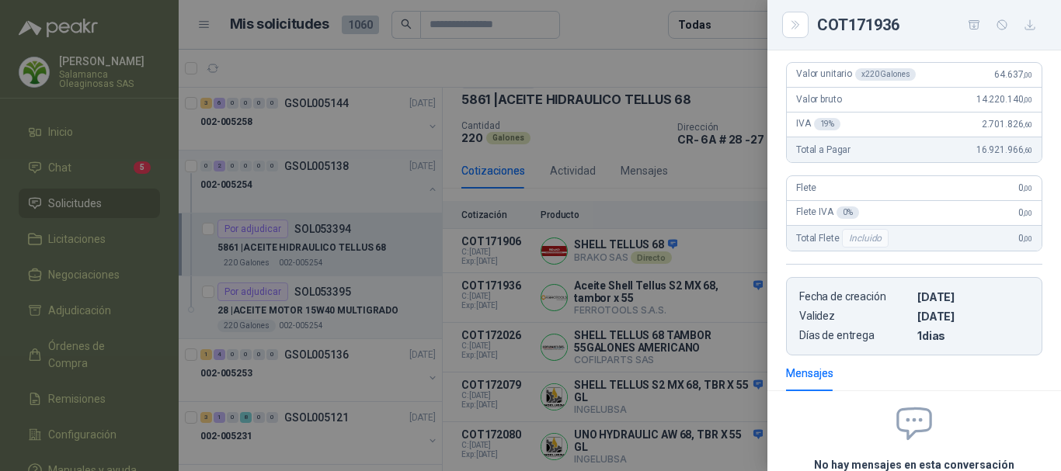
scroll to position [0, 0]
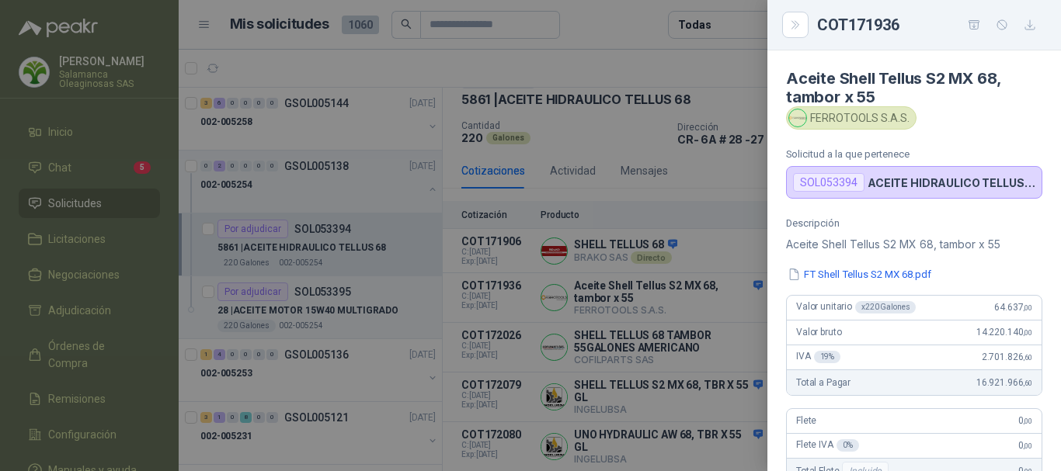
click at [601, 23] on div at bounding box center [530, 235] width 1061 height 471
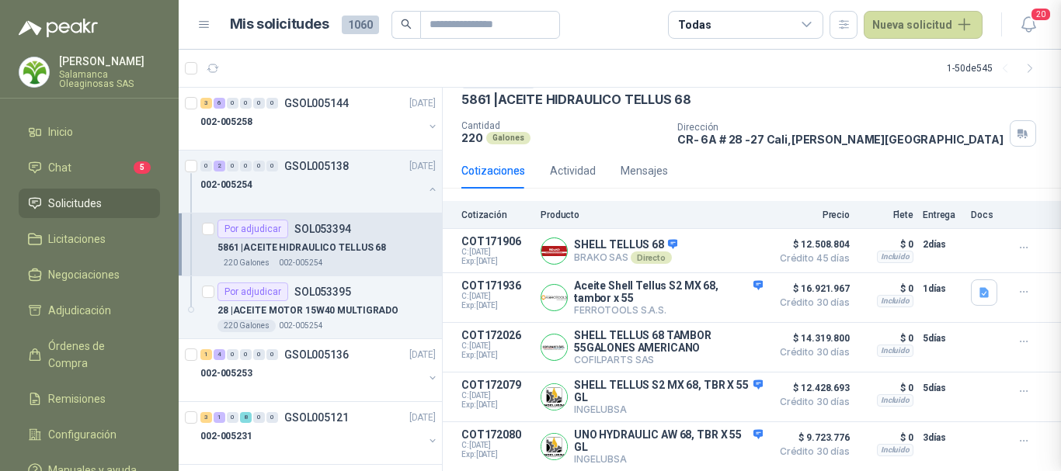
scroll to position [375, 0]
click at [718, 398] on button "Detalles" at bounding box center [726, 397] width 73 height 21
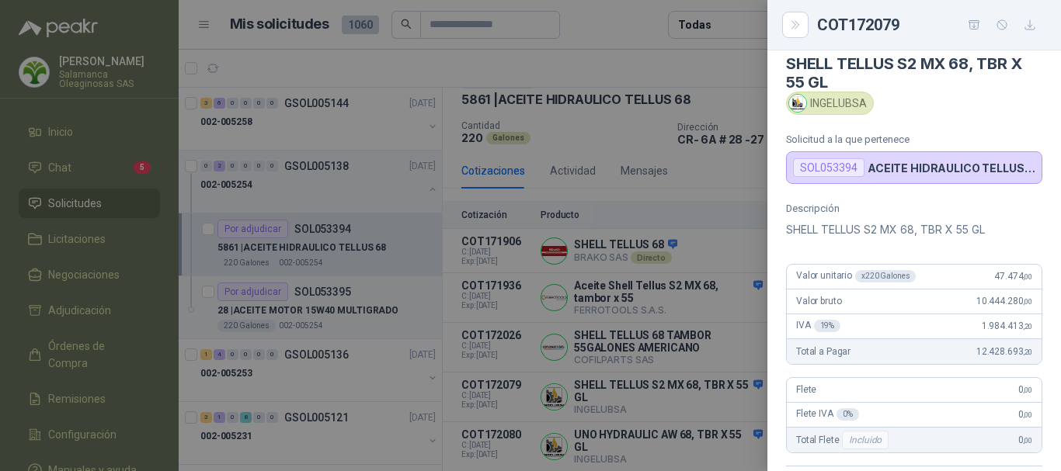
scroll to position [0, 0]
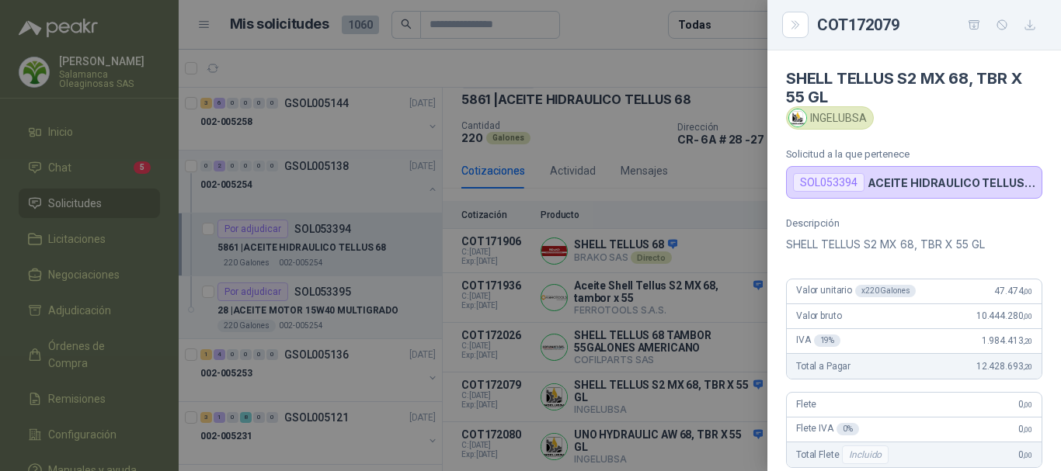
click at [643, 61] on div at bounding box center [530, 235] width 1061 height 471
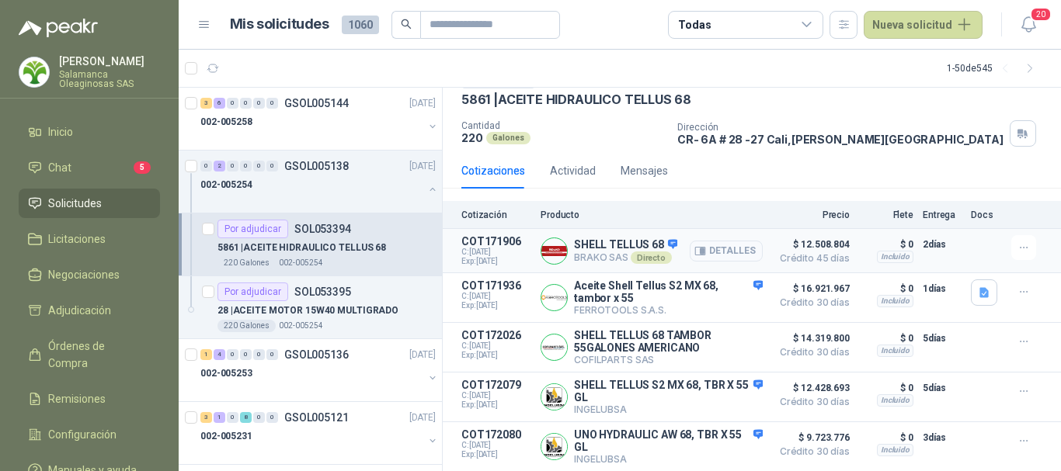
click at [718, 245] on button "Detalles" at bounding box center [726, 251] width 73 height 21
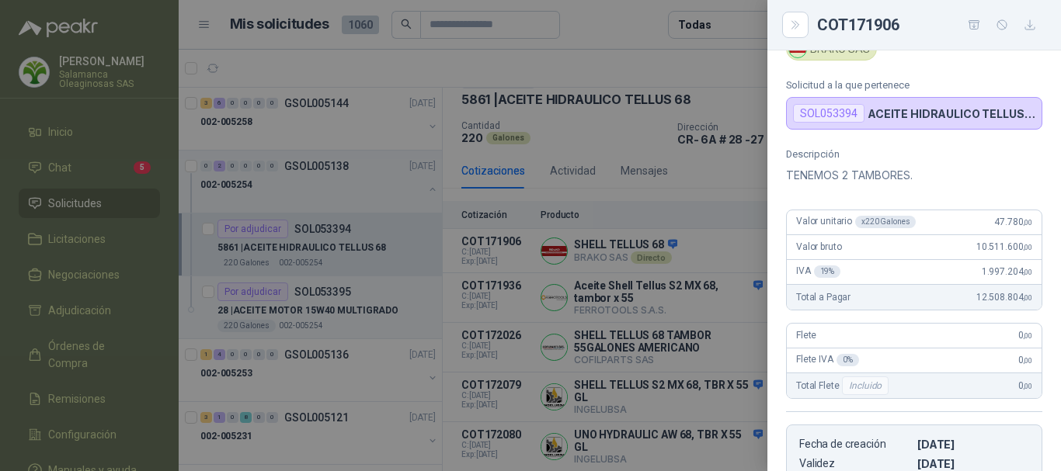
scroll to position [30, 0]
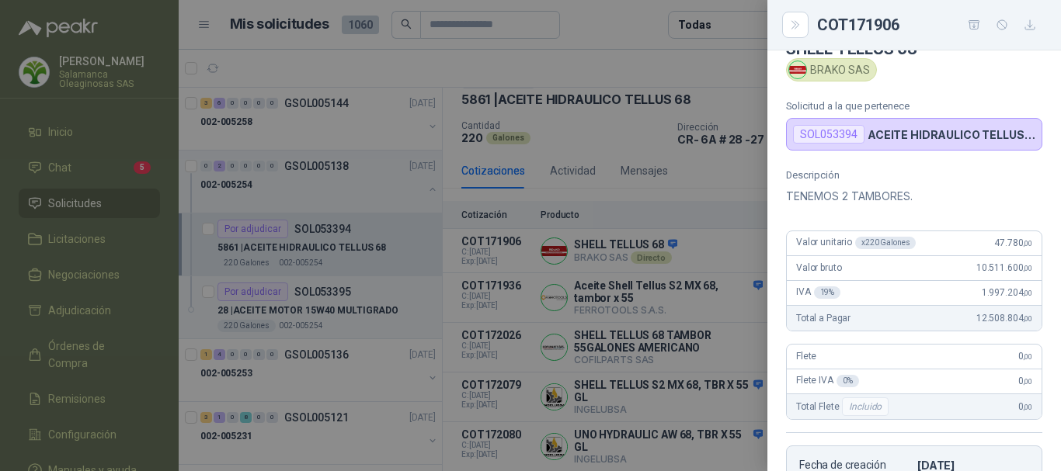
click at [633, 25] on div at bounding box center [530, 235] width 1061 height 471
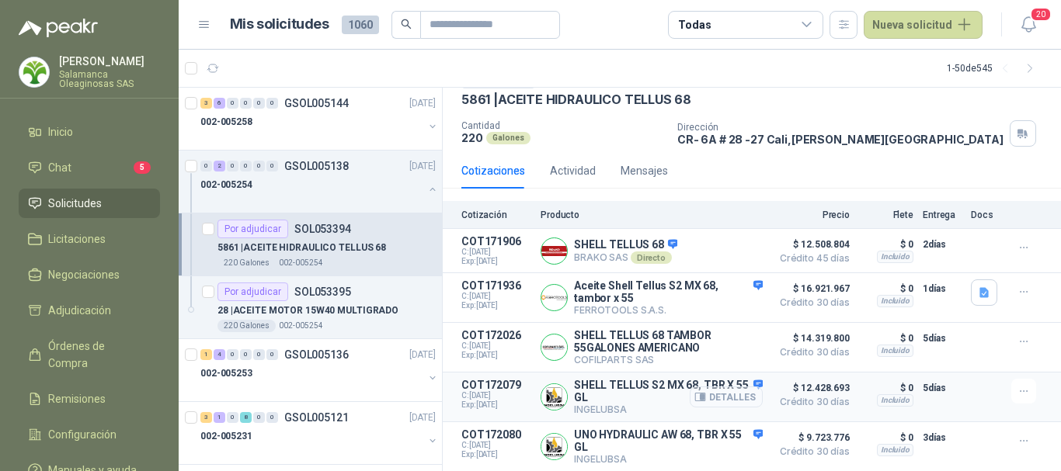
click at [727, 391] on button "Detalles" at bounding box center [726, 397] width 73 height 21
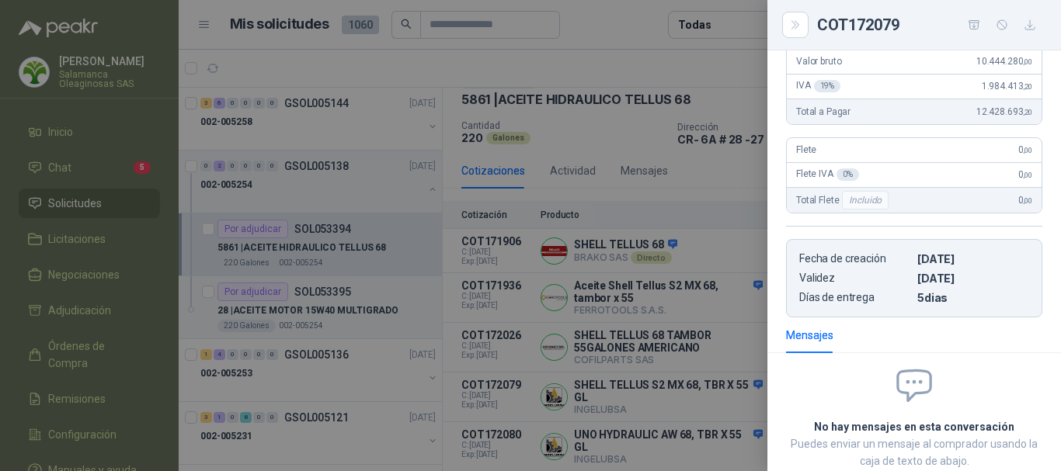
scroll to position [311, 0]
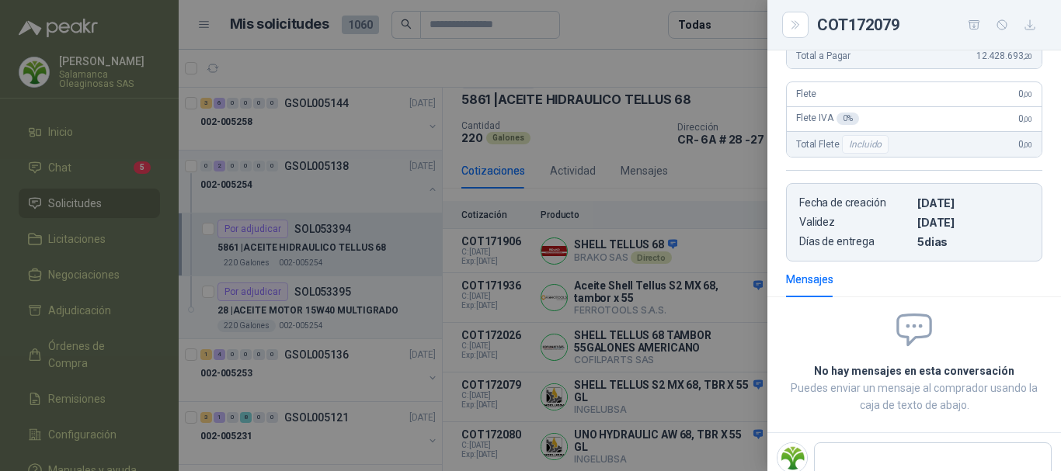
click at [621, 14] on div at bounding box center [530, 235] width 1061 height 471
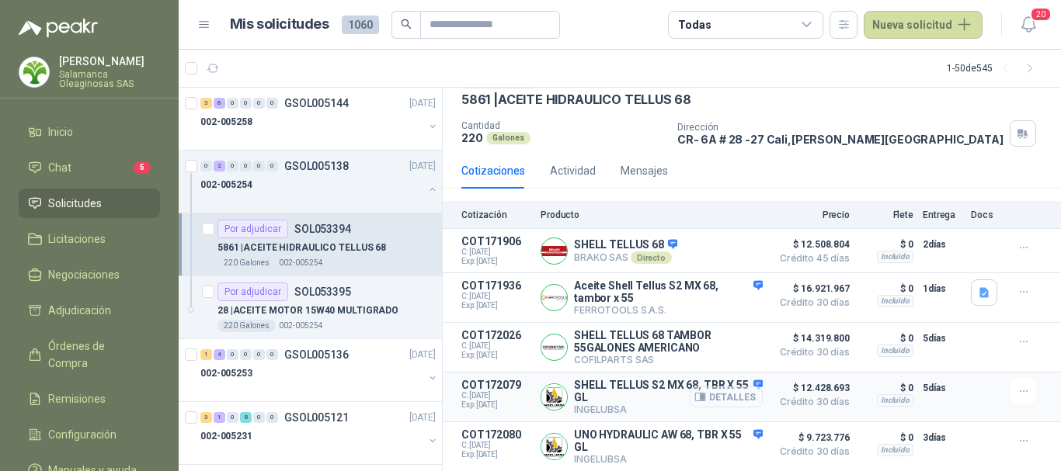
click at [725, 394] on button "Detalles" at bounding box center [726, 397] width 73 height 21
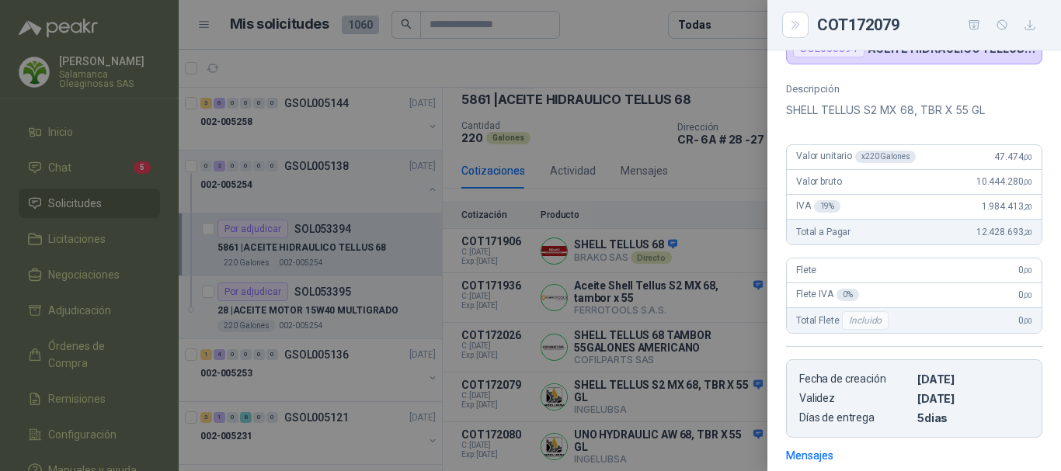
scroll to position [0, 0]
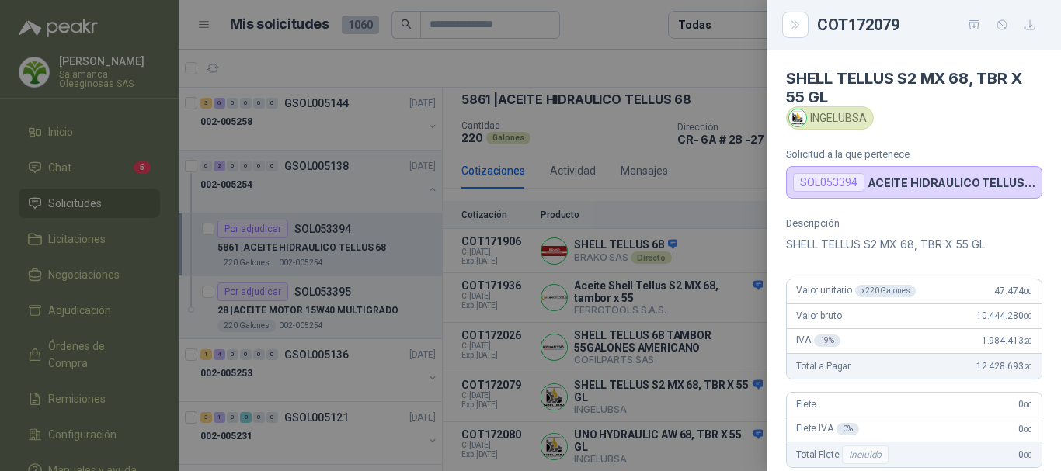
click at [641, 36] on div at bounding box center [530, 235] width 1061 height 471
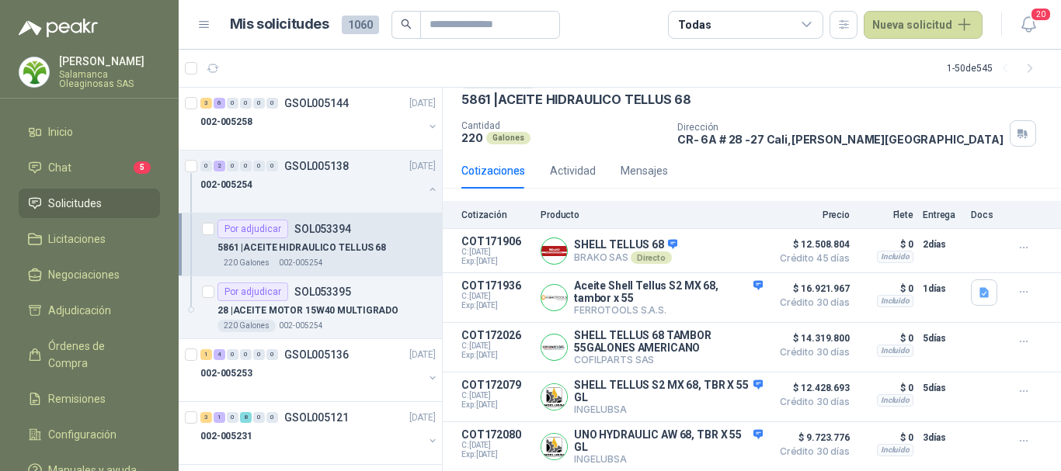
click at [597, 21] on article "Mis solicitudes 1060 Todas Nueva solicitud" at bounding box center [606, 25] width 753 height 28
click at [384, 304] on p "28 | ACEITE MOTOR 15W40 MULTIGRADO" at bounding box center [307, 311] width 181 height 15
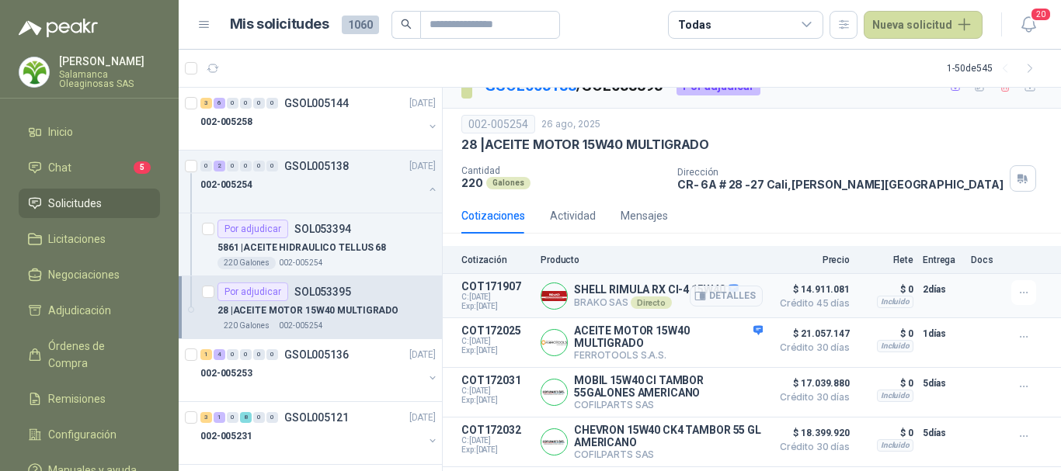
scroll to position [23, 0]
click at [292, 253] on p "5861 | ACEITE HIDRAULICO TELLUS 68" at bounding box center [301, 248] width 169 height 15
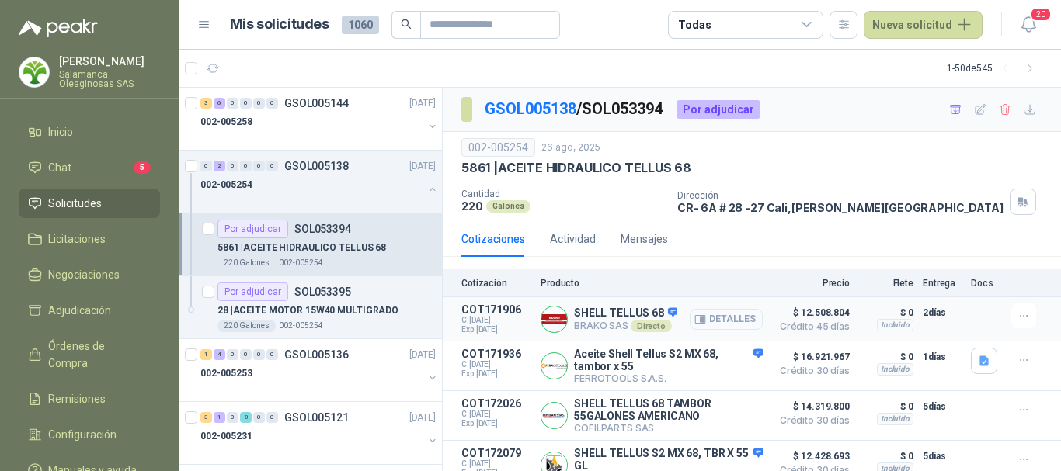
click at [711, 321] on button "Detalles" at bounding box center [726, 319] width 73 height 21
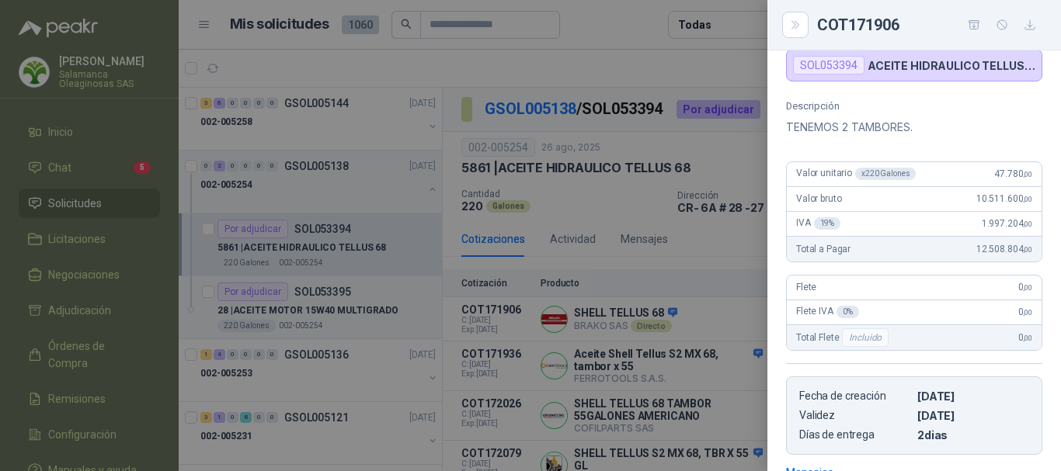
scroll to position [22, 0]
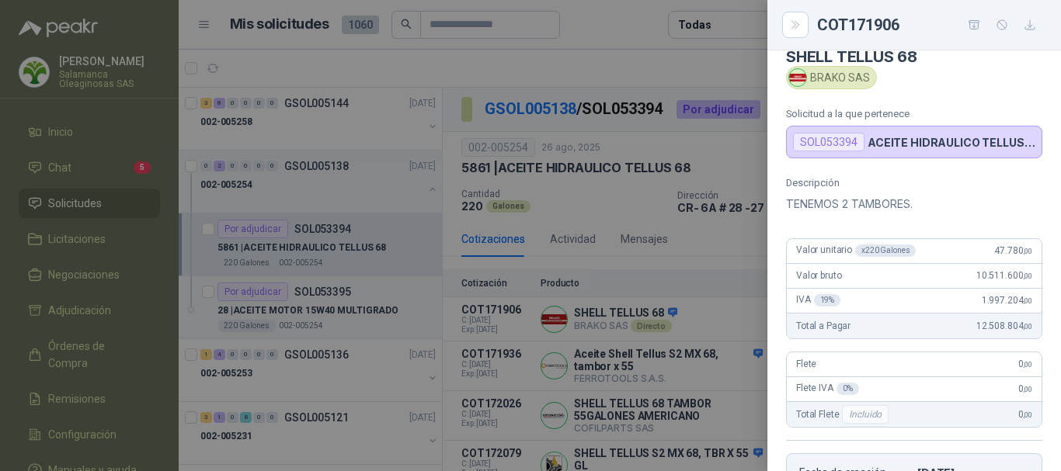
click at [624, 25] on div at bounding box center [530, 235] width 1061 height 471
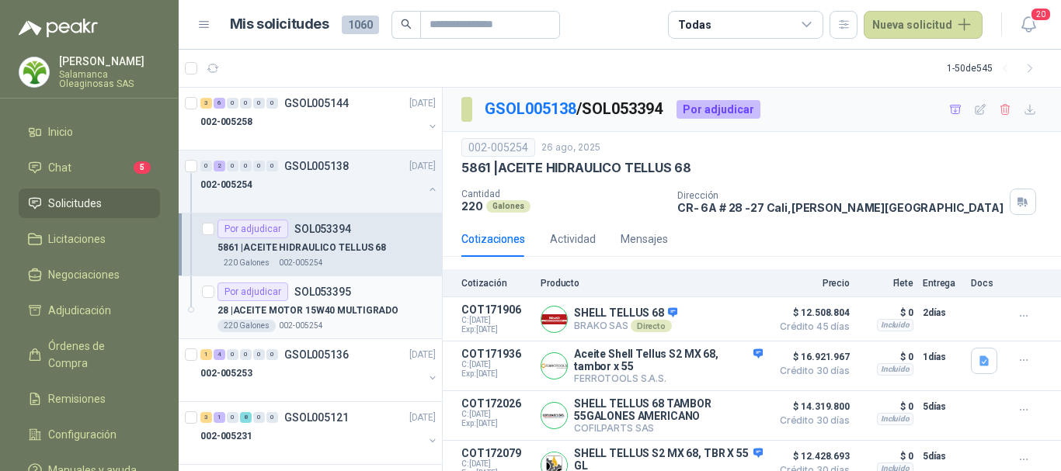
click at [366, 315] on p "28 | ACEITE MOTOR 15W40 MULTIGRADO" at bounding box center [307, 311] width 181 height 15
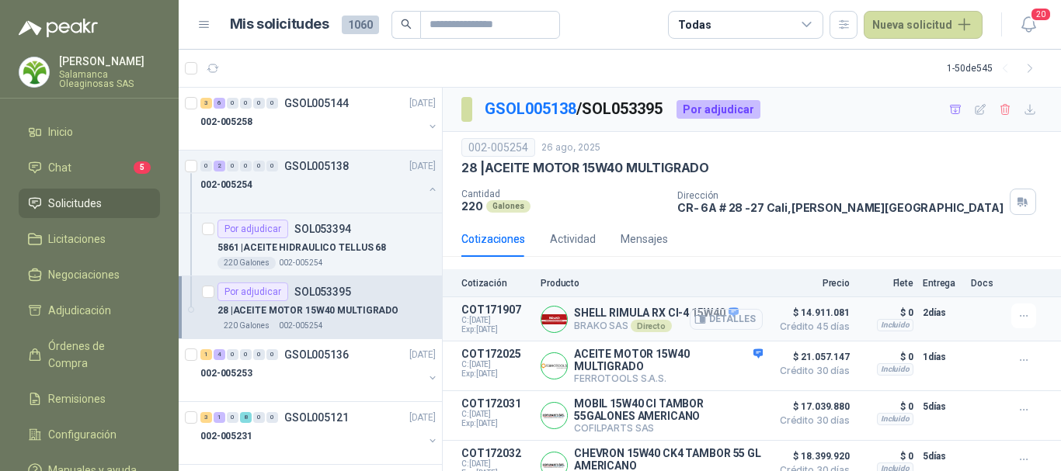
click at [725, 321] on button "Detalles" at bounding box center [726, 319] width 73 height 21
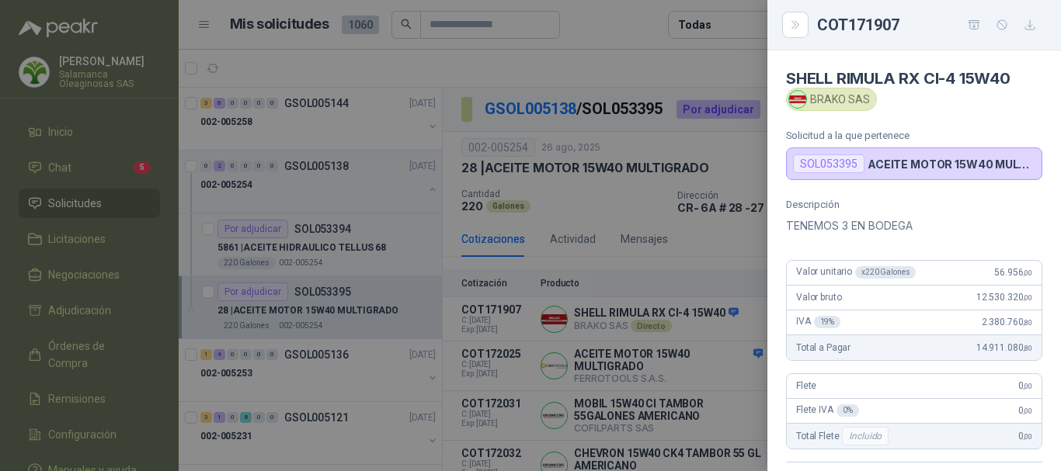
click at [627, 61] on div at bounding box center [530, 235] width 1061 height 471
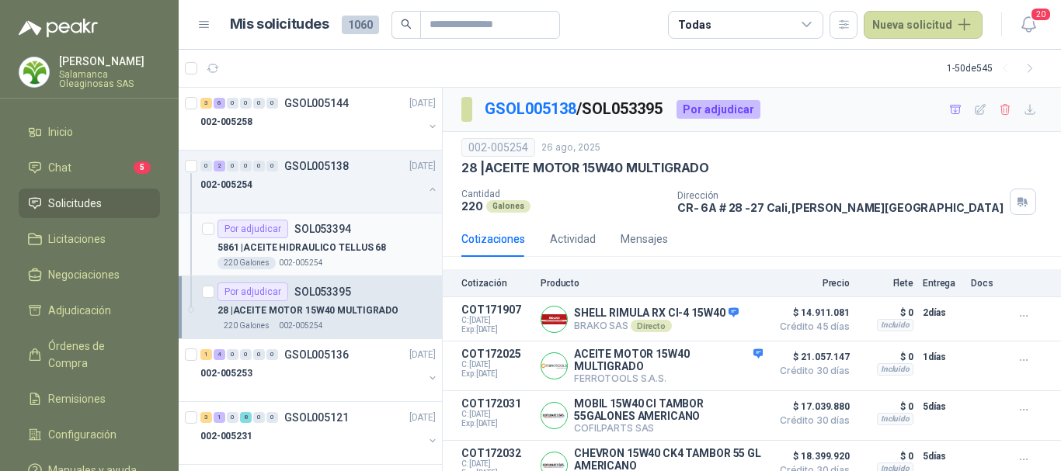
click at [360, 252] on p "5861 | ACEITE HIDRAULICO TELLUS 68" at bounding box center [301, 248] width 169 height 15
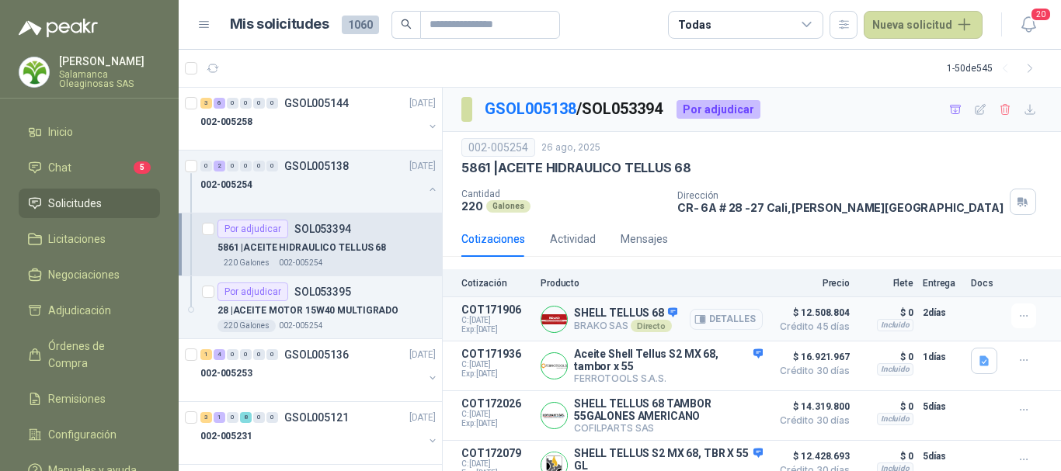
click at [727, 320] on button "Detalles" at bounding box center [726, 319] width 73 height 21
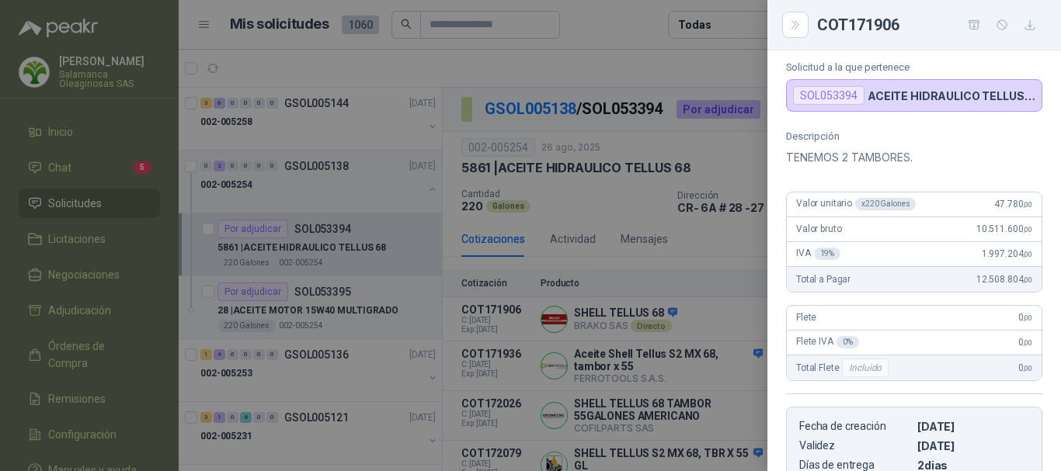
scroll to position [22, 0]
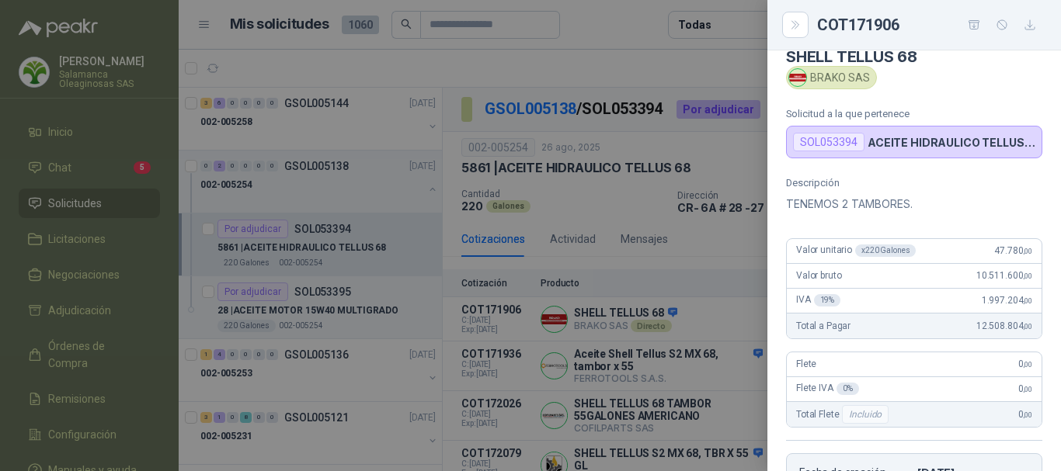
click at [545, 73] on div at bounding box center [530, 235] width 1061 height 471
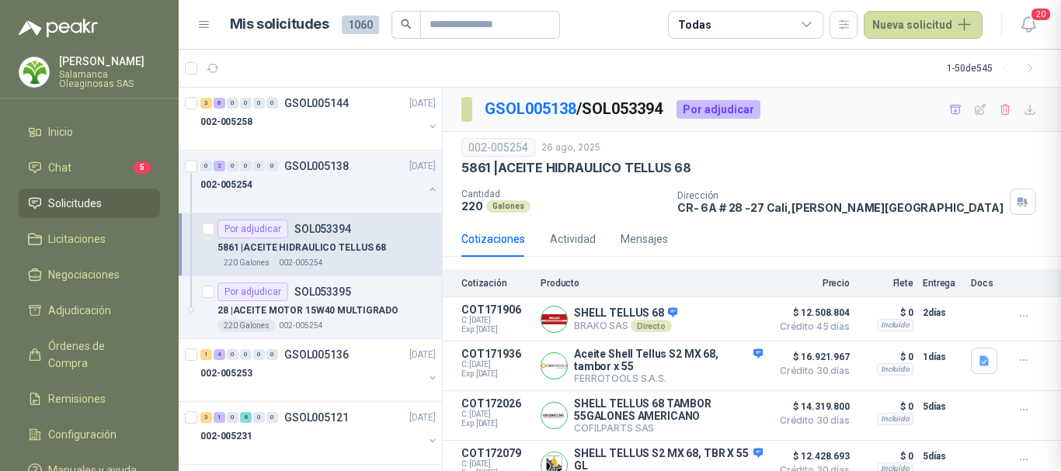
scroll to position [340, 0]
click at [719, 318] on button "Detalles" at bounding box center [726, 319] width 73 height 21
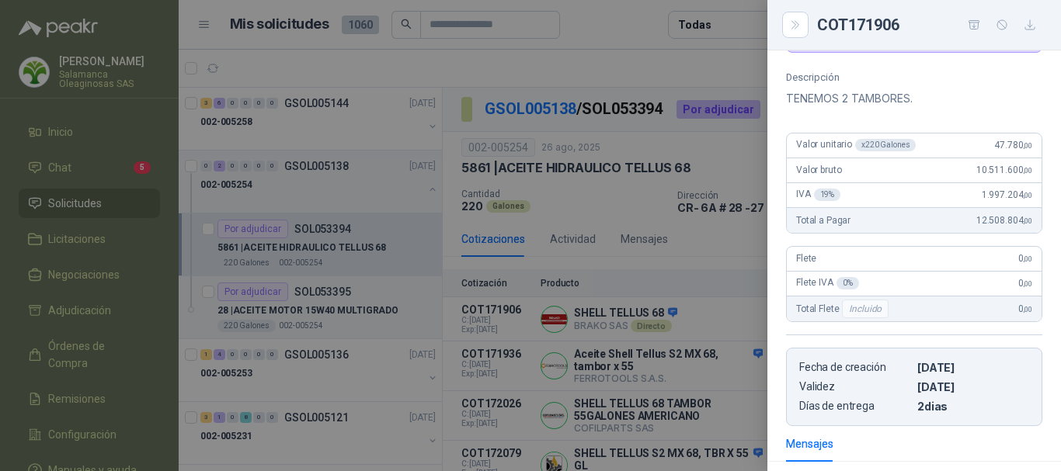
scroll to position [0, 0]
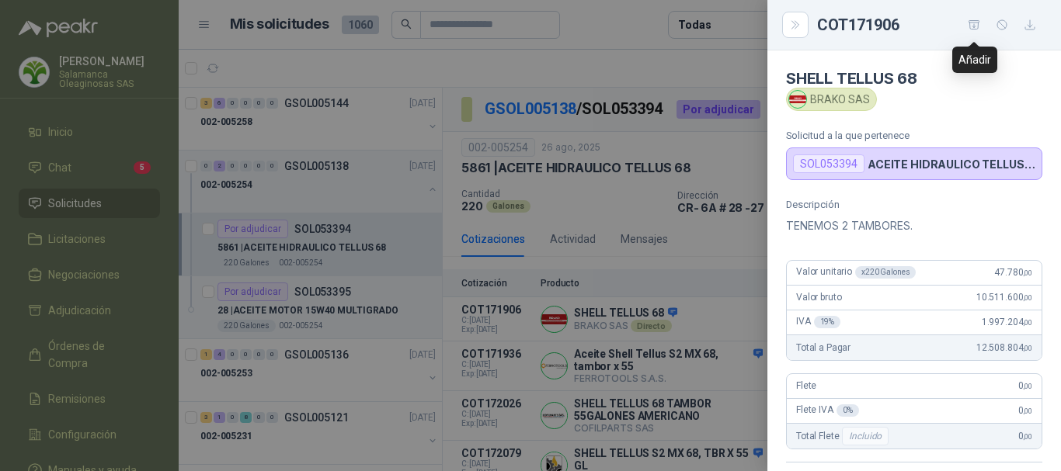
click at [973, 26] on icon "button" at bounding box center [974, 25] width 13 height 13
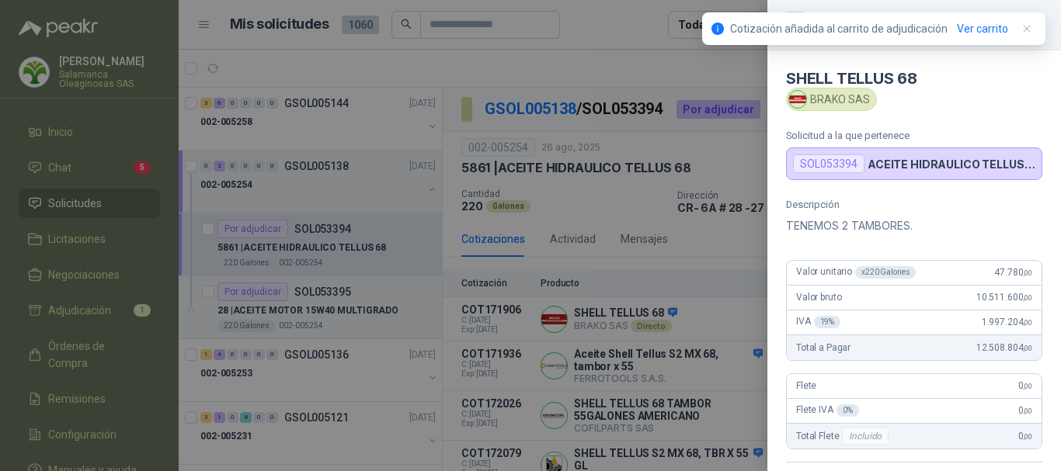
click at [621, 36] on div at bounding box center [530, 235] width 1061 height 471
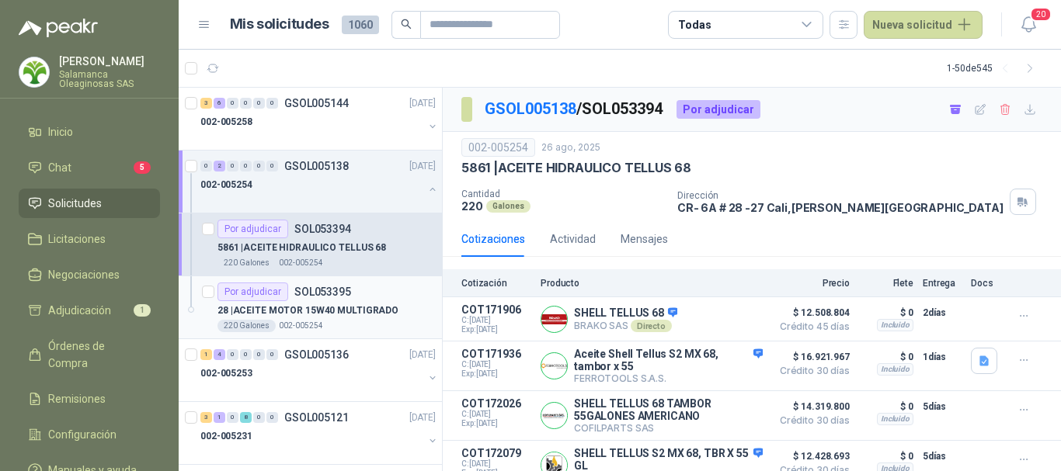
click at [376, 306] on p "28 | ACEITE MOTOR 15W40 MULTIGRADO" at bounding box center [307, 311] width 181 height 15
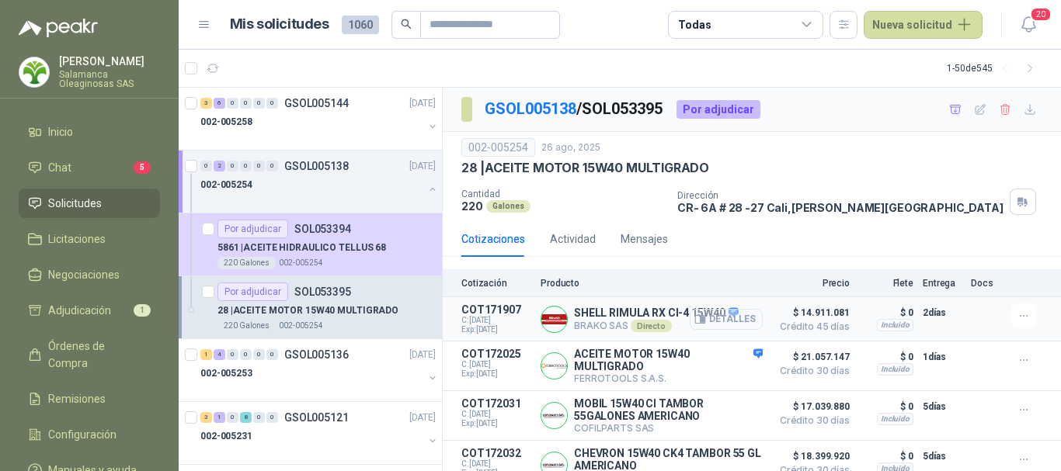
click at [725, 318] on button "Detalles" at bounding box center [726, 319] width 73 height 21
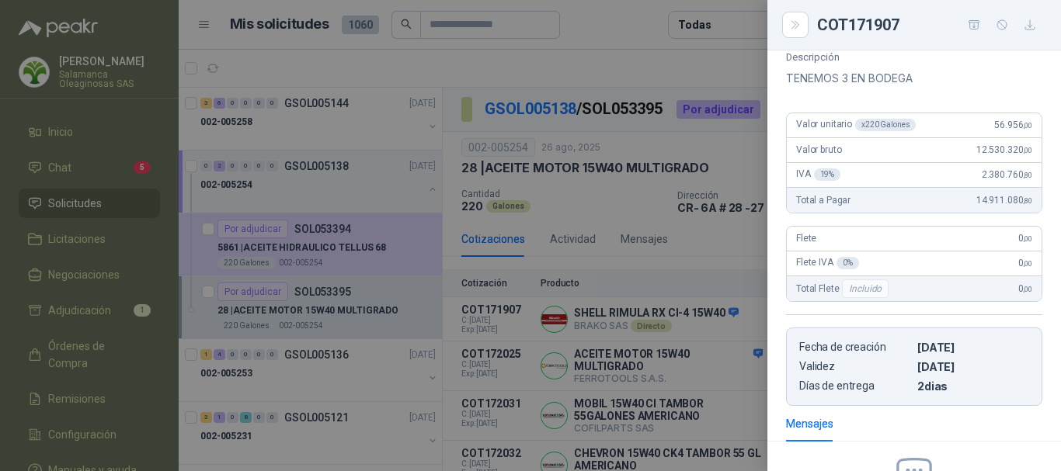
scroll to position [99, 0]
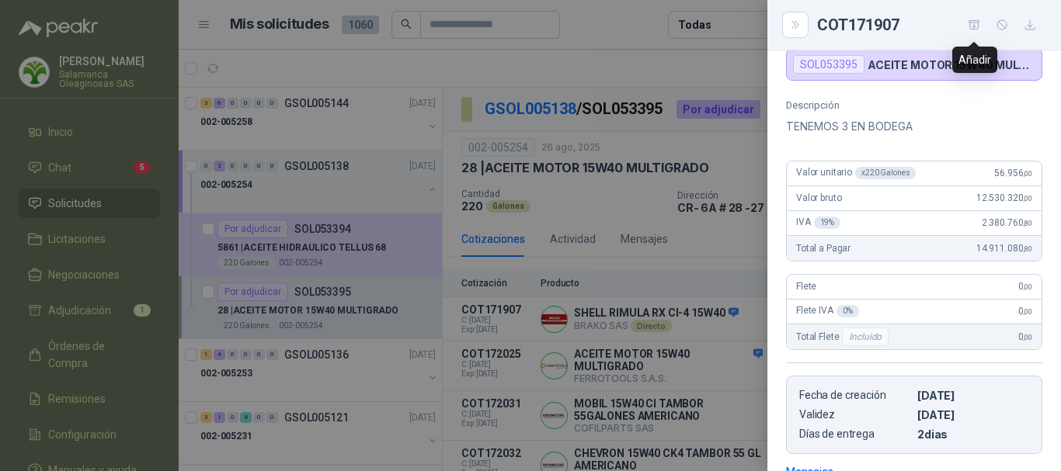
click at [977, 26] on icon "button" at bounding box center [974, 25] width 13 height 13
click at [596, 27] on div at bounding box center [530, 235] width 1061 height 471
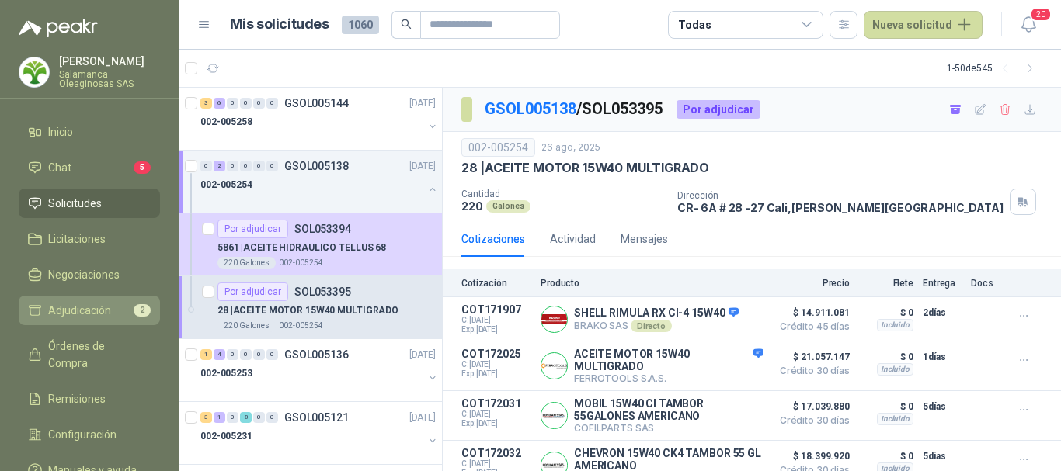
click at [104, 313] on span "Adjudicación" at bounding box center [79, 310] width 63 height 17
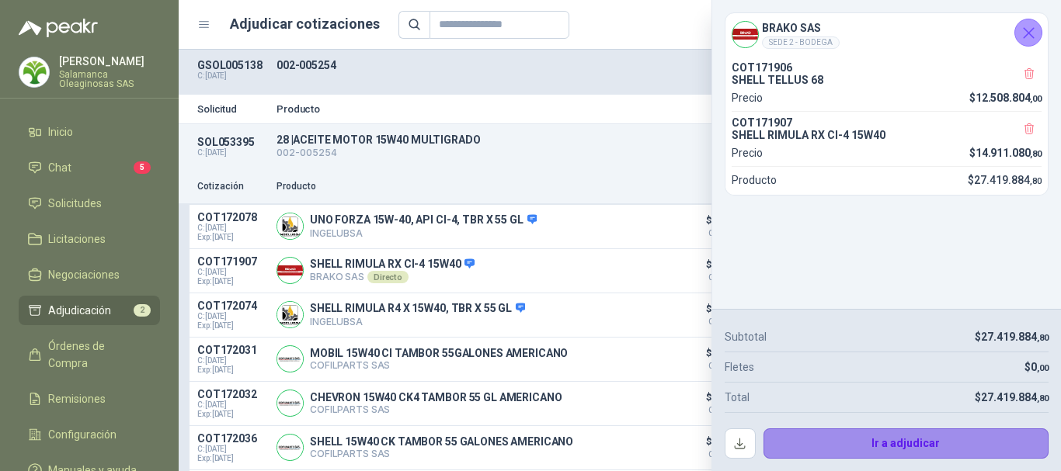
click at [926, 440] on button "Ir a adjudicar" at bounding box center [906, 444] width 286 height 31
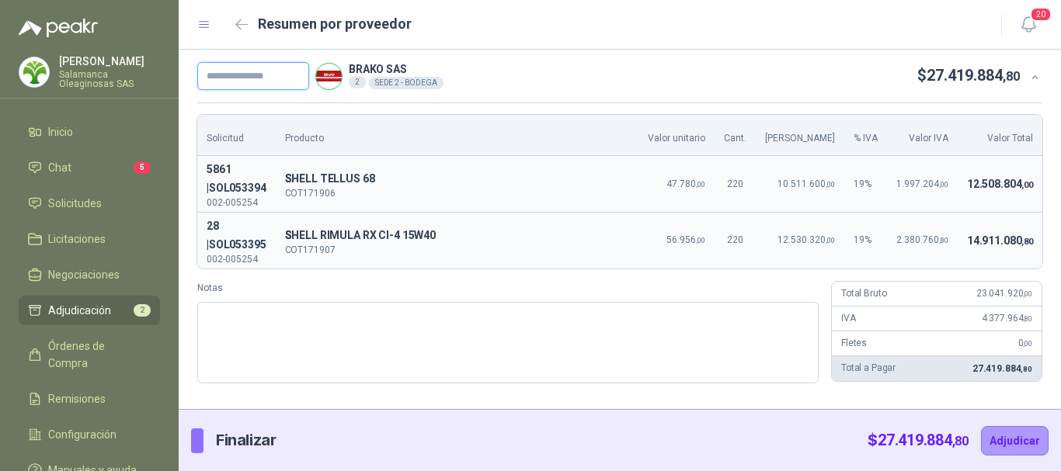
click at [291, 73] on input "text" at bounding box center [253, 76] width 112 height 28
type input "**********"
click at [1009, 440] on button "Adjudicar" at bounding box center [1015, 441] width 68 height 30
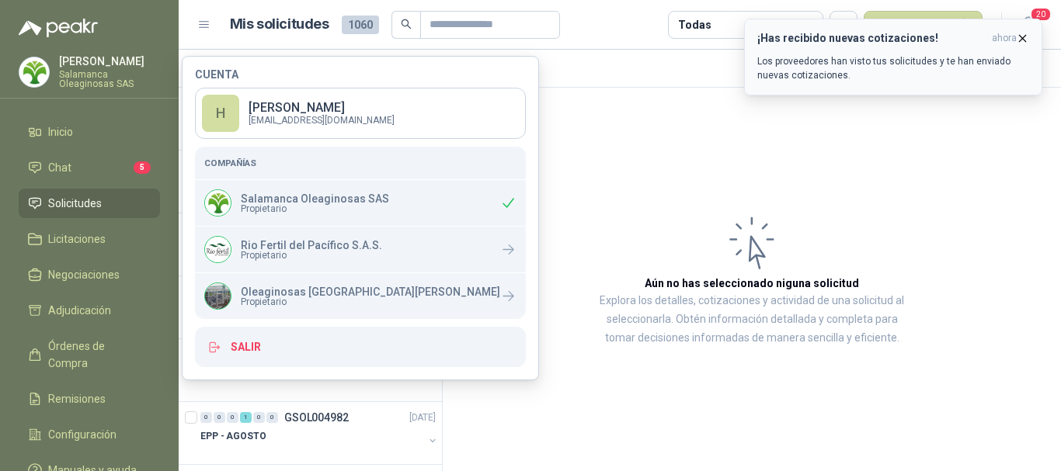
click at [1022, 38] on icon "button" at bounding box center [1023, 38] width 6 height 6
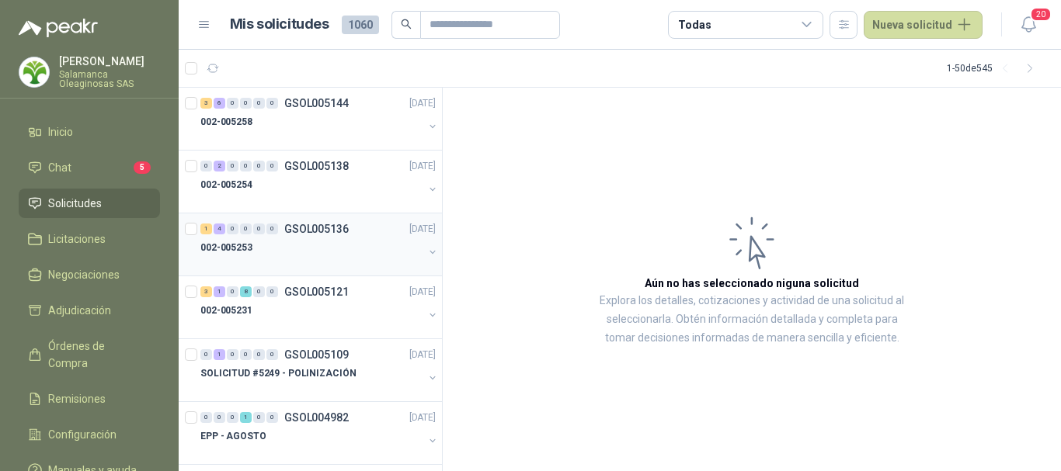
click at [297, 248] on div "002-005253" at bounding box center [311, 247] width 223 height 19
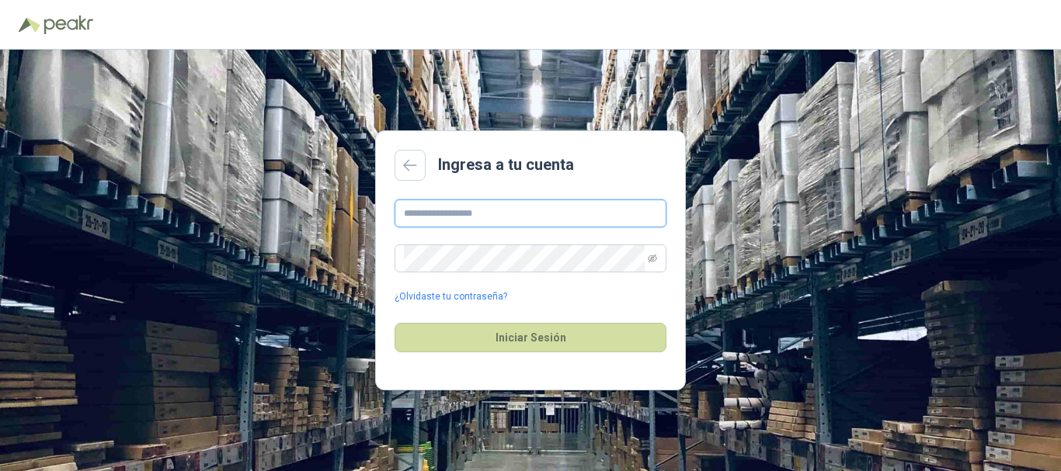
click at [599, 211] on input "text" at bounding box center [530, 214] width 272 height 28
type input "**********"
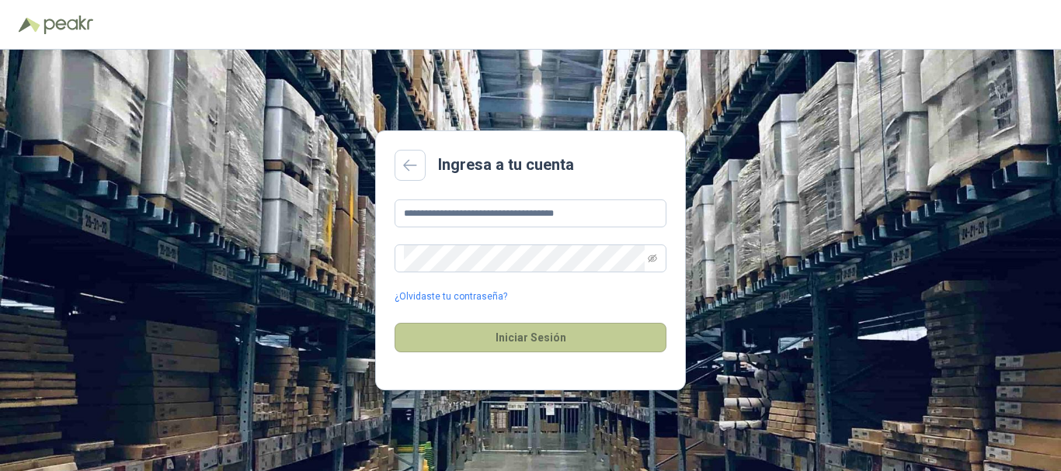
click at [526, 338] on button "Iniciar Sesión" at bounding box center [530, 338] width 272 height 30
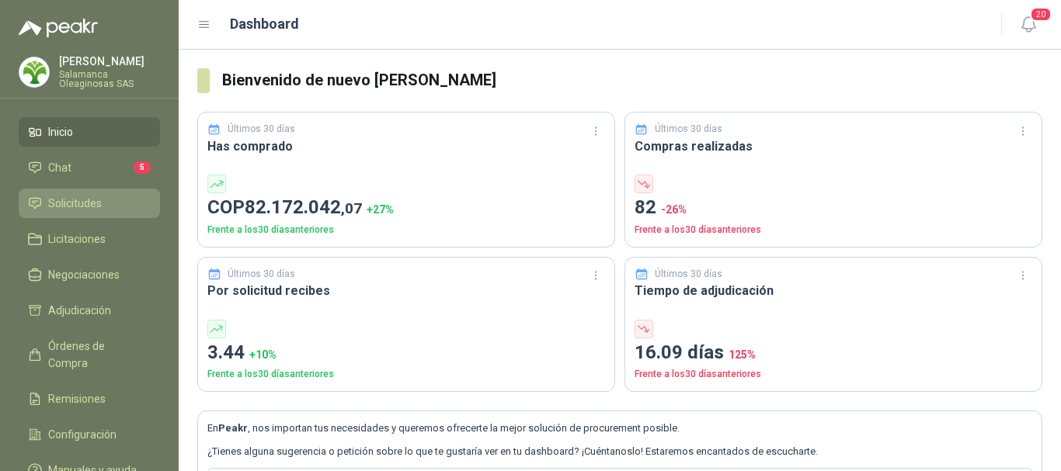
click at [72, 201] on span "Solicitudes" at bounding box center [75, 203] width 54 height 17
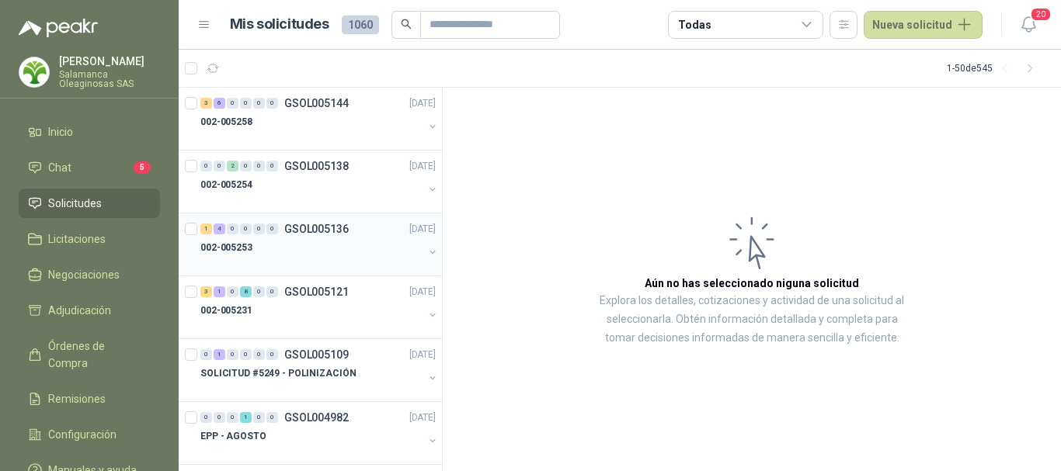
click at [265, 250] on div "002-005253" at bounding box center [311, 247] width 223 height 19
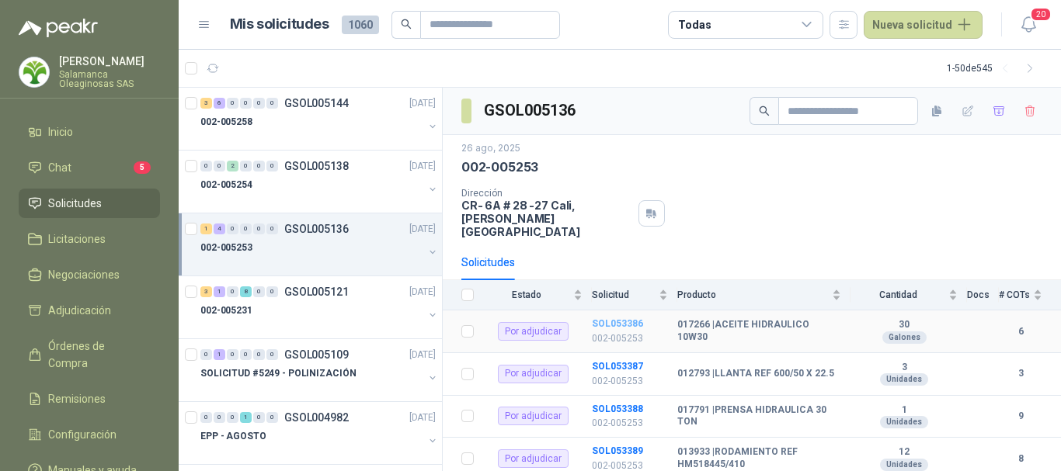
click at [628, 318] on b "SOL053386" at bounding box center [617, 323] width 51 height 11
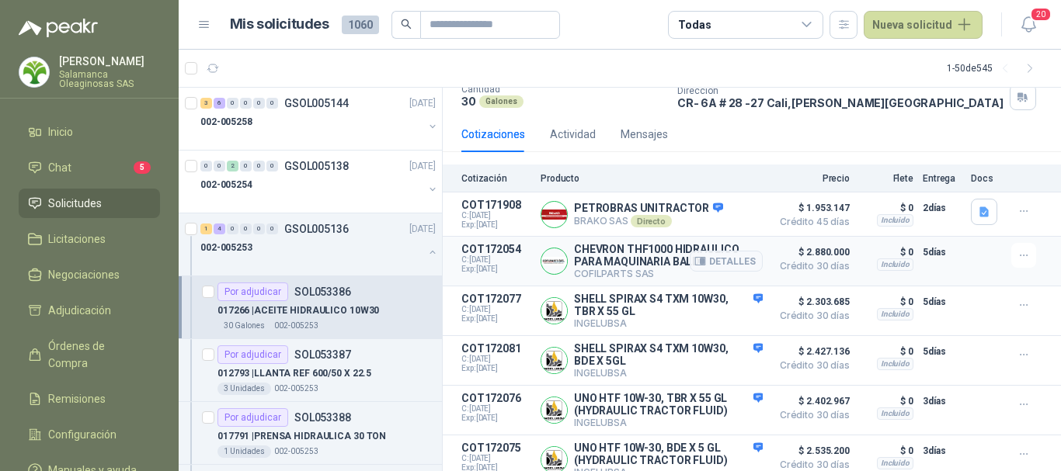
scroll to position [127, 0]
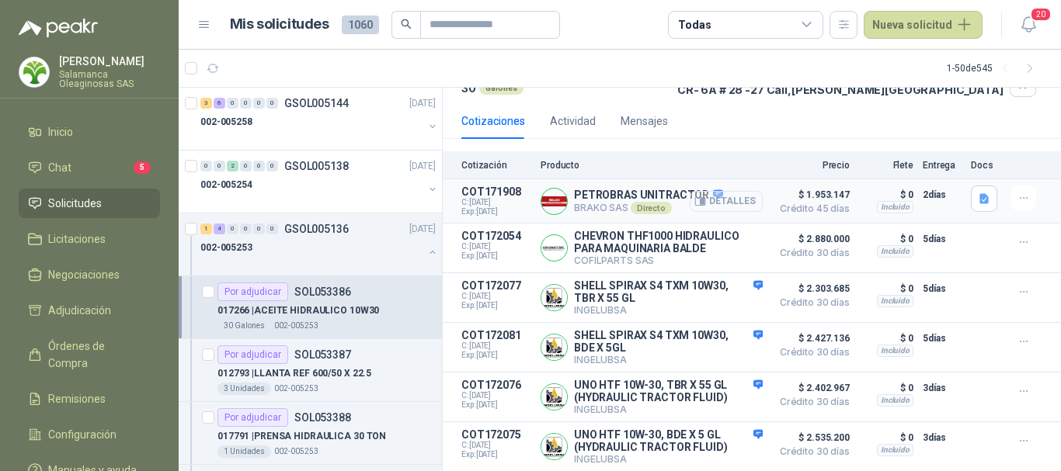
click at [724, 193] on button "Detalles" at bounding box center [726, 201] width 73 height 21
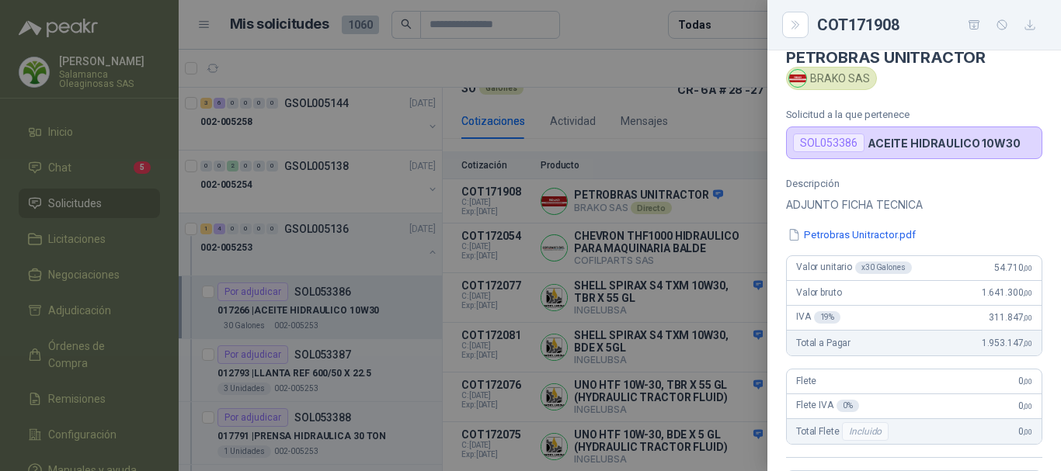
scroll to position [0, 0]
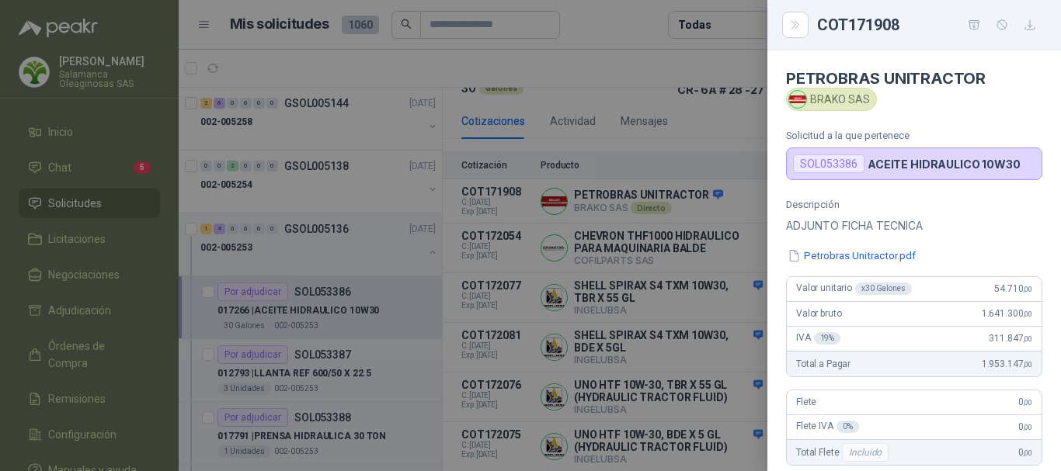
click at [652, 67] on div at bounding box center [530, 235] width 1061 height 471
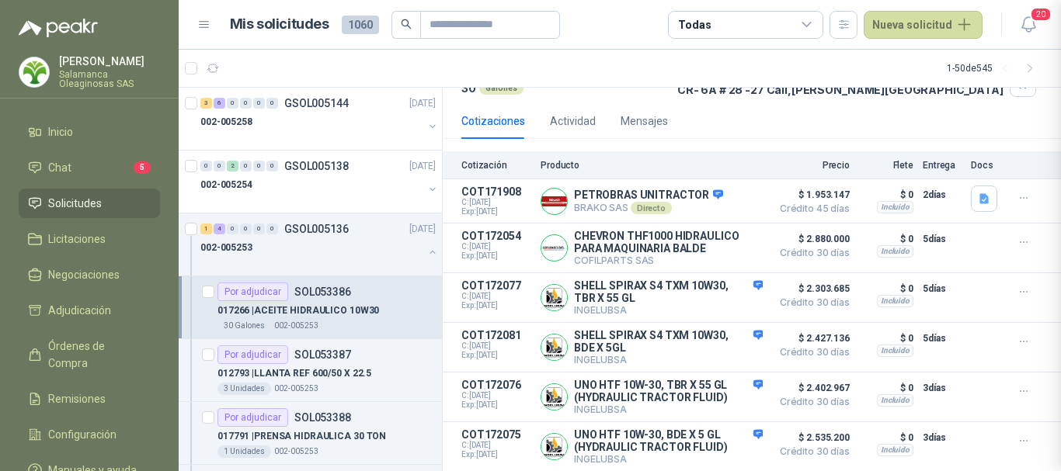
scroll to position [356, 0]
click at [730, 293] on button "Detalles" at bounding box center [726, 297] width 73 height 21
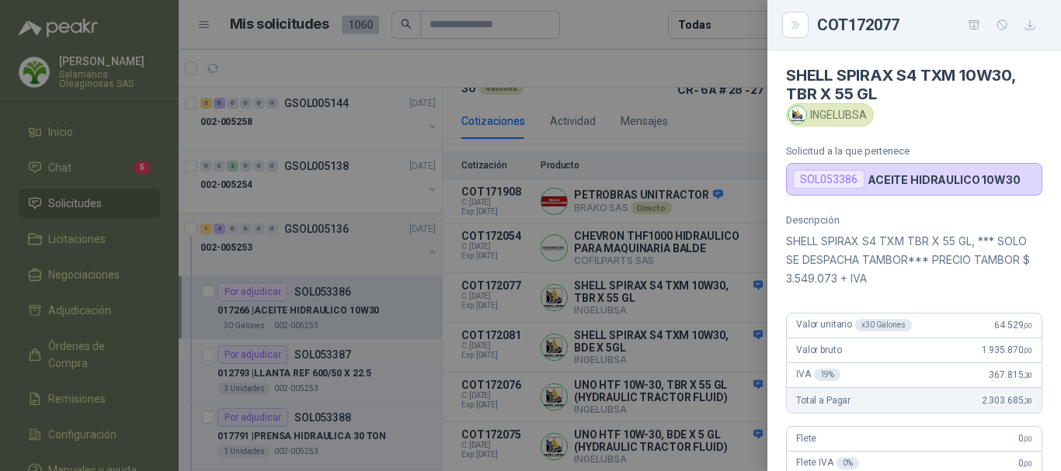
scroll to position [0, 0]
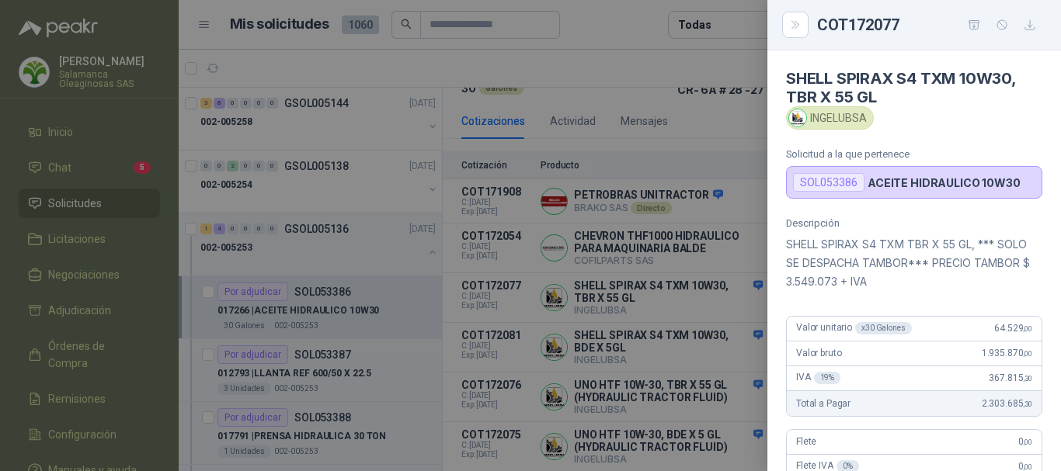
click at [626, 59] on div at bounding box center [530, 235] width 1061 height 471
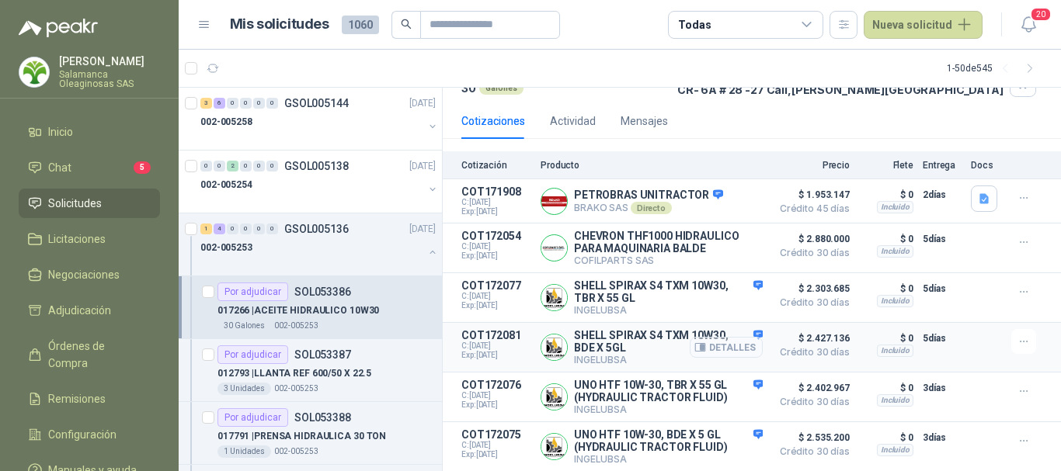
click at [711, 346] on button "Detalles" at bounding box center [726, 347] width 73 height 21
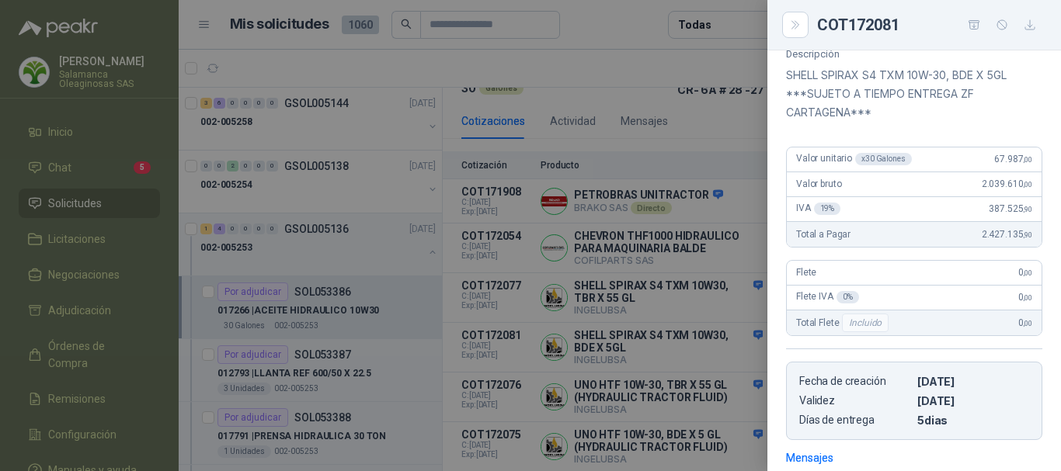
scroll to position [85, 0]
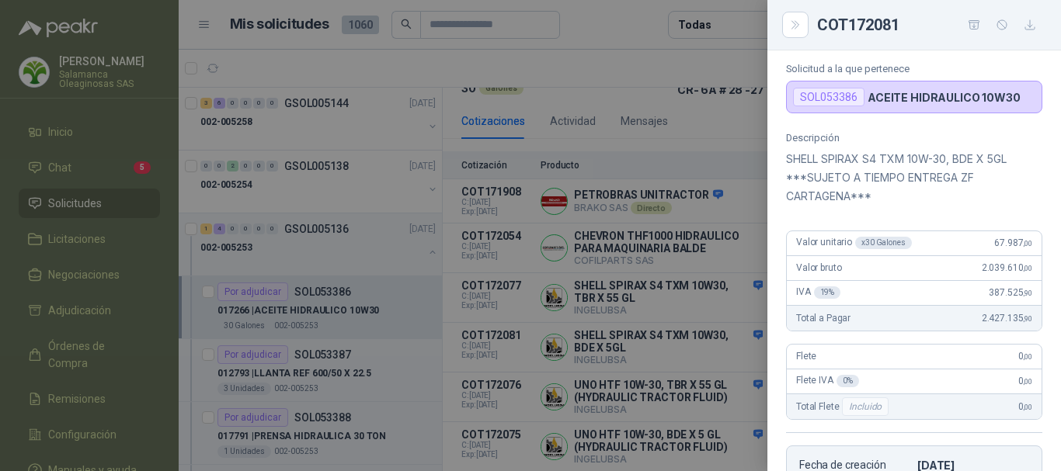
click at [647, 71] on div at bounding box center [530, 235] width 1061 height 471
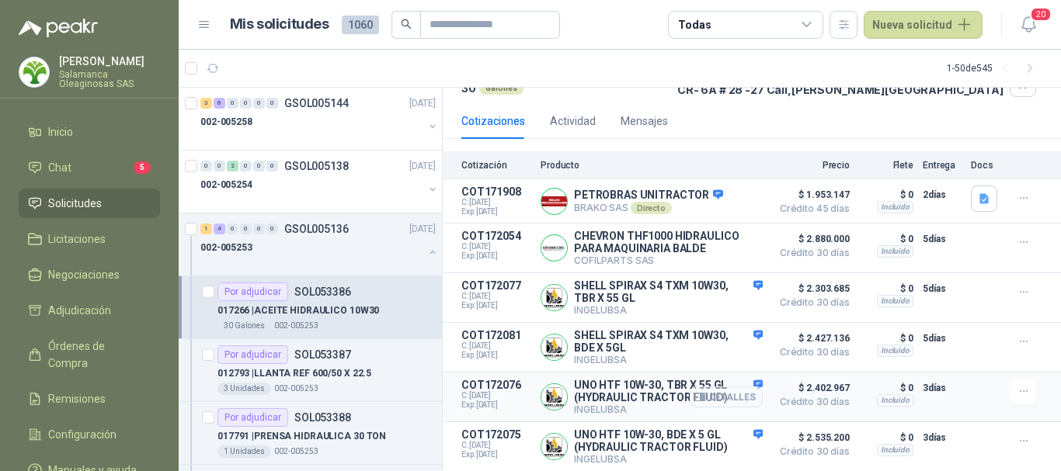
click at [719, 393] on button "Detalles" at bounding box center [726, 397] width 73 height 21
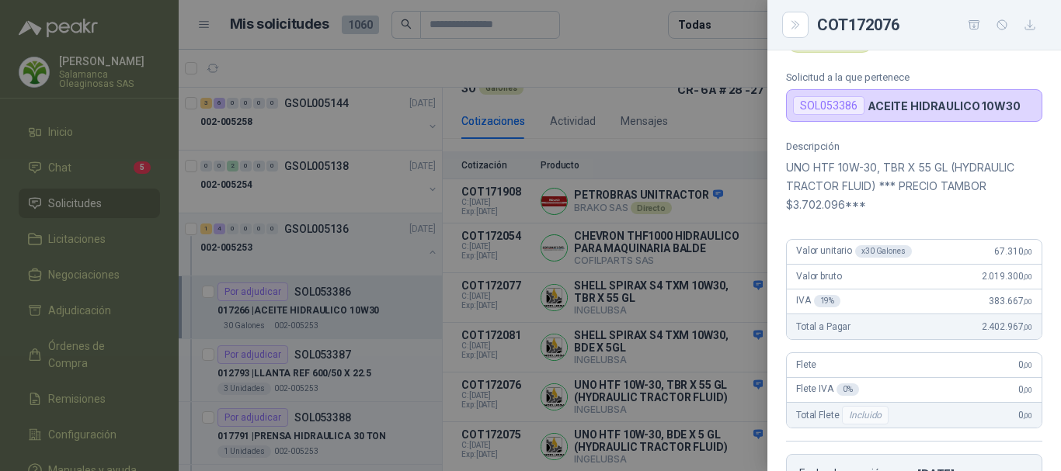
scroll to position [78, 0]
click at [659, 65] on div at bounding box center [530, 235] width 1061 height 471
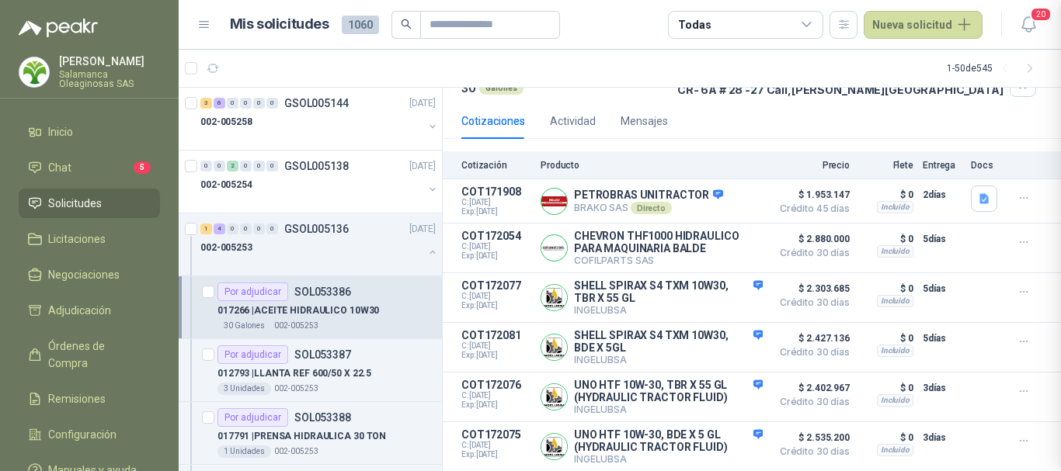
scroll to position [396, 0]
click at [737, 450] on button "Detalles" at bounding box center [726, 446] width 73 height 21
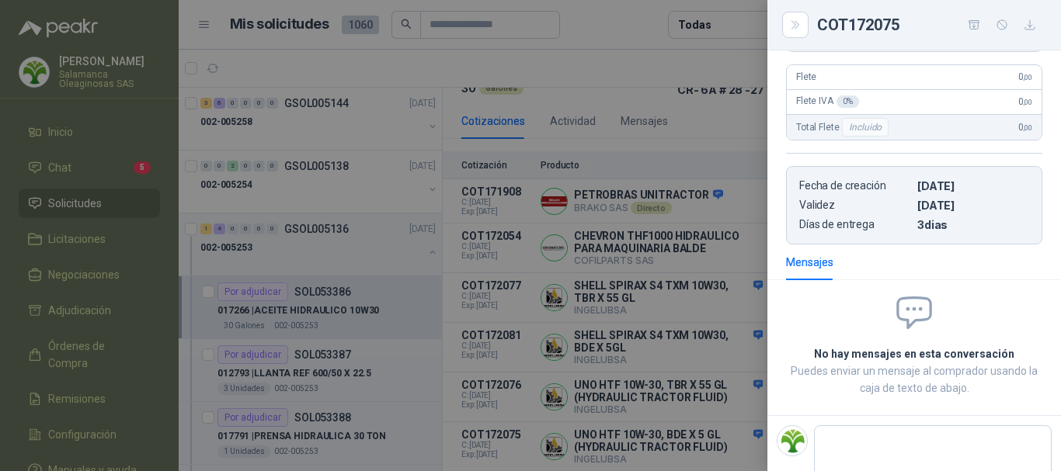
scroll to position [377, 0]
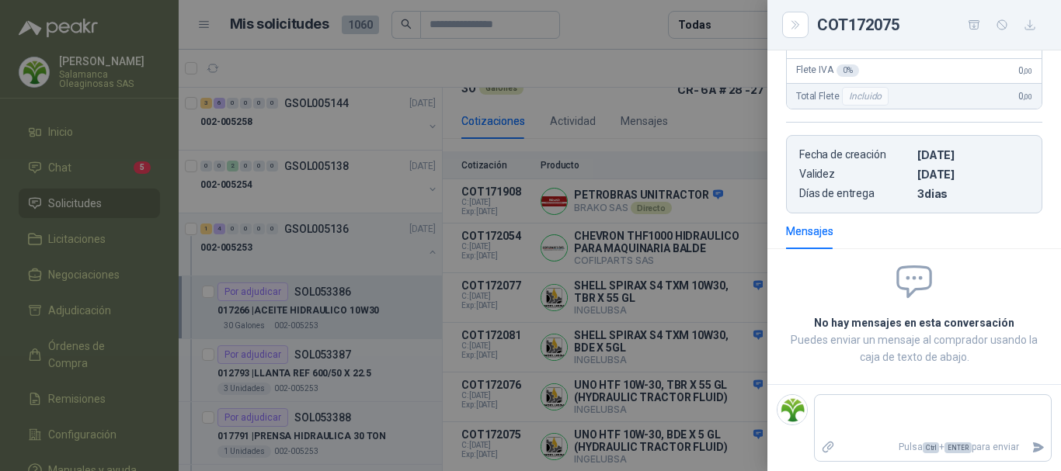
click at [662, 66] on div at bounding box center [530, 235] width 1061 height 471
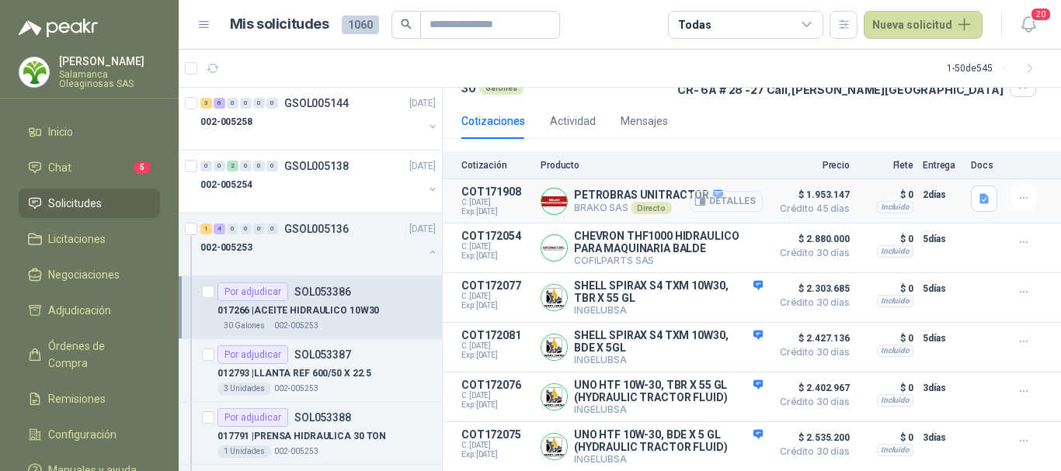
click at [726, 195] on button "Detalles" at bounding box center [726, 201] width 73 height 21
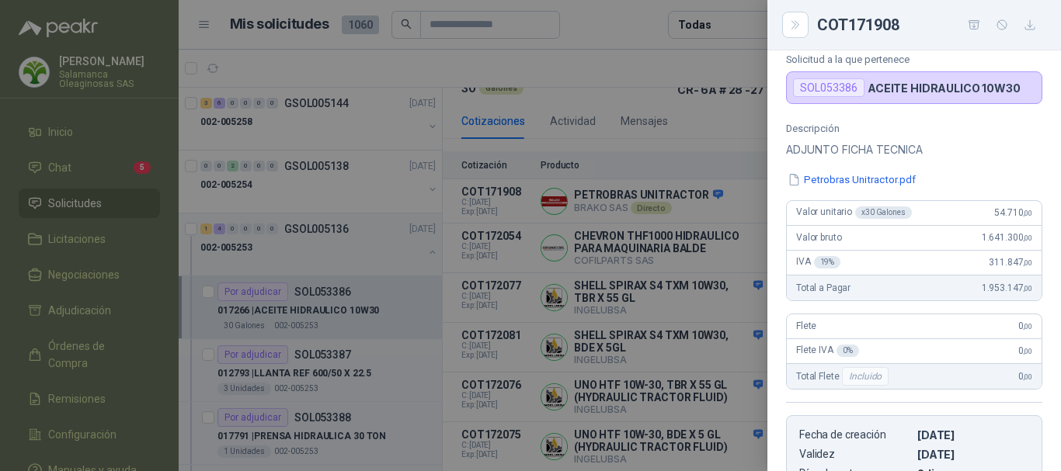
scroll to position [46, 0]
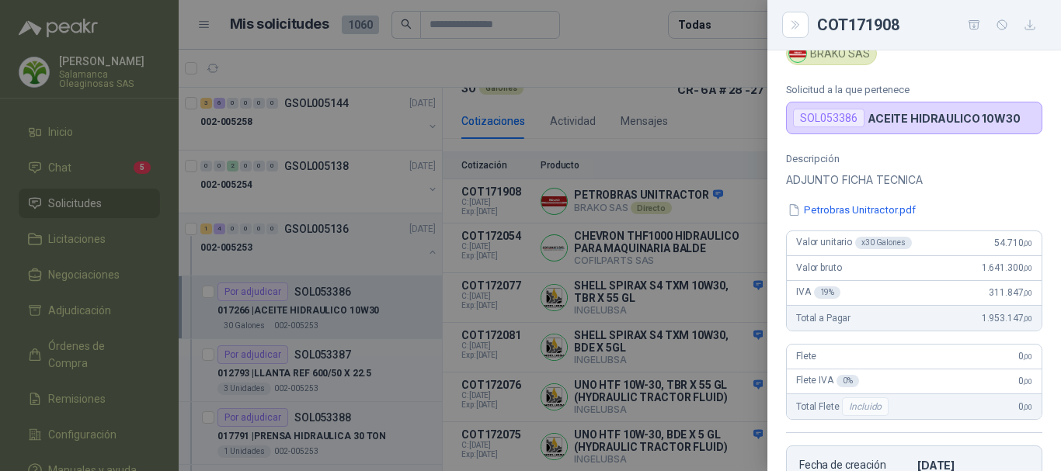
click at [641, 71] on div at bounding box center [530, 235] width 1061 height 471
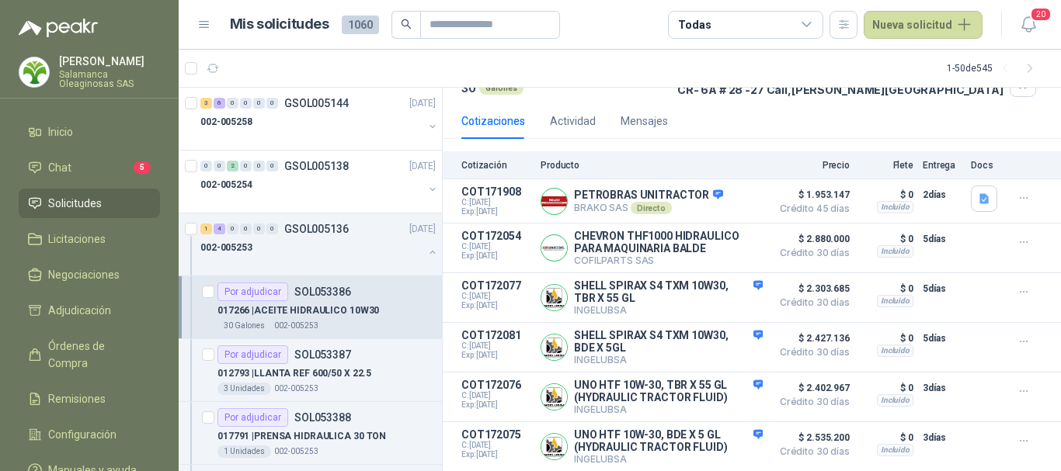
scroll to position [127, 0]
click at [723, 194] on button "Detalles" at bounding box center [726, 201] width 73 height 21
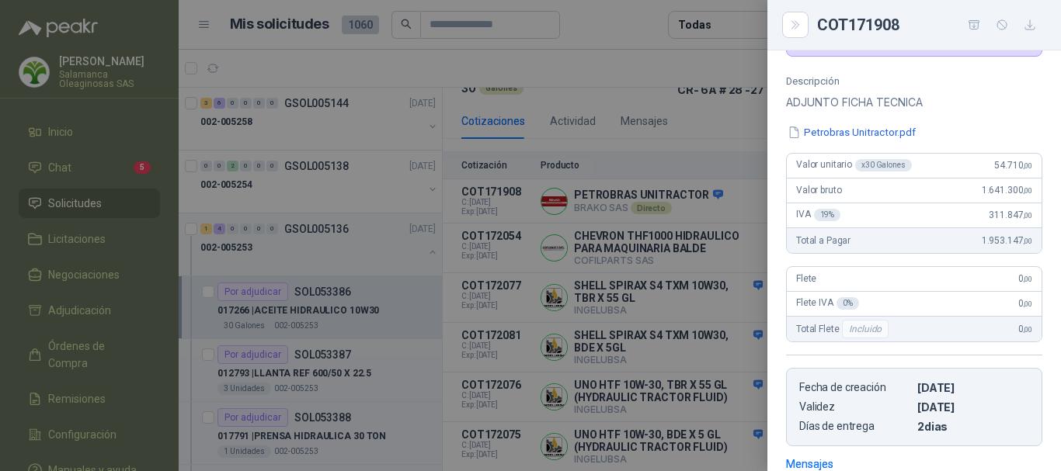
scroll to position [46, 0]
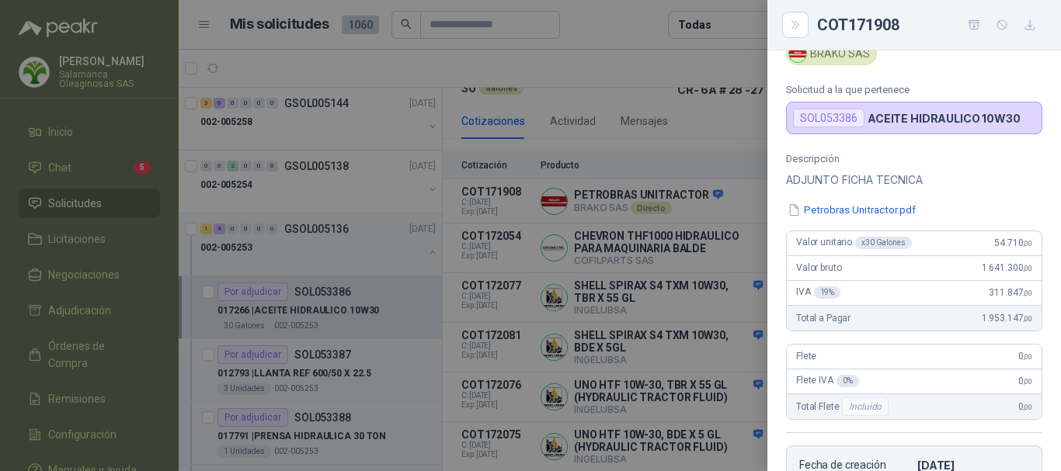
click at [548, 76] on div at bounding box center [530, 235] width 1061 height 471
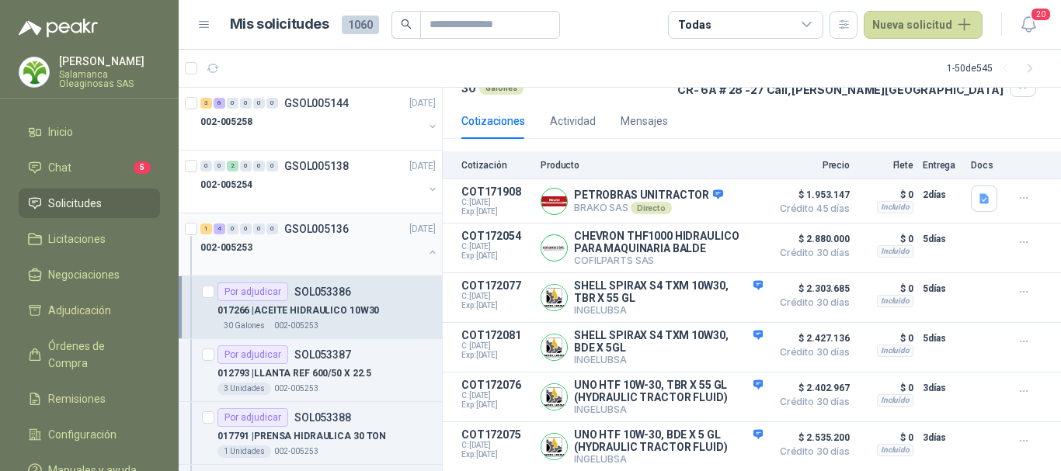
click at [310, 251] on div "002-005253" at bounding box center [311, 247] width 223 height 19
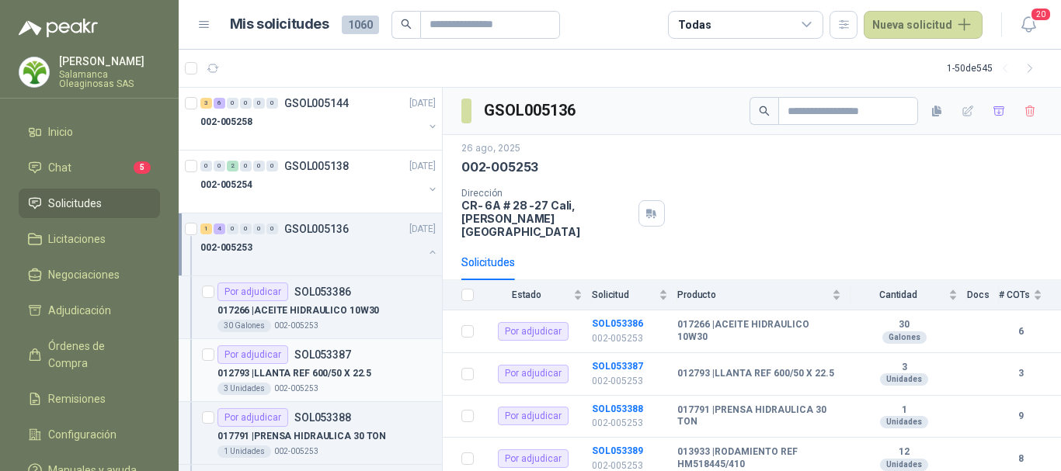
click at [369, 358] on div "Por adjudicar SOL053387" at bounding box center [326, 355] width 218 height 19
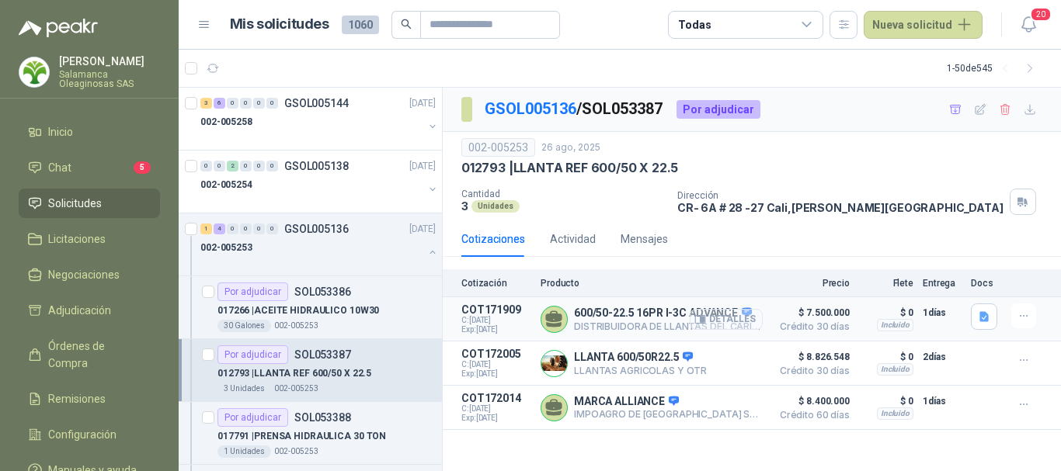
click at [742, 322] on button "Detalles" at bounding box center [726, 319] width 73 height 21
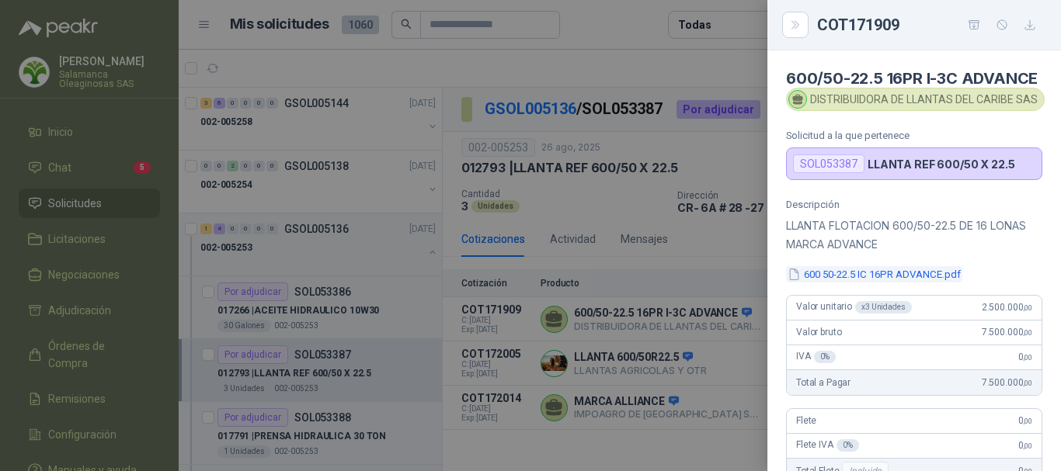
click at [901, 283] on button "600 50-22.5 IC 16PR ADVANCE.pdf" at bounding box center [874, 274] width 176 height 16
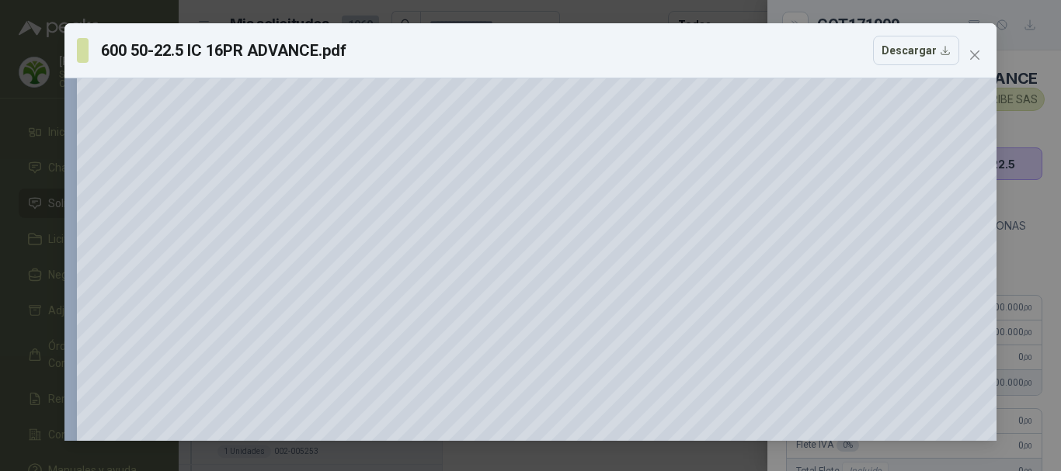
scroll to position [367, 0]
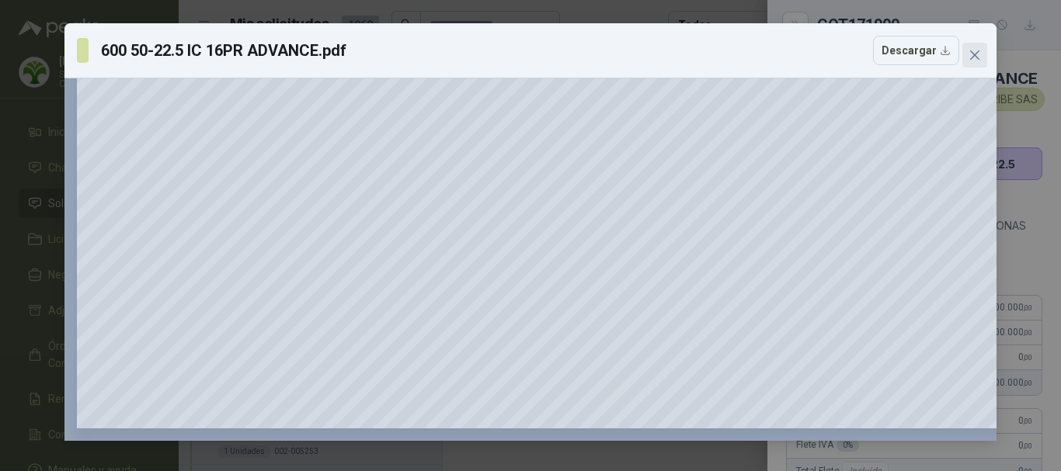
click at [969, 53] on icon "close" at bounding box center [974, 55] width 12 height 12
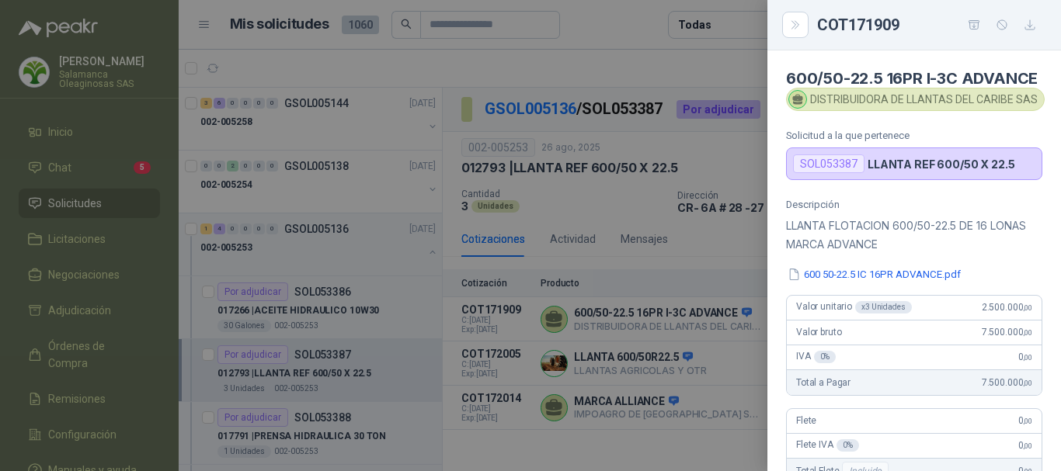
click at [686, 57] on div at bounding box center [530, 235] width 1061 height 471
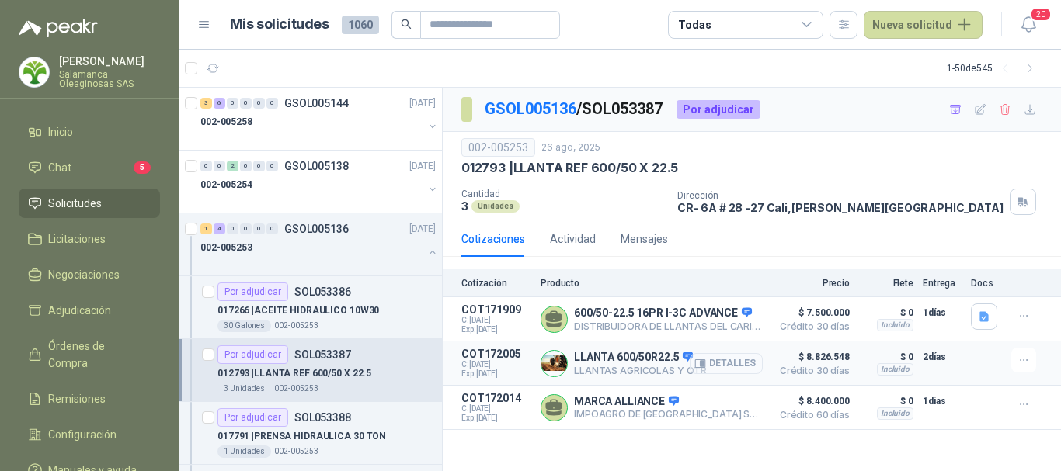
click at [739, 362] on button "Detalles" at bounding box center [726, 363] width 73 height 21
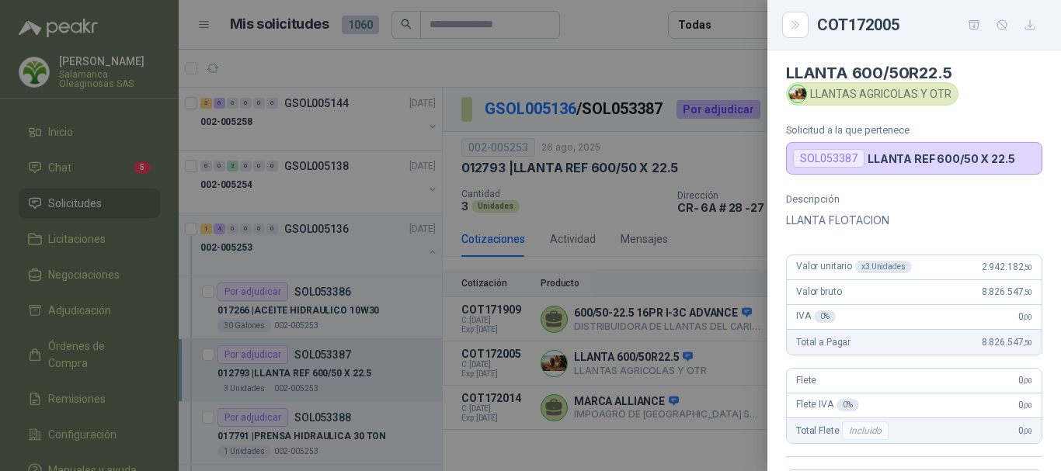
scroll to position [0, 0]
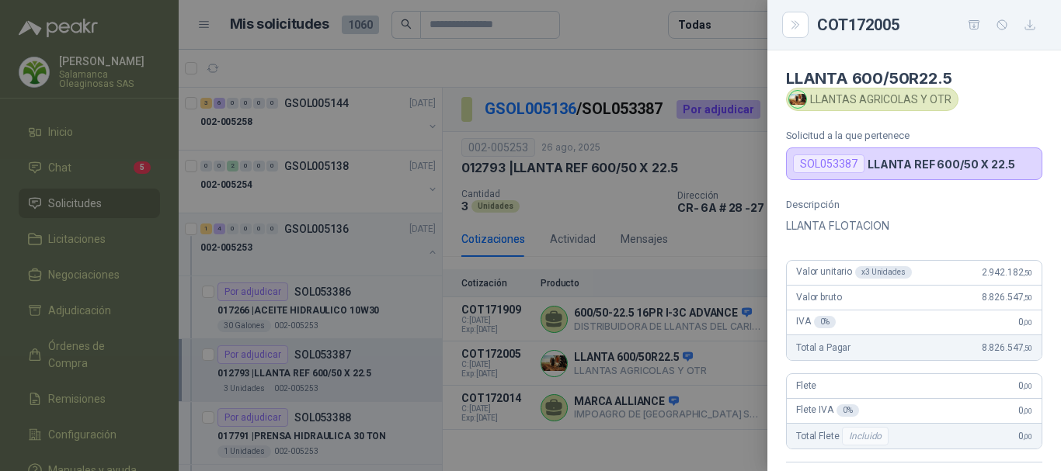
click at [637, 68] on div at bounding box center [530, 235] width 1061 height 471
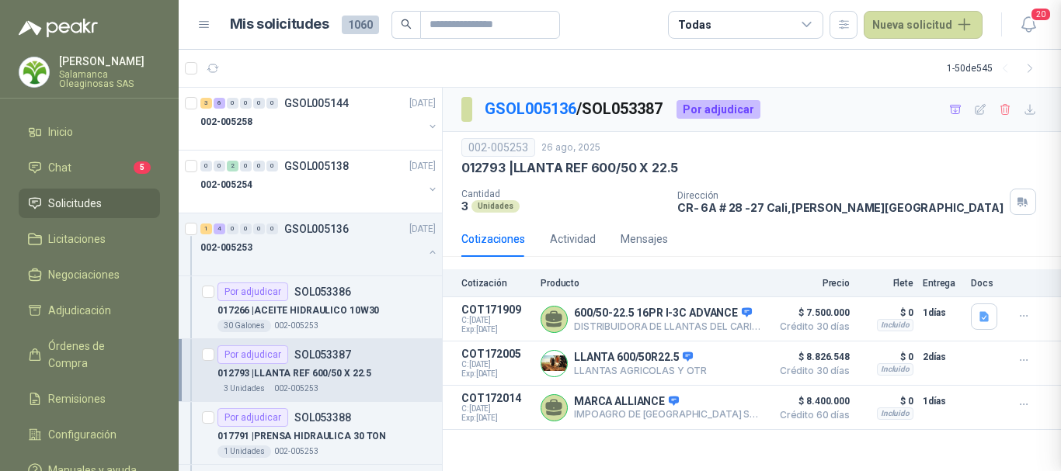
scroll to position [340, 0]
click at [736, 412] on button "Detalles" at bounding box center [726, 408] width 73 height 21
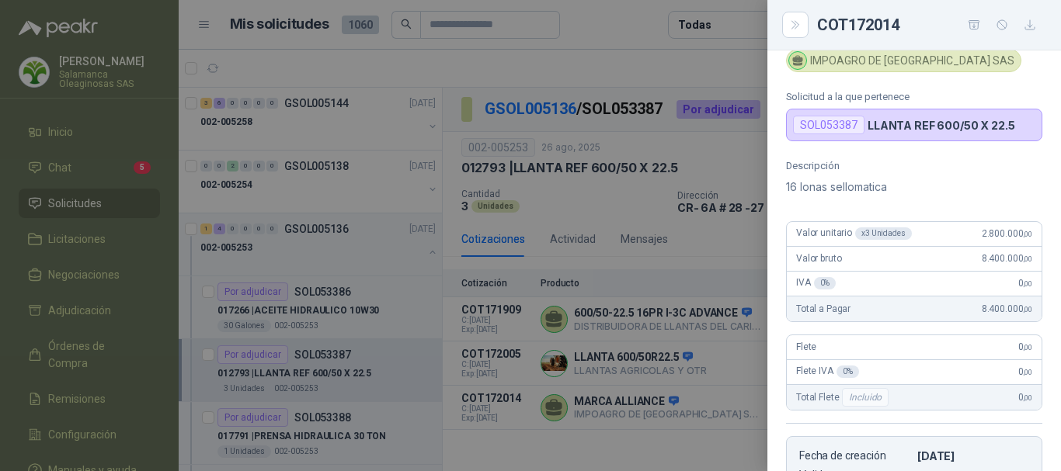
scroll to position [0, 0]
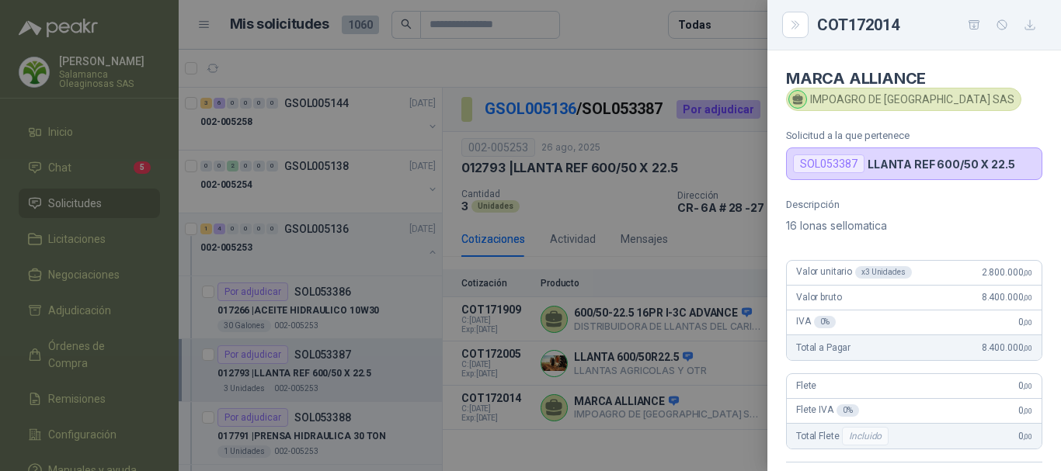
click at [664, 70] on div at bounding box center [530, 235] width 1061 height 471
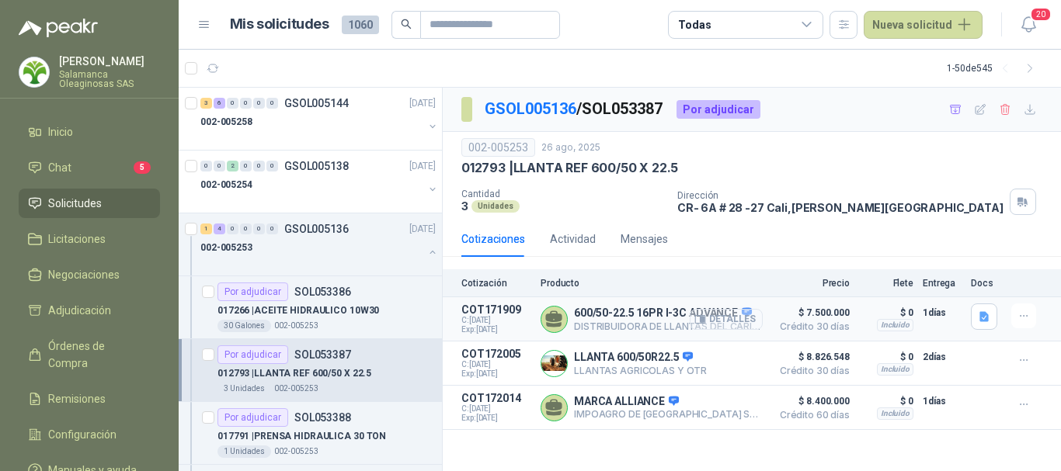
click at [756, 325] on button "Detalles" at bounding box center [726, 319] width 73 height 21
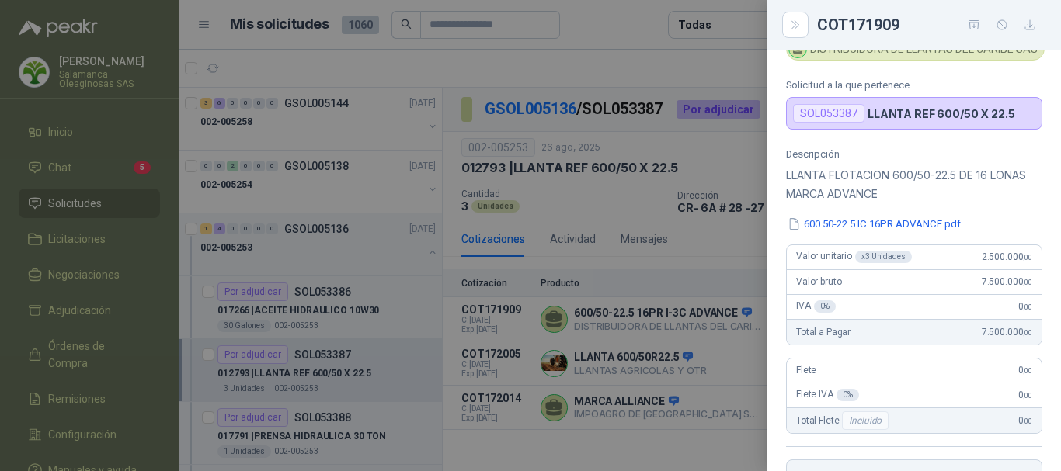
scroll to position [5, 0]
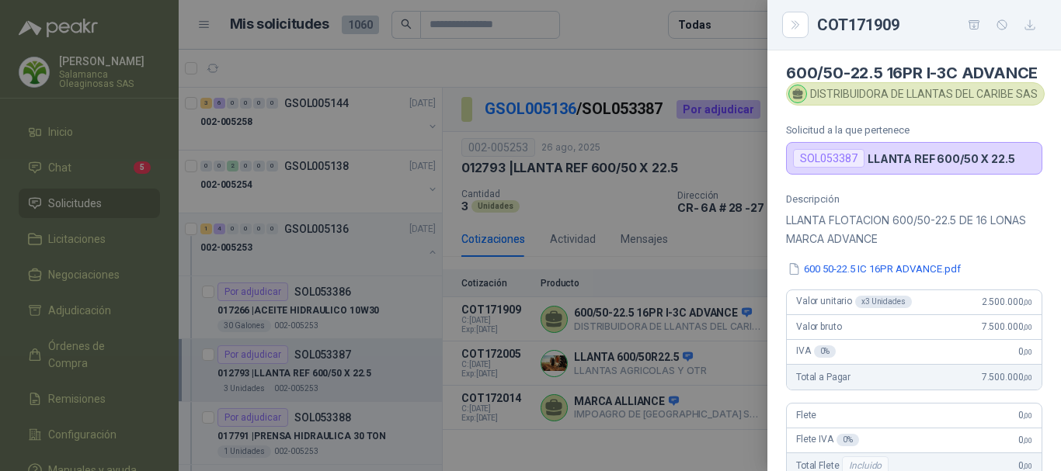
click at [635, 30] on div at bounding box center [530, 235] width 1061 height 471
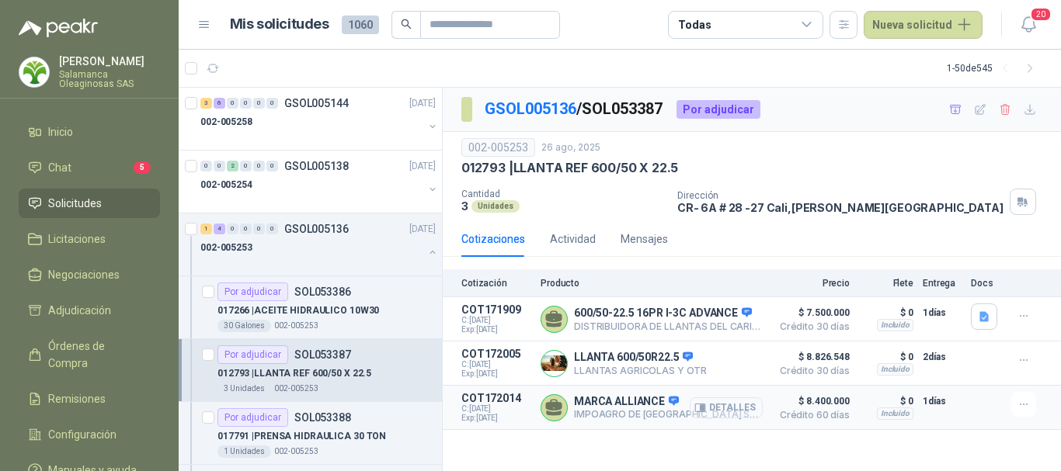
click at [736, 409] on button "Detalles" at bounding box center [726, 408] width 73 height 21
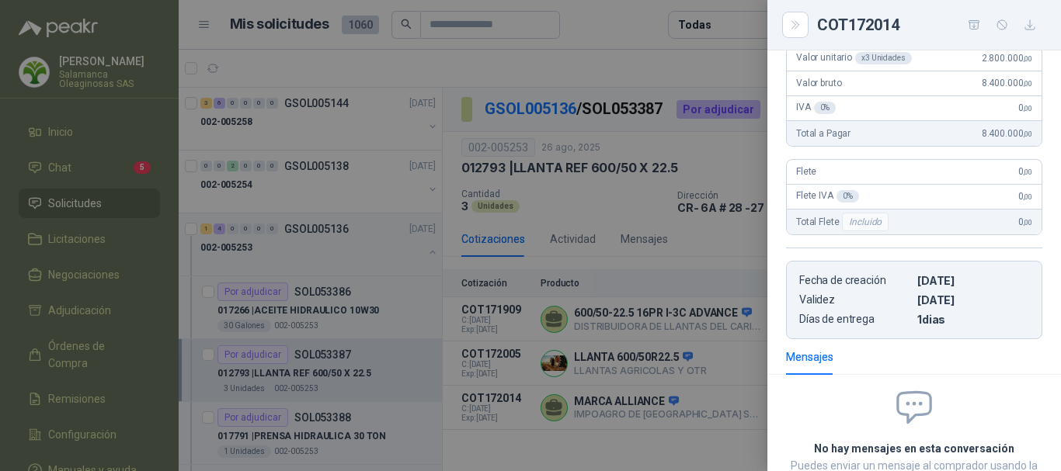
scroll to position [30, 0]
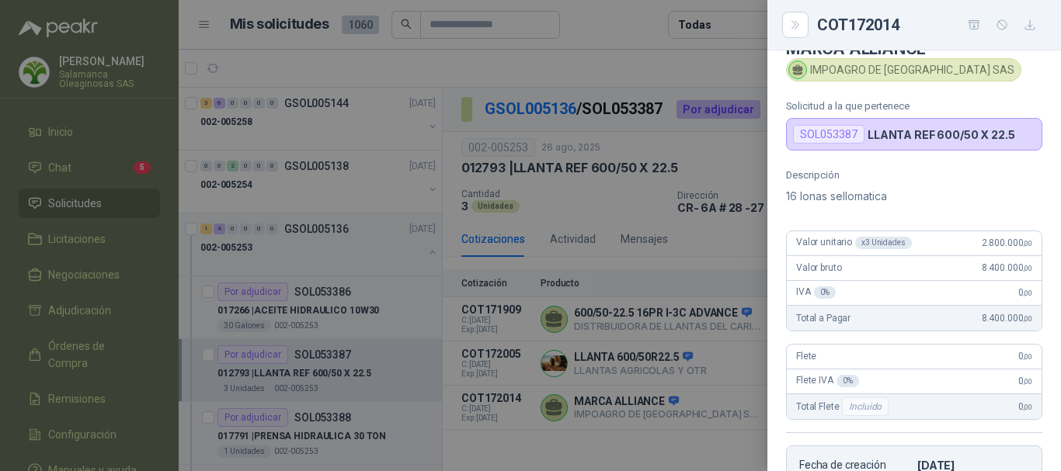
click at [623, 65] on div at bounding box center [530, 235] width 1061 height 471
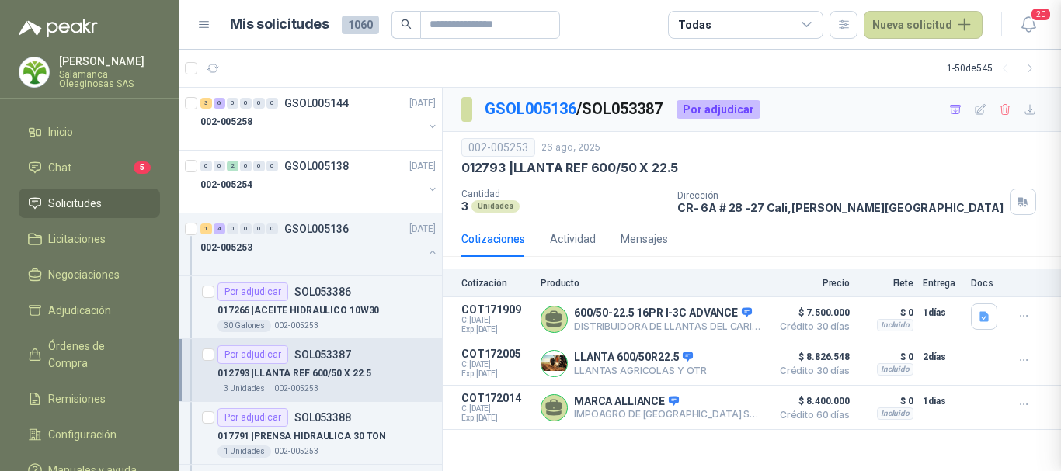
scroll to position [340, 0]
click at [742, 414] on button "Detalles" at bounding box center [726, 408] width 73 height 21
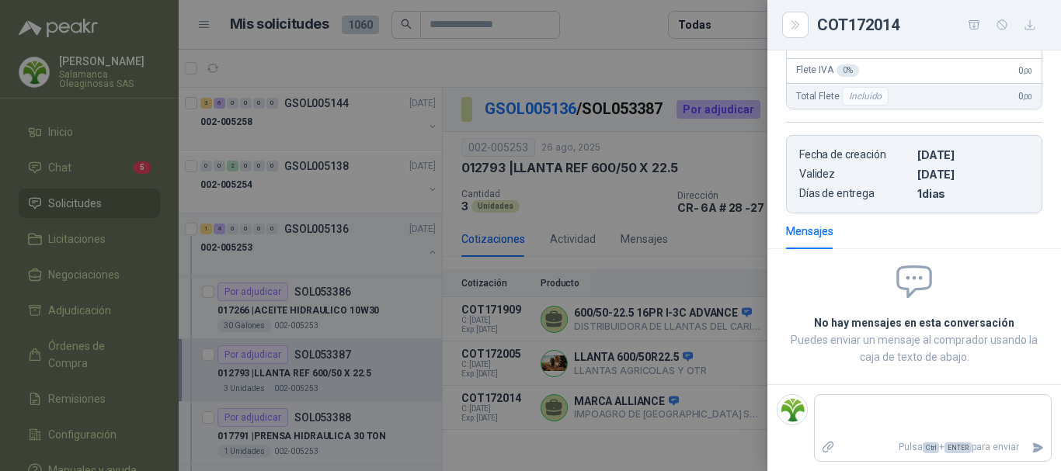
click at [638, 38] on div at bounding box center [530, 235] width 1061 height 471
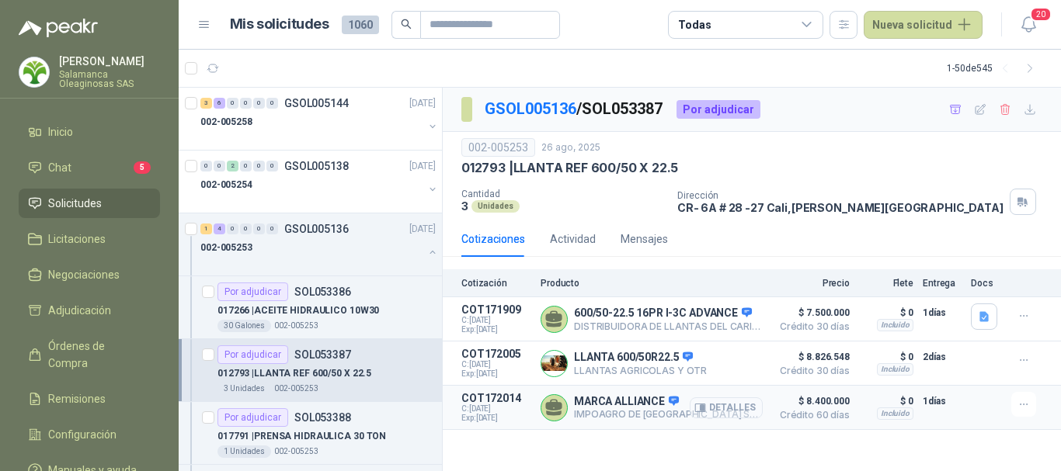
click at [738, 409] on button "Detalles" at bounding box center [726, 408] width 73 height 21
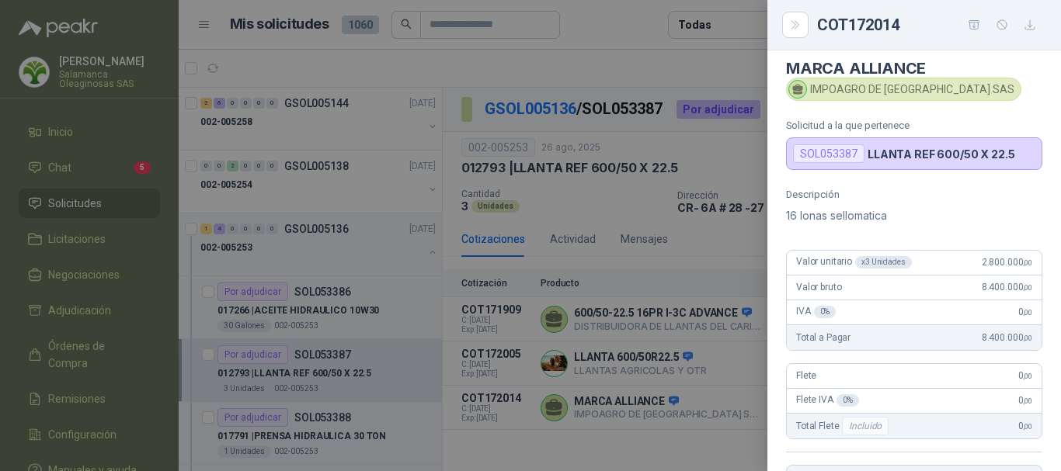
scroll to position [0, 0]
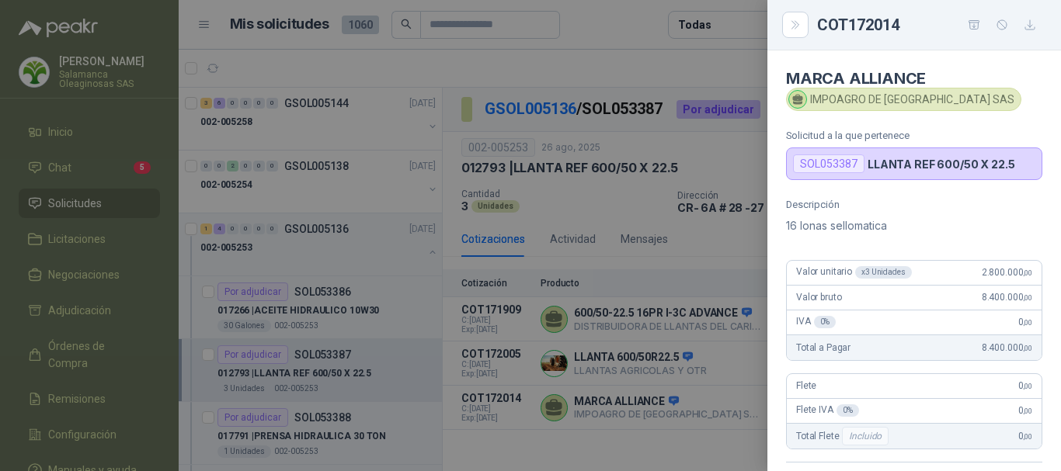
click at [707, 65] on div at bounding box center [530, 235] width 1061 height 471
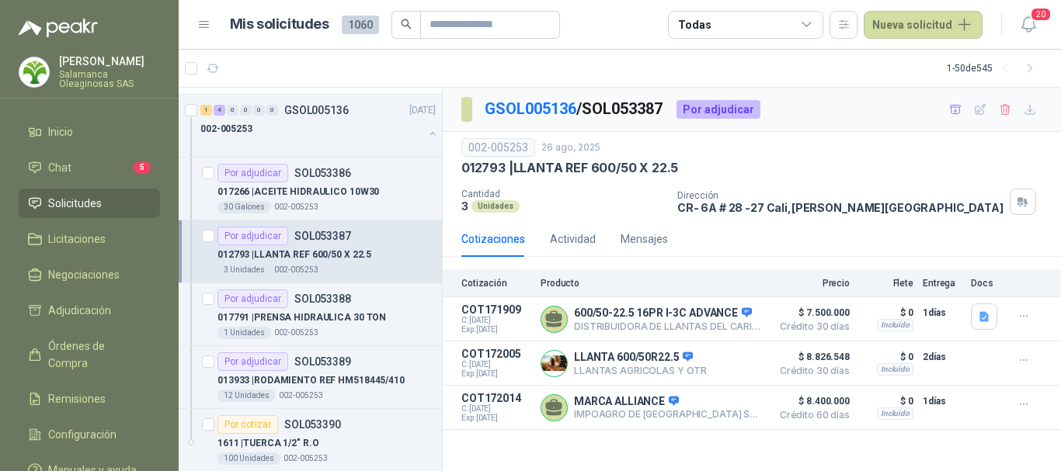
scroll to position [155, 0]
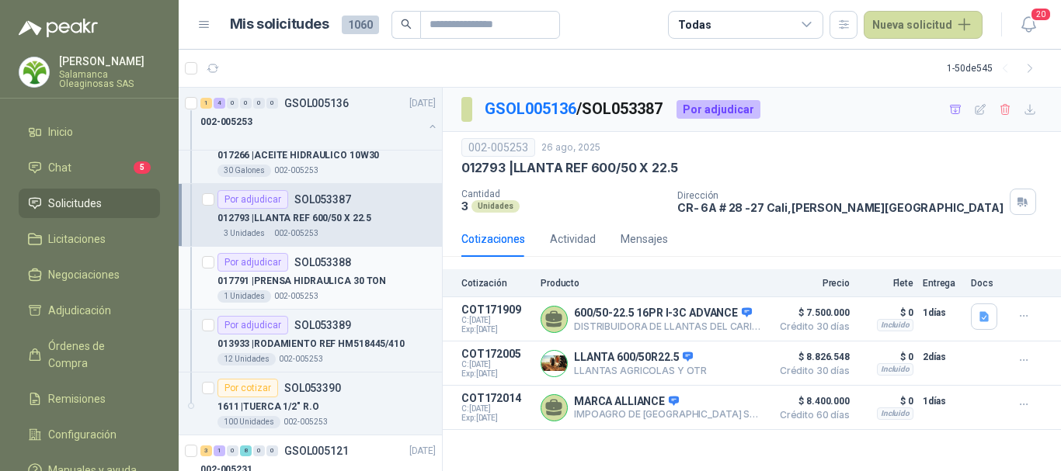
click at [377, 288] on p "017791 | PRENSA HIDRAULICA 30 TON" at bounding box center [301, 281] width 169 height 15
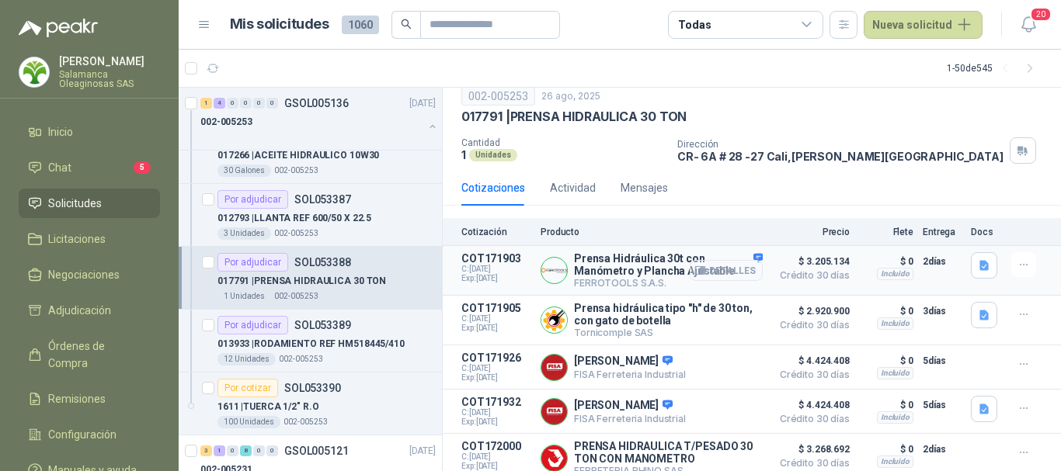
scroll to position [78, 0]
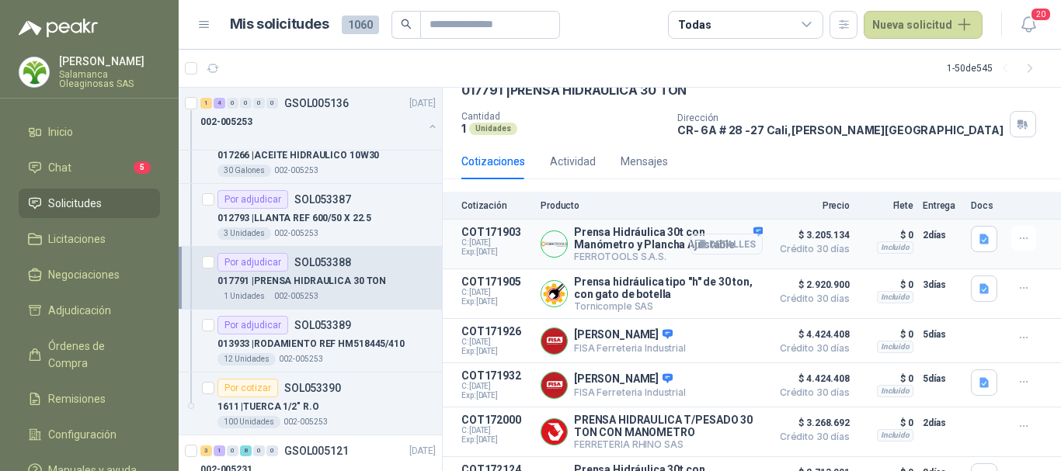
click at [732, 245] on button "Detalles" at bounding box center [726, 244] width 73 height 21
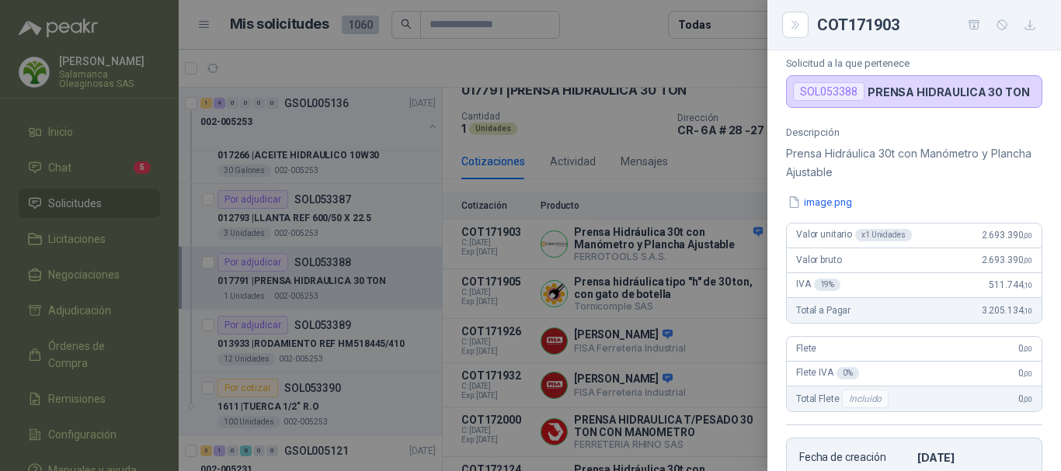
scroll to position [0, 0]
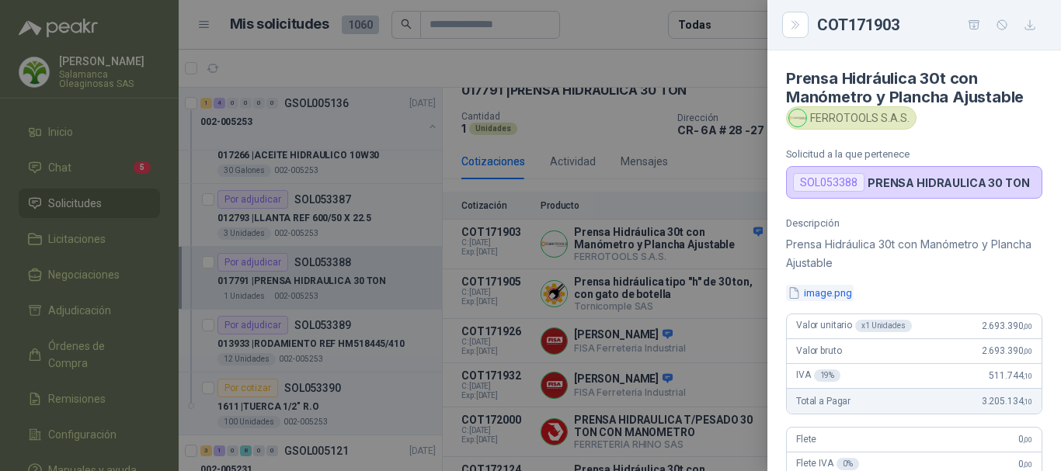
click at [841, 289] on button "image.png" at bounding box center [820, 293] width 68 height 16
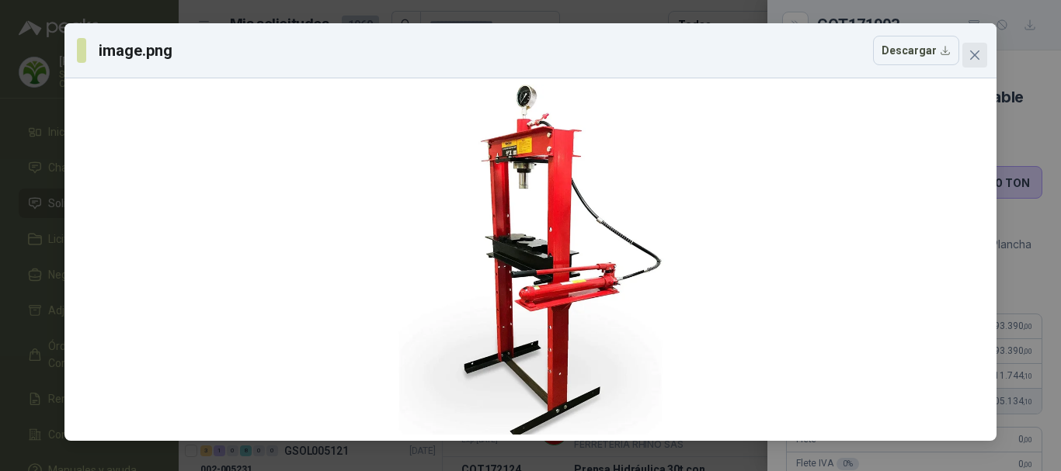
click at [978, 51] on icon "close" at bounding box center [974, 54] width 9 height 9
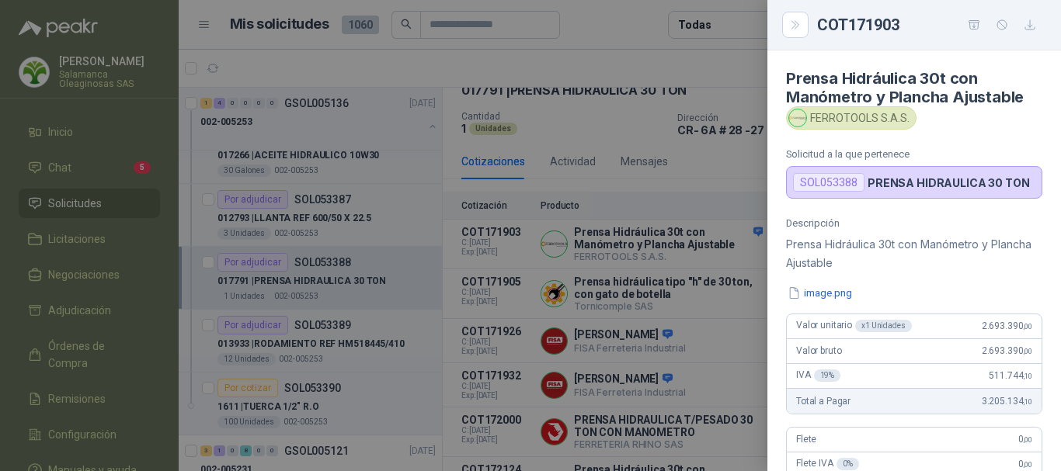
click at [694, 55] on div at bounding box center [530, 235] width 1061 height 471
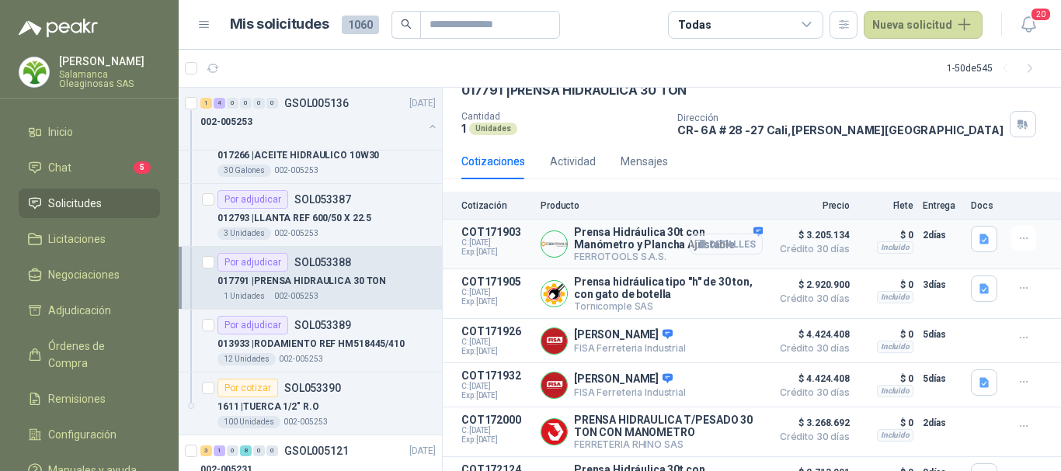
click at [734, 242] on button "Detalles" at bounding box center [726, 244] width 73 height 21
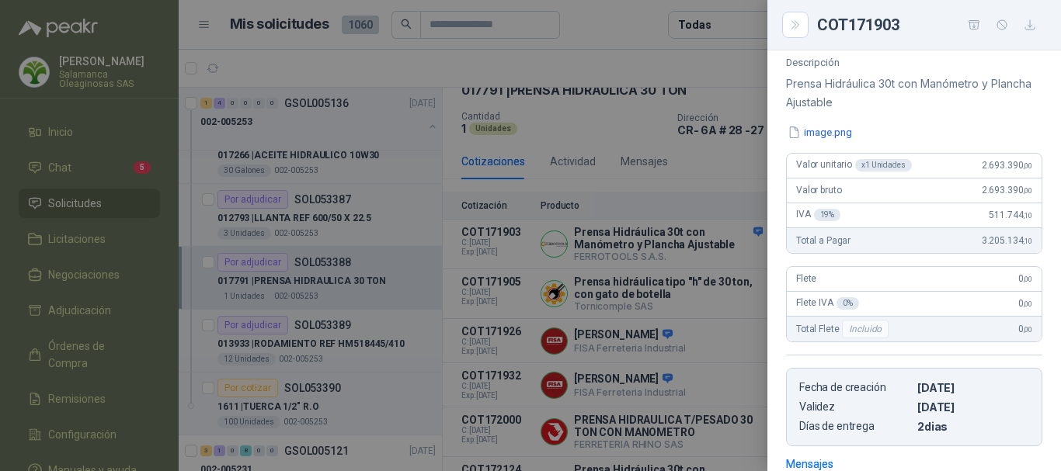
scroll to position [83, 0]
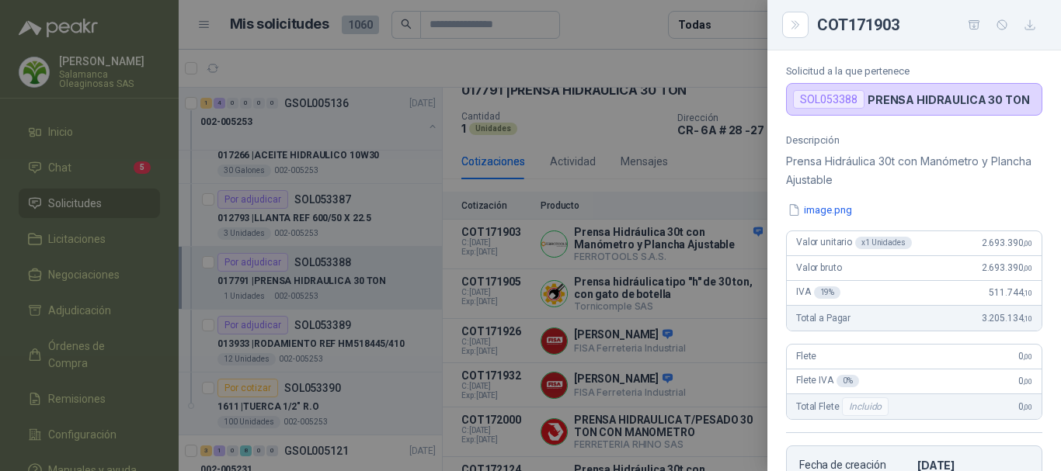
click at [625, 59] on div at bounding box center [530, 235] width 1061 height 471
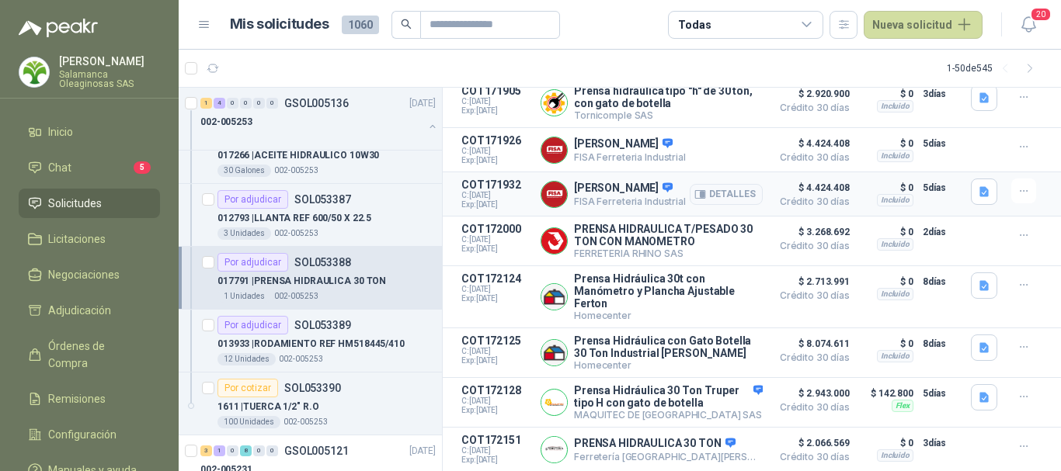
scroll to position [281, 0]
click at [732, 142] on button "Detalles" at bounding box center [726, 150] width 73 height 21
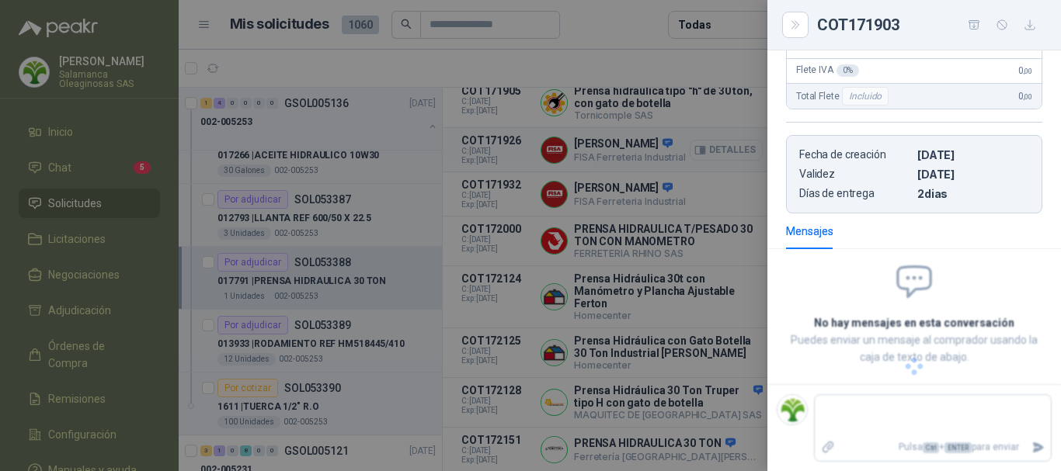
scroll to position [359, 0]
click at [646, 62] on div at bounding box center [530, 235] width 1061 height 471
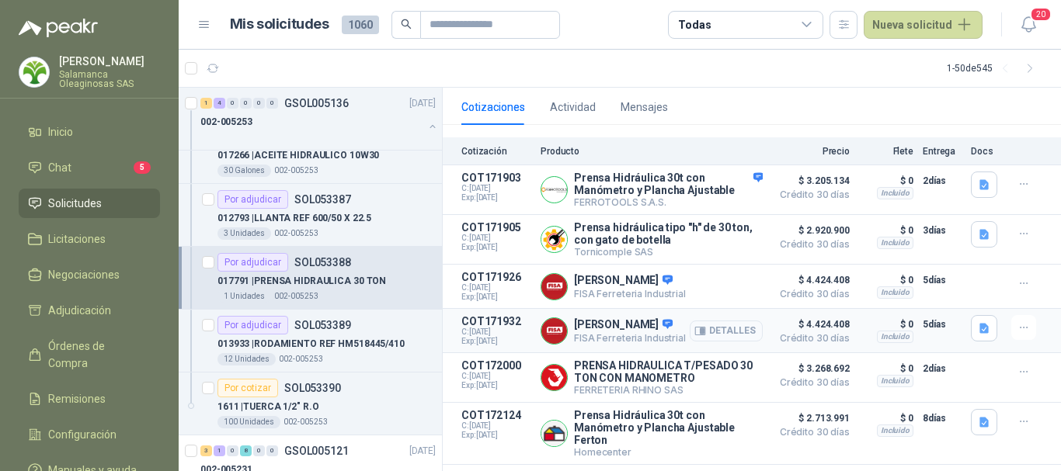
scroll to position [126, 0]
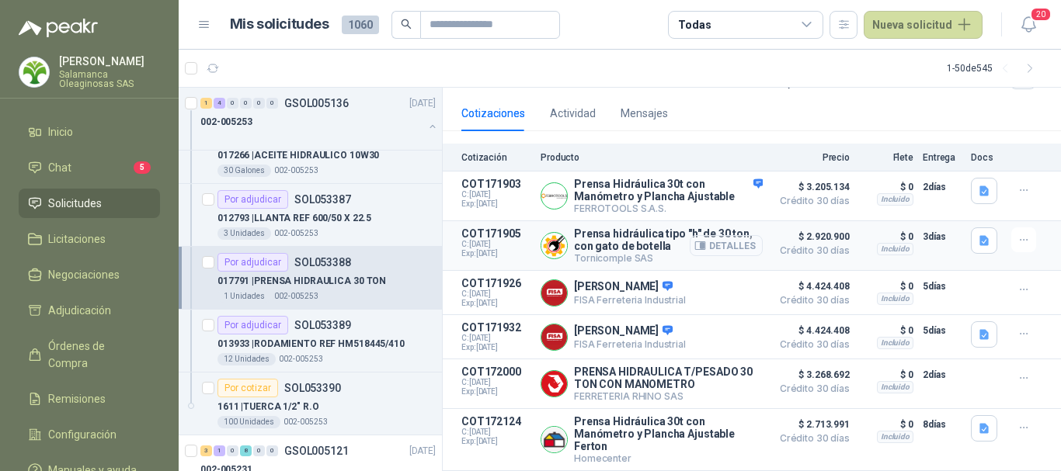
click at [732, 252] on button "Detalles" at bounding box center [726, 245] width 73 height 21
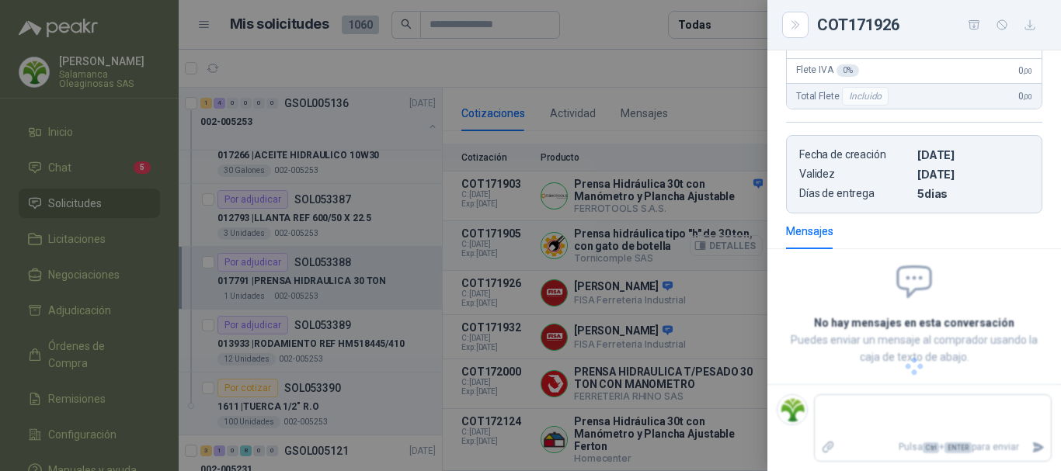
scroll to position [326, 0]
click at [650, 61] on div at bounding box center [530, 235] width 1061 height 471
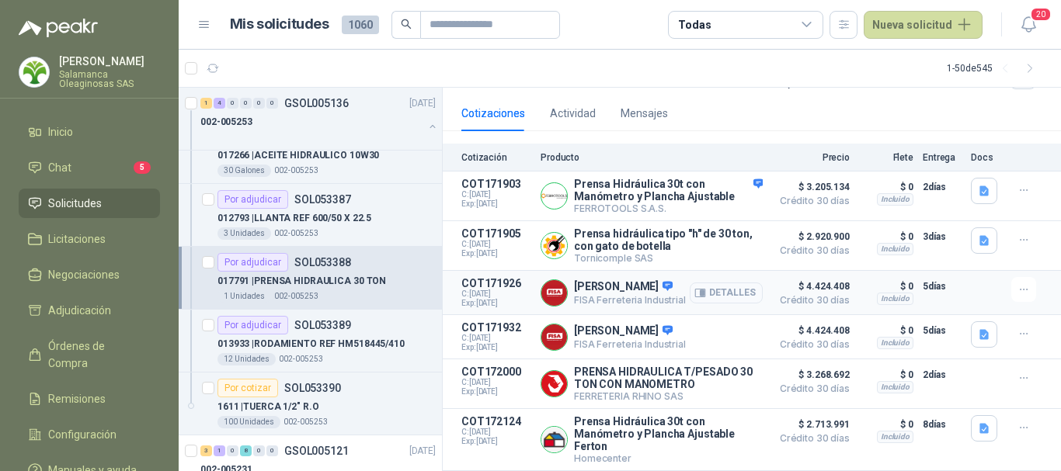
click at [731, 297] on button "Detalles" at bounding box center [726, 293] width 73 height 21
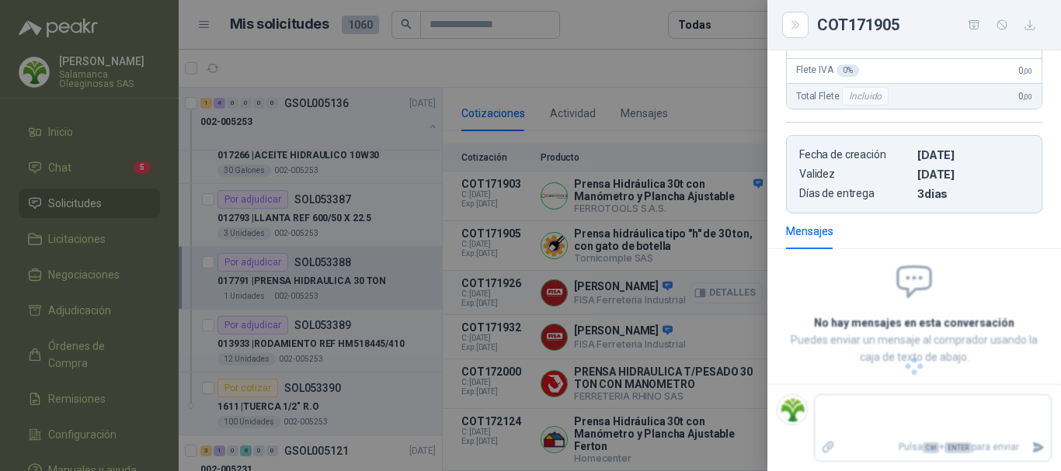
scroll to position [359, 0]
click at [603, 68] on div at bounding box center [530, 235] width 1061 height 471
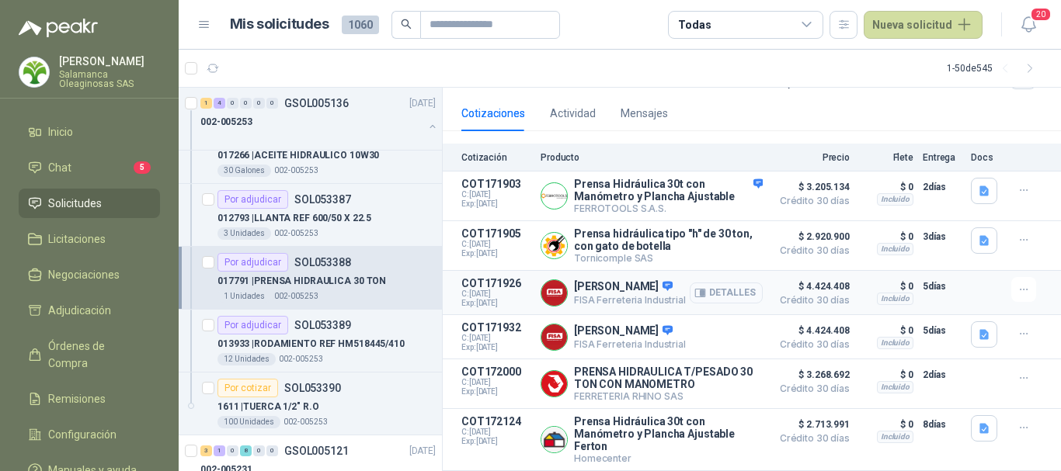
click at [708, 299] on button "Detalles" at bounding box center [726, 293] width 73 height 21
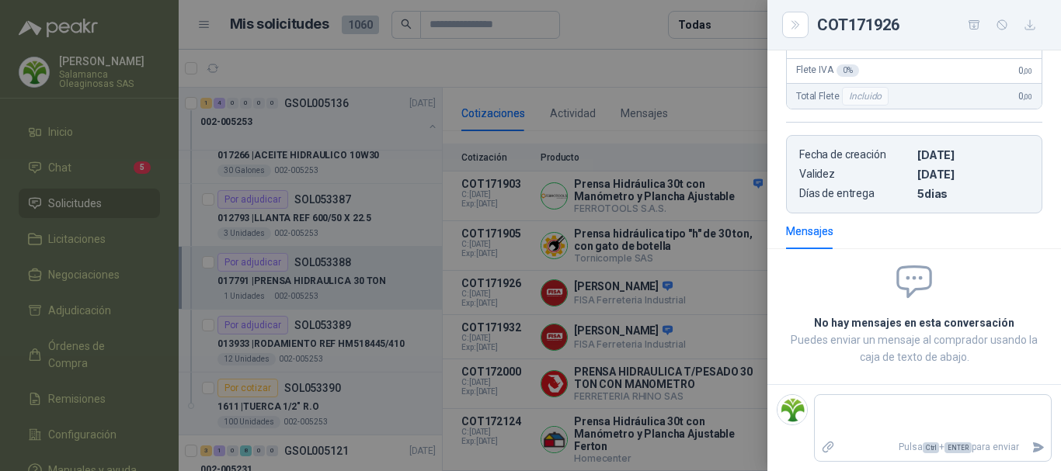
click at [565, 76] on div at bounding box center [530, 235] width 1061 height 471
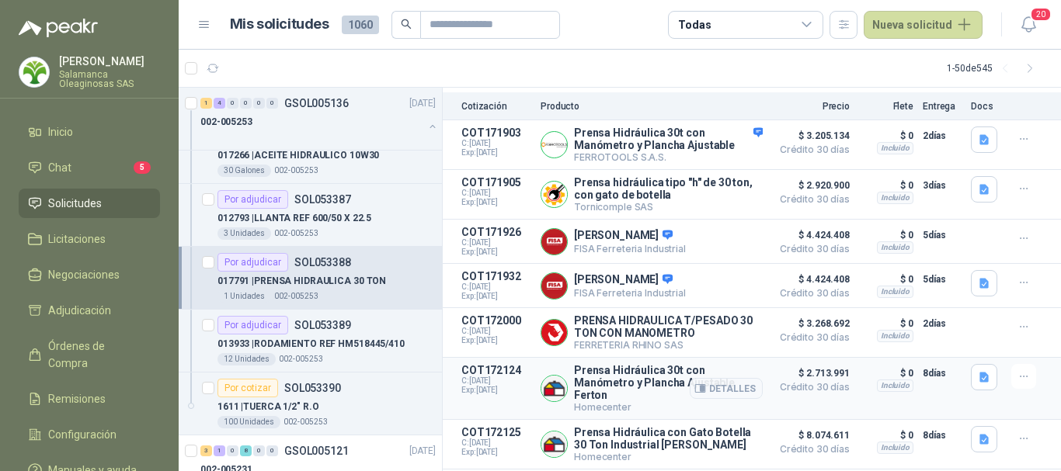
scroll to position [203, 0]
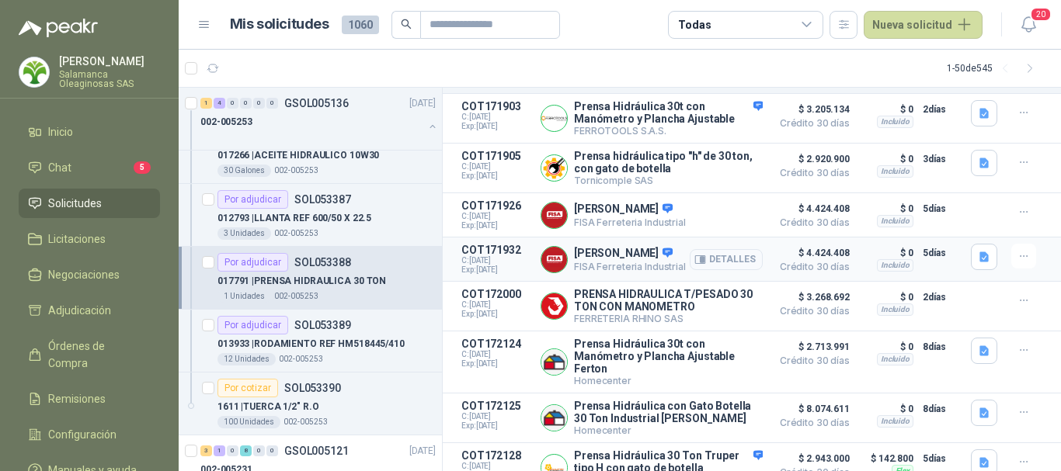
click at [719, 261] on button "Detalles" at bounding box center [726, 259] width 73 height 21
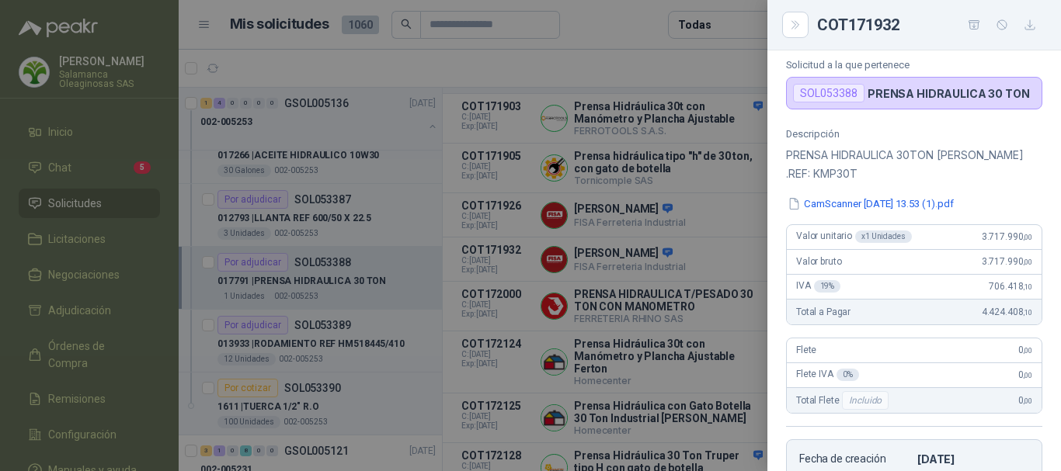
scroll to position [64, 0]
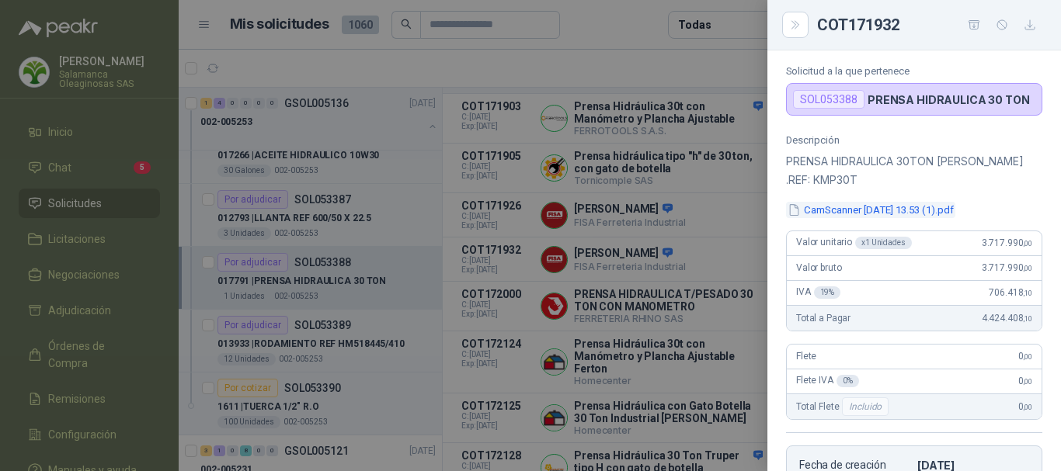
click at [873, 206] on button "CamScanner 26-08-2025 13.53 (1).pdf" at bounding box center [870, 210] width 169 height 16
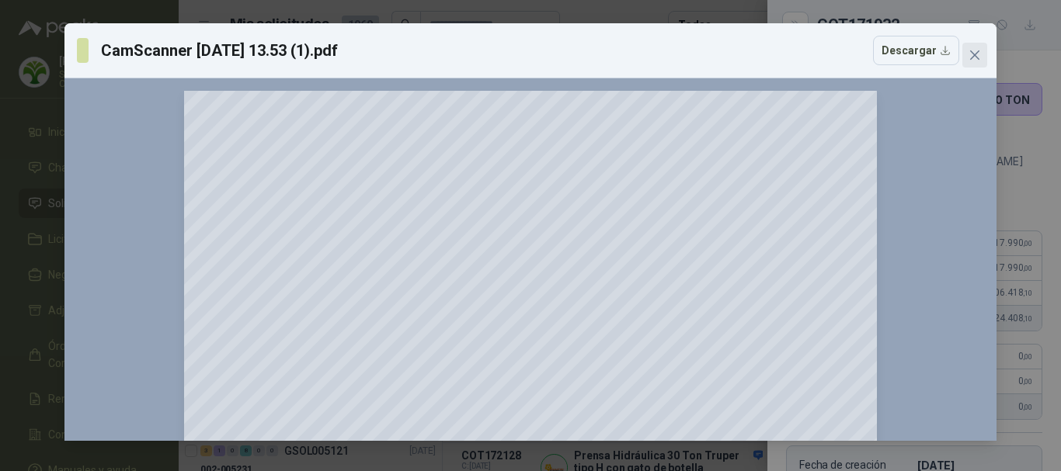
click at [971, 52] on icon "close" at bounding box center [974, 54] width 9 height 9
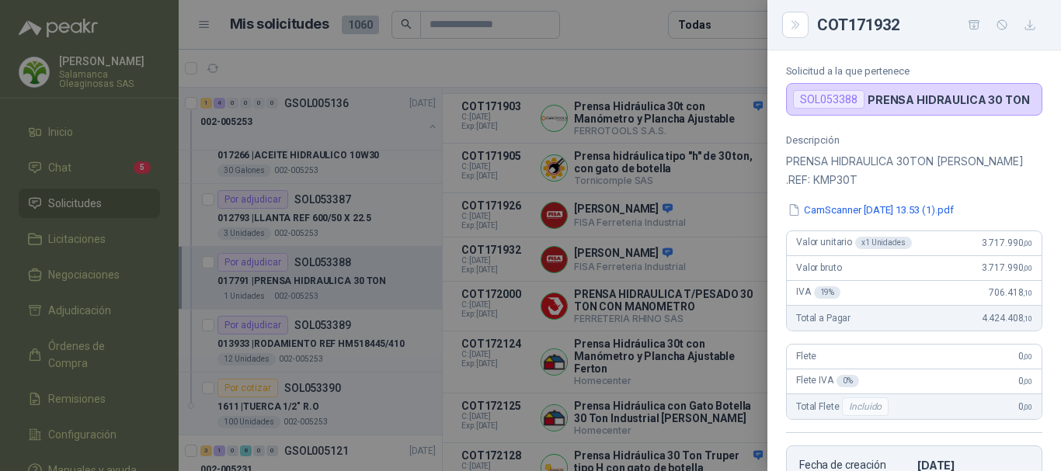
click at [629, 71] on div at bounding box center [530, 235] width 1061 height 471
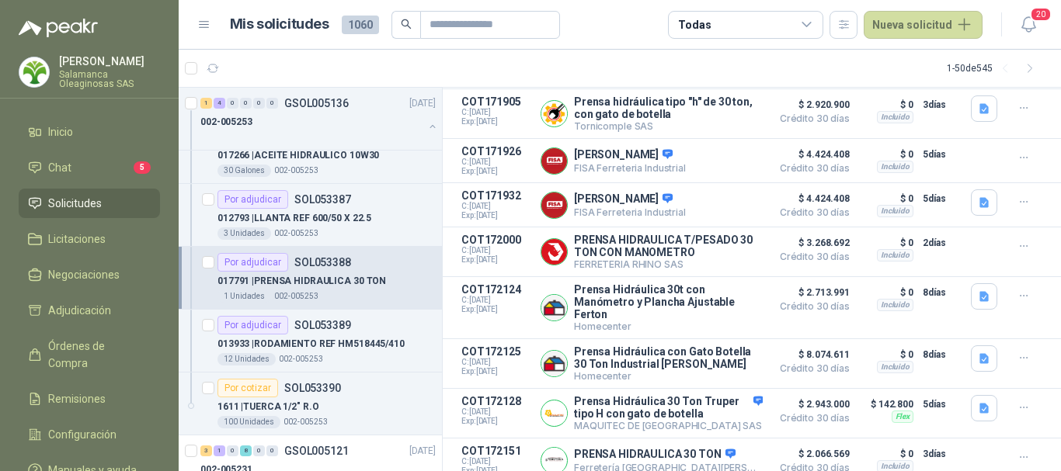
scroll to position [281, 0]
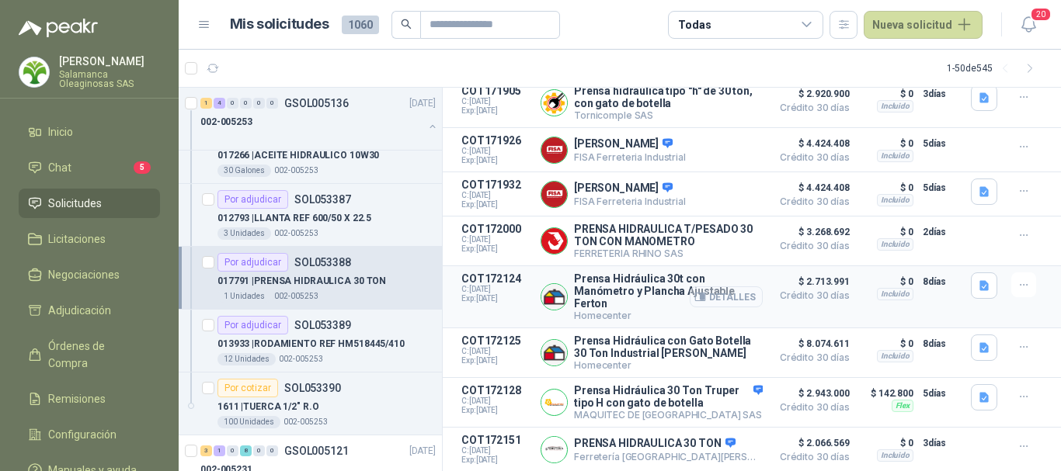
click at [721, 293] on button "Detalles" at bounding box center [726, 297] width 73 height 21
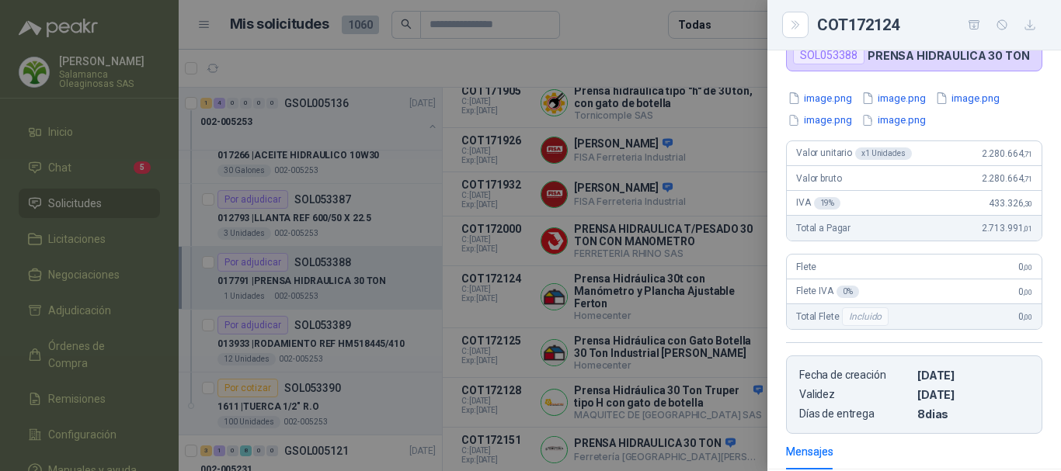
scroll to position [57, 0]
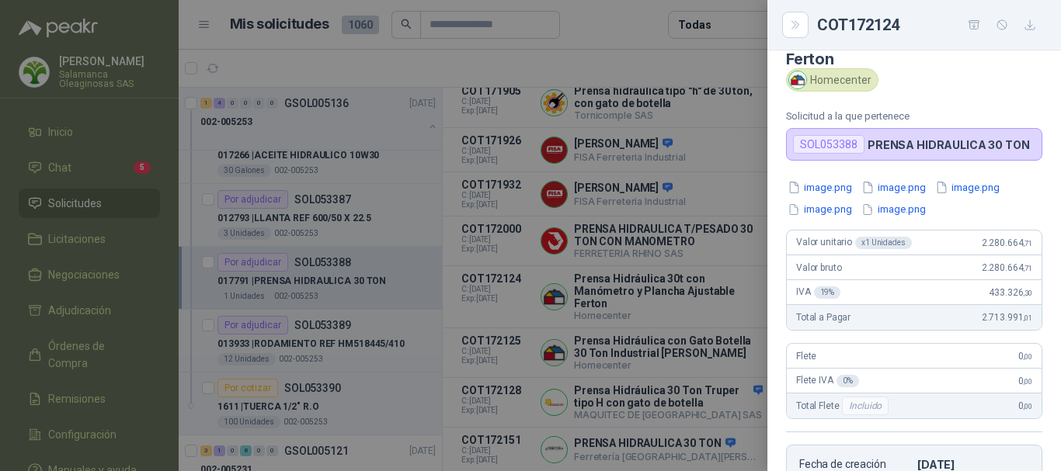
click at [854, 189] on div "image.png image.png image.png image.png image.png" at bounding box center [914, 198] width 256 height 38
click at [825, 189] on button "image.png" at bounding box center [820, 187] width 68 height 16
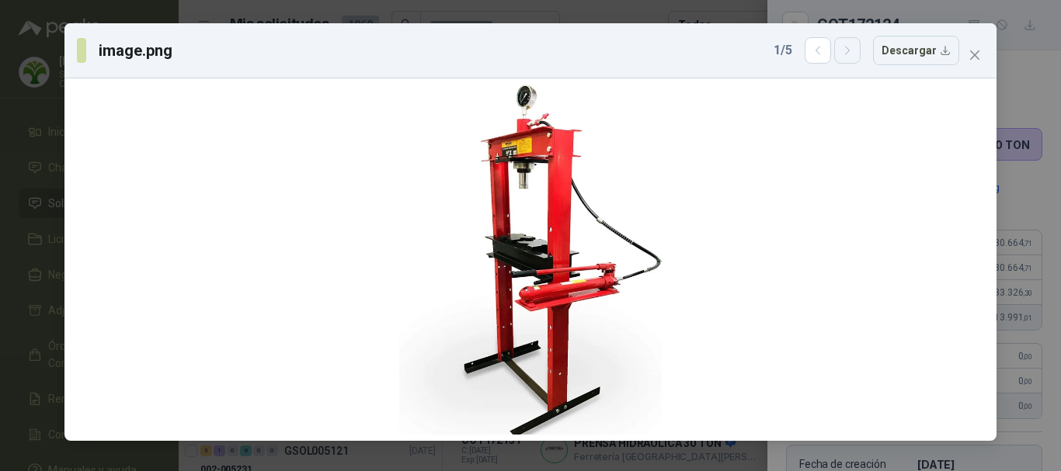
click at [850, 50] on icon "button" at bounding box center [847, 50] width 13 height 13
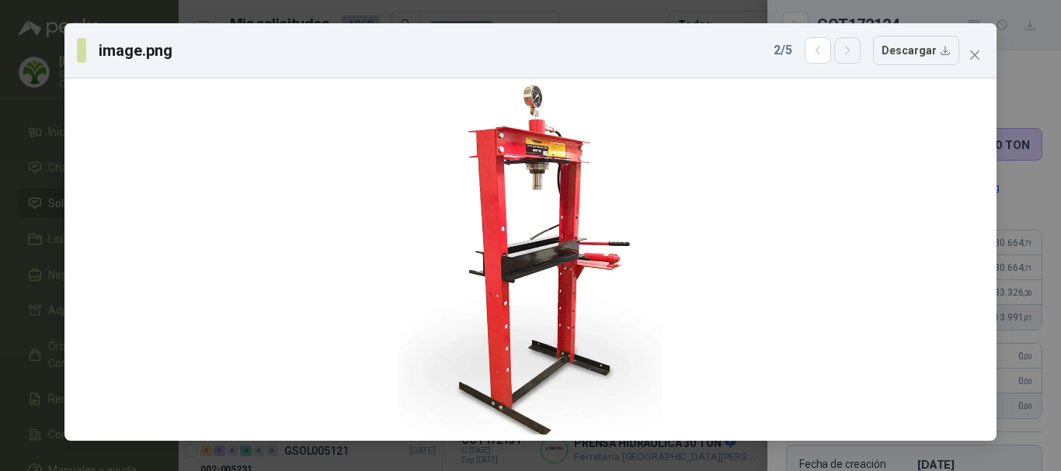
click at [850, 50] on icon "button" at bounding box center [847, 50] width 13 height 13
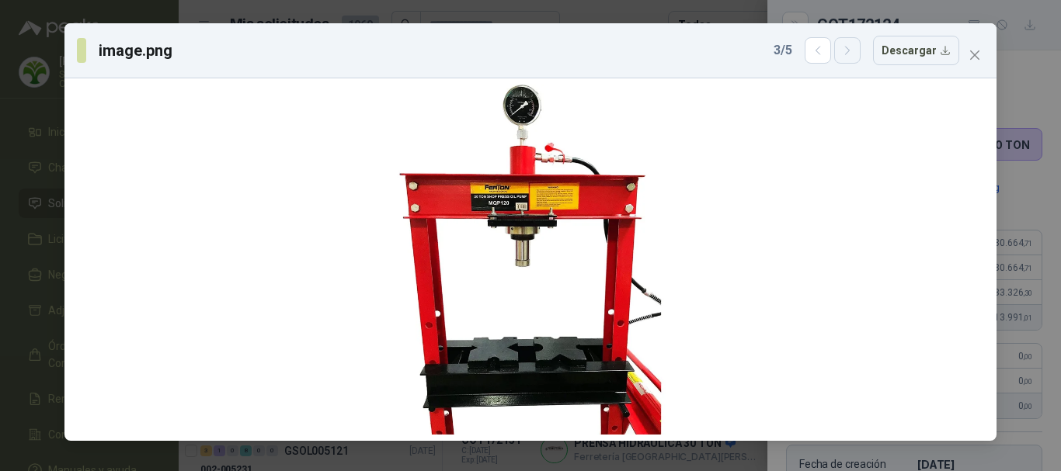
click at [854, 52] on icon "button" at bounding box center [847, 50] width 13 height 13
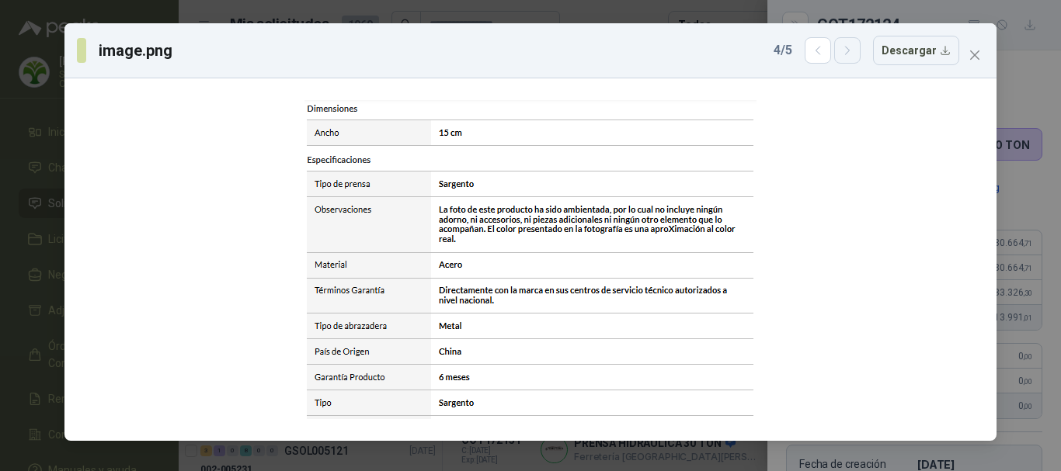
click at [854, 52] on icon "button" at bounding box center [847, 50] width 13 height 13
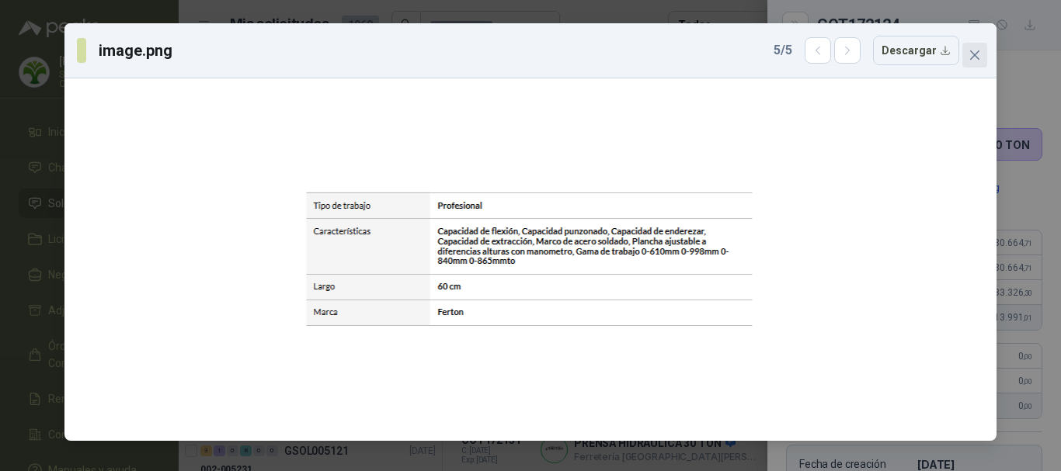
click at [982, 50] on span "Close" at bounding box center [974, 55] width 25 height 12
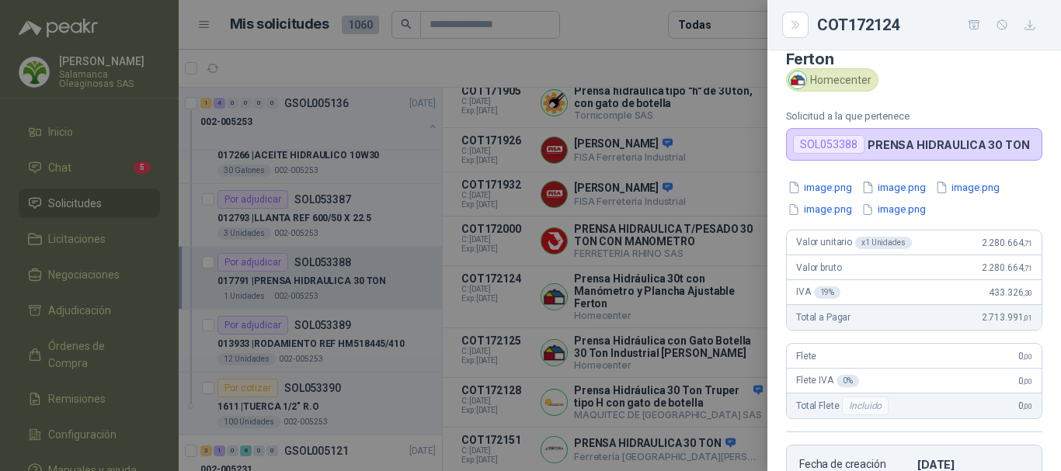
scroll to position [134, 0]
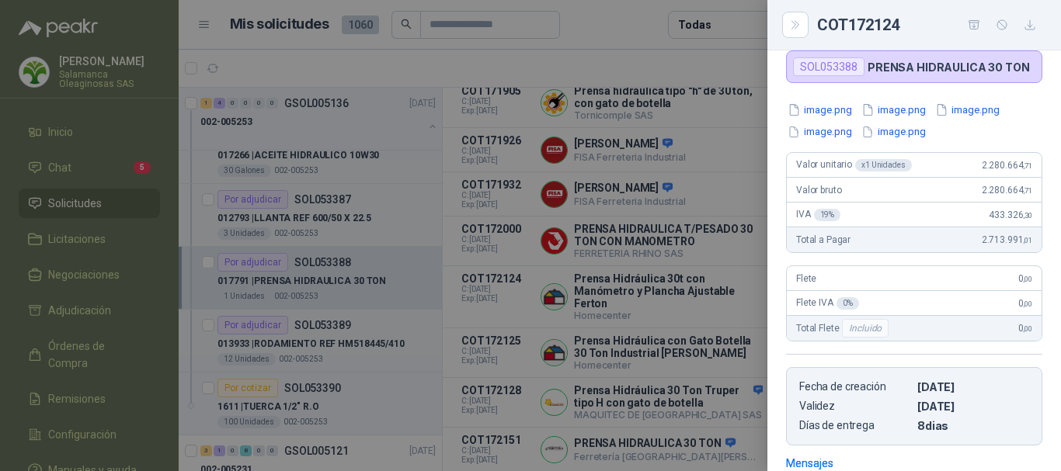
click at [707, 59] on div at bounding box center [530, 235] width 1061 height 471
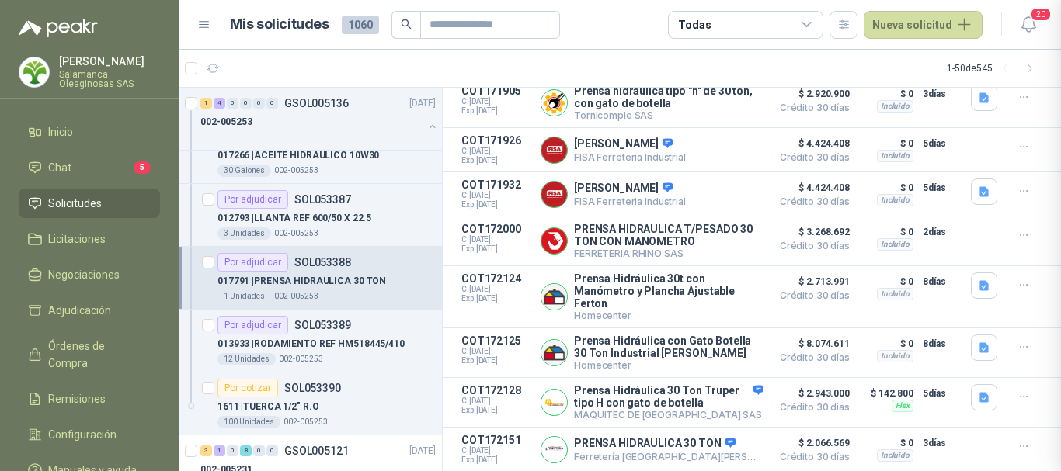
scroll to position [367, 0]
click at [736, 352] on button "Detalles" at bounding box center [726, 352] width 73 height 21
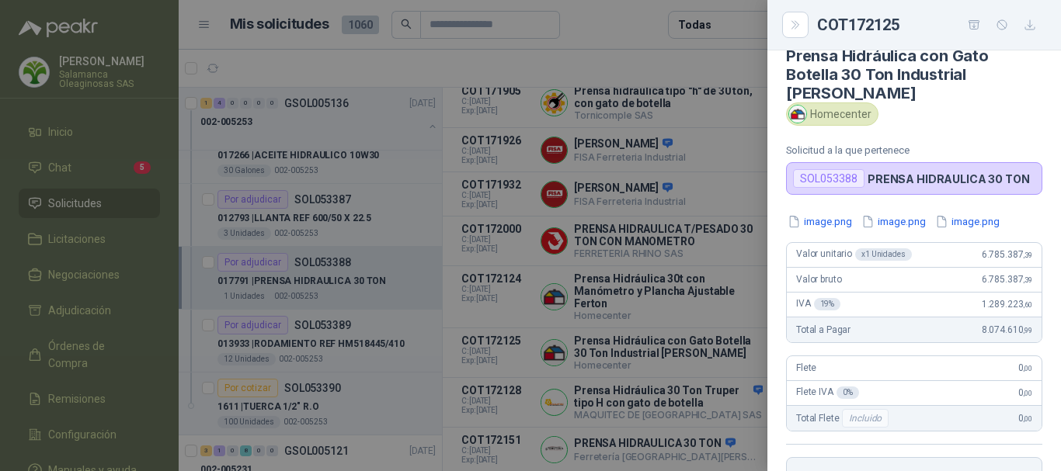
scroll to position [16, 0]
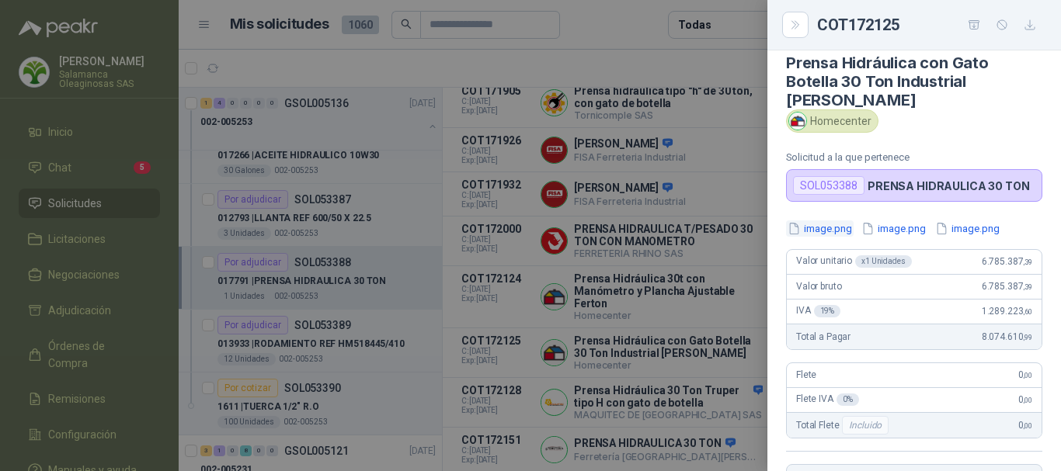
click at [830, 221] on button "image.png" at bounding box center [820, 229] width 68 height 16
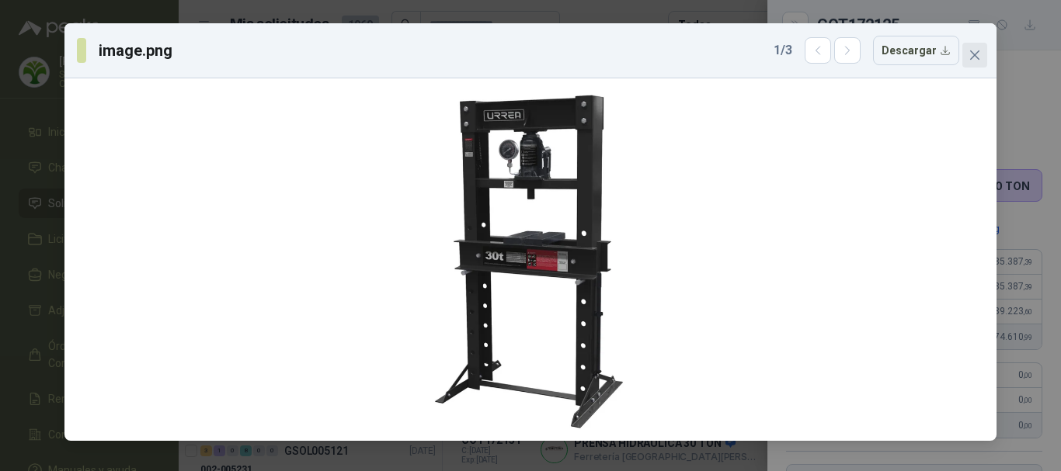
click at [982, 56] on span "Close" at bounding box center [974, 55] width 25 height 12
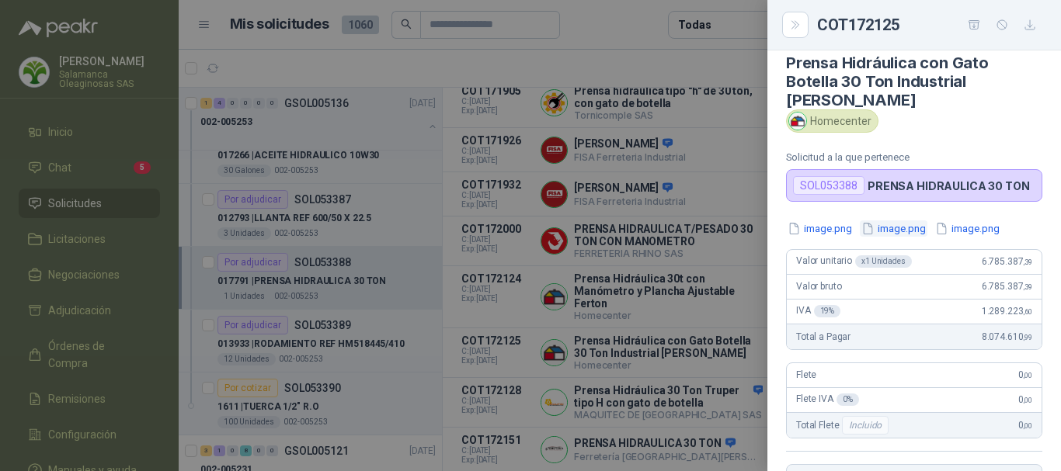
click at [905, 221] on button "image.png" at bounding box center [894, 229] width 68 height 16
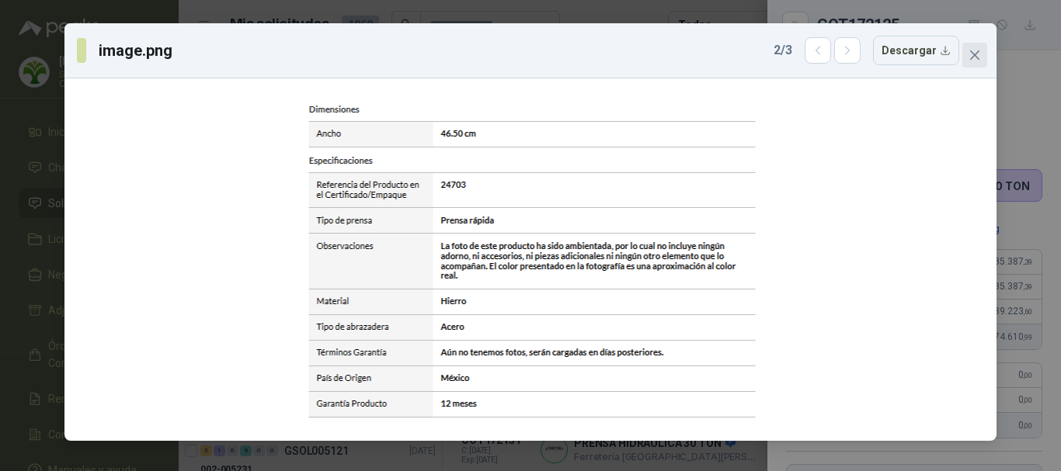
click at [983, 50] on span "Close" at bounding box center [974, 55] width 25 height 12
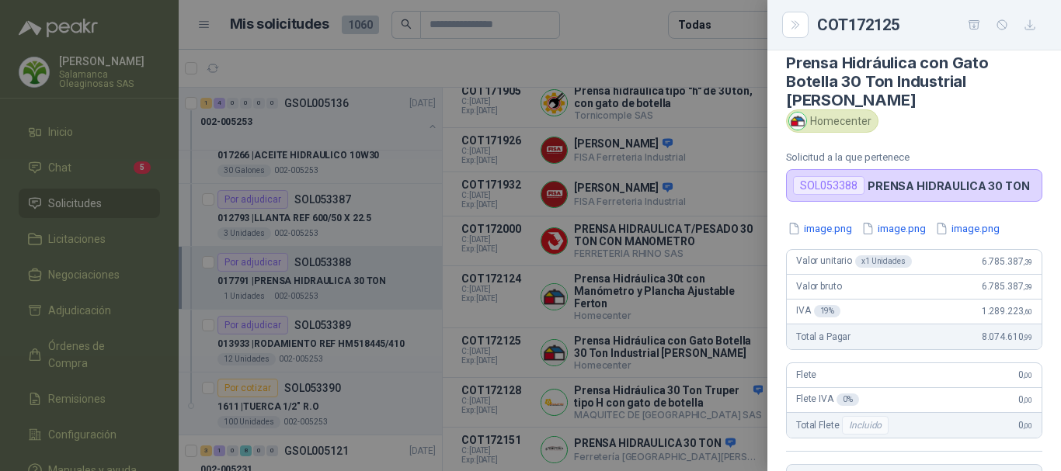
click at [652, 26] on div at bounding box center [530, 235] width 1061 height 471
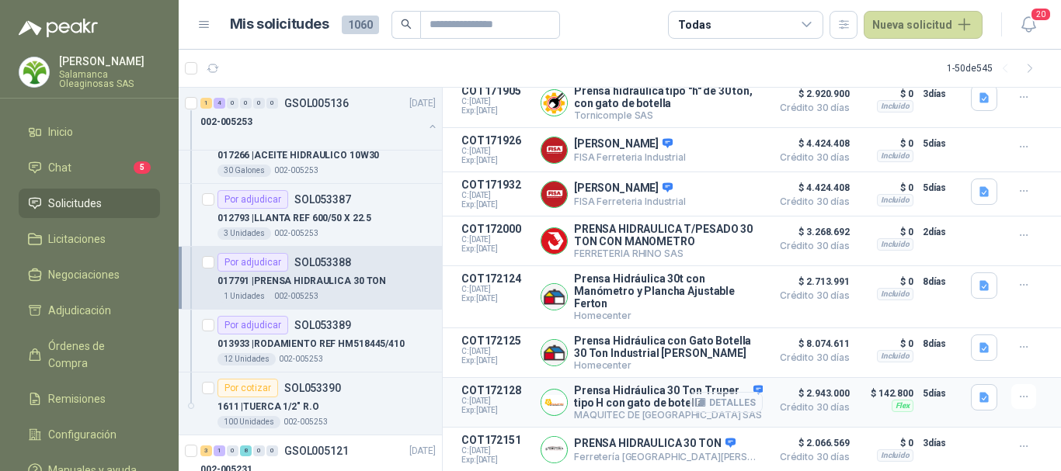
click at [721, 399] on button "Detalles" at bounding box center [726, 402] width 73 height 21
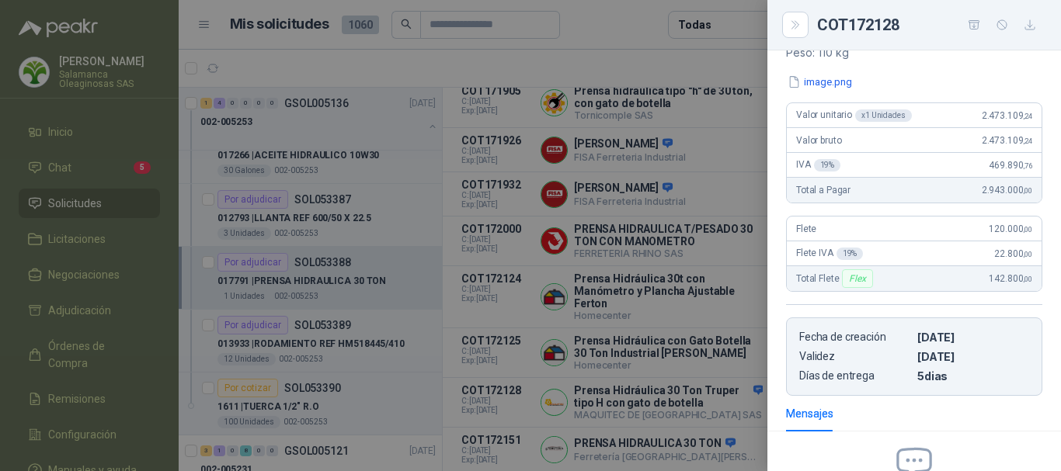
scroll to position [368, 0]
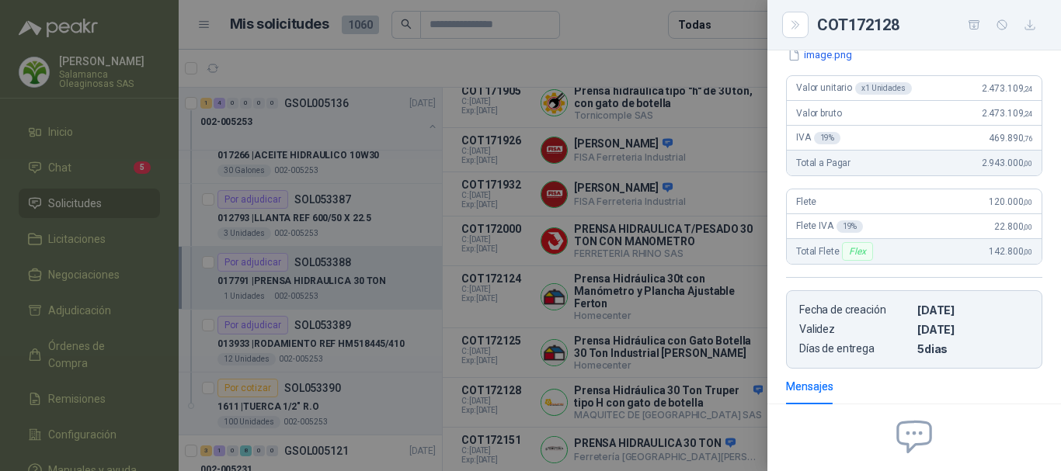
click at [676, 69] on div at bounding box center [530, 235] width 1061 height 471
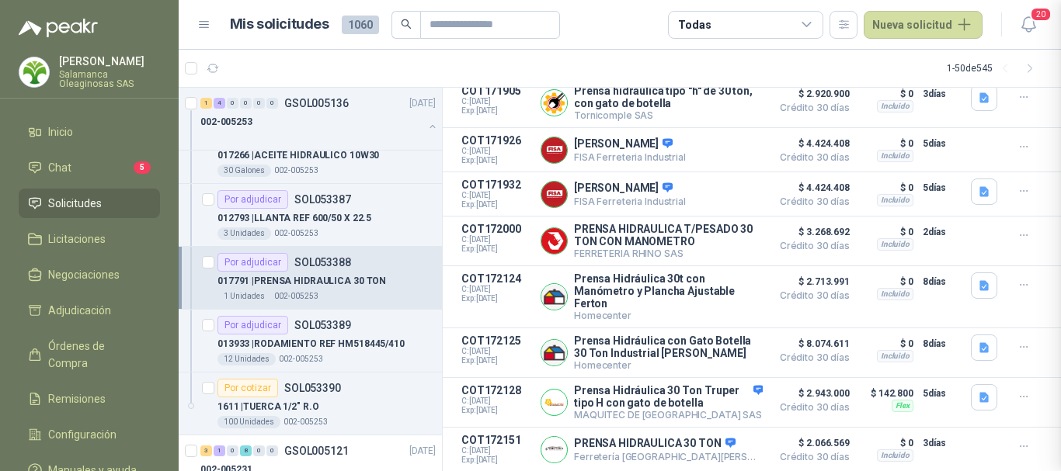
scroll to position [523, 0]
click at [723, 399] on button "Detalles" at bounding box center [726, 402] width 73 height 21
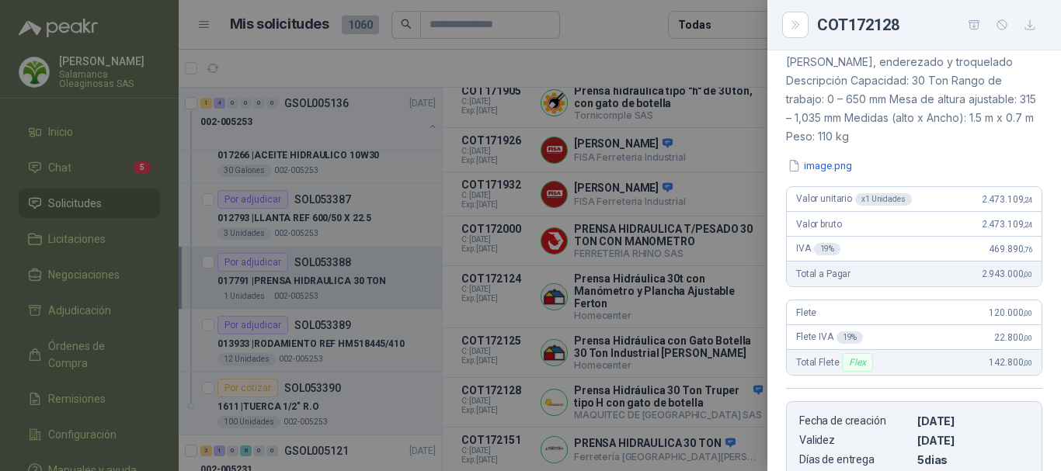
scroll to position [213, 0]
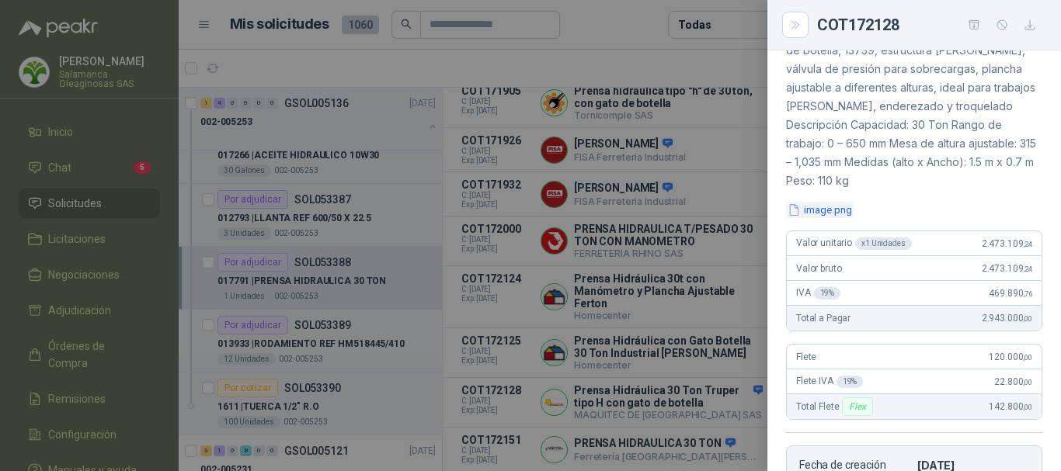
click at [831, 211] on button "image.png" at bounding box center [820, 210] width 68 height 16
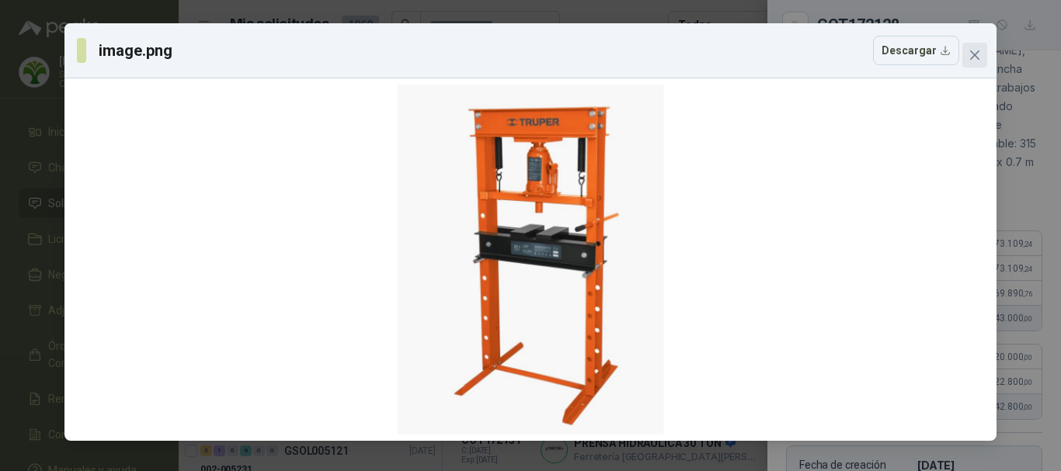
click at [973, 51] on icon "close" at bounding box center [974, 55] width 12 height 12
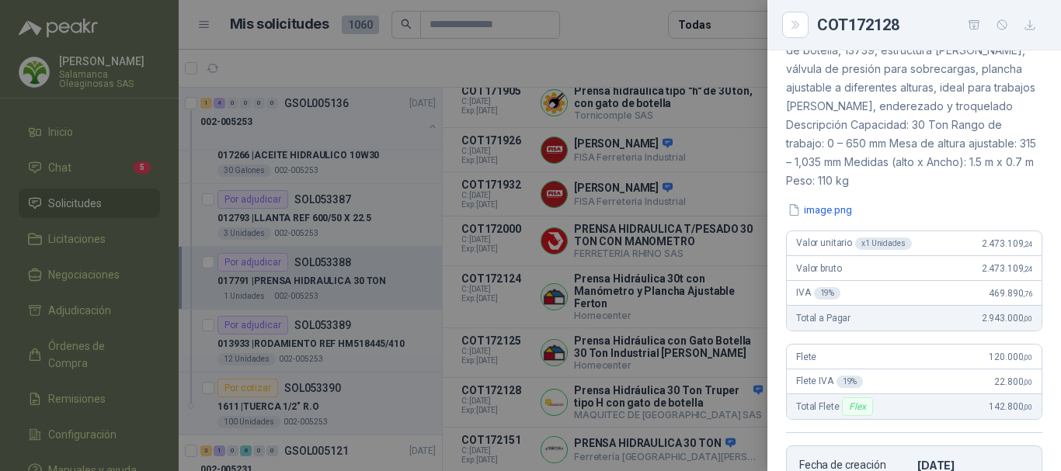
click at [627, 60] on div at bounding box center [530, 235] width 1061 height 471
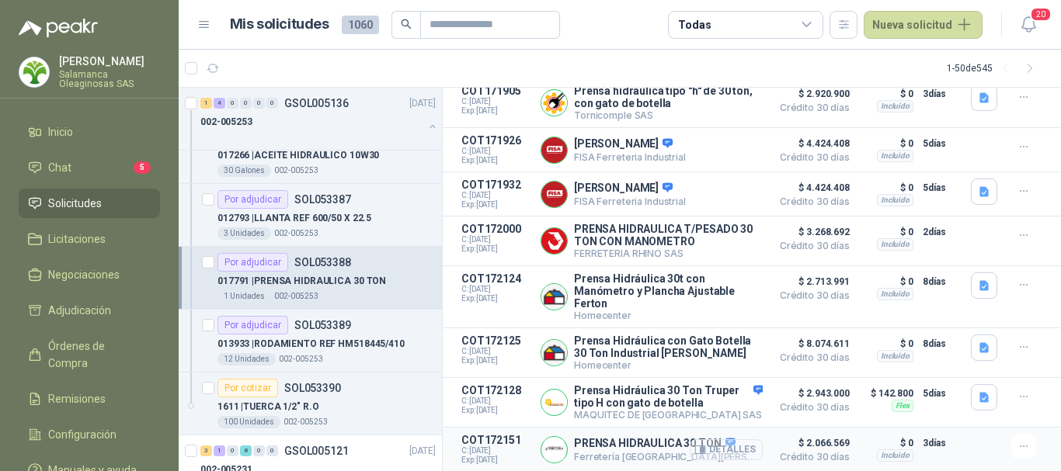
click at [733, 450] on button "Detalles" at bounding box center [726, 450] width 73 height 21
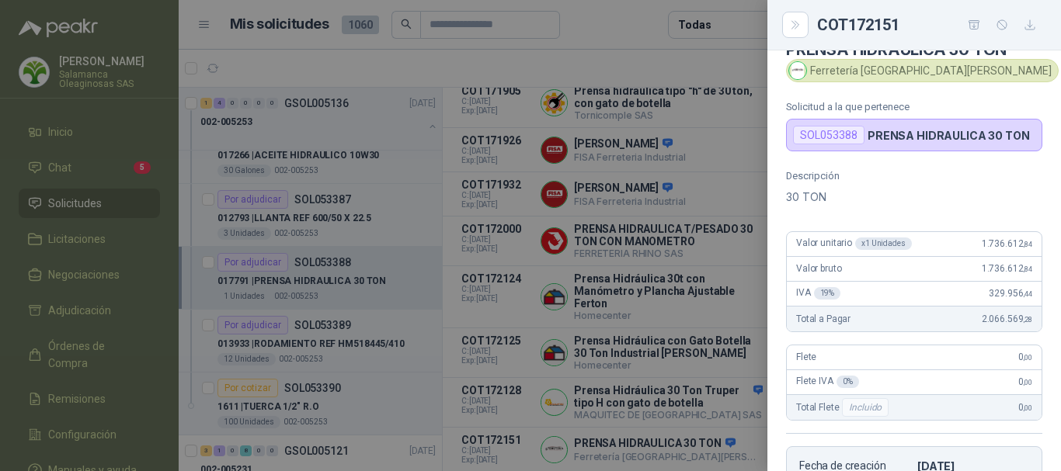
scroll to position [0, 0]
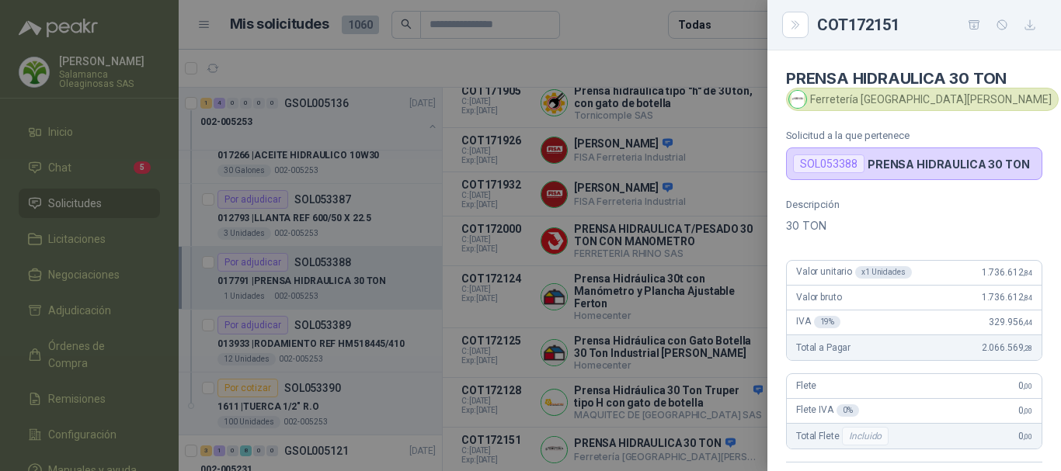
click at [630, 25] on div at bounding box center [530, 235] width 1061 height 471
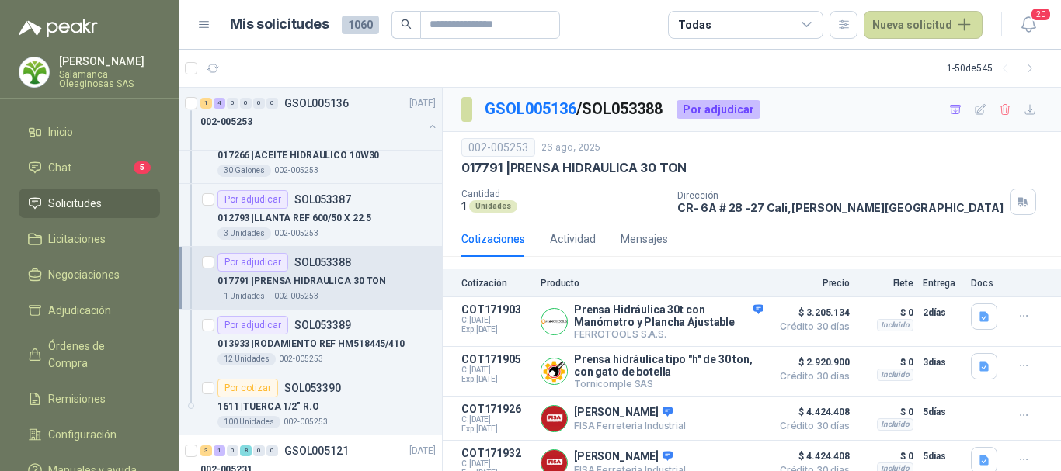
scroll to position [78, 0]
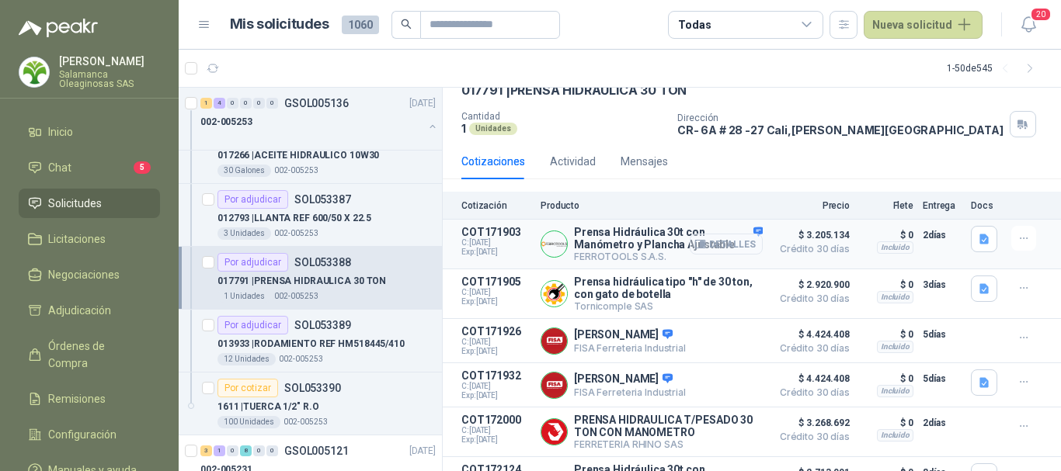
click at [731, 246] on button "Detalles" at bounding box center [726, 244] width 73 height 21
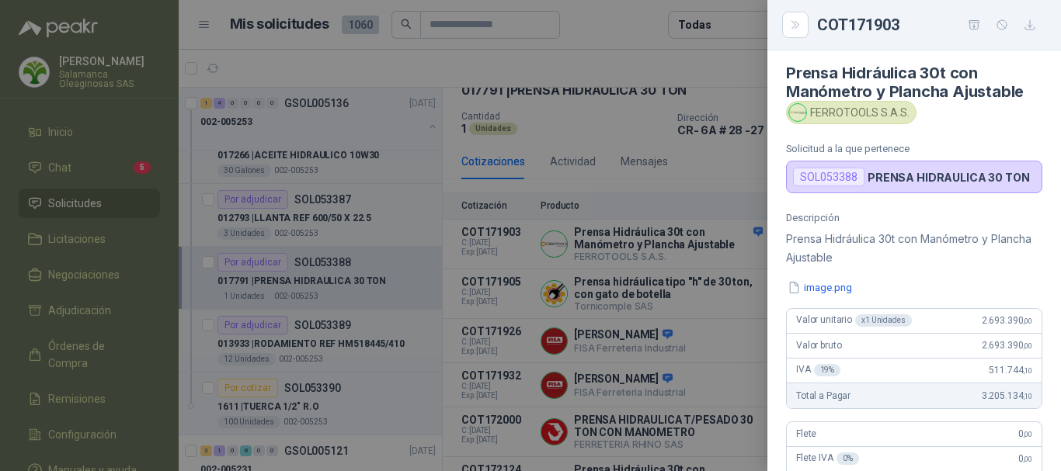
scroll to position [161, 0]
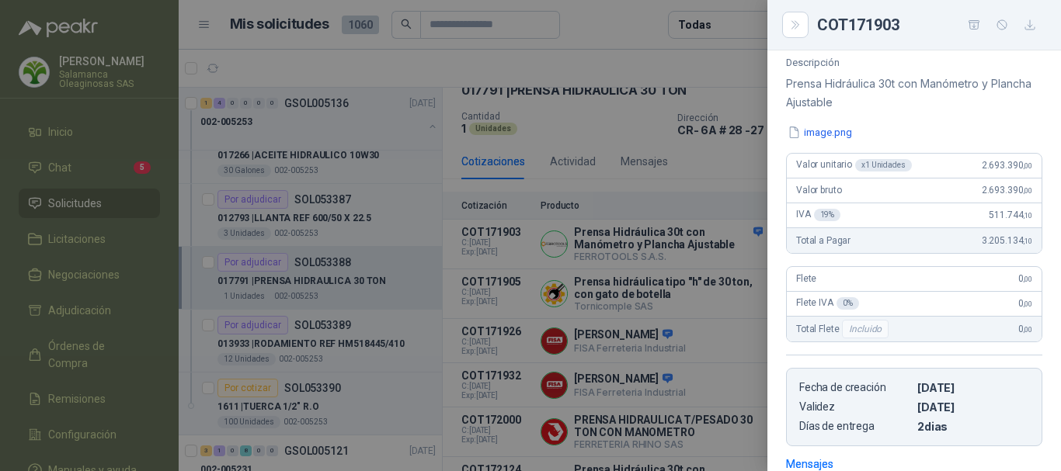
click at [618, 23] on div at bounding box center [530, 235] width 1061 height 471
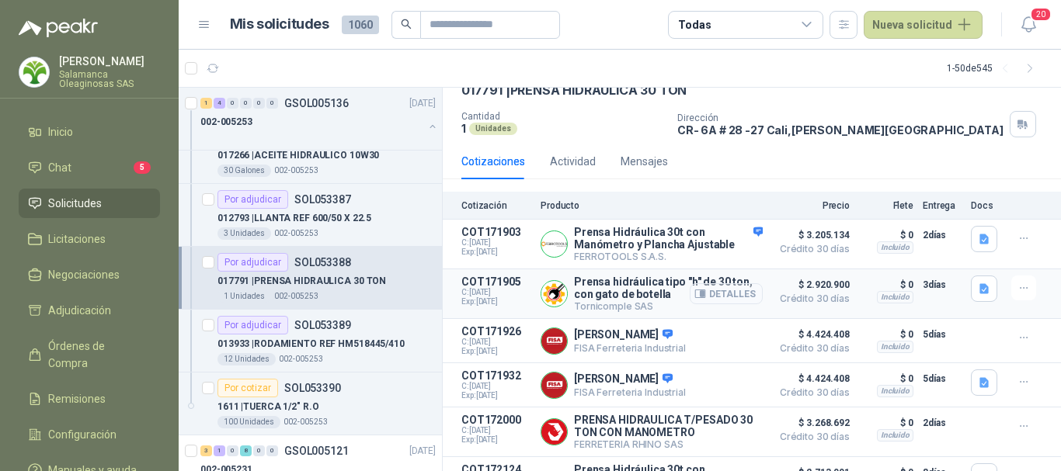
click at [726, 292] on button "Detalles" at bounding box center [726, 293] width 73 height 21
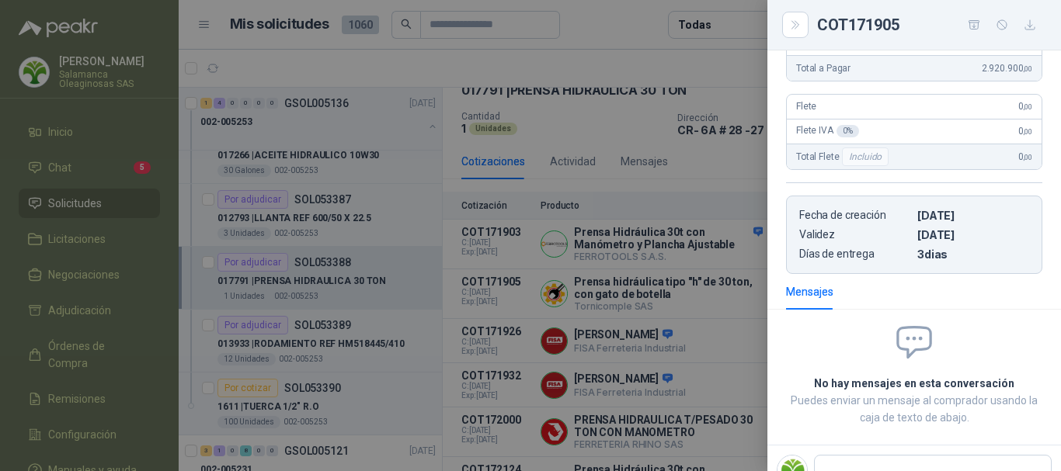
scroll to position [326, 0]
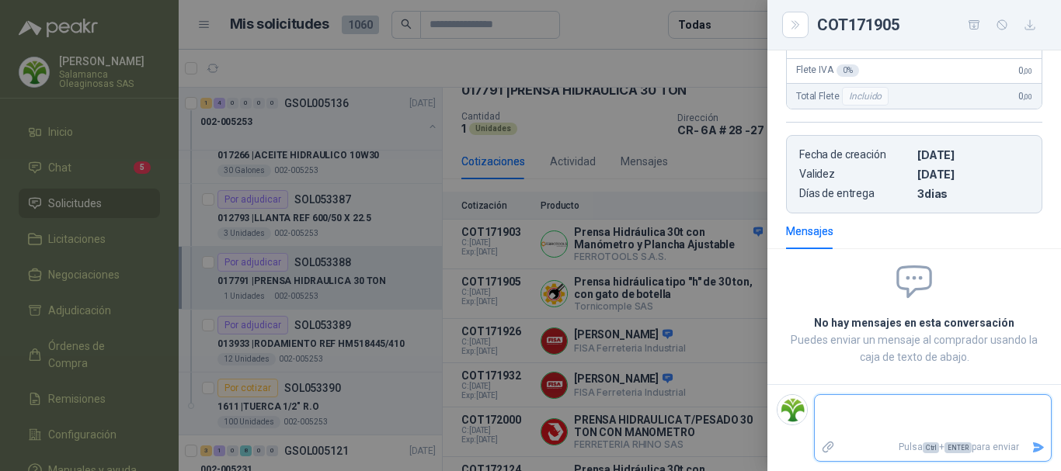
click at [952, 401] on textarea at bounding box center [933, 416] width 236 height 36
type textarea "*"
type textarea "**"
type textarea "***"
type textarea "****"
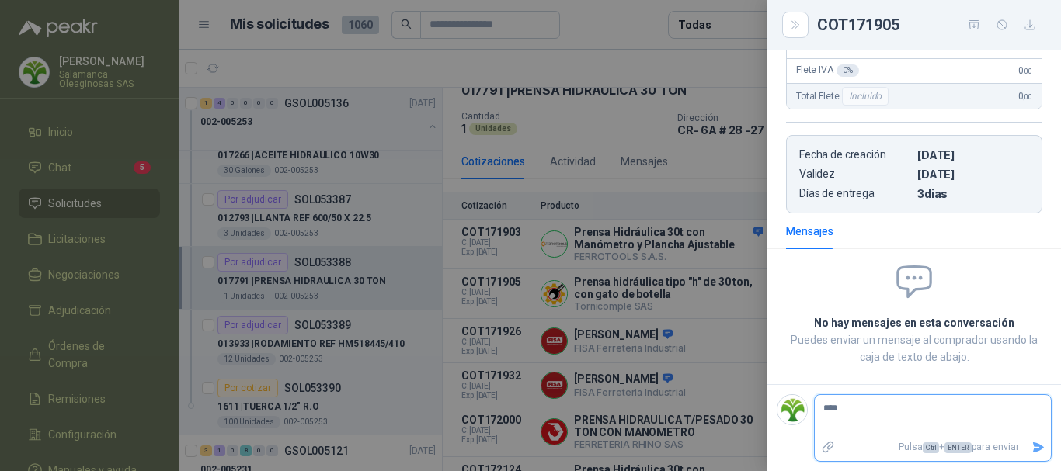
type textarea "*****"
type textarea "******"
type textarea "********"
type textarea "*********"
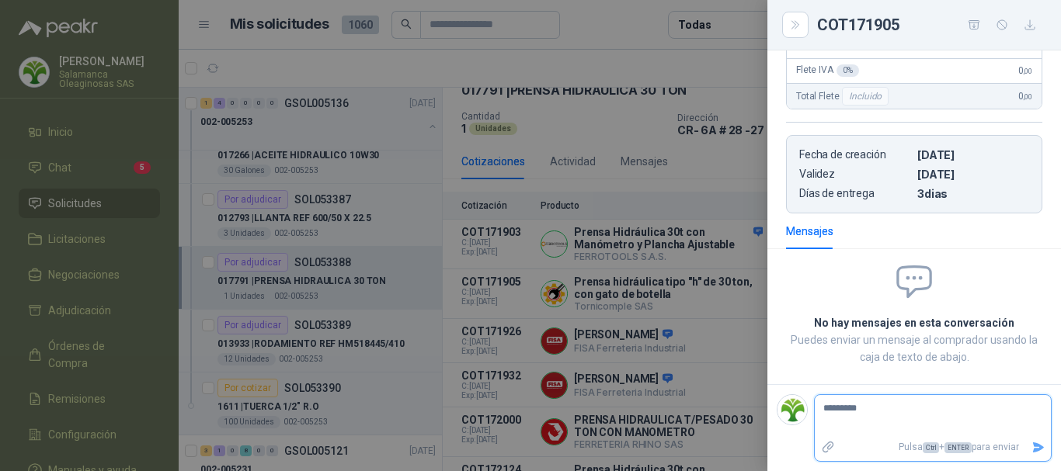
type textarea "**********"
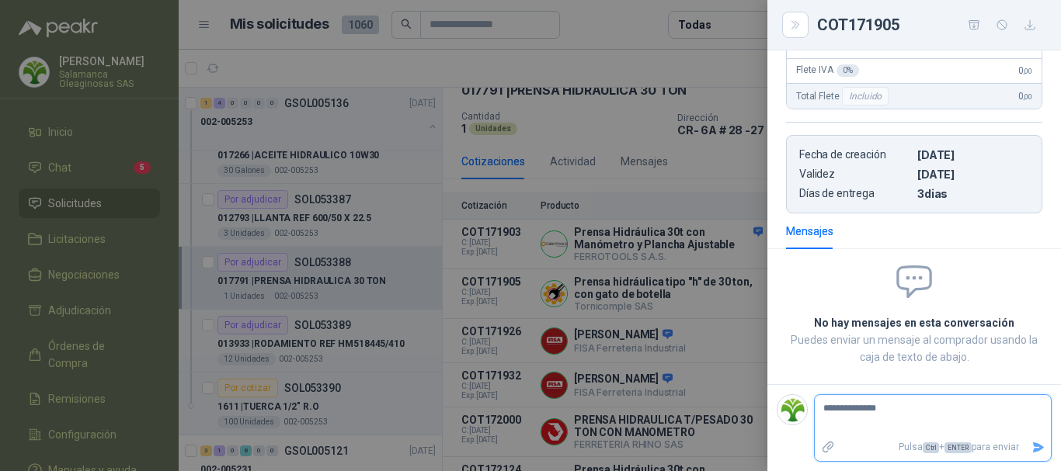
type textarea "**********"
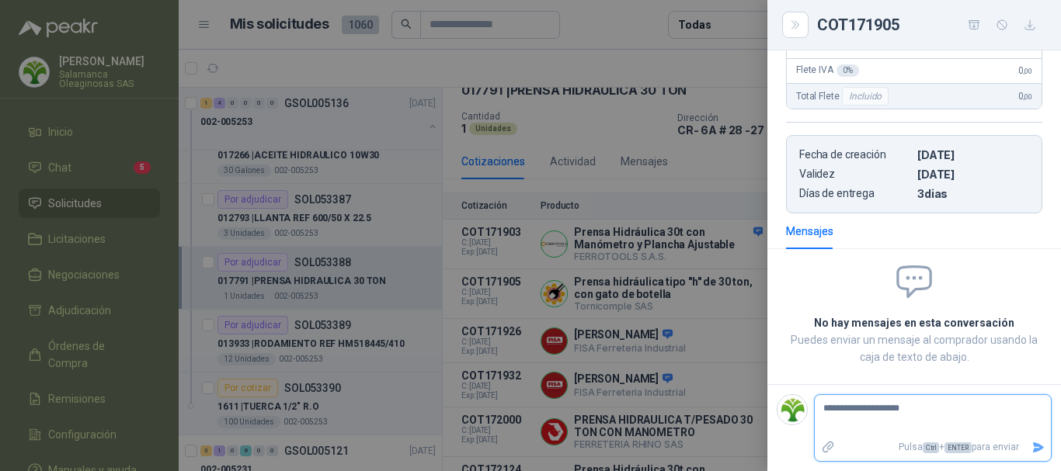
type textarea "**********"
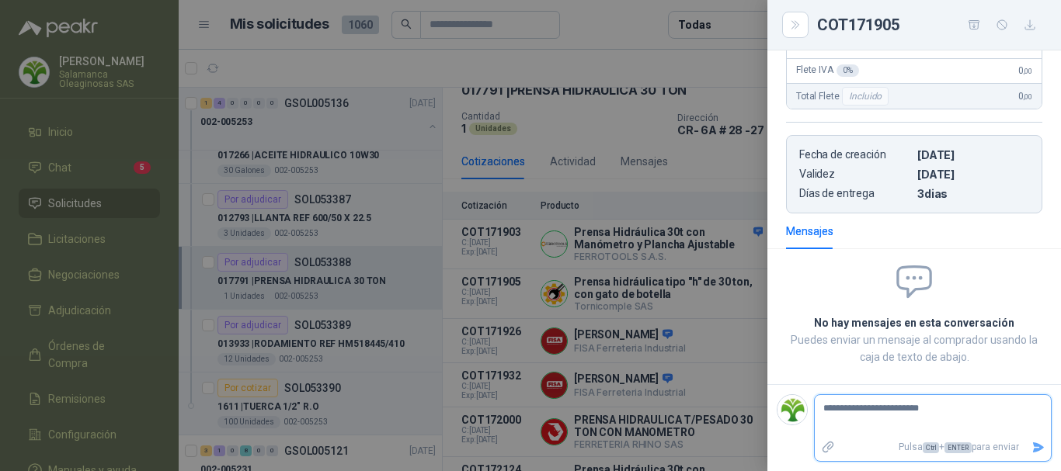
type textarea "**********"
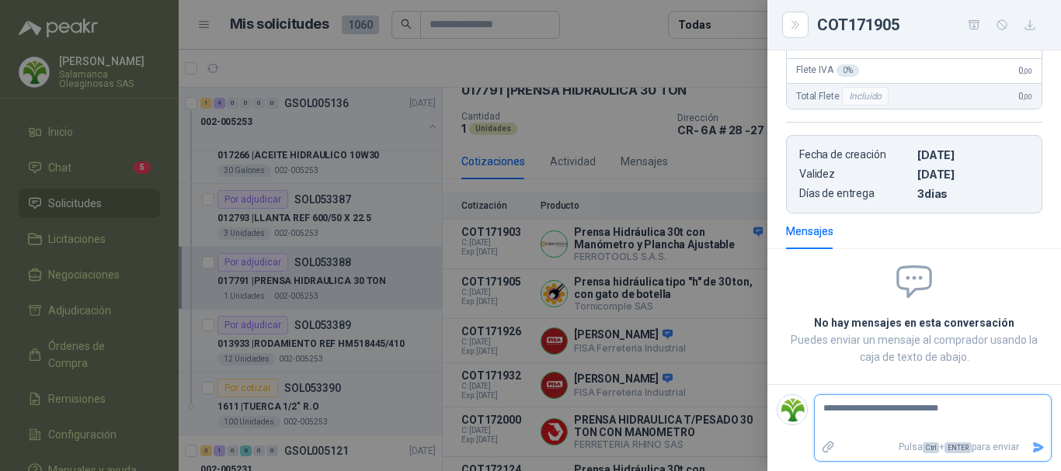
type textarea "**********"
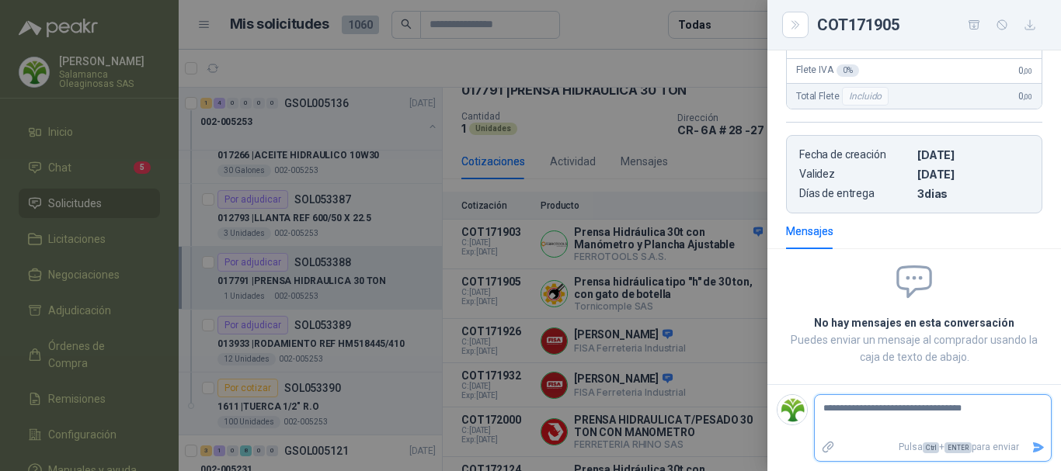
type textarea "**********"
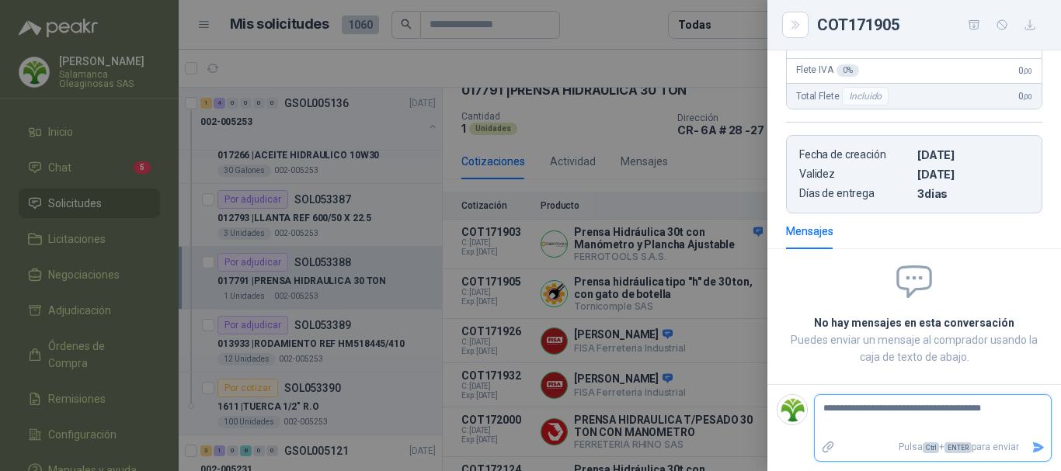
type textarea "**********"
click at [1033, 449] on icon "Enviar" at bounding box center [1038, 448] width 11 height 10
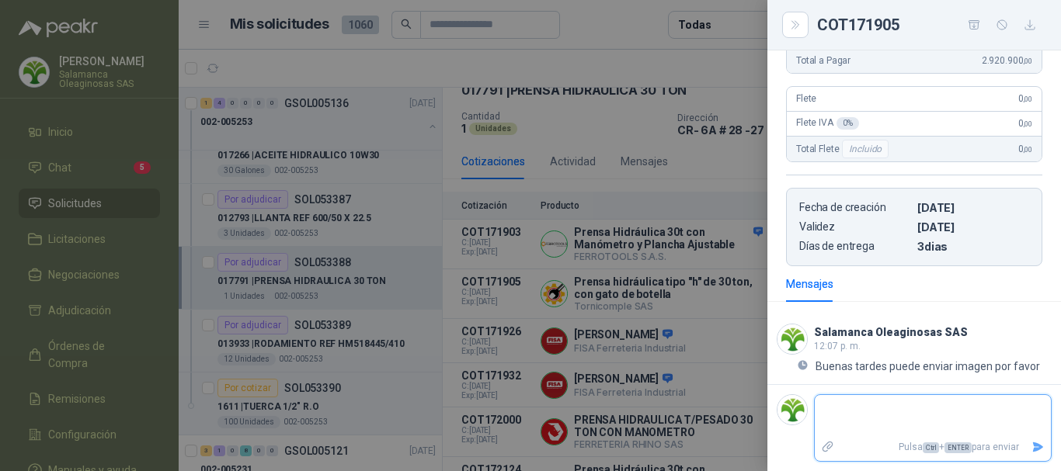
scroll to position [273, 0]
click at [634, 54] on div at bounding box center [530, 235] width 1061 height 471
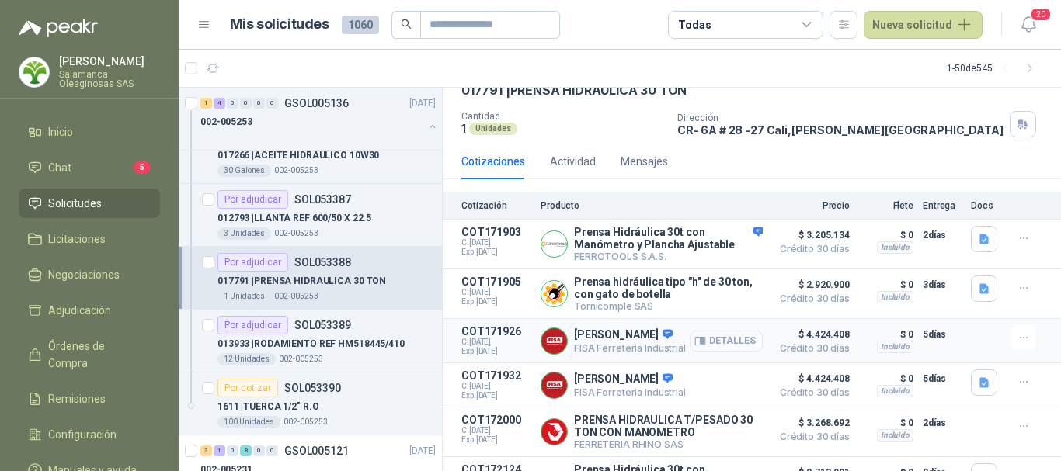
click at [739, 343] on button "Detalles" at bounding box center [726, 341] width 73 height 21
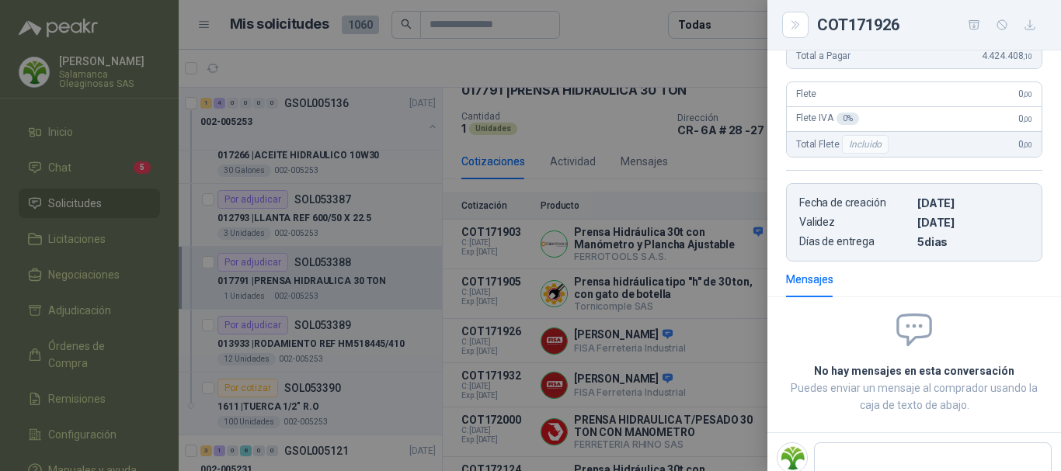
scroll to position [359, 0]
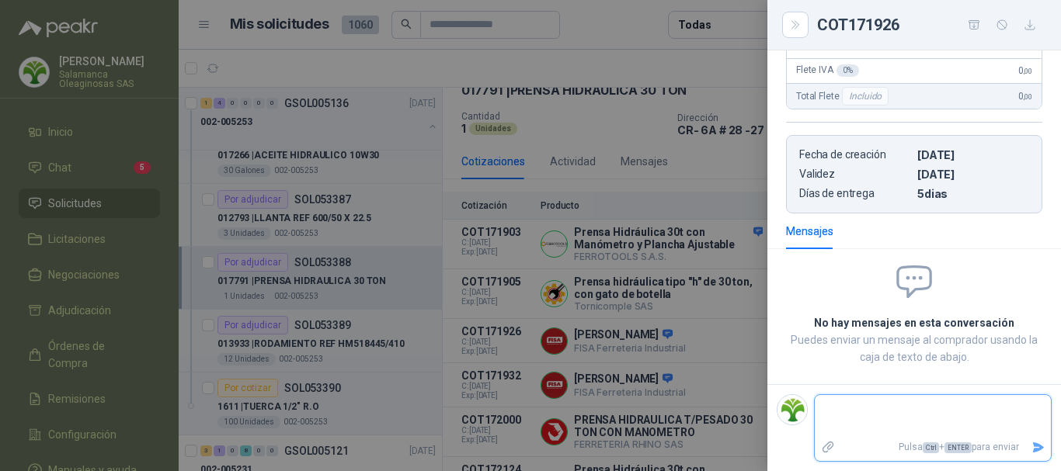
click at [945, 421] on textarea at bounding box center [927, 416] width 224 height 36
type textarea "*"
type textarea "**"
type textarea "***"
type textarea "****"
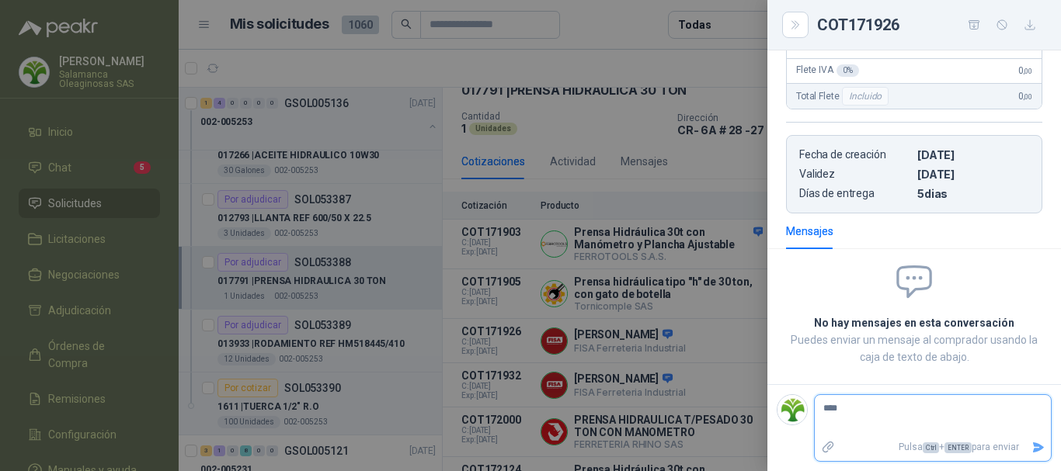
type textarea "*****"
type textarea "******"
type textarea "********"
type textarea "*********"
type textarea "**********"
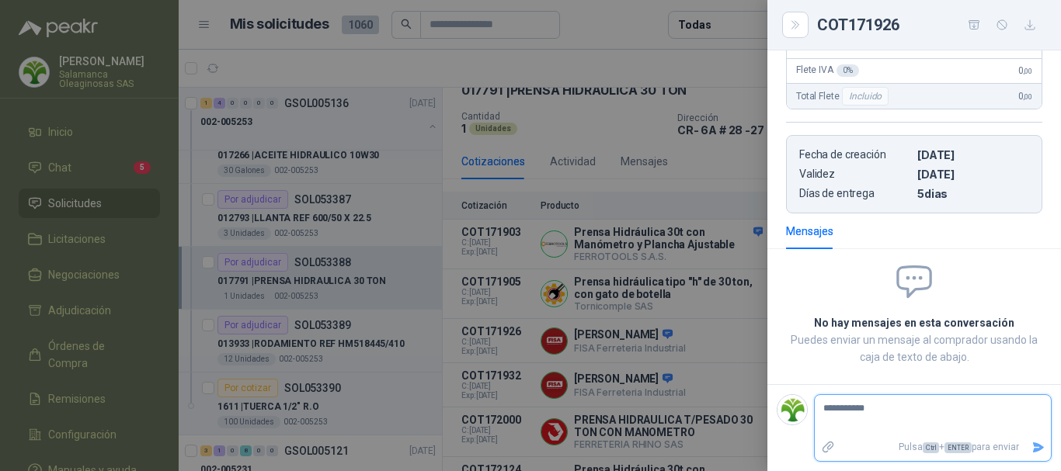
type textarea "**********"
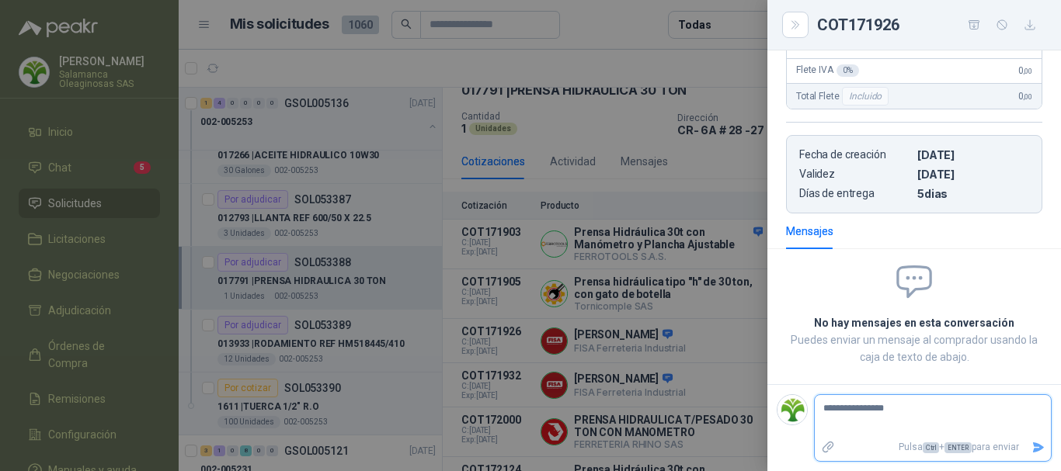
type textarea "**********"
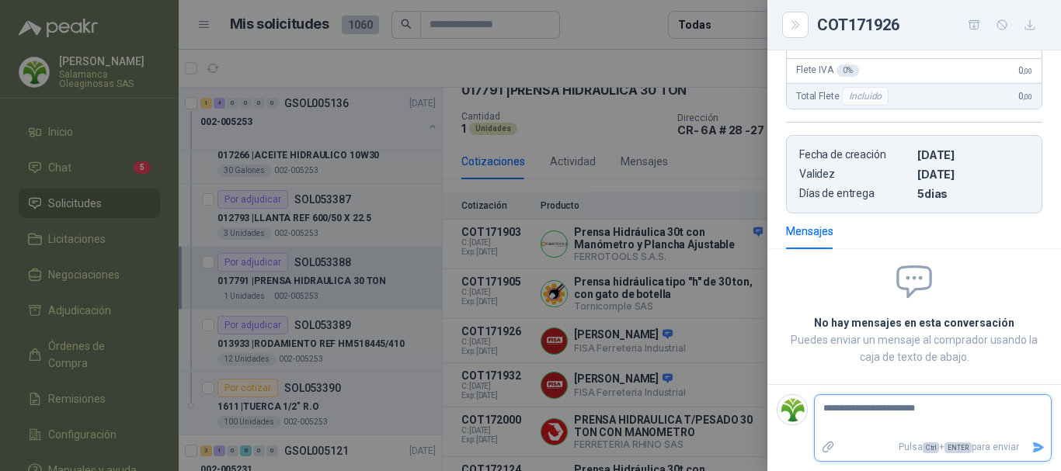
type textarea "**********"
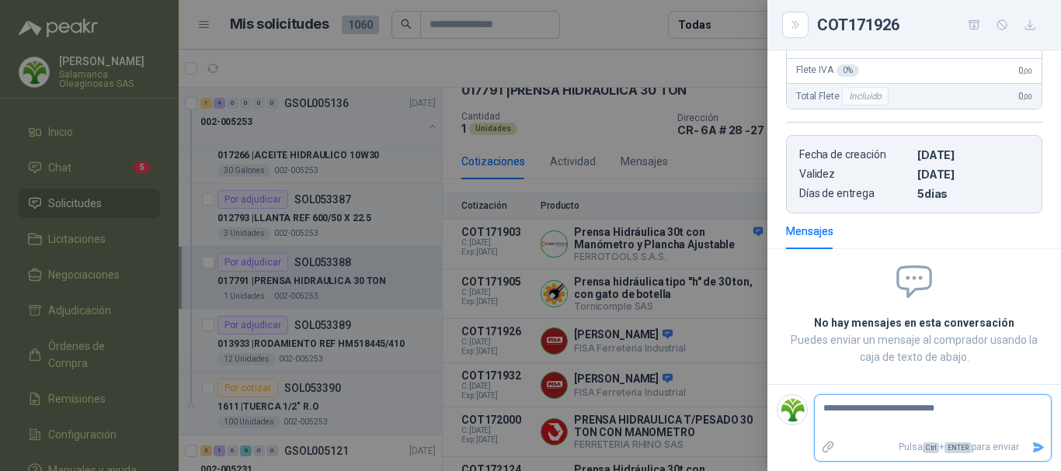
type textarea "**********"
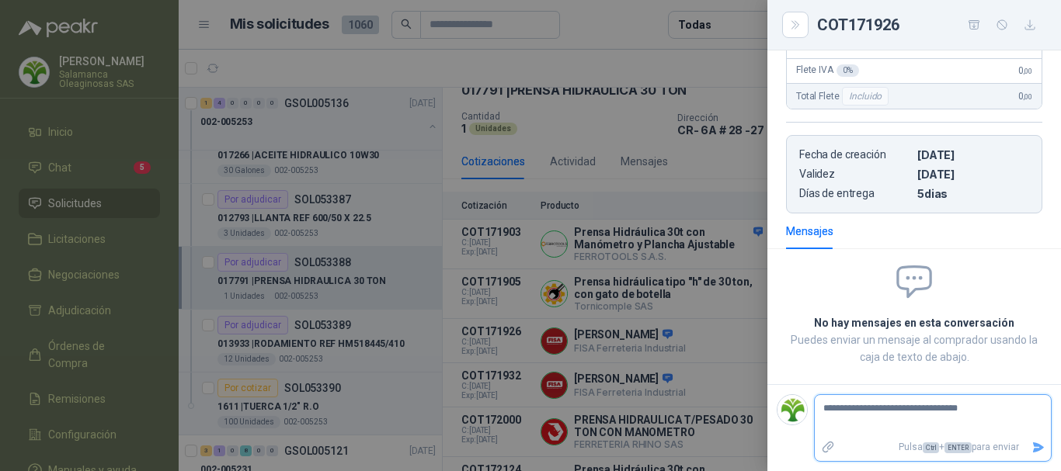
type textarea "**********"
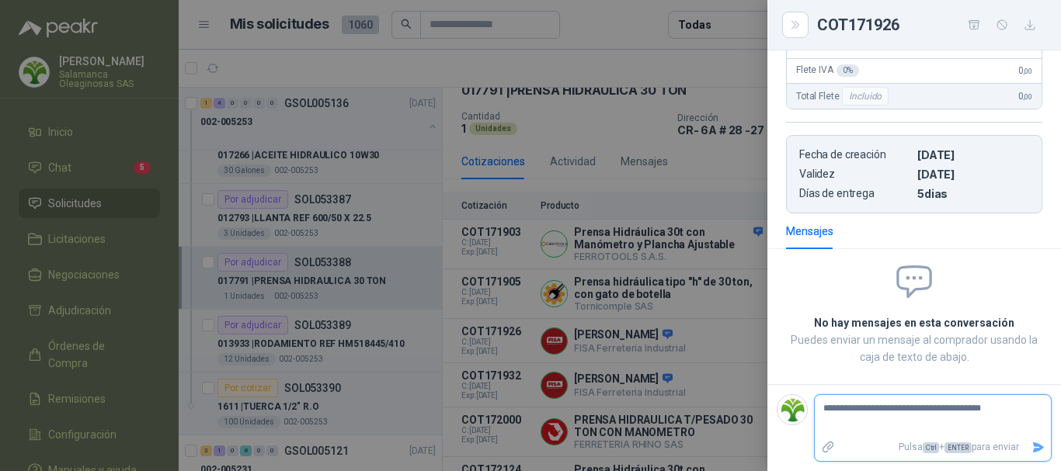
type textarea "**********"
click at [1033, 450] on icon "Enviar" at bounding box center [1038, 448] width 11 height 10
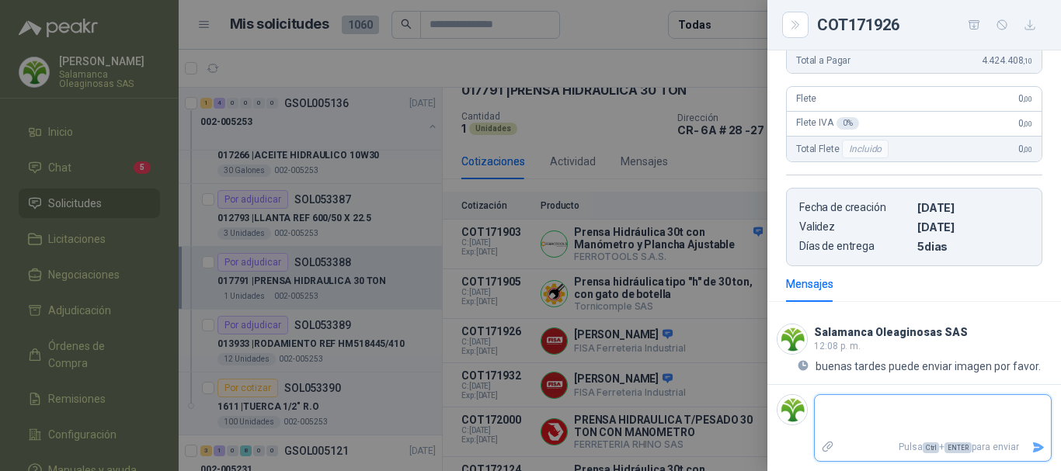
scroll to position [306, 0]
click at [570, 59] on div at bounding box center [530, 235] width 1061 height 471
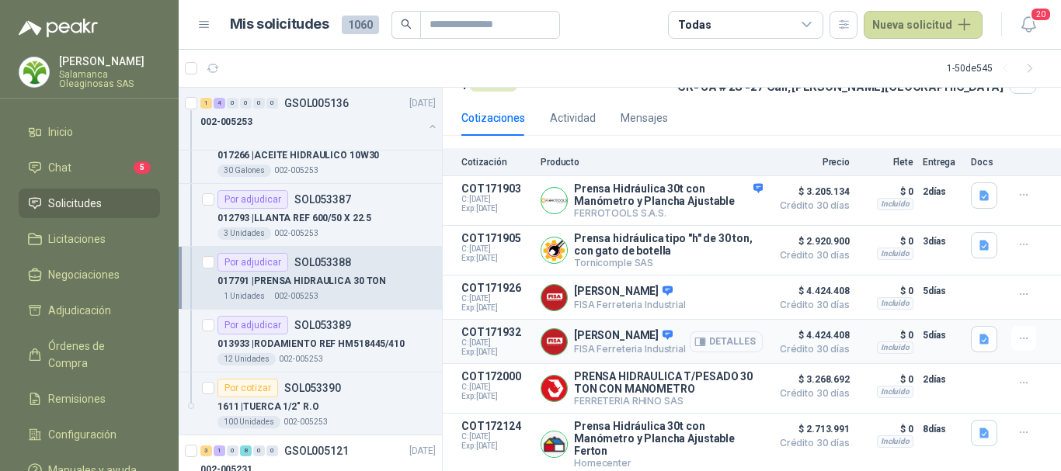
scroll to position [155, 0]
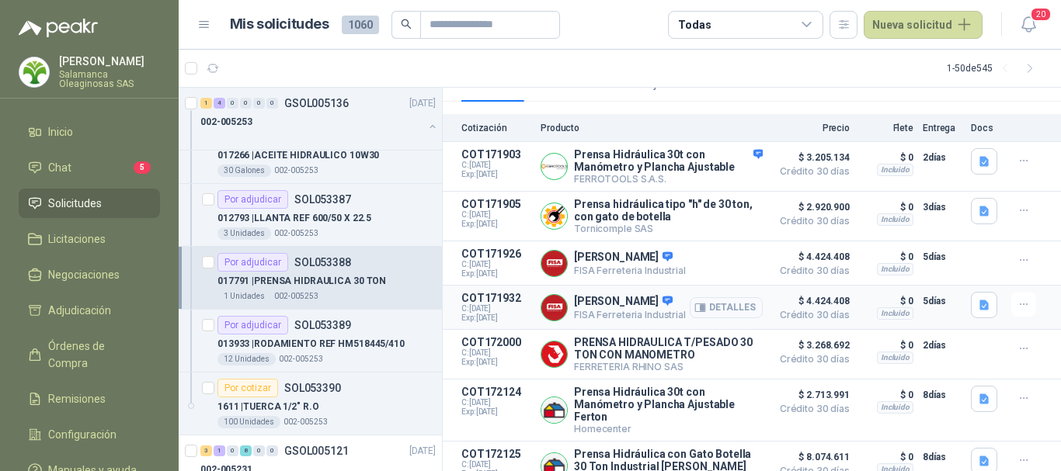
click at [726, 309] on button "Detalles" at bounding box center [726, 307] width 73 height 21
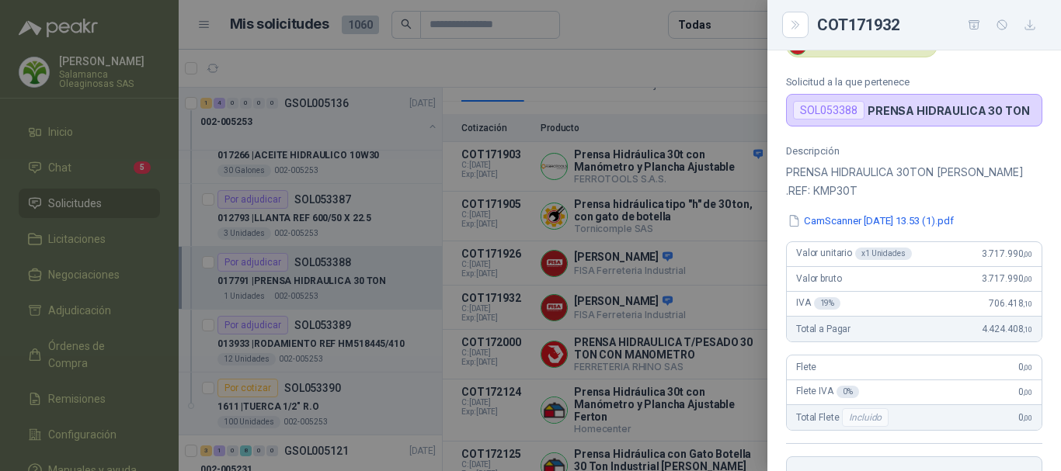
scroll to position [12, 0]
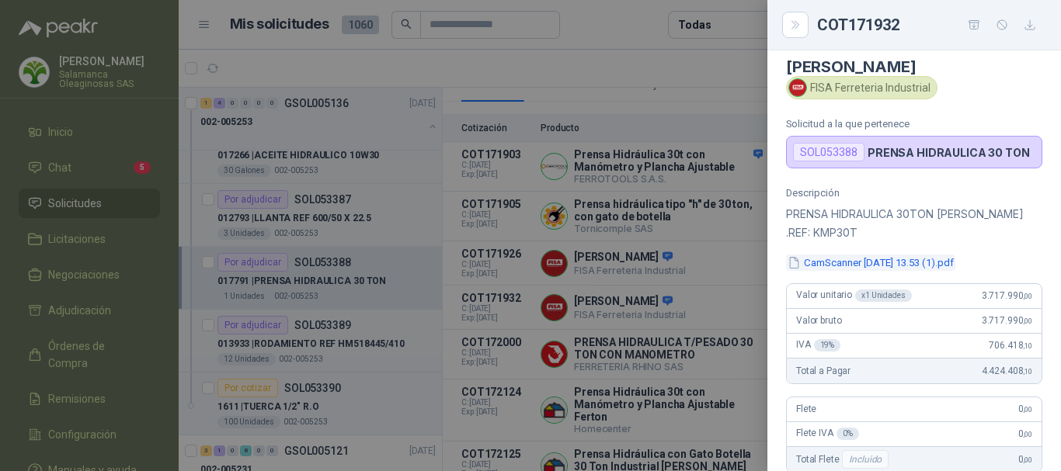
click at [842, 257] on button "CamScanner 26-08-2025 13.53 (1).pdf" at bounding box center [870, 263] width 169 height 16
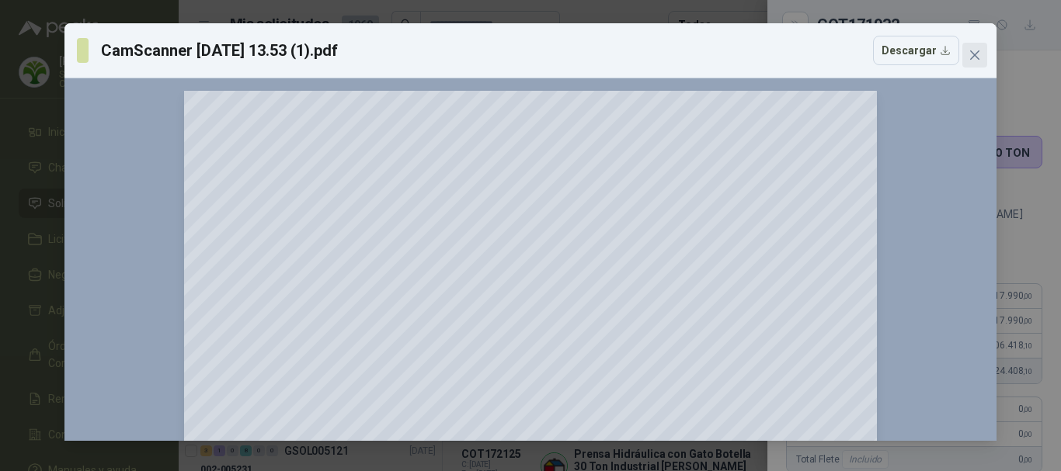
click at [978, 55] on icon "close" at bounding box center [974, 55] width 12 height 12
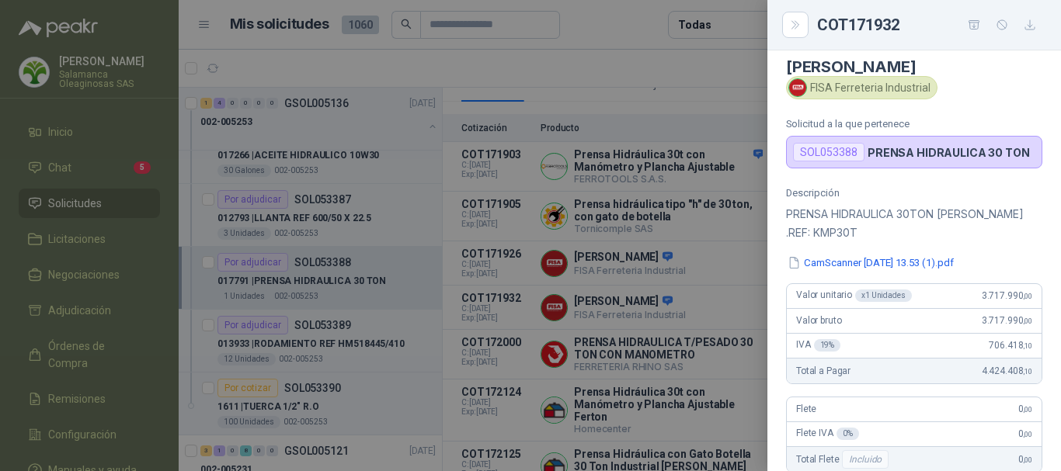
click at [620, 66] on div at bounding box center [530, 235] width 1061 height 471
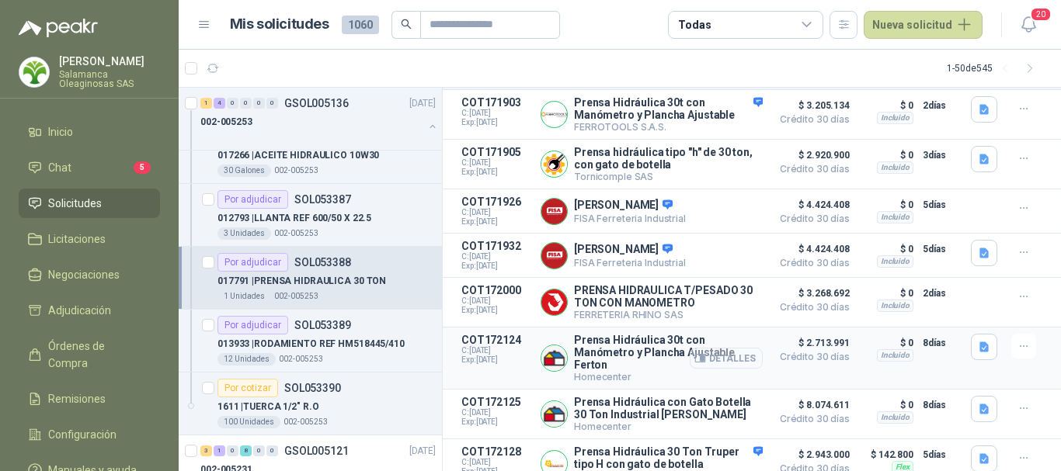
scroll to position [233, 0]
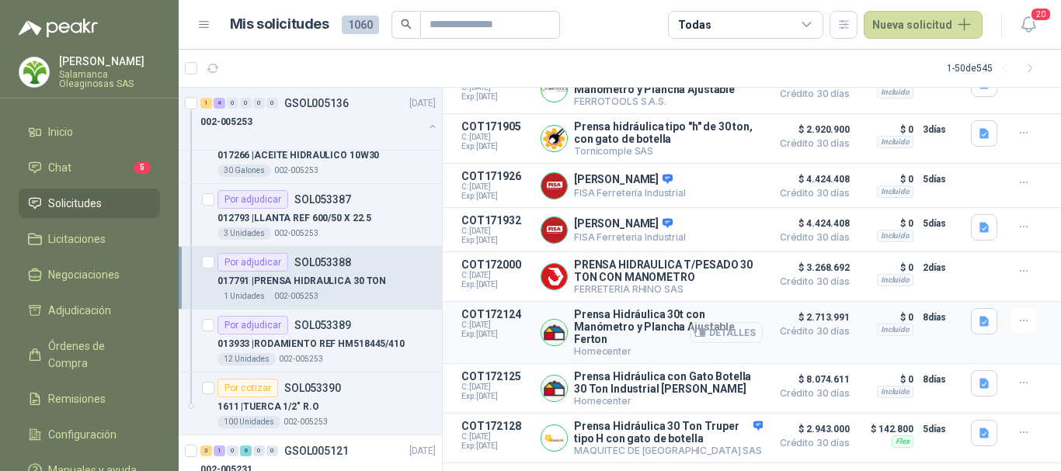
click at [713, 340] on button "Detalles" at bounding box center [726, 332] width 73 height 21
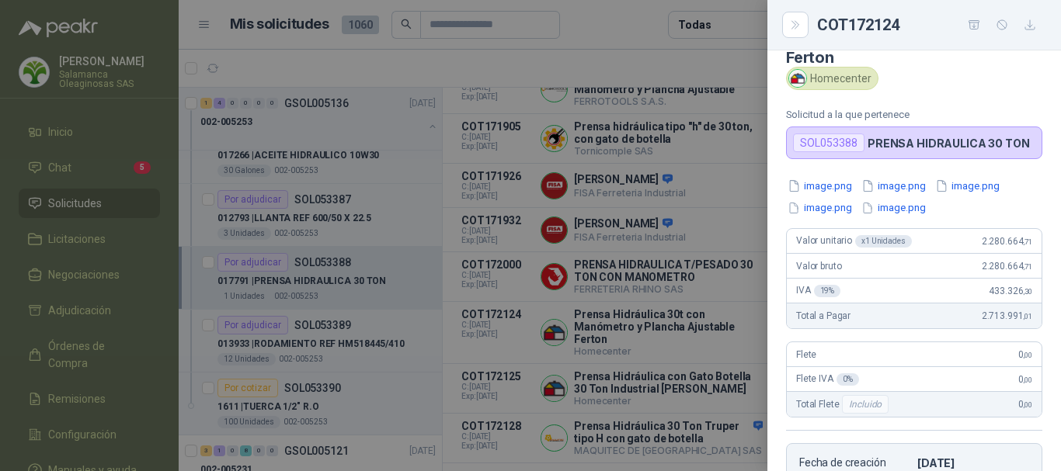
scroll to position [0, 0]
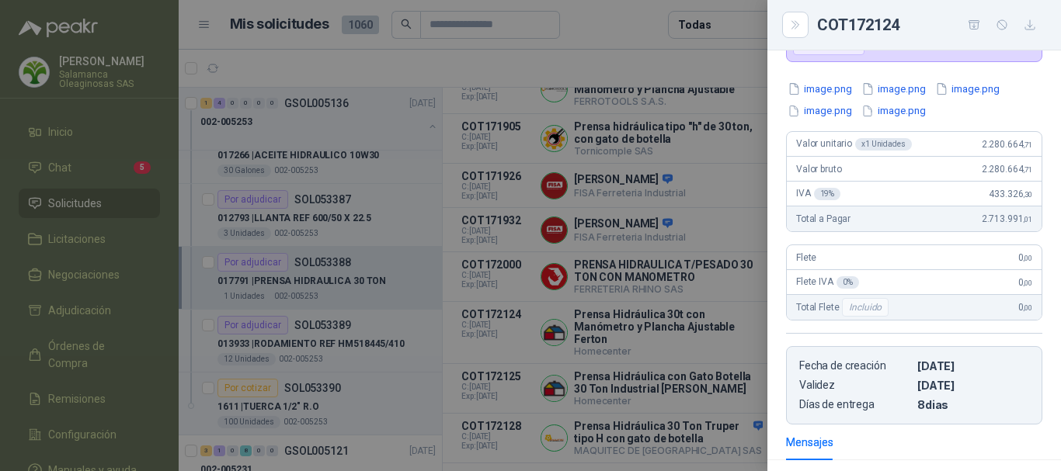
click at [559, 68] on div at bounding box center [530, 235] width 1061 height 471
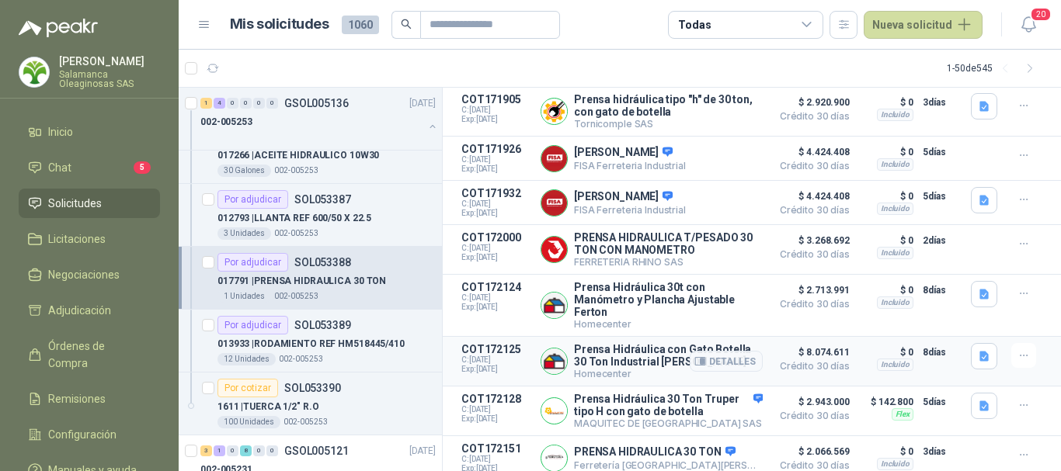
scroll to position [281, 0]
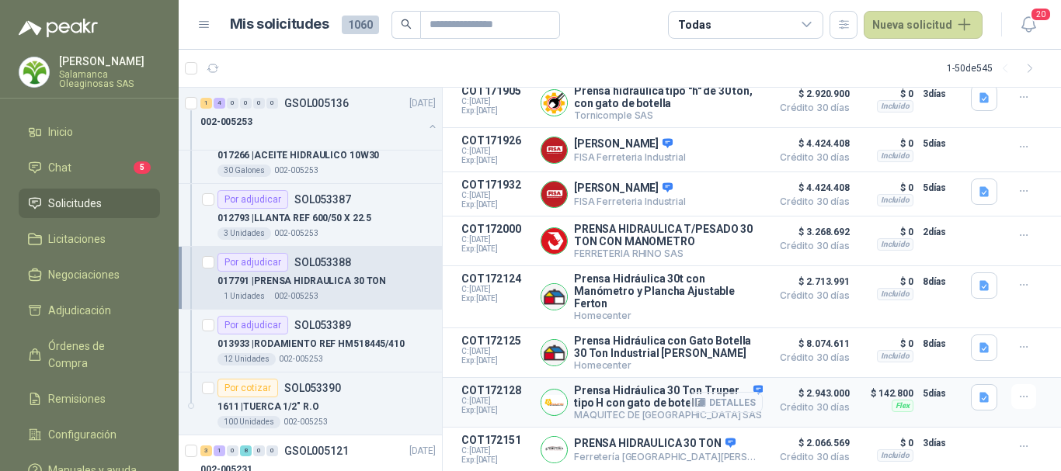
click at [728, 403] on button "Detalles" at bounding box center [726, 402] width 73 height 21
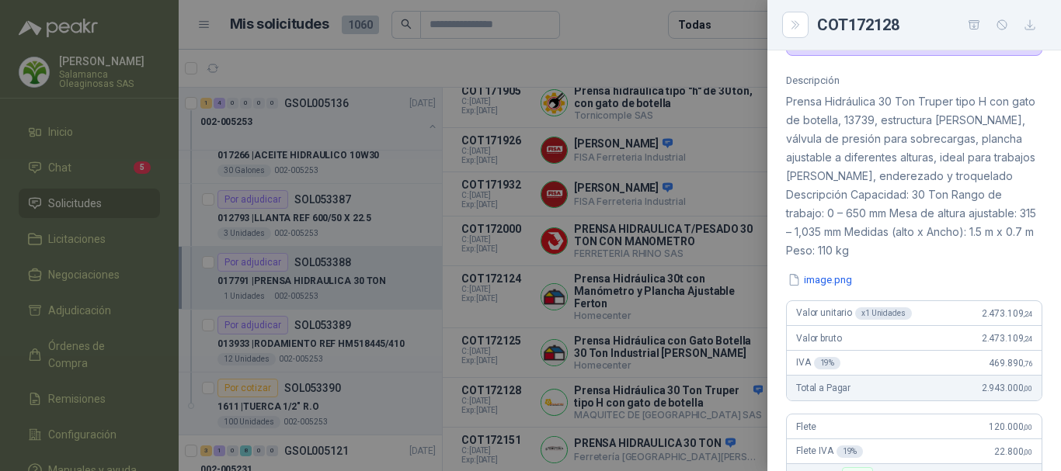
scroll to position [135, 0]
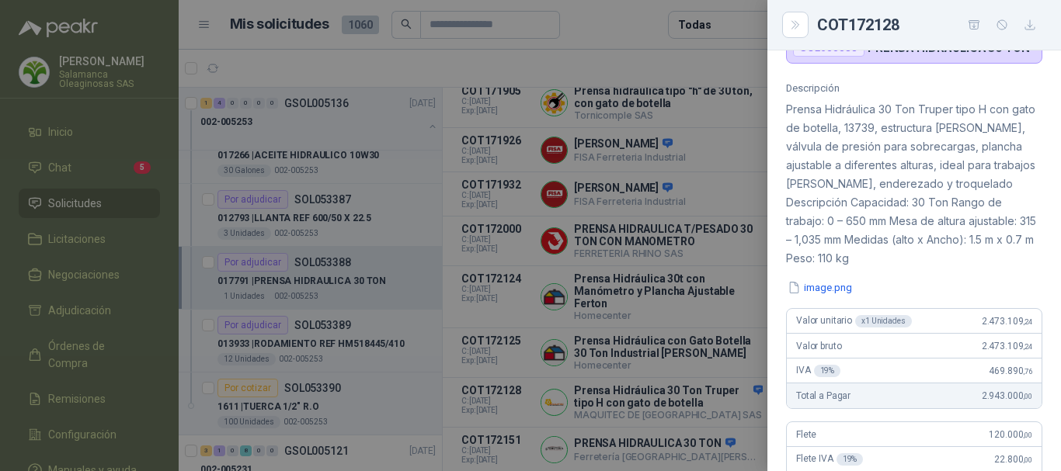
click at [641, 67] on div at bounding box center [530, 235] width 1061 height 471
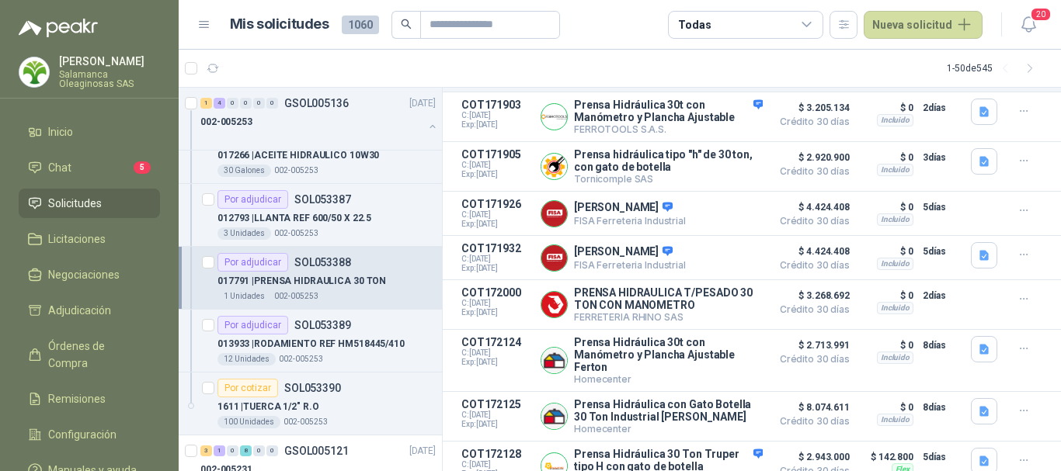
scroll to position [281, 0]
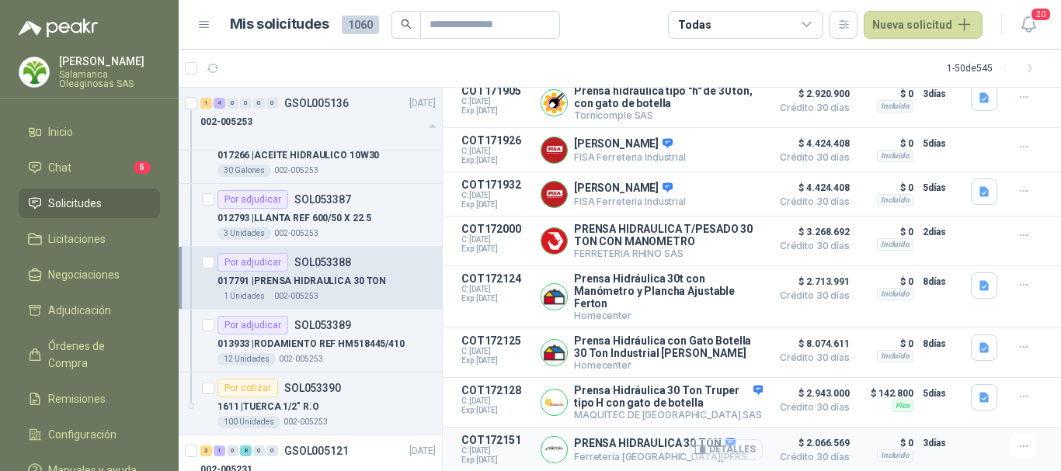
click at [732, 452] on button "Detalles" at bounding box center [726, 450] width 73 height 21
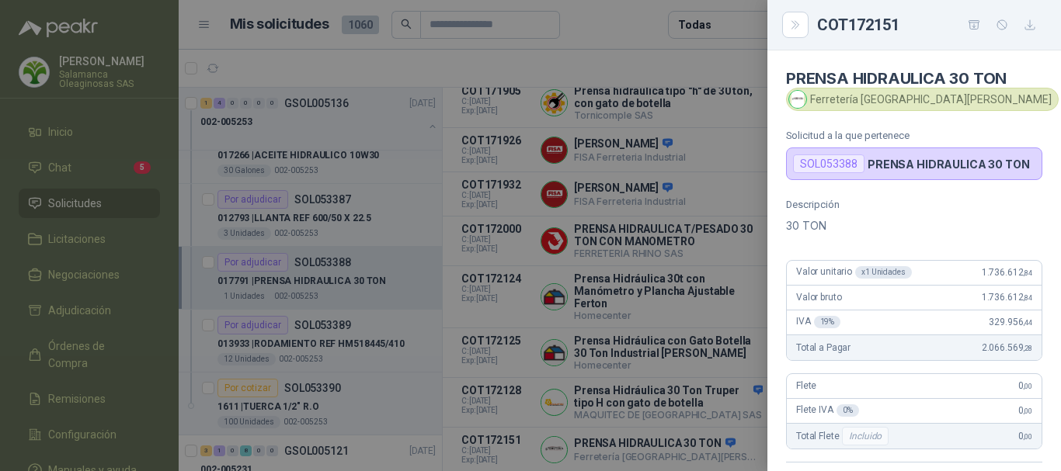
scroll to position [340, 0]
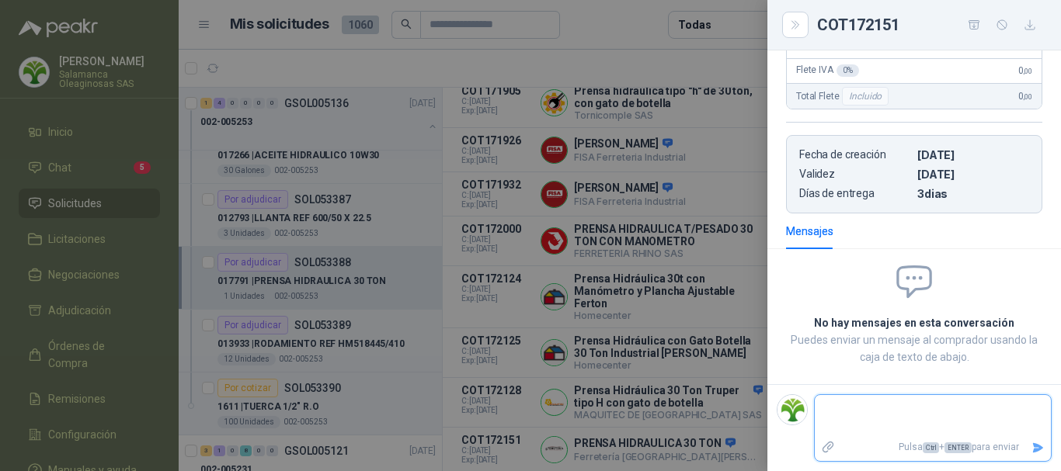
click at [910, 416] on textarea at bounding box center [927, 416] width 224 height 36
type textarea "*"
type textarea "**"
type textarea "***"
type textarea "****"
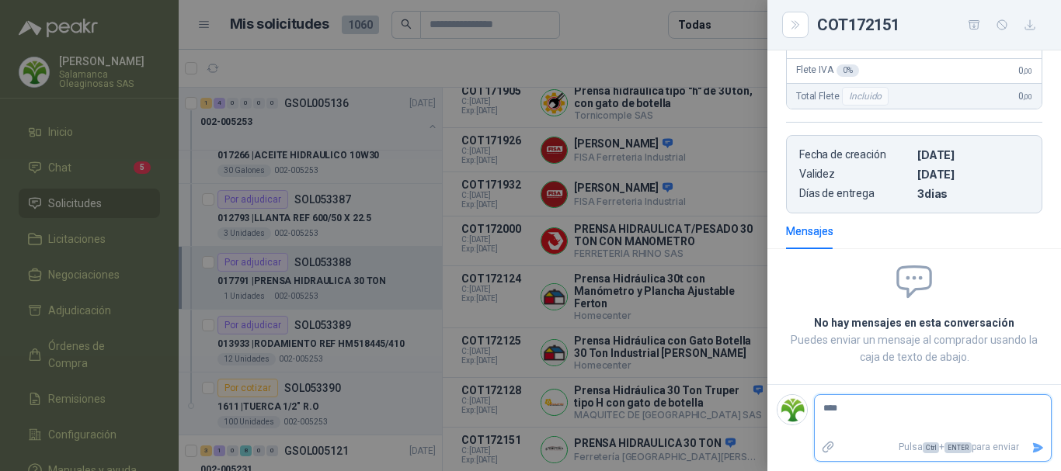
type textarea "*****"
type textarea "******"
type textarea "********"
type textarea "*********"
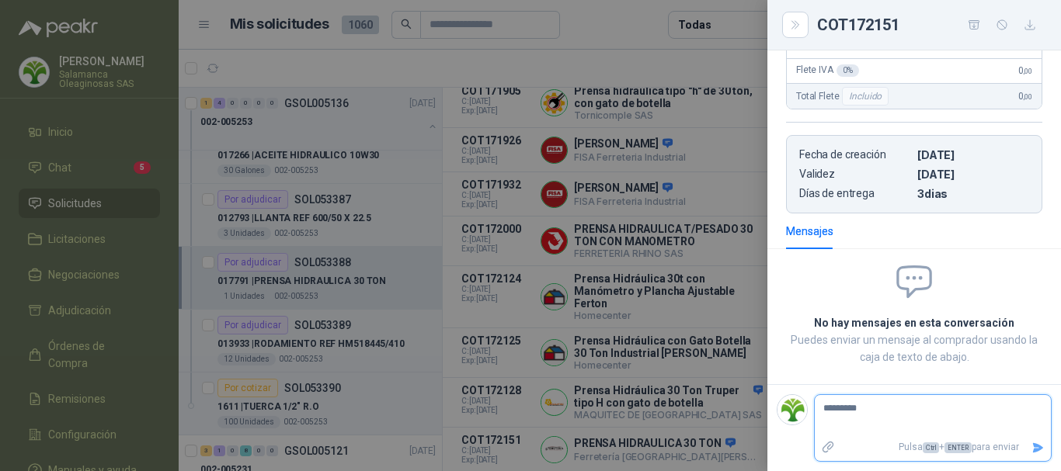
type textarea "**********"
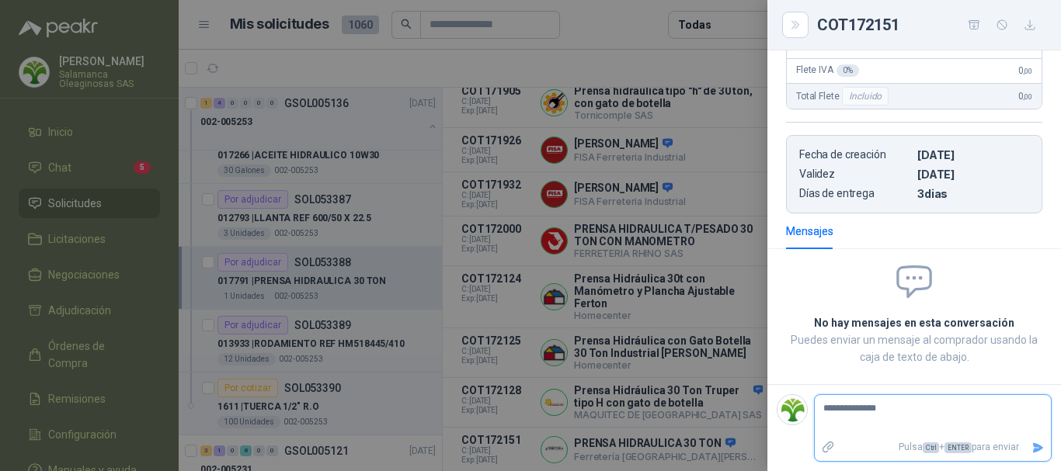
type textarea "**********"
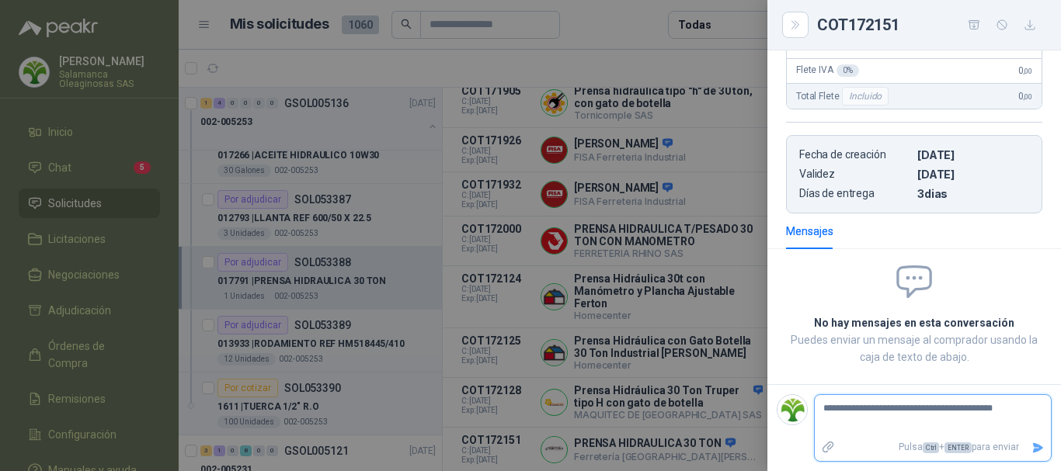
click at [1033, 445] on icon "Enviar" at bounding box center [1038, 448] width 11 height 10
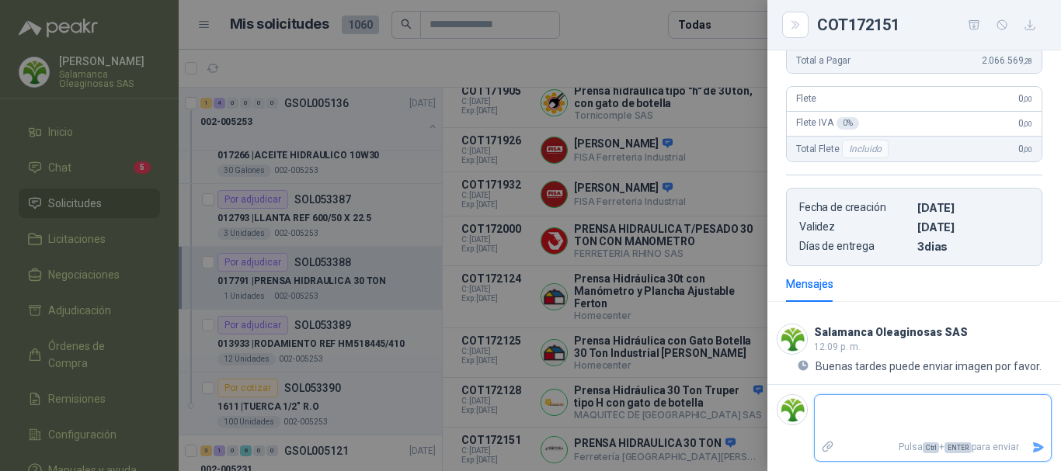
scroll to position [287, 0]
click at [589, 23] on div at bounding box center [530, 235] width 1061 height 471
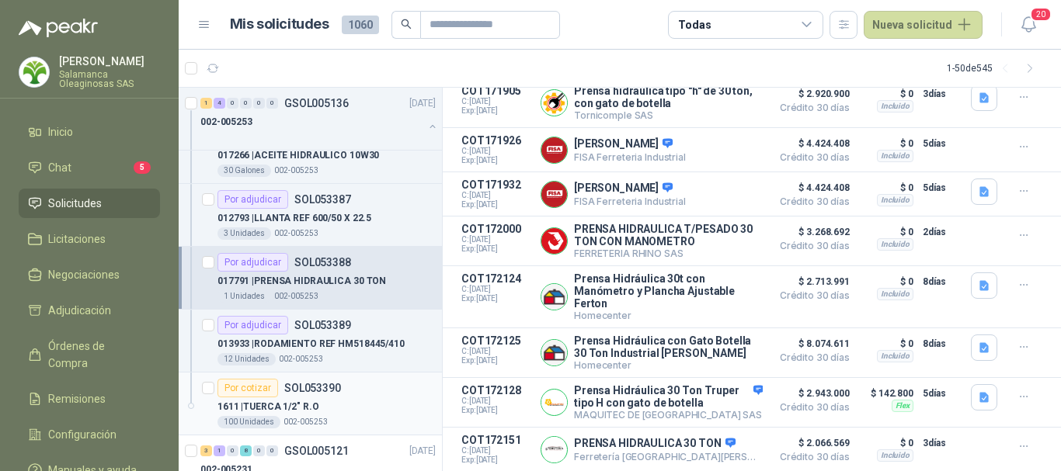
scroll to position [233, 0]
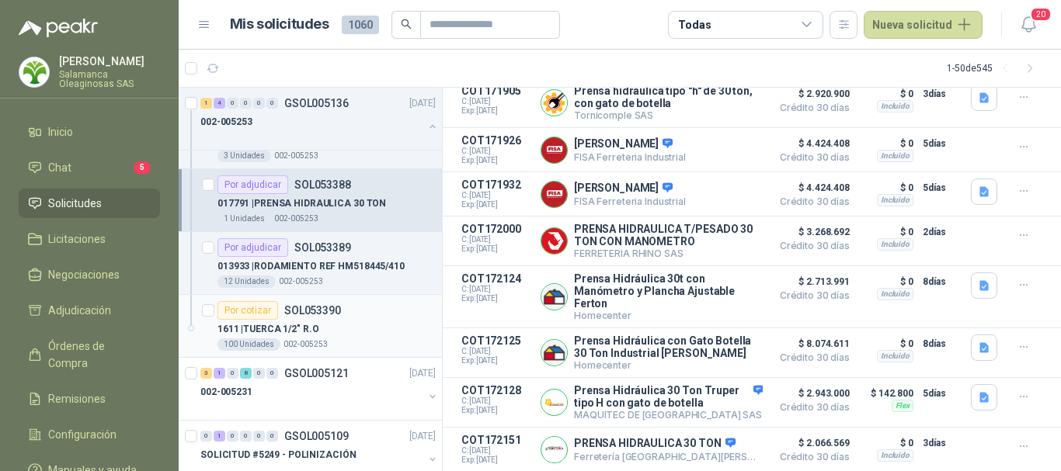
click at [374, 326] on div "1611 | TUERCA 1/2" R.O" at bounding box center [326, 329] width 218 height 19
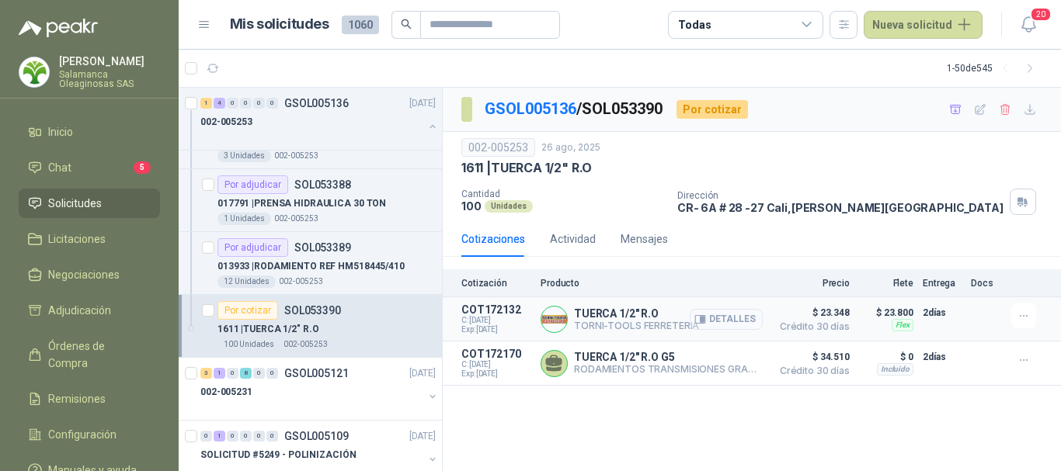
click at [743, 318] on button "Detalles" at bounding box center [726, 319] width 73 height 21
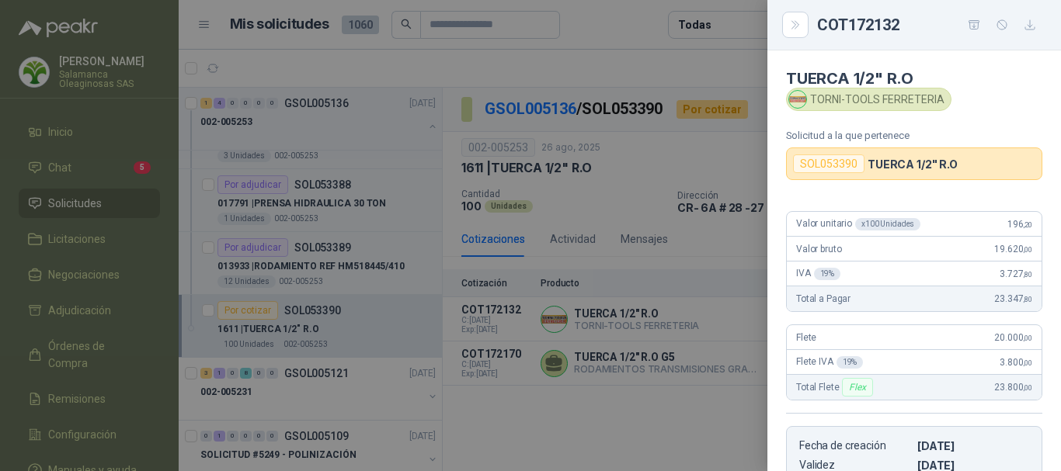
click at [686, 66] on div at bounding box center [530, 235] width 1061 height 471
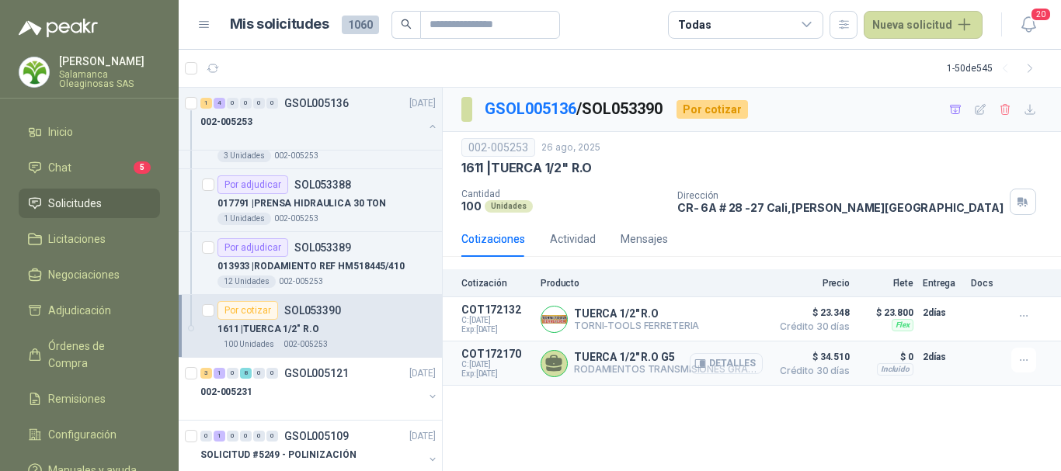
click at [734, 366] on button "Detalles" at bounding box center [726, 363] width 73 height 21
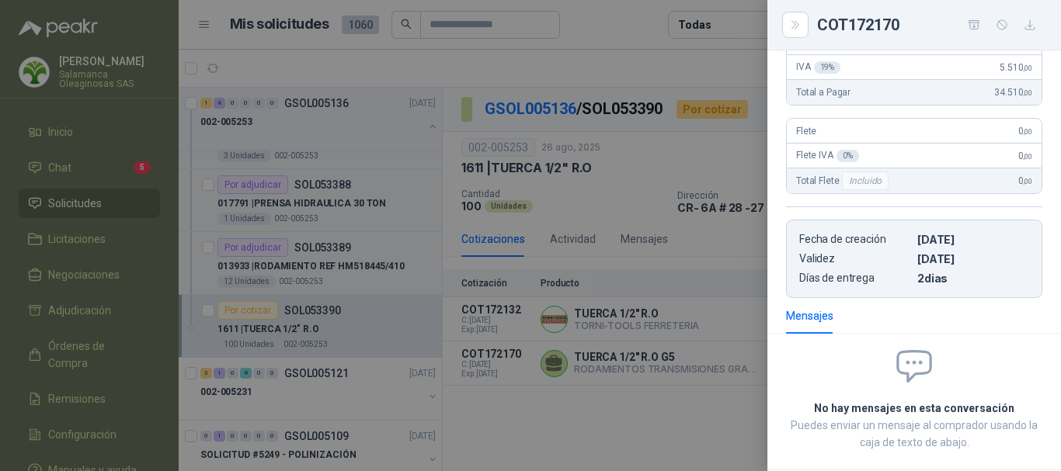
scroll to position [0, 0]
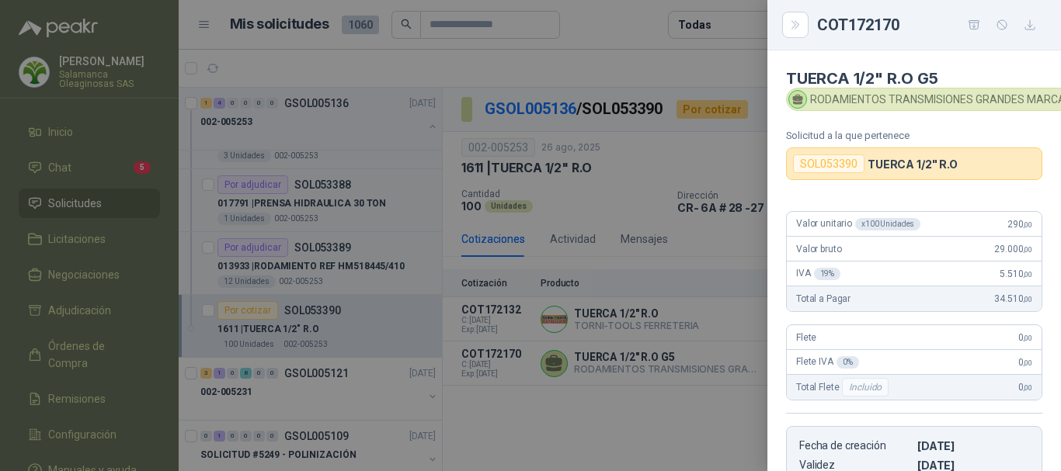
click at [654, 71] on div at bounding box center [530, 235] width 1061 height 471
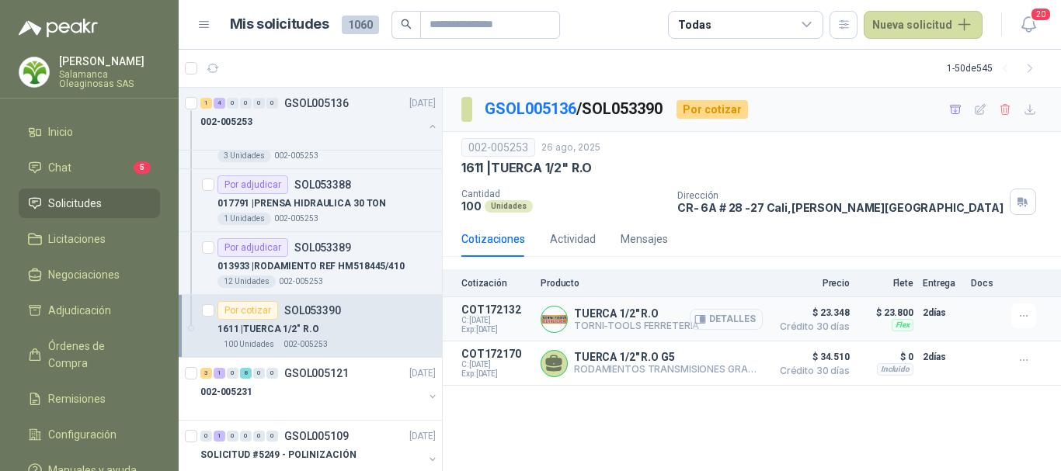
click at [731, 318] on button "Detalles" at bounding box center [726, 319] width 73 height 21
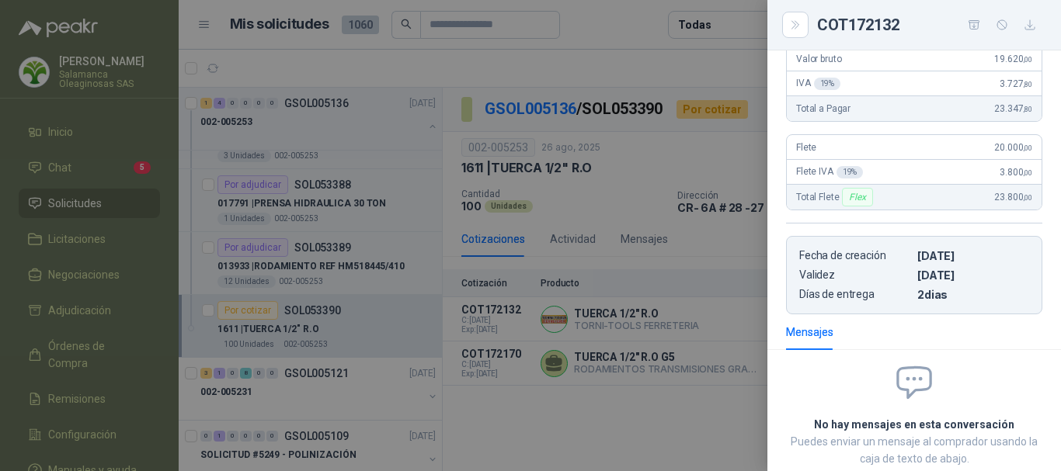
scroll to position [0, 0]
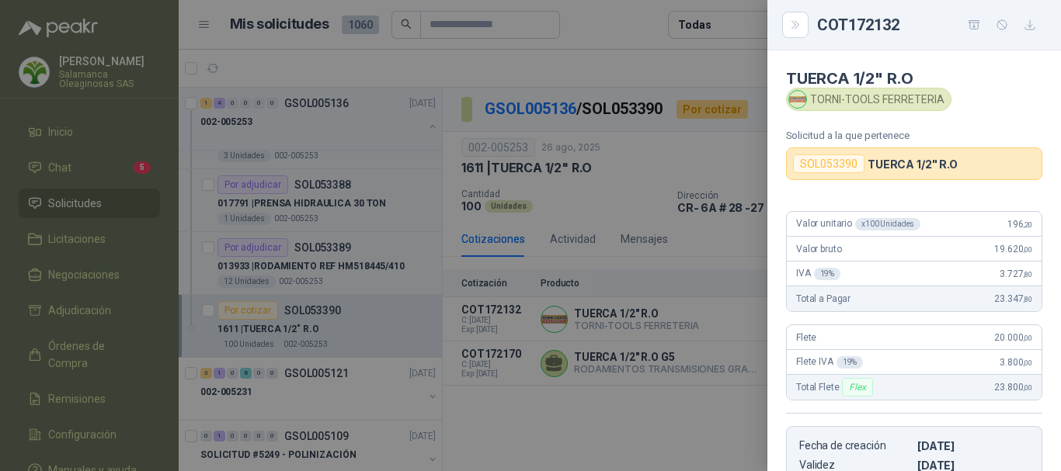
click at [655, 74] on div at bounding box center [530, 235] width 1061 height 471
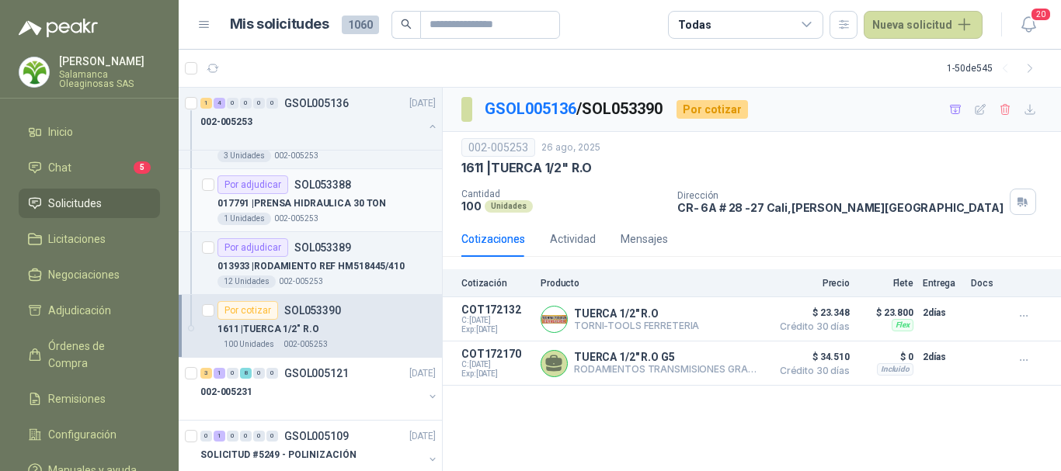
scroll to position [311, 0]
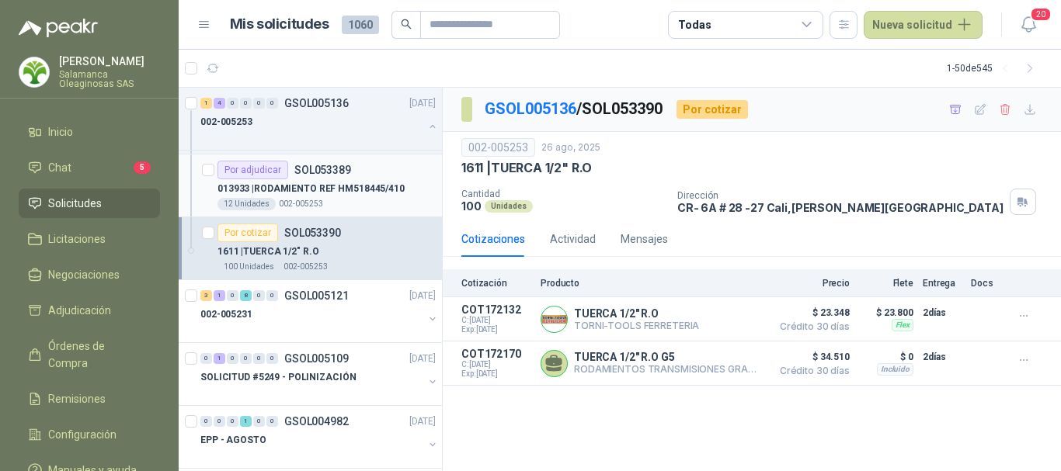
click at [346, 198] on div "12 Unidades 002-005253" at bounding box center [326, 204] width 218 height 12
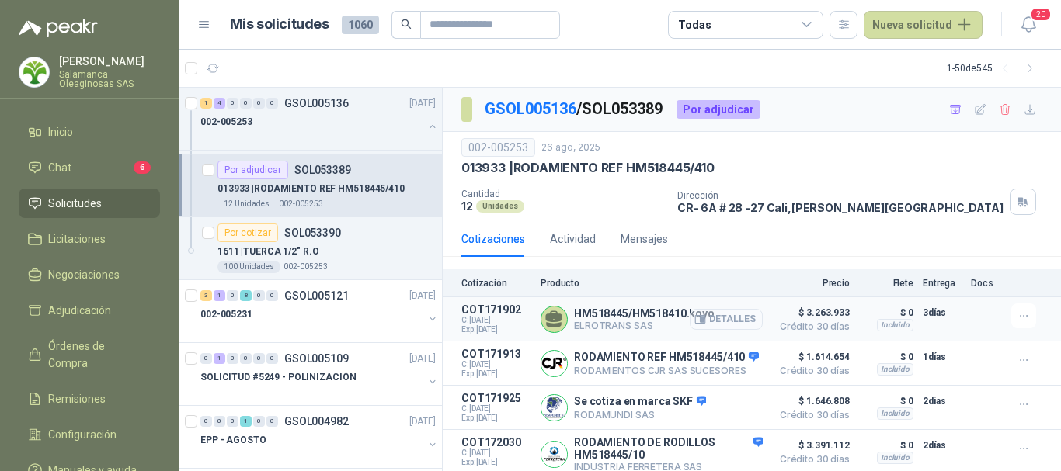
click at [729, 320] on button "Detalles" at bounding box center [726, 319] width 73 height 21
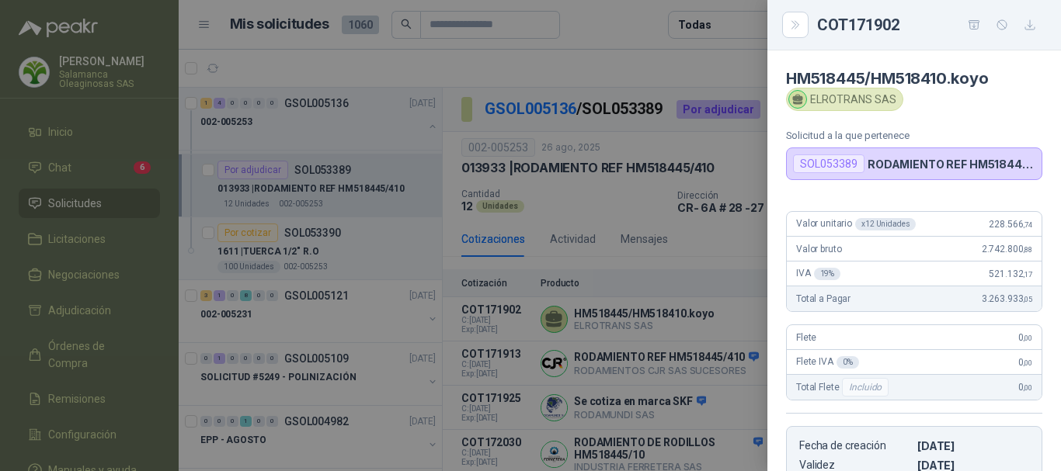
click at [645, 66] on div at bounding box center [530, 235] width 1061 height 471
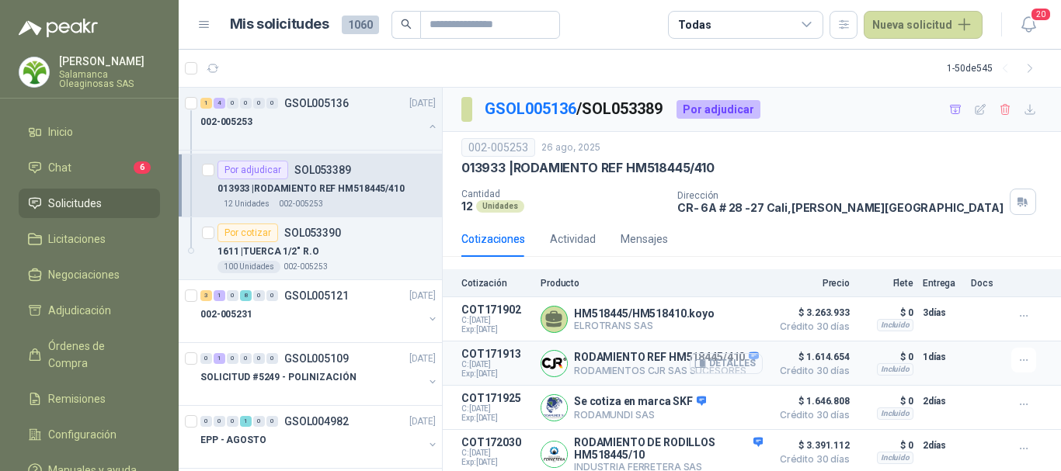
click at [728, 368] on button "Detalles" at bounding box center [726, 363] width 73 height 21
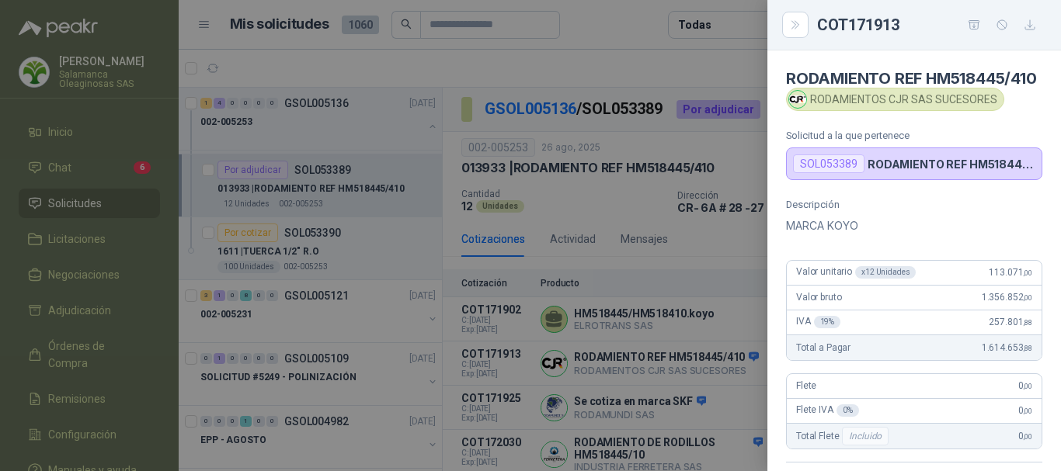
scroll to position [78, 0]
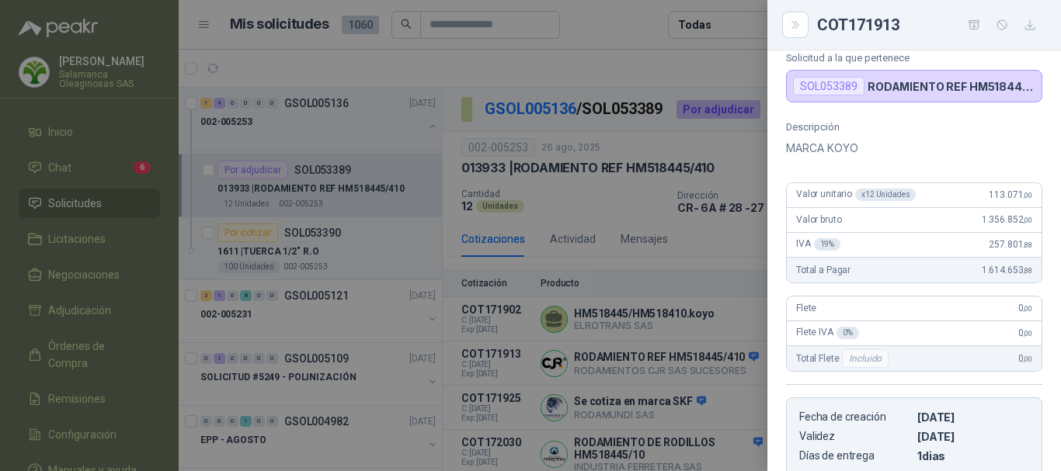
click at [602, 70] on div at bounding box center [530, 235] width 1061 height 471
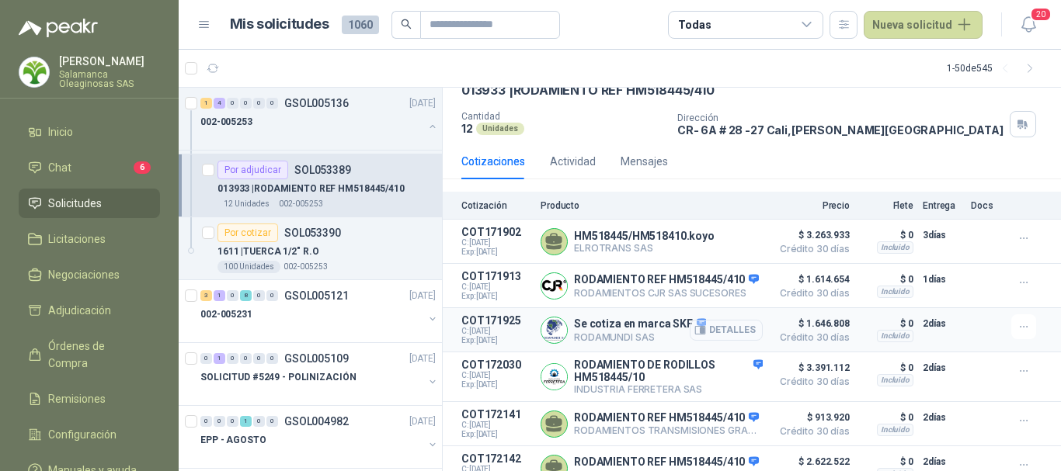
click at [728, 335] on button "Detalles" at bounding box center [726, 330] width 73 height 21
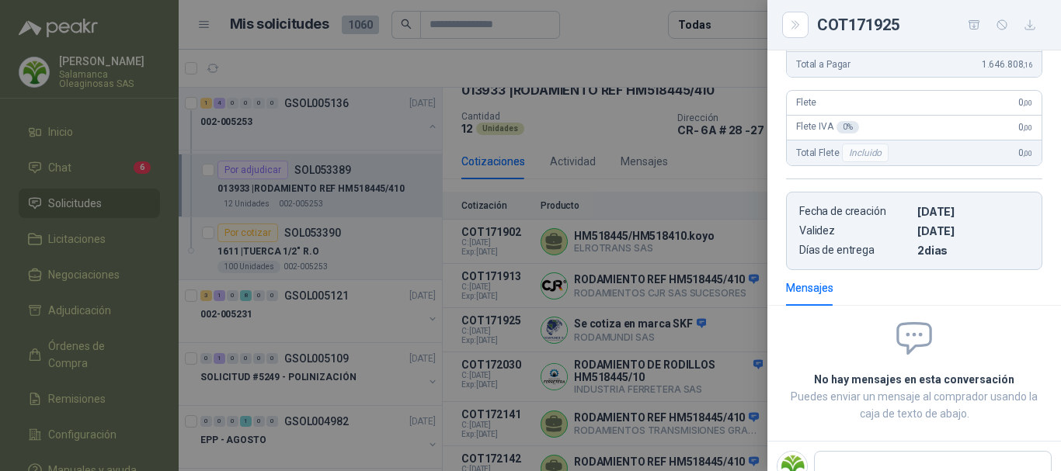
scroll to position [311, 0]
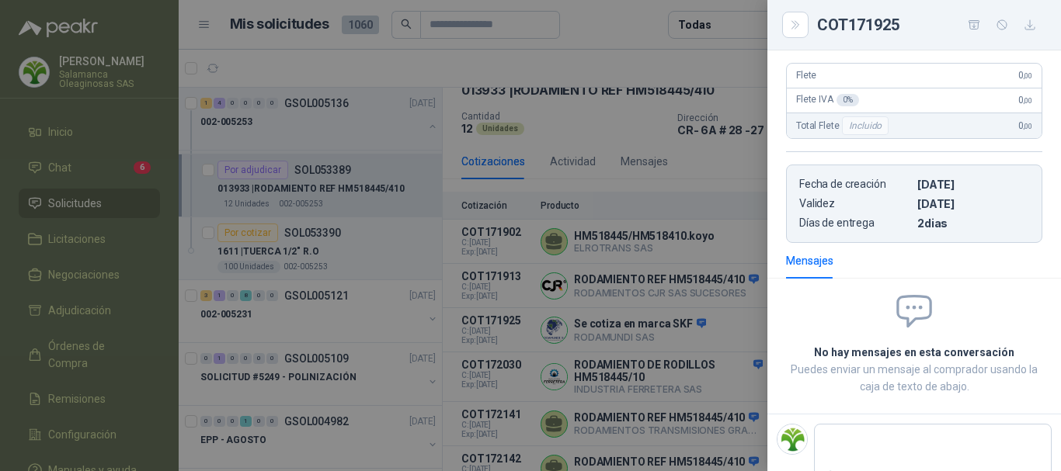
click at [603, 33] on div at bounding box center [530, 235] width 1061 height 471
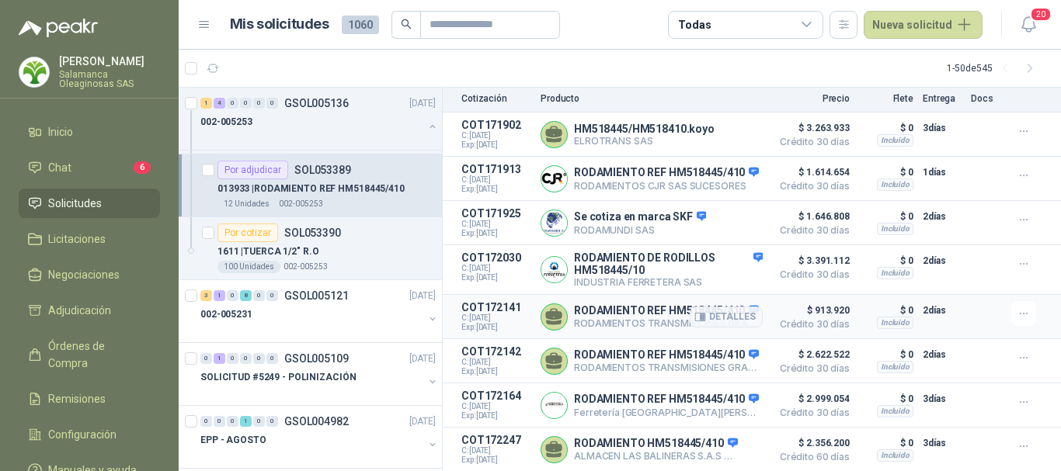
scroll to position [218, 0]
click at [725, 307] on button "Detalles" at bounding box center [726, 317] width 73 height 21
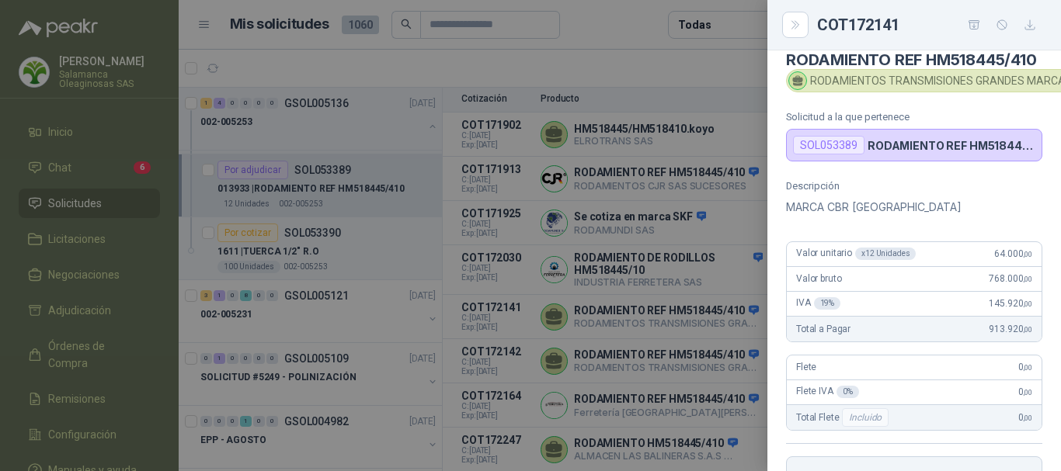
scroll to position [0, 0]
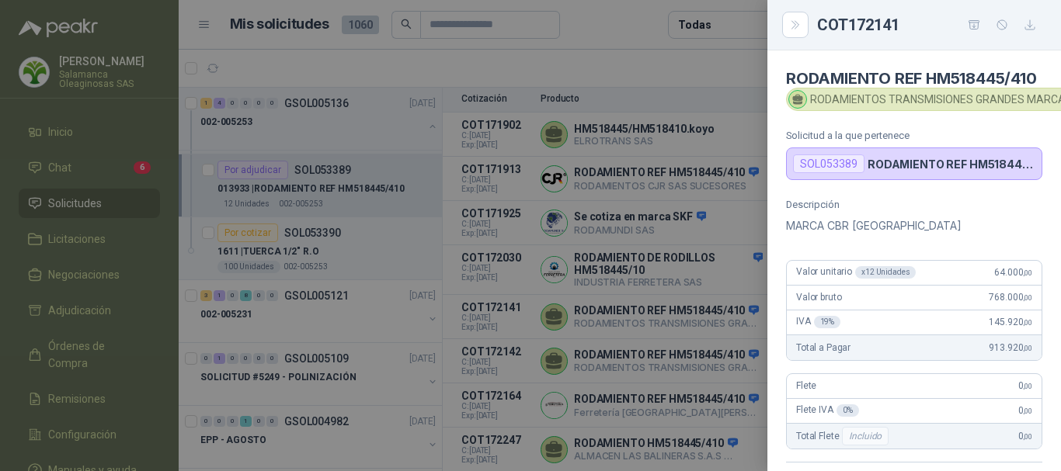
click at [699, 64] on div at bounding box center [530, 235] width 1061 height 471
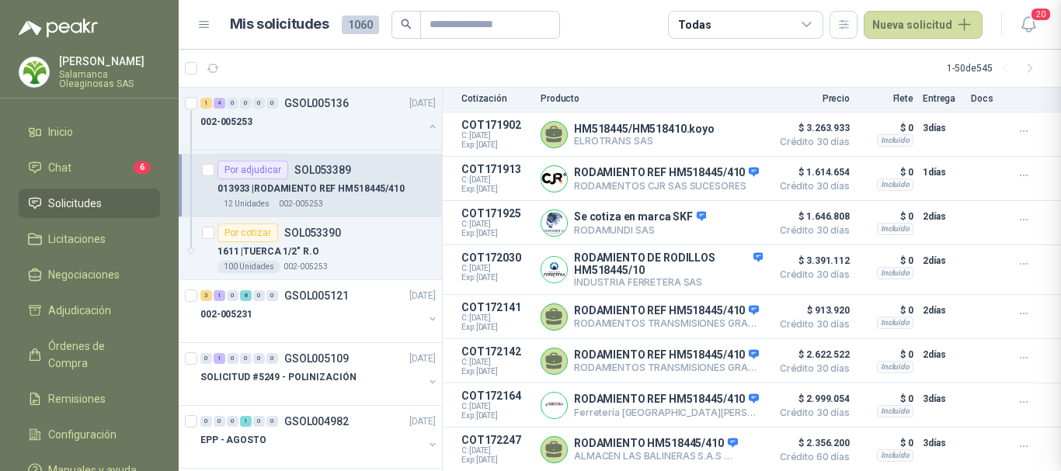
scroll to position [371, 0]
click at [724, 401] on button "Detalles" at bounding box center [726, 405] width 73 height 21
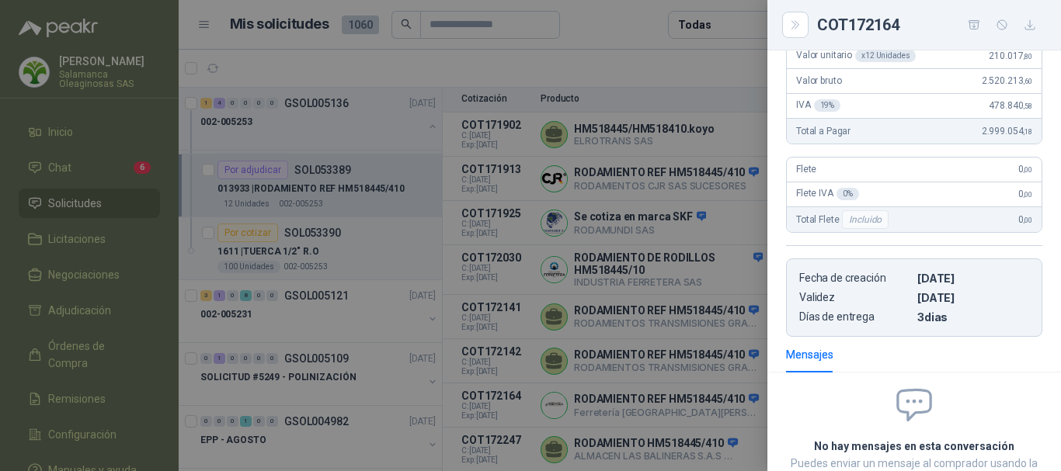
scroll to position [48, 0]
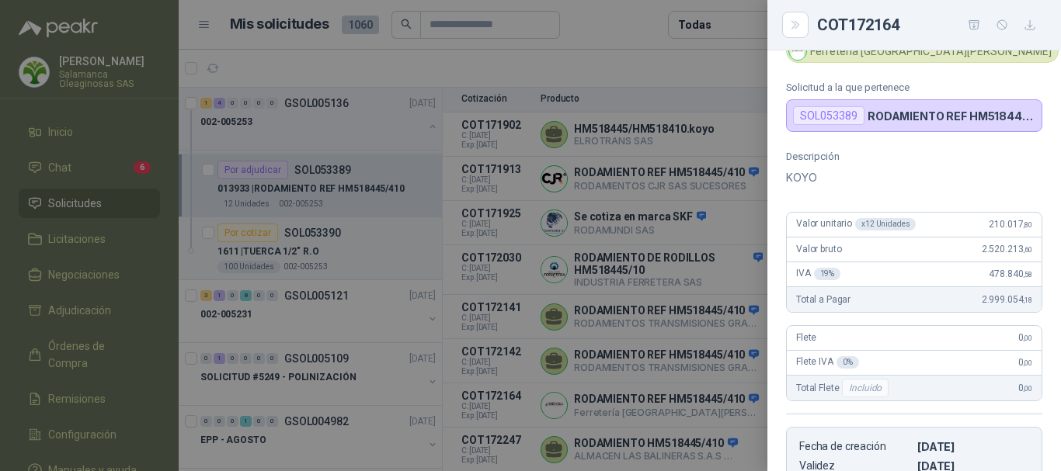
click at [704, 69] on div at bounding box center [530, 235] width 1061 height 471
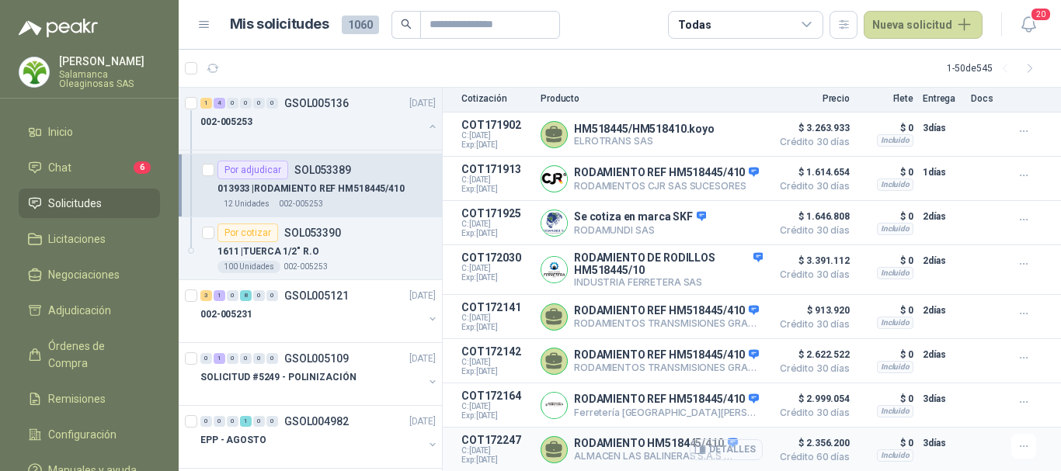
click at [731, 449] on button "Detalles" at bounding box center [726, 450] width 73 height 21
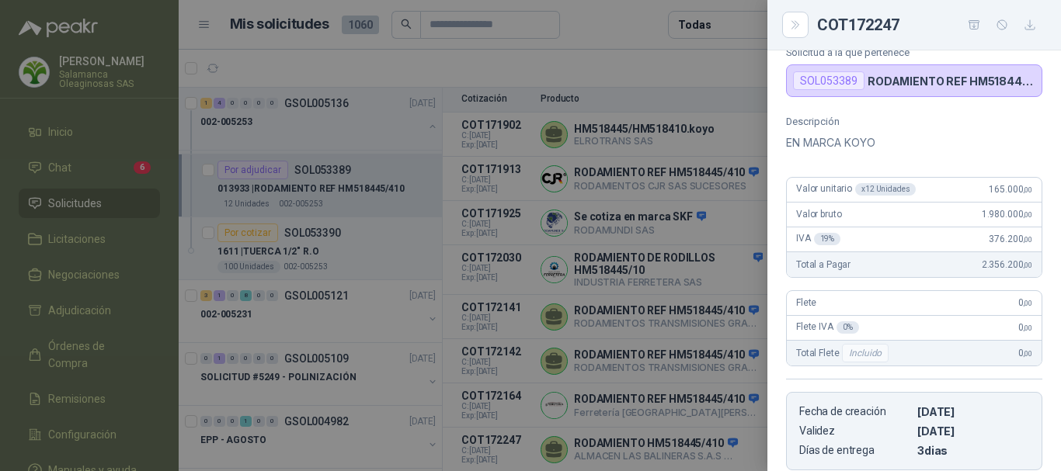
scroll to position [30, 0]
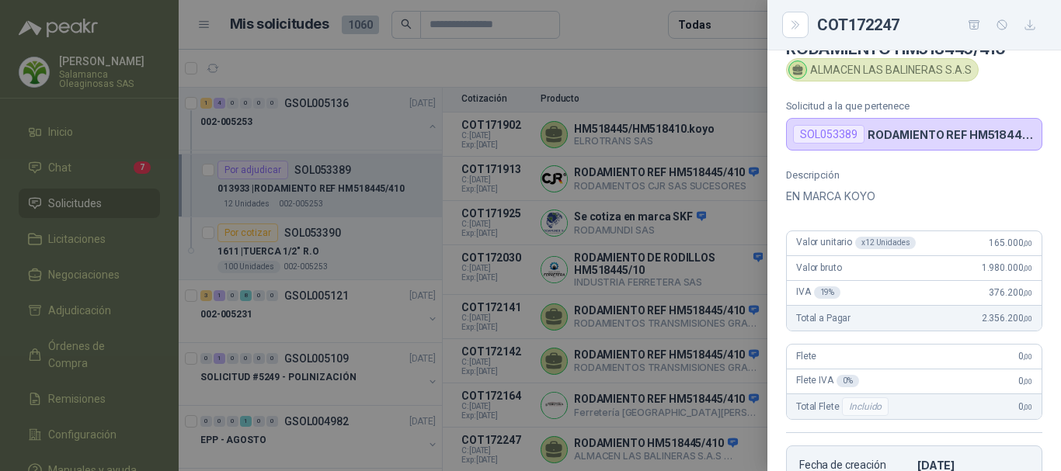
click at [716, 57] on div at bounding box center [530, 235] width 1061 height 471
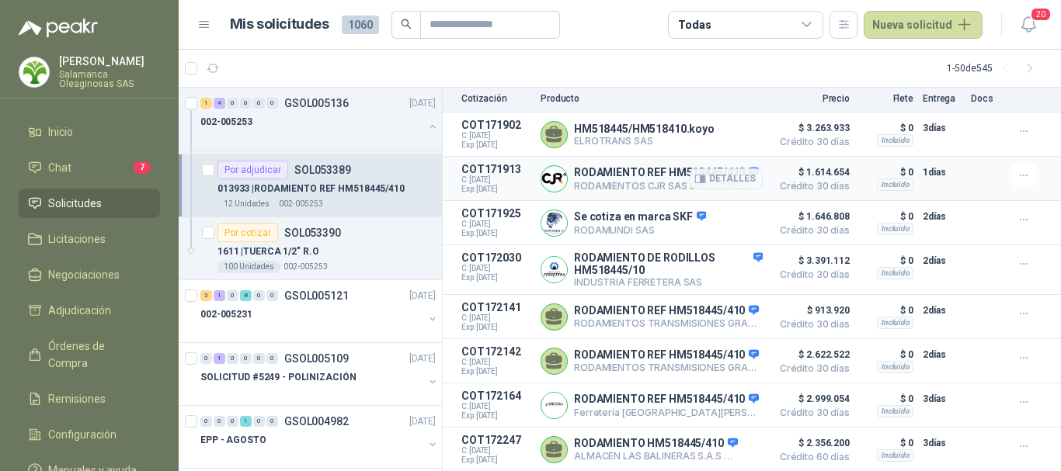
scroll to position [141, 0]
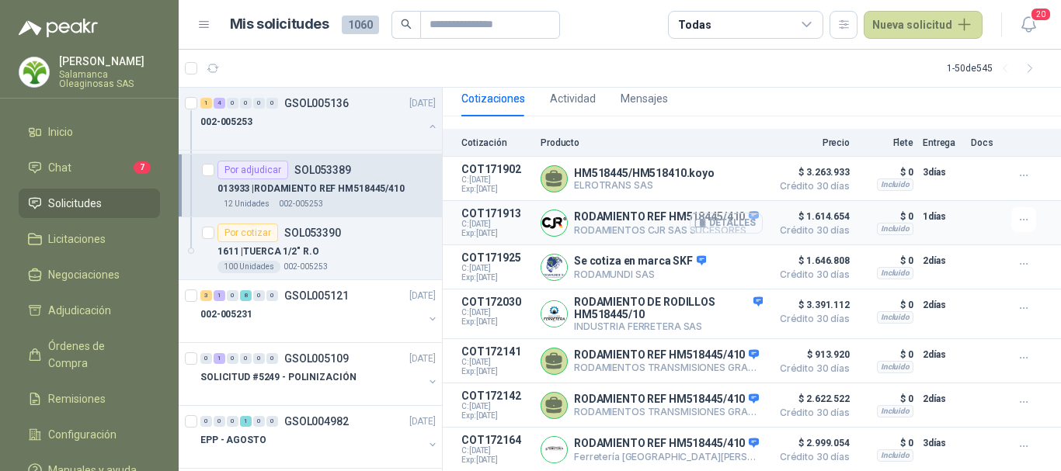
click at [734, 228] on button "Detalles" at bounding box center [726, 223] width 73 height 21
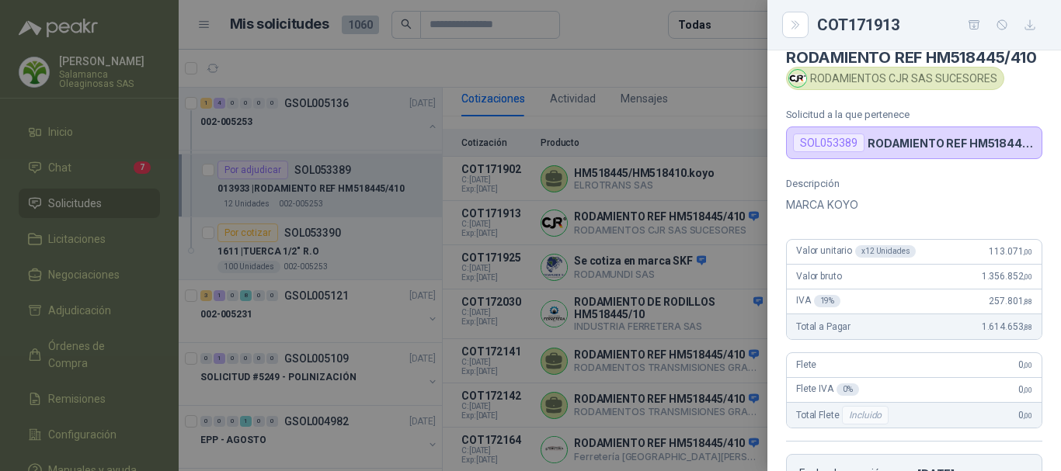
scroll to position [0, 0]
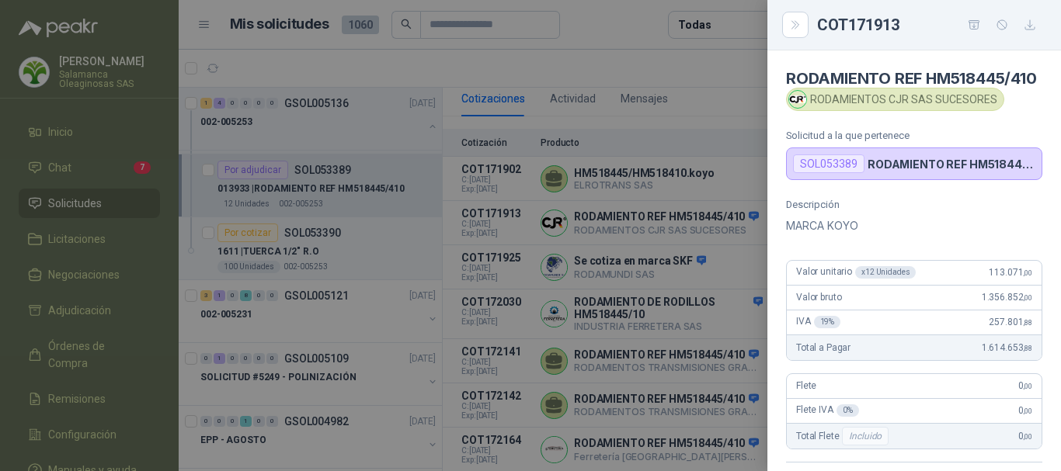
click at [655, 32] on div at bounding box center [530, 235] width 1061 height 471
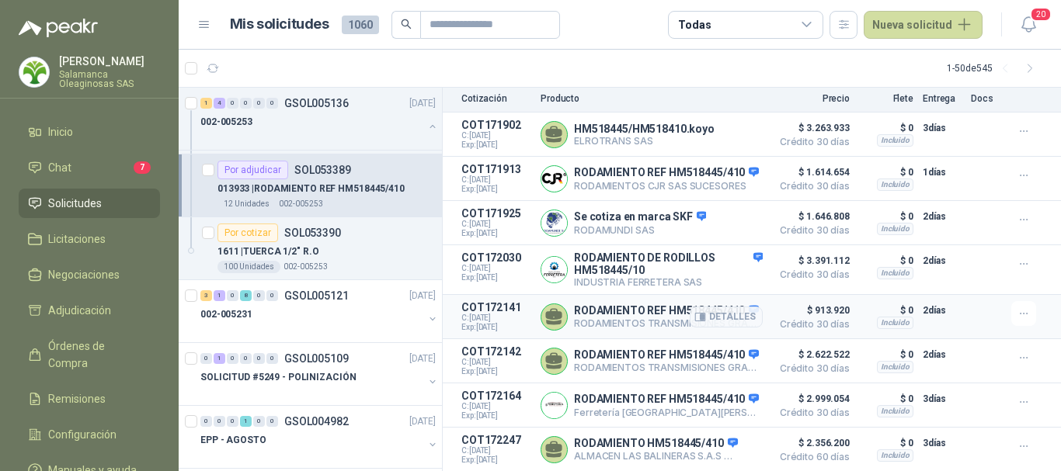
scroll to position [218, 0]
click at [733, 451] on button "Detalles" at bounding box center [726, 450] width 73 height 21
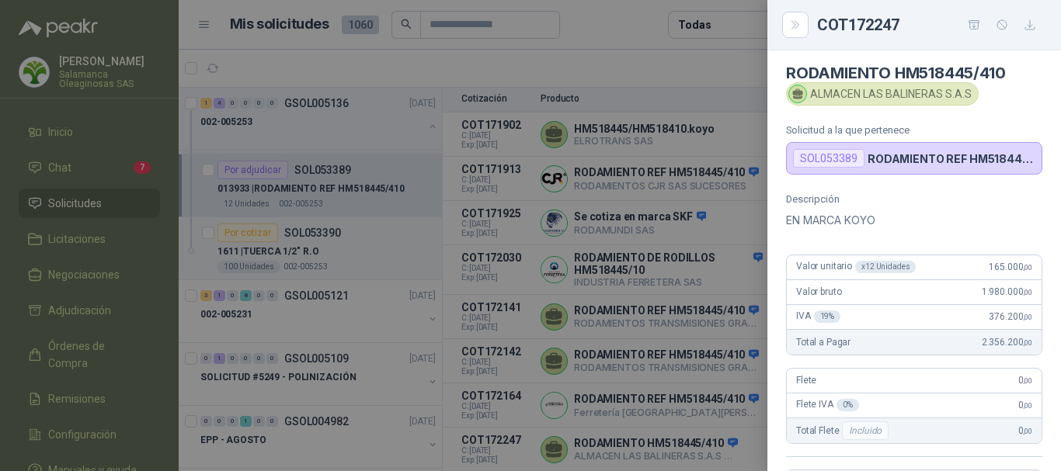
scroll to position [0, 0]
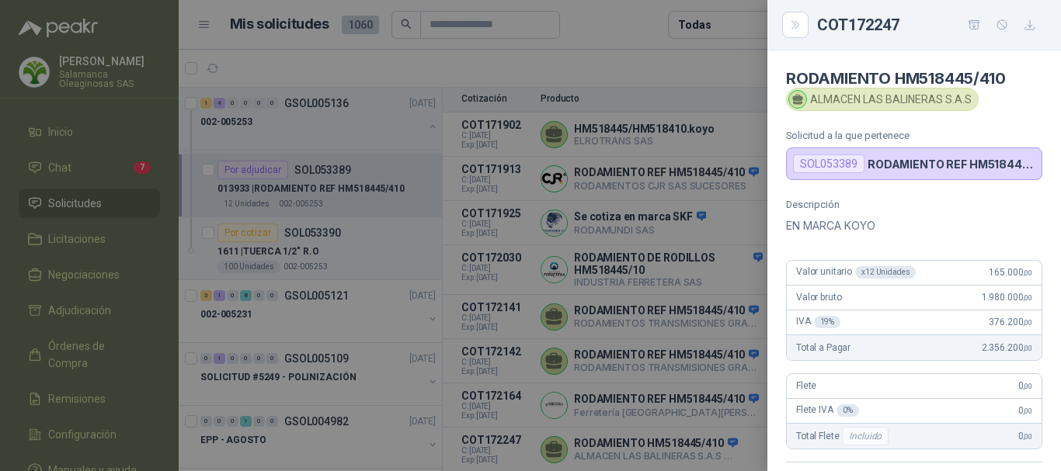
click at [629, 56] on div at bounding box center [530, 235] width 1061 height 471
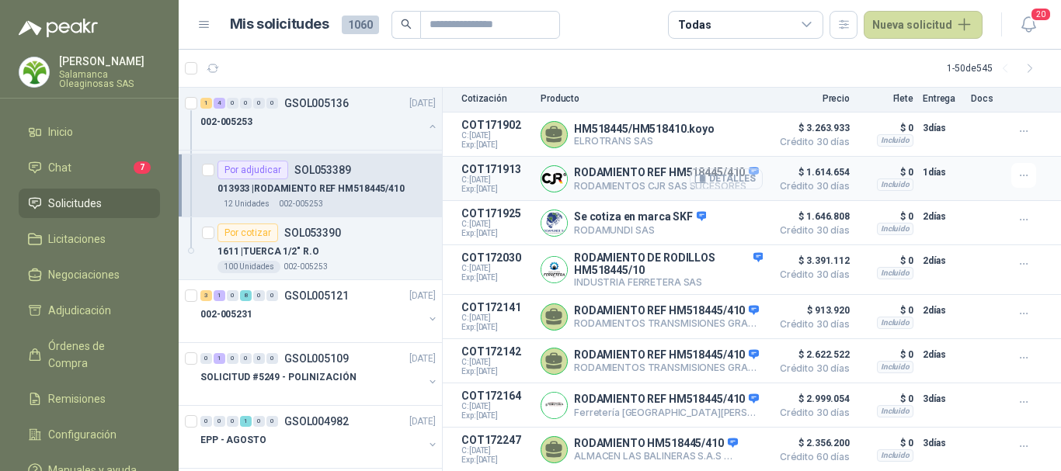
click at [723, 169] on button "Detalles" at bounding box center [726, 179] width 73 height 21
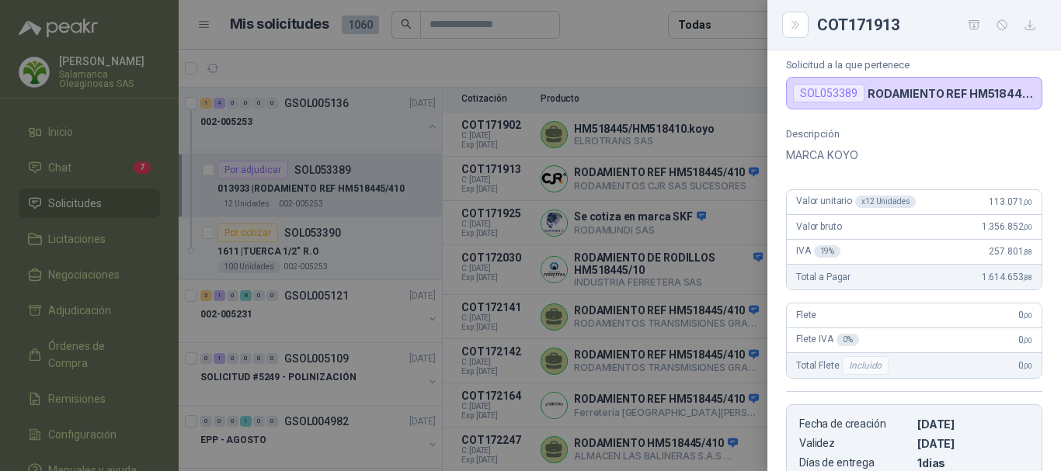
scroll to position [48, 0]
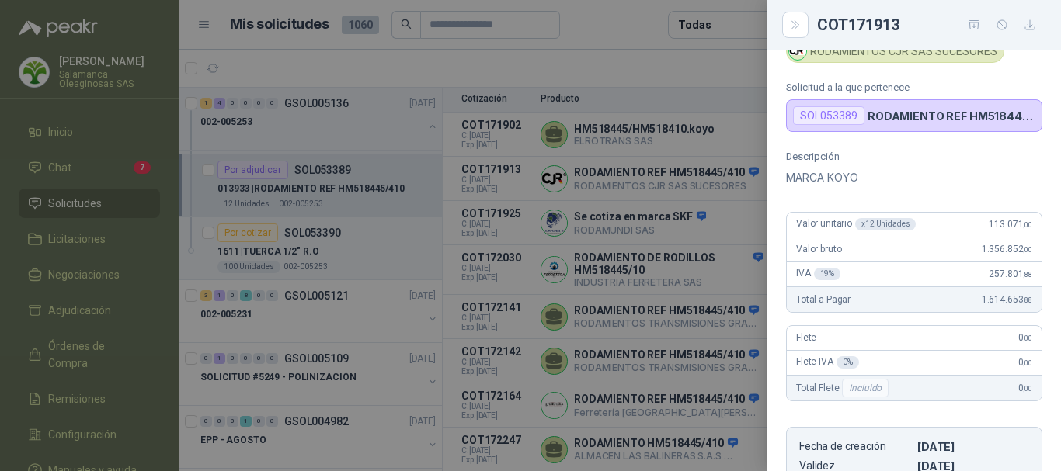
click at [572, 54] on div at bounding box center [530, 235] width 1061 height 471
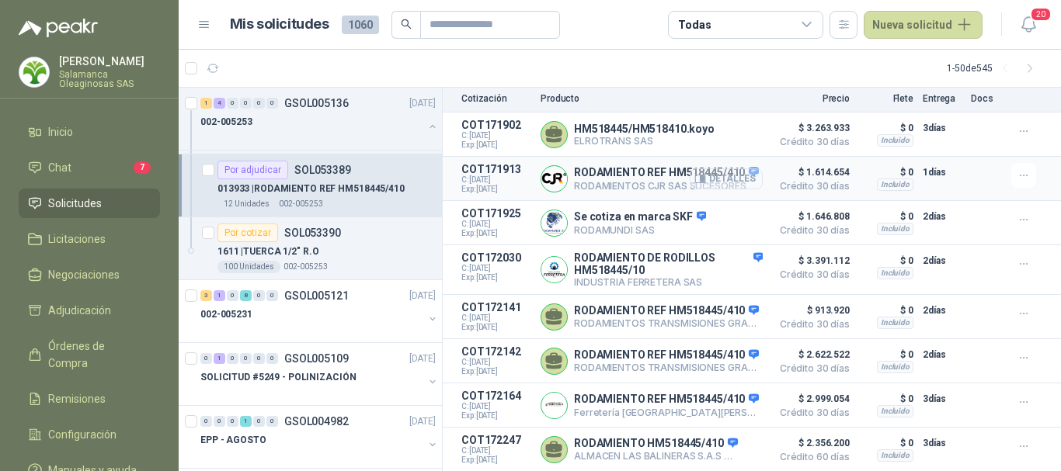
click at [735, 169] on button "Detalles" at bounding box center [726, 179] width 73 height 21
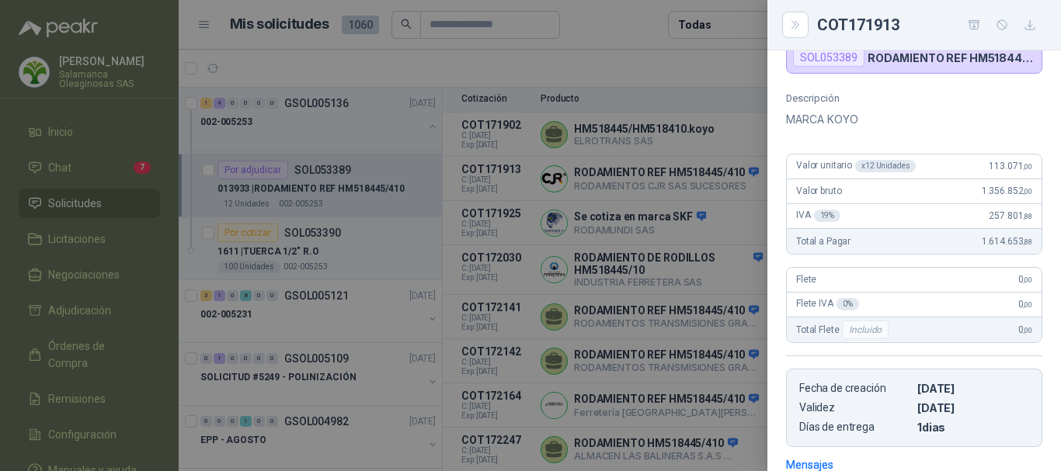
scroll to position [48, 0]
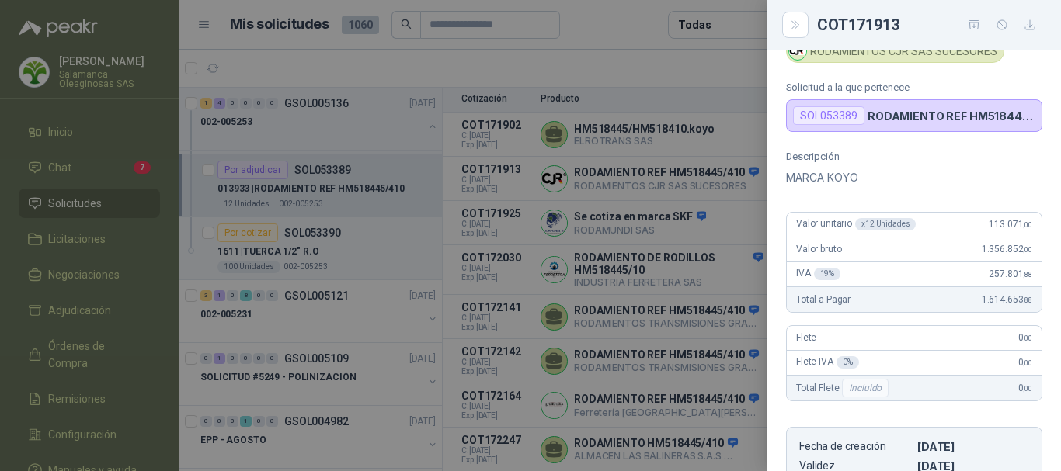
click at [530, 61] on div at bounding box center [530, 235] width 1061 height 471
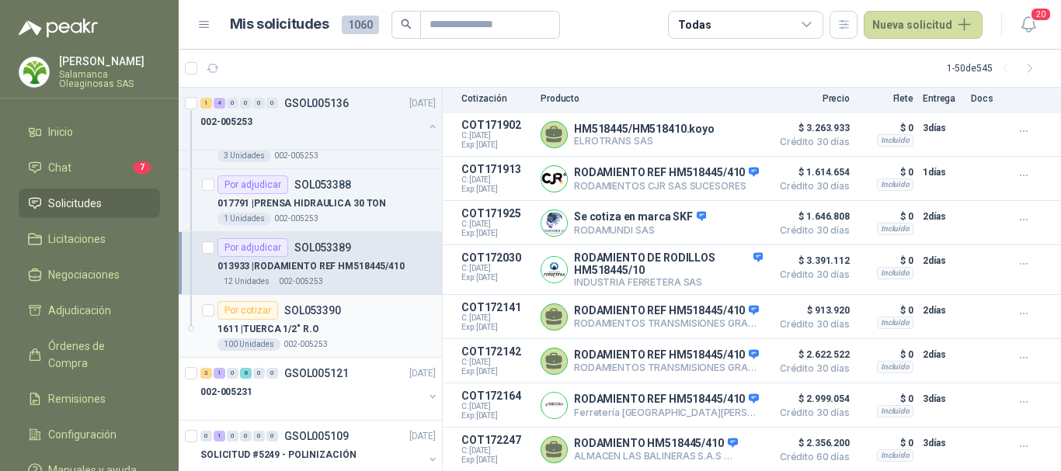
scroll to position [155, 0]
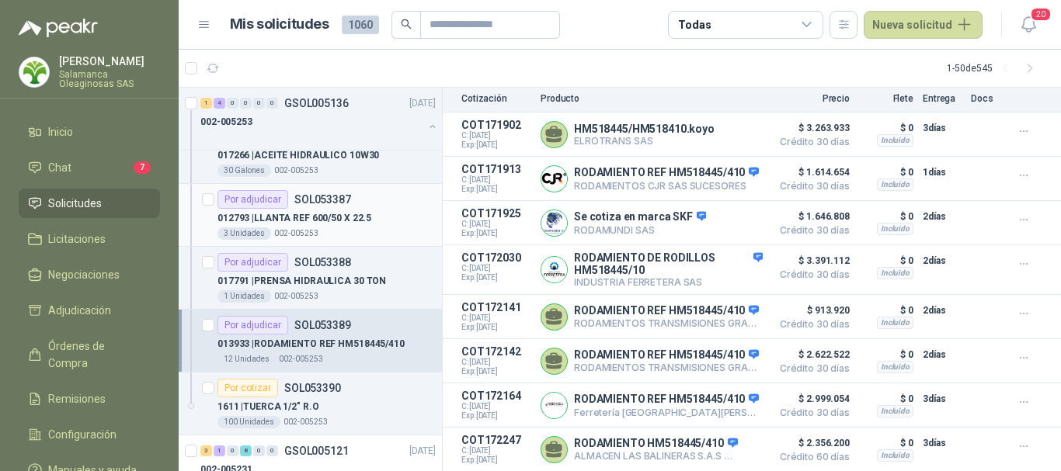
click at [367, 225] on p "012793 | LLANTA REF 600/50 X 22.5" at bounding box center [294, 218] width 154 height 15
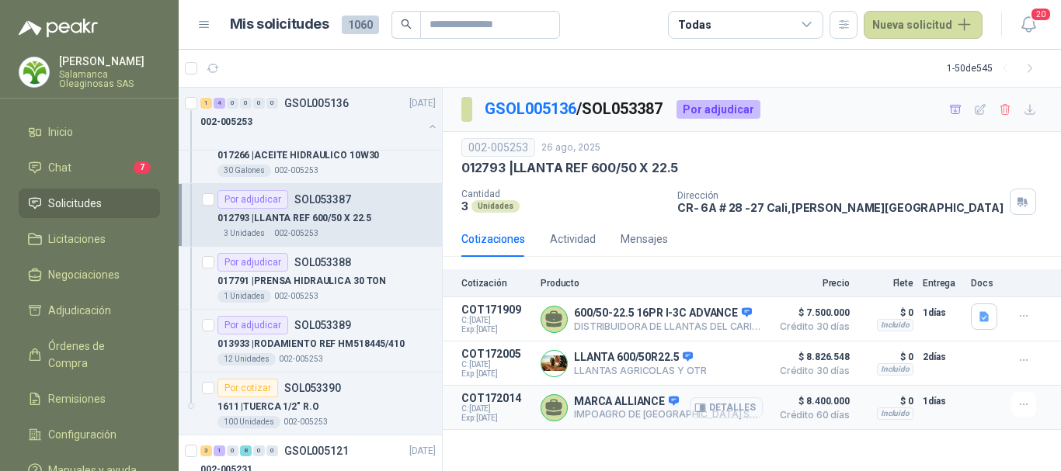
click at [745, 408] on button "Detalles" at bounding box center [726, 408] width 73 height 21
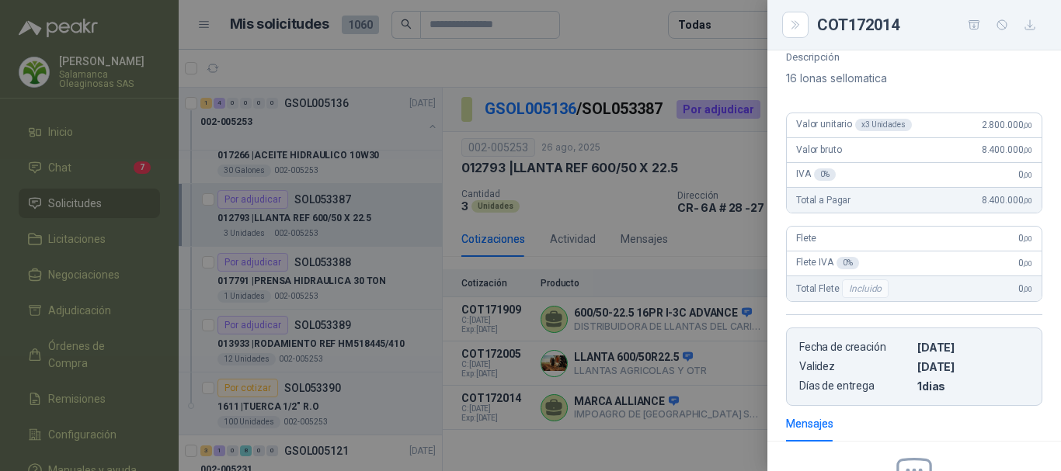
scroll to position [99, 0]
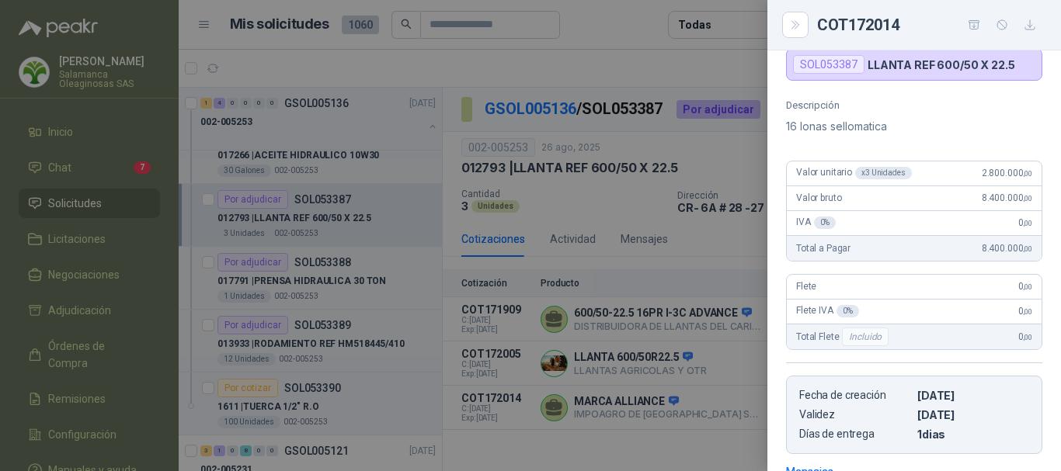
click at [549, 70] on div at bounding box center [530, 235] width 1061 height 471
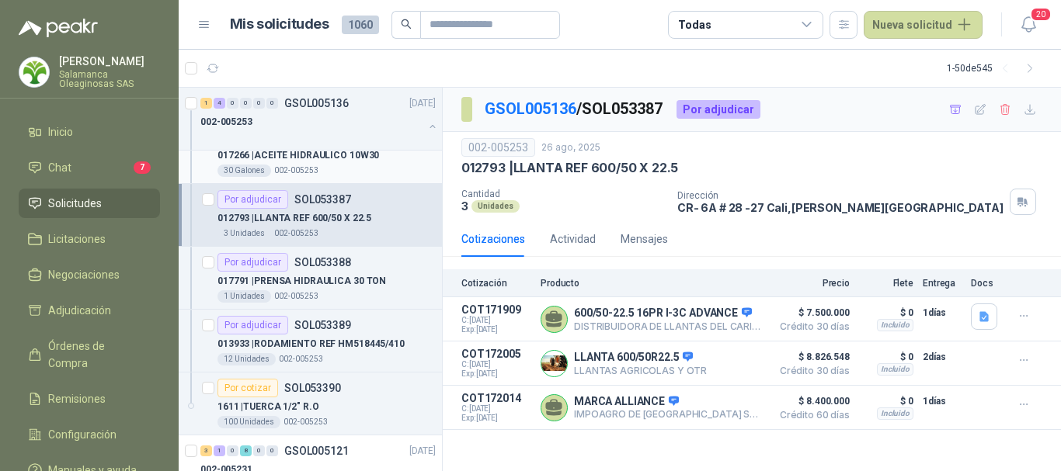
click at [371, 166] on div "30 Galones 002-005253" at bounding box center [326, 171] width 218 height 12
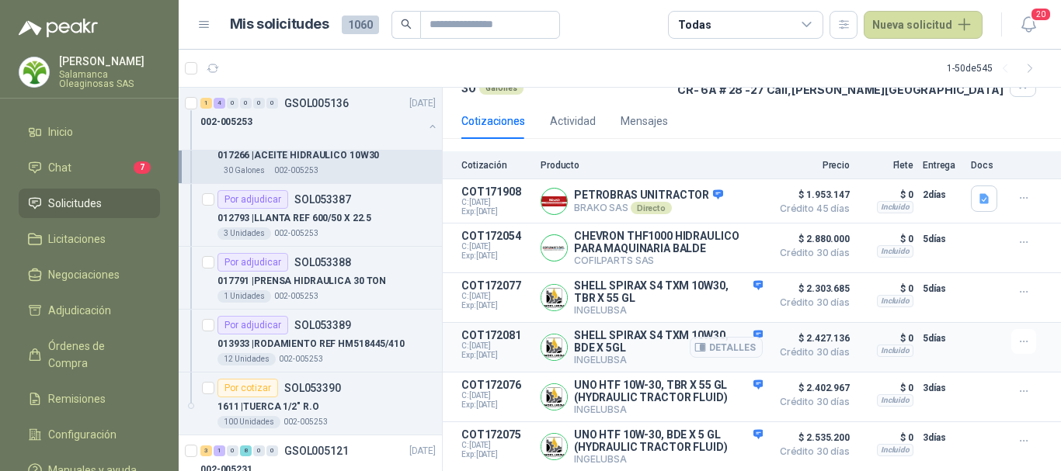
scroll to position [49, 0]
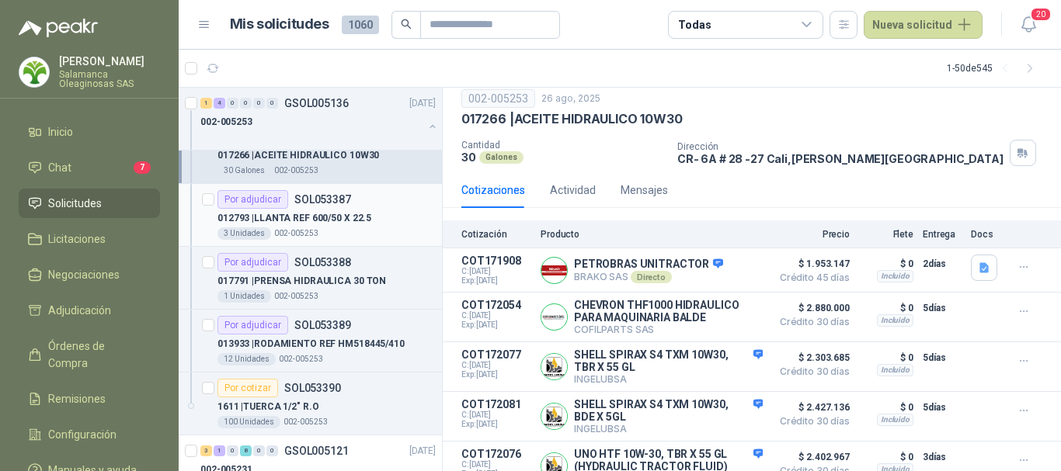
click at [330, 228] on div "3 Unidades 002-005253" at bounding box center [326, 234] width 218 height 12
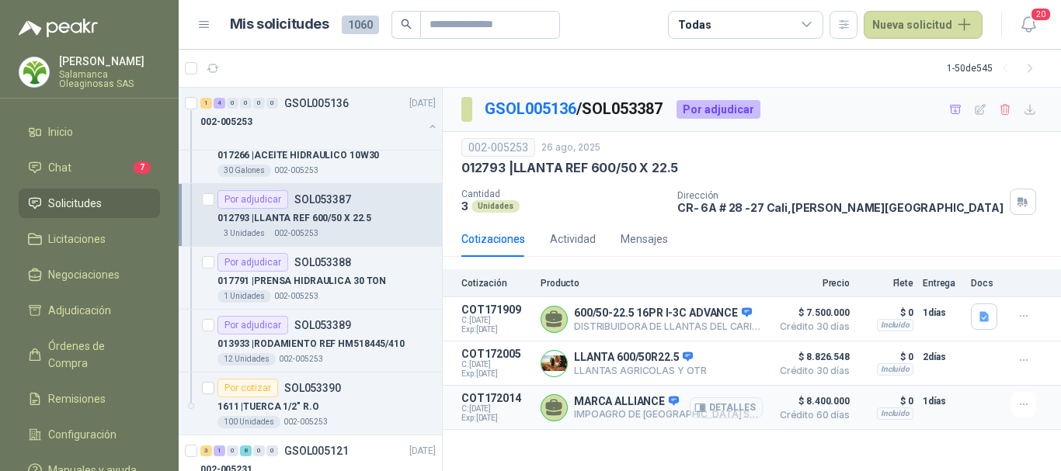
click at [734, 410] on button "Detalles" at bounding box center [726, 408] width 73 height 21
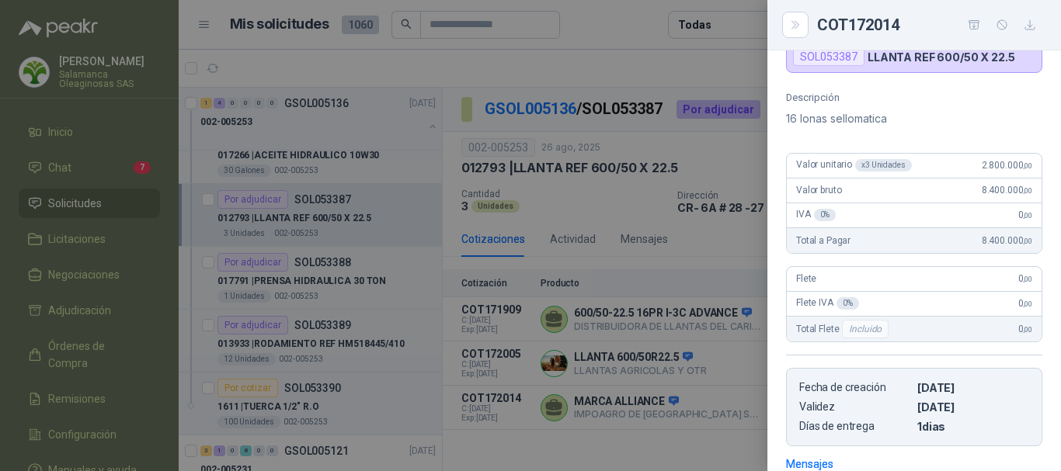
scroll to position [99, 0]
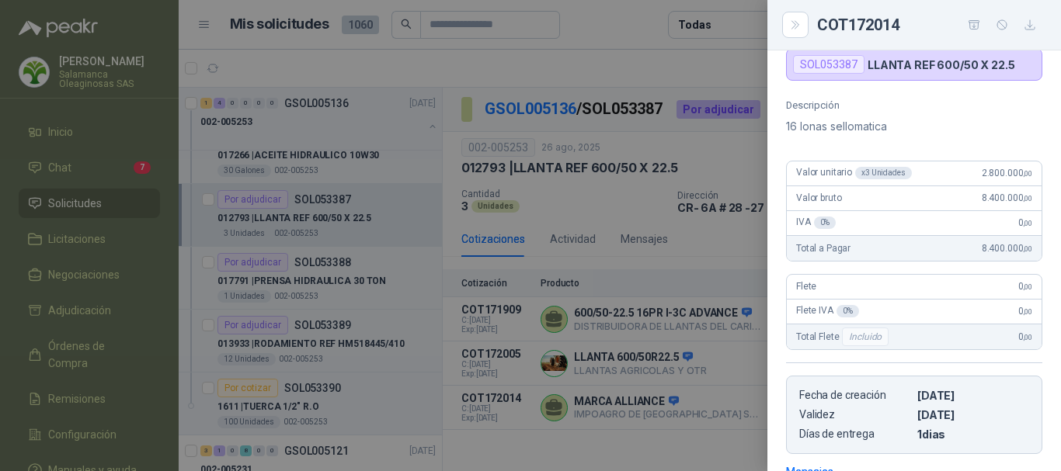
click at [637, 57] on div at bounding box center [530, 235] width 1061 height 471
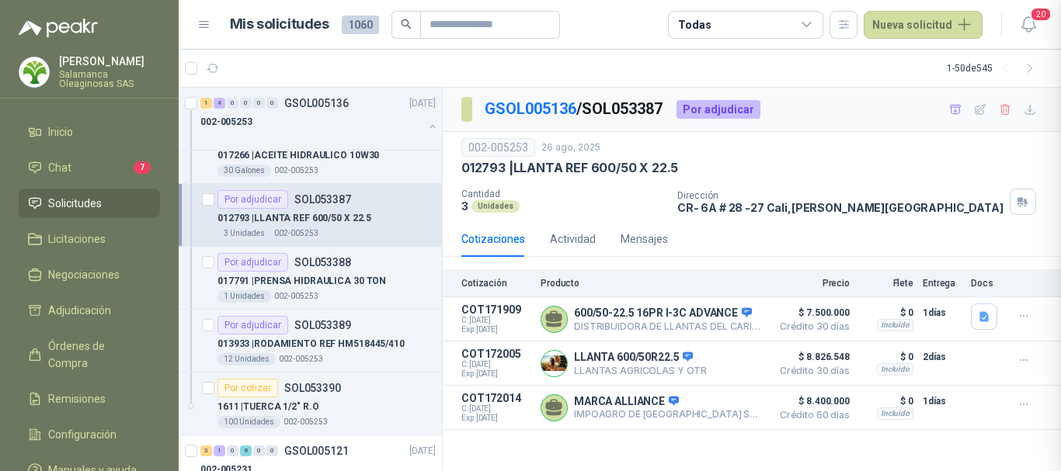
scroll to position [340, 0]
click at [87, 64] on p "[PERSON_NAME]" at bounding box center [109, 61] width 101 height 11
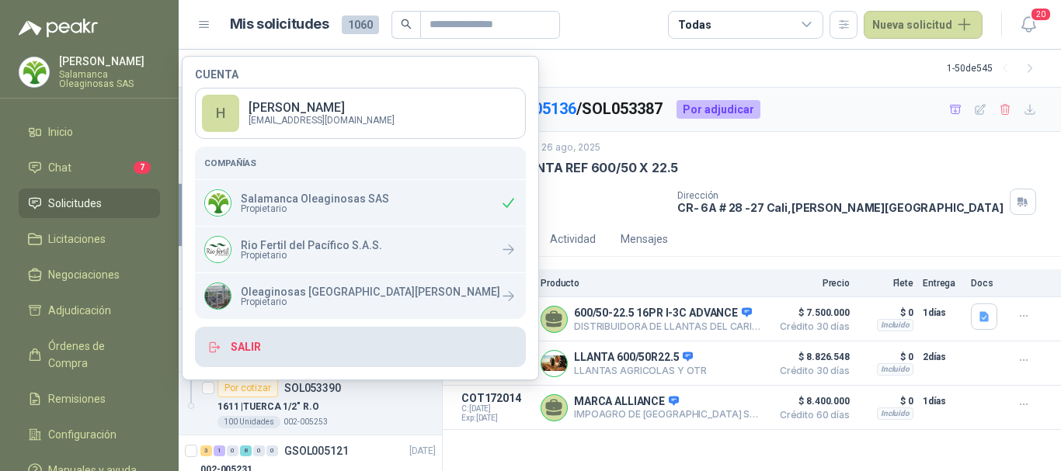
click at [245, 345] on button "Salir" at bounding box center [360, 347] width 331 height 40
